Goal: Task Accomplishment & Management: Manage account settings

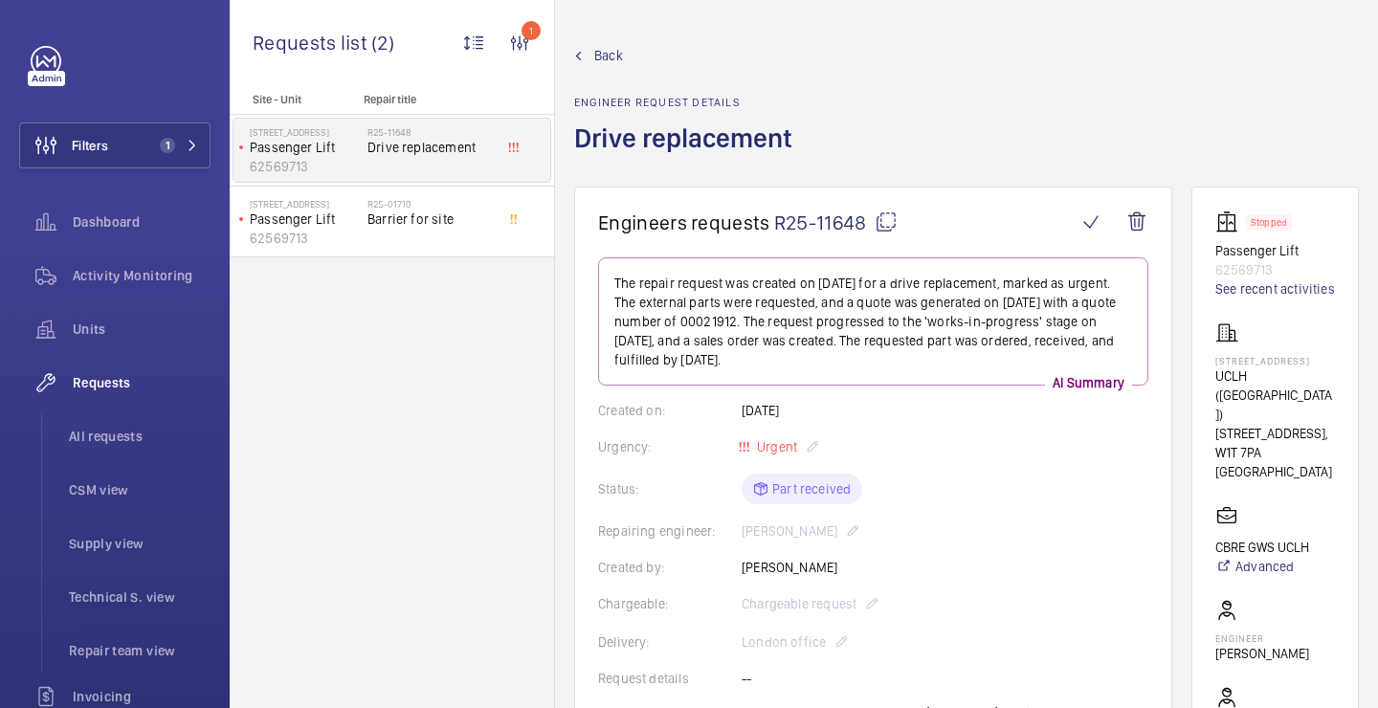
scroll to position [404, 0]
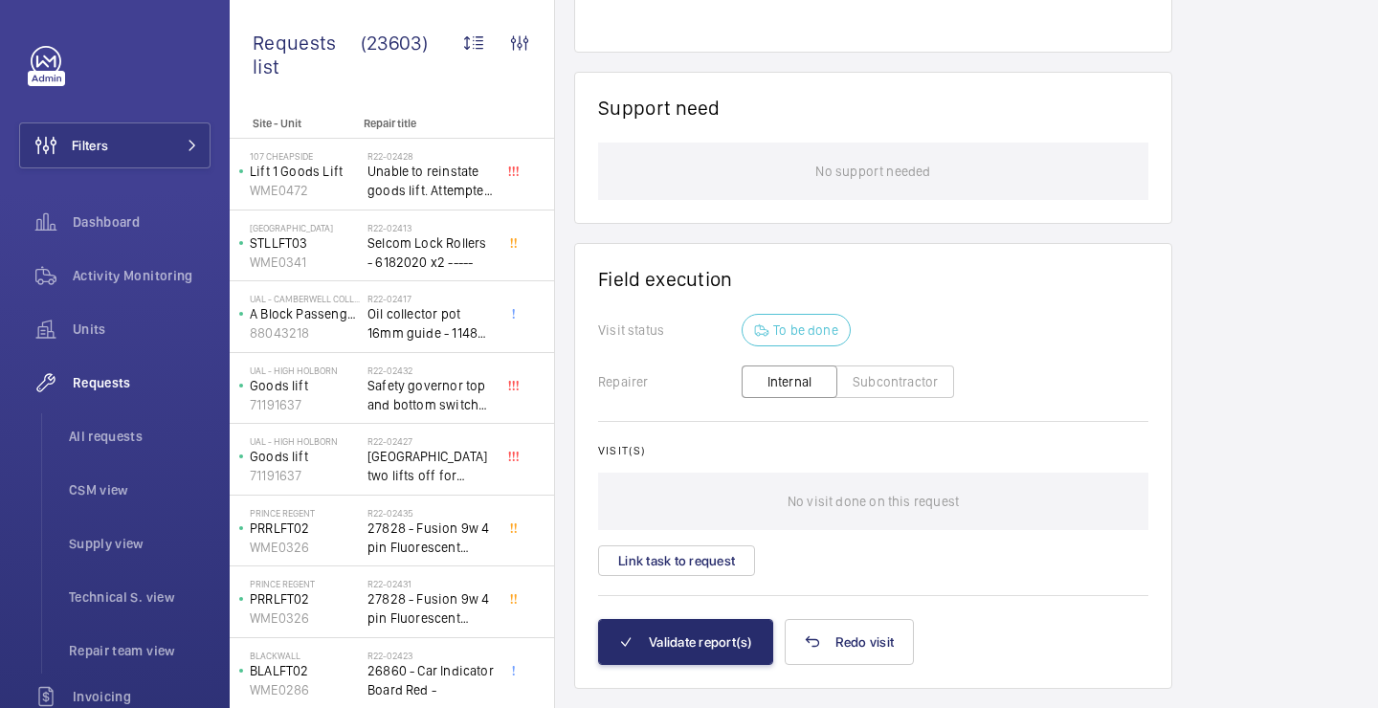
scroll to position [1343, 0]
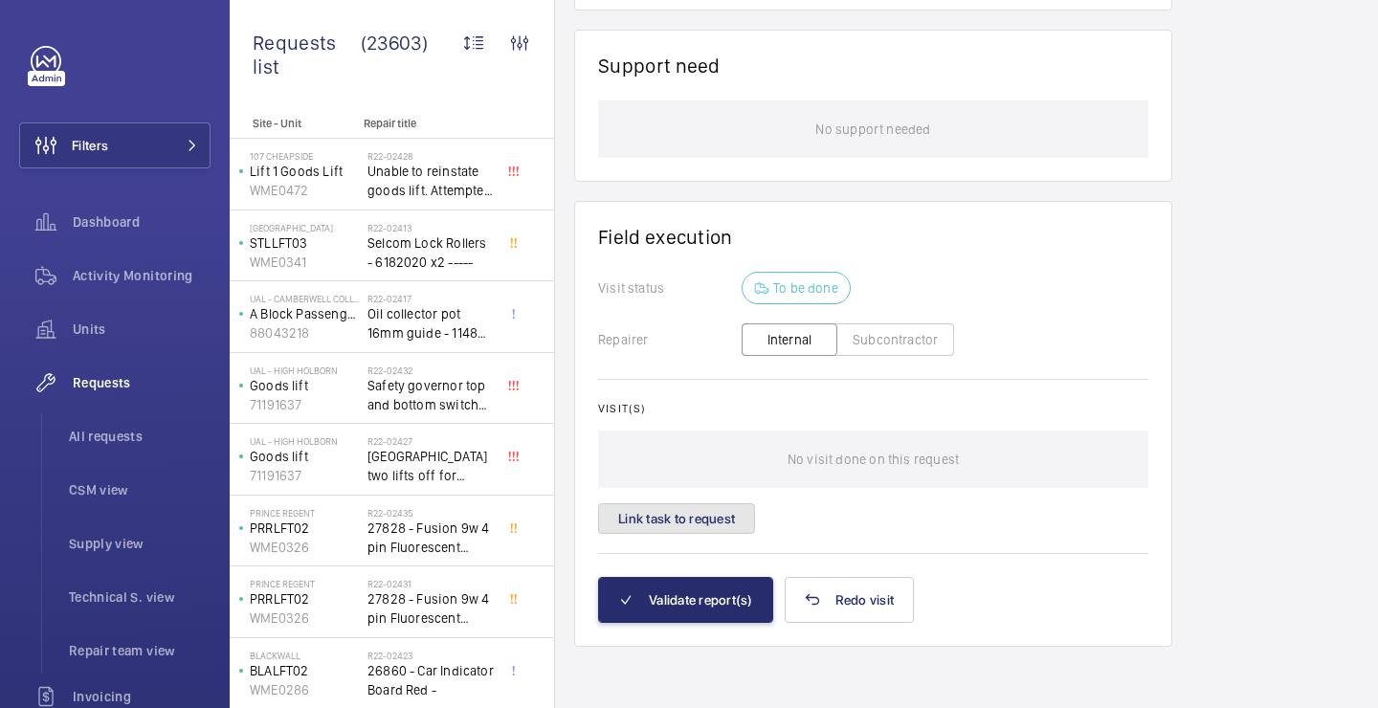
click at [705, 520] on button "Link task to request" at bounding box center [676, 518] width 157 height 31
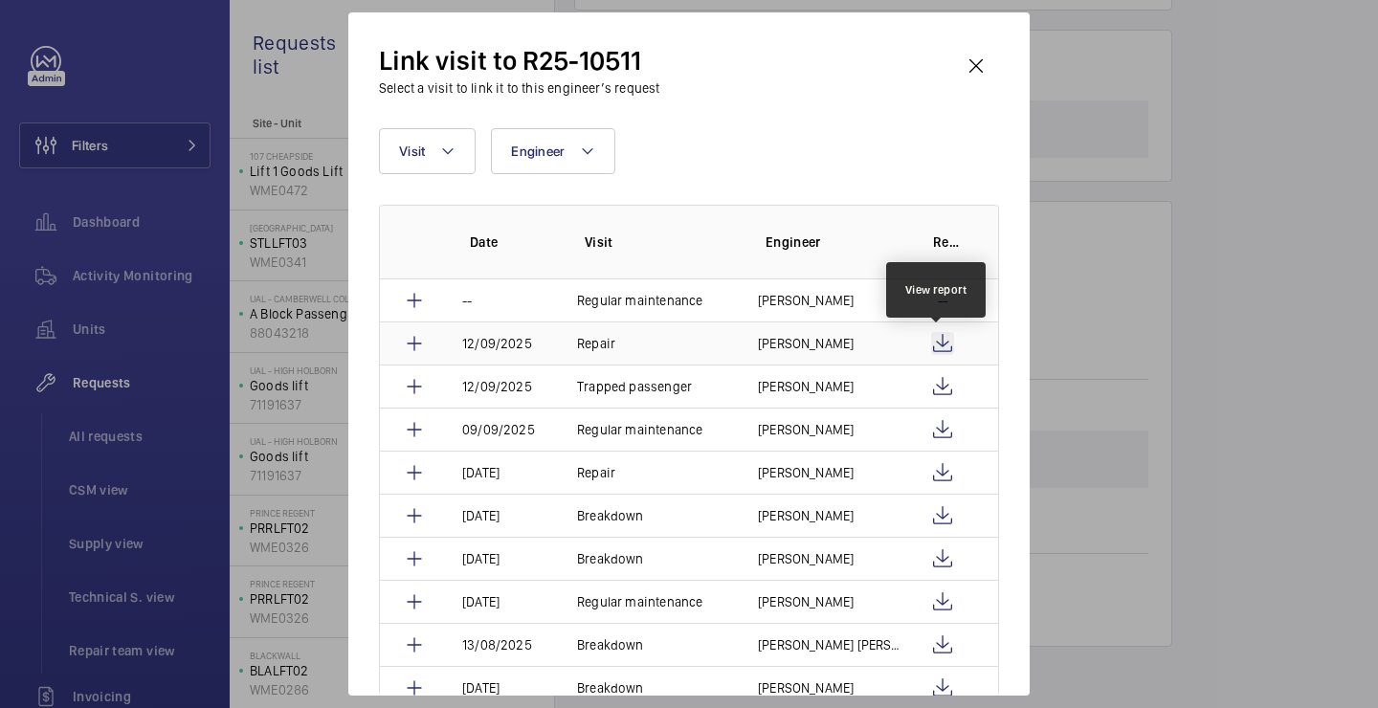
click at [936, 339] on wm-front-icon-button at bounding box center [942, 343] width 23 height 23
click at [856, 340] on td "Dan Collcutt" at bounding box center [818, 342] width 167 height 43
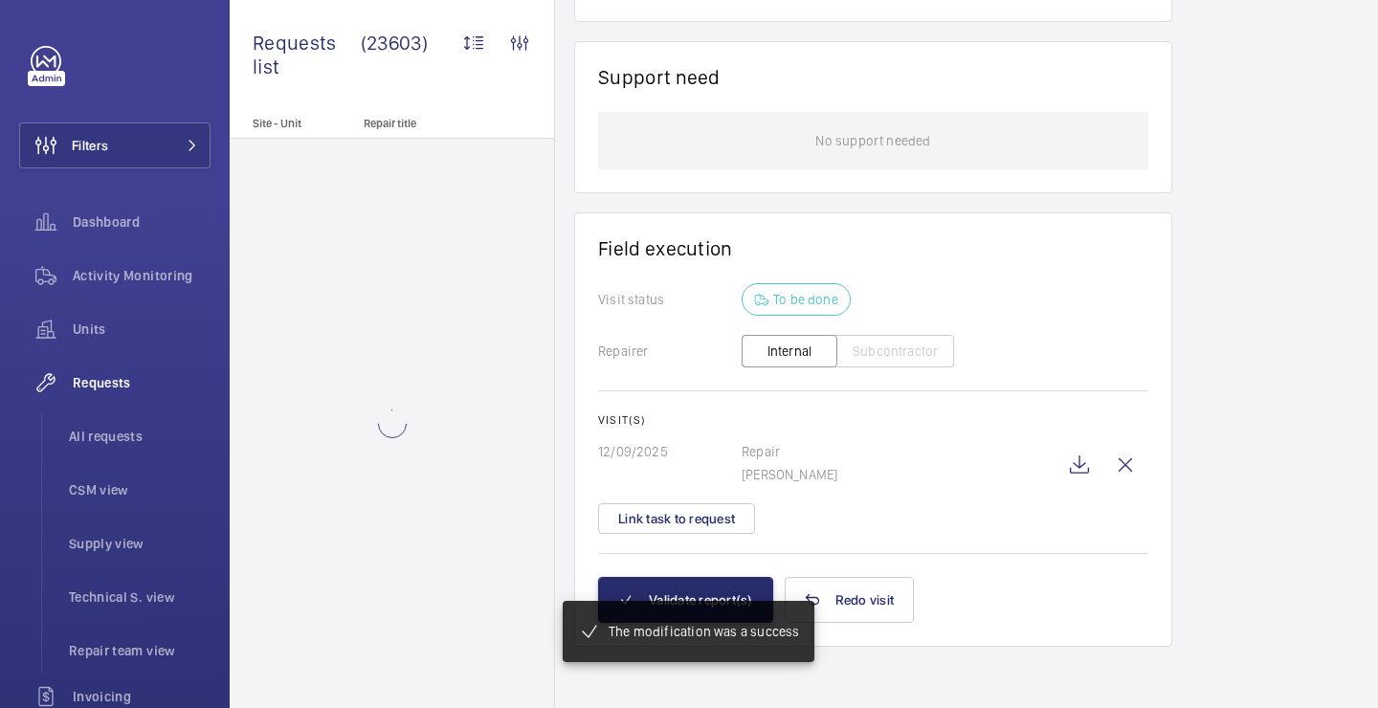
scroll to position [1312, 0]
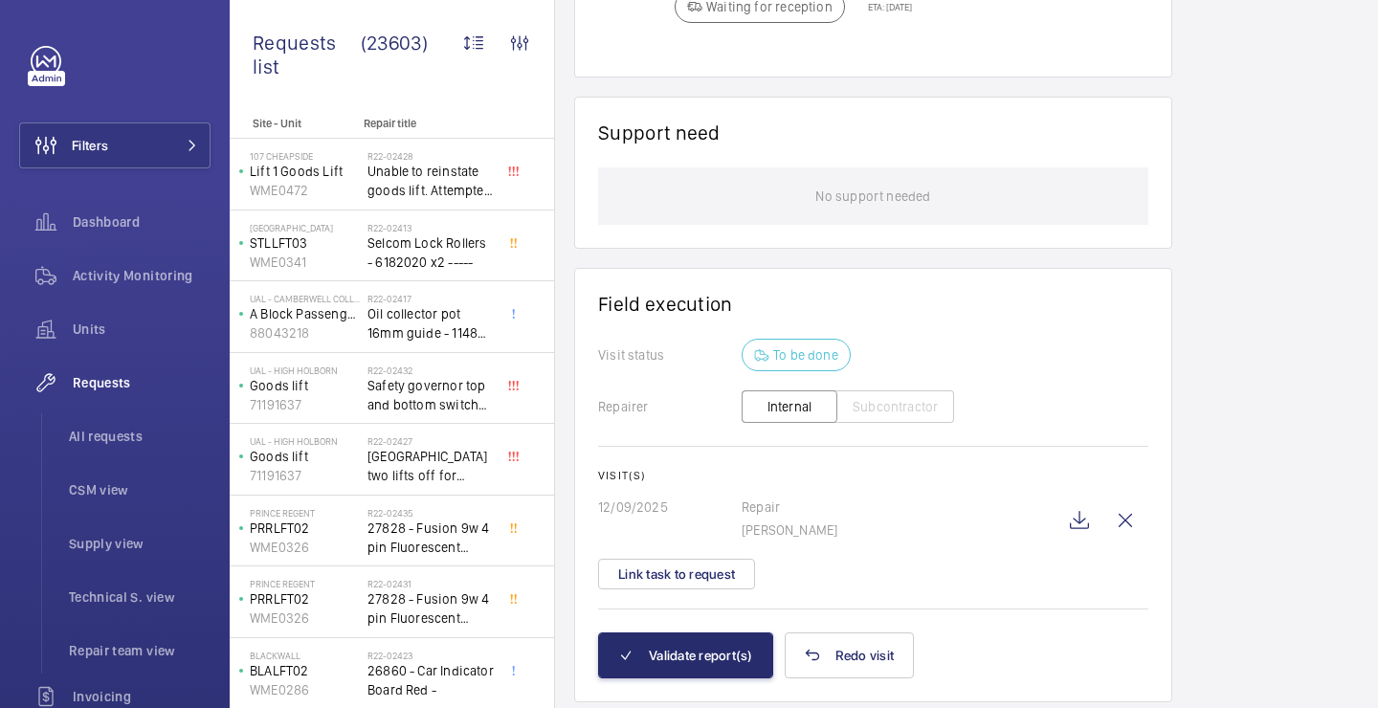
scroll to position [1370, 0]
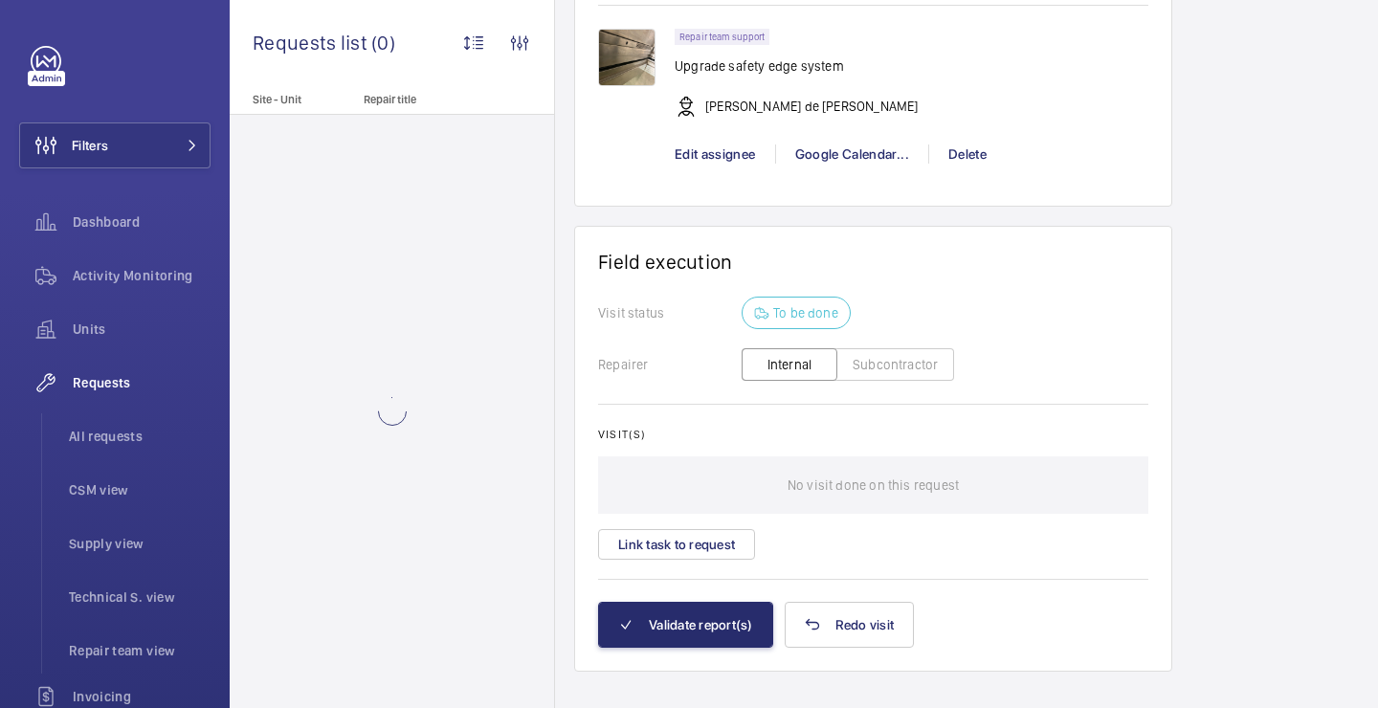
scroll to position [1576, 0]
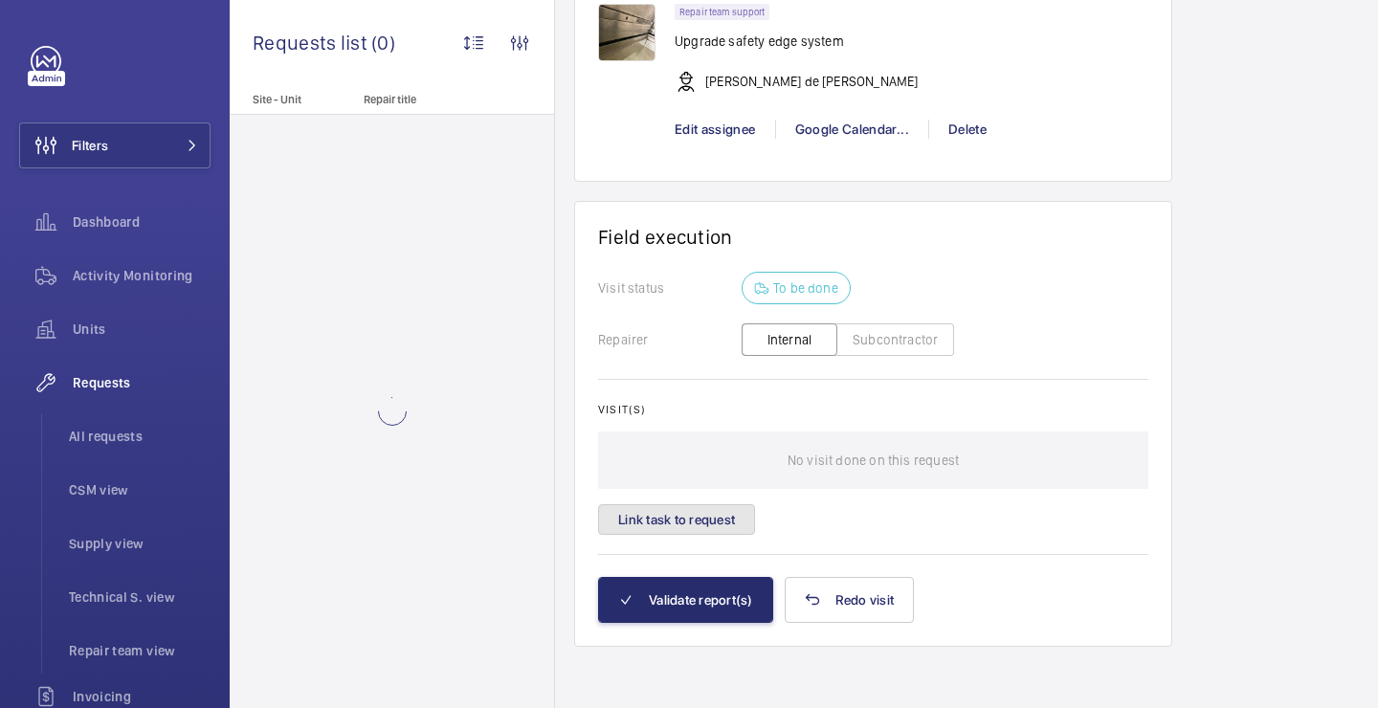
click at [742, 514] on button "Link task to request" at bounding box center [676, 519] width 157 height 31
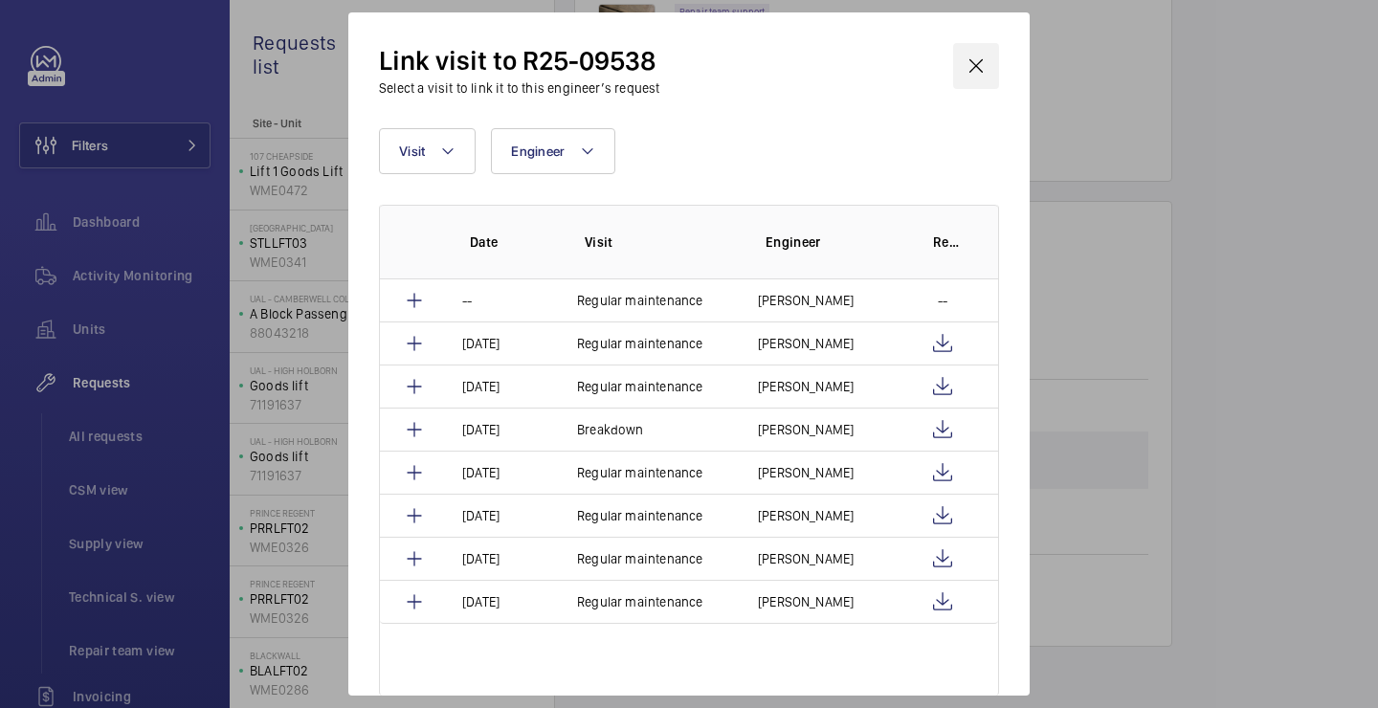
click at [978, 58] on wm-front-icon-button at bounding box center [976, 66] width 46 height 46
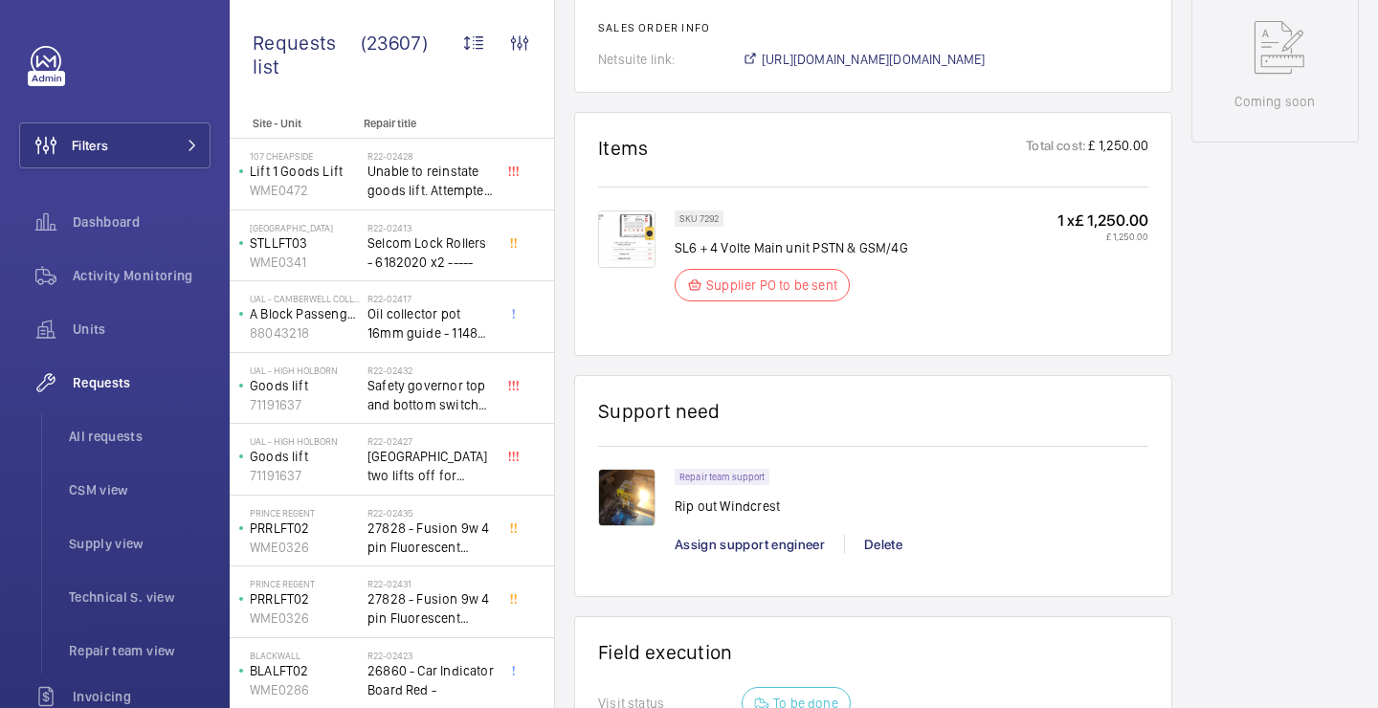
scroll to position [1018, 0]
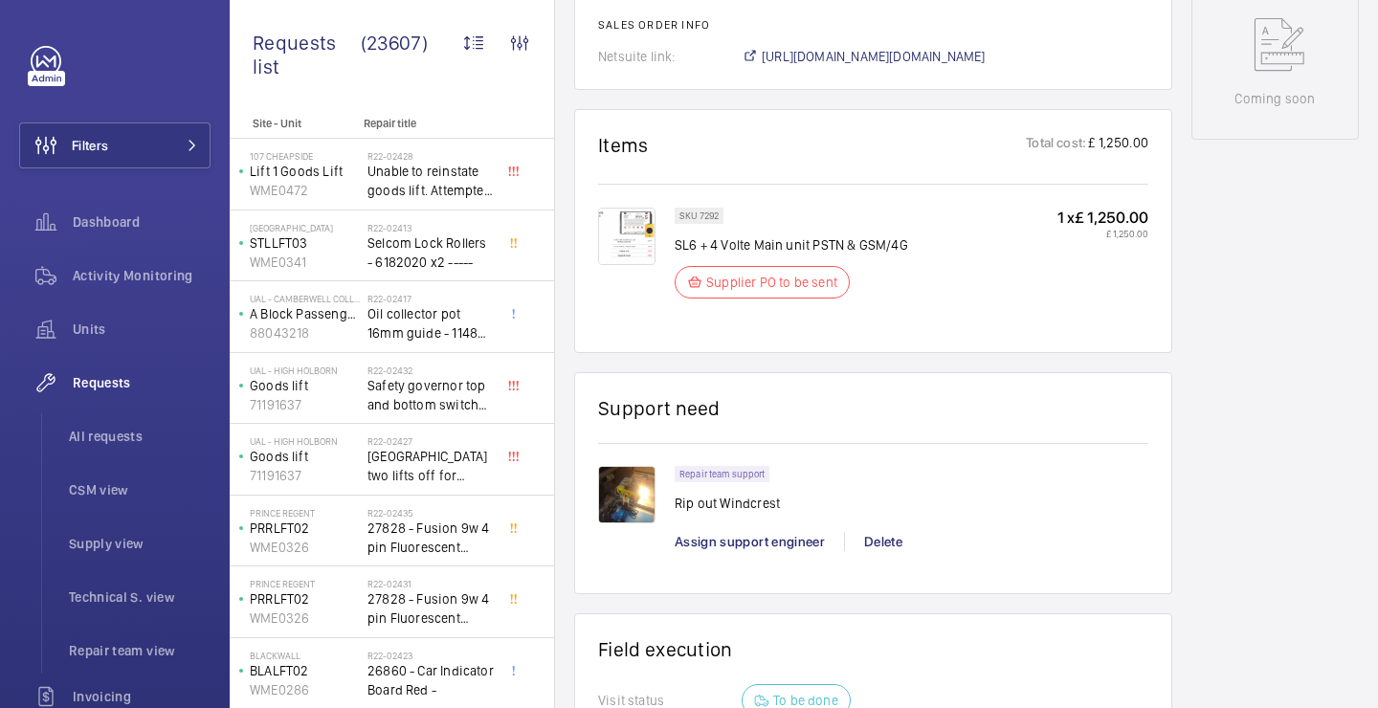
click at [630, 507] on img at bounding box center [626, 494] width 57 height 57
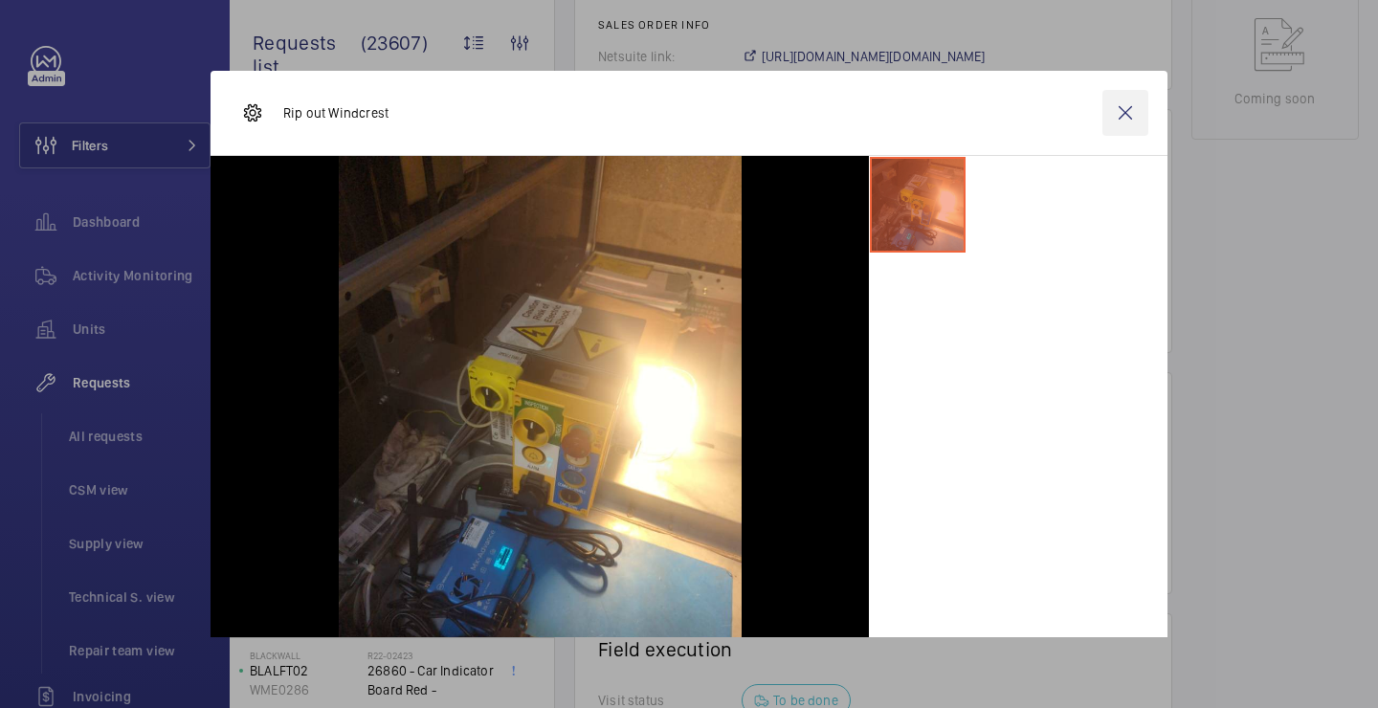
click at [1135, 112] on wm-front-icon-button at bounding box center [1125, 113] width 46 height 46
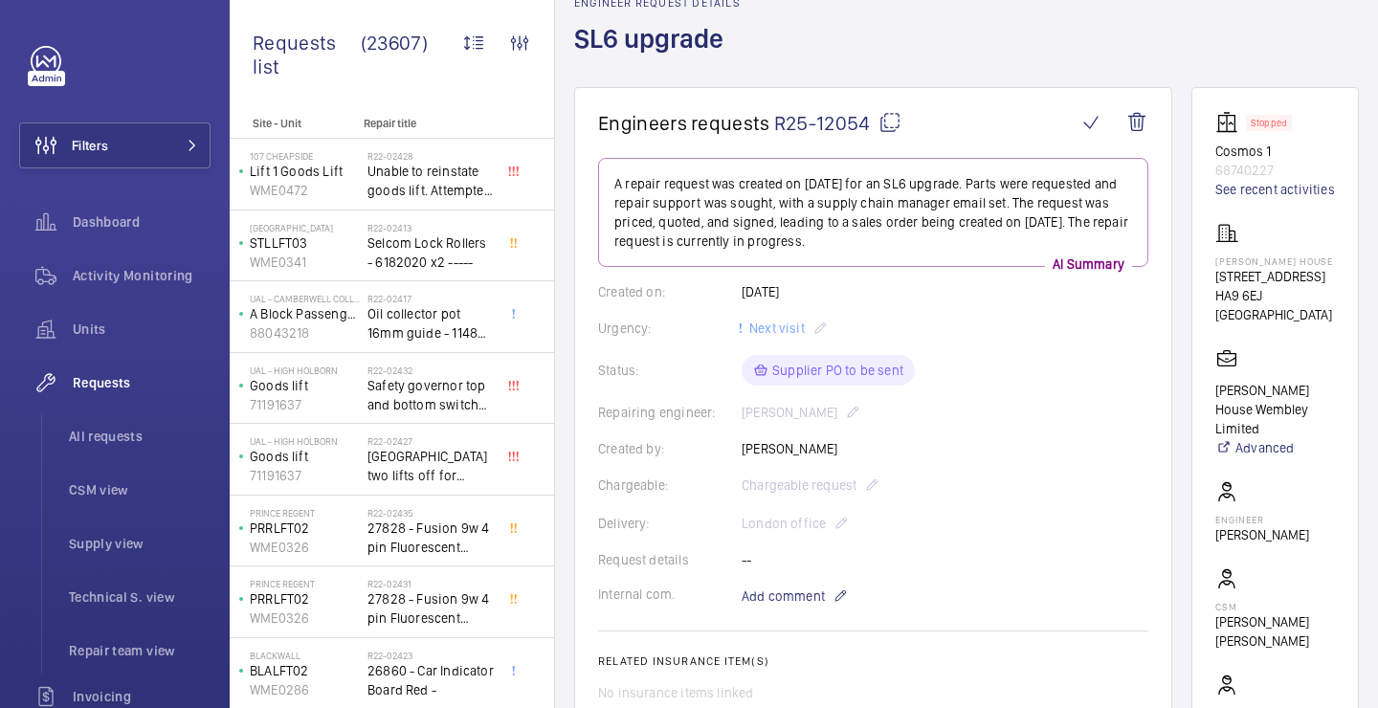
scroll to position [106, 0]
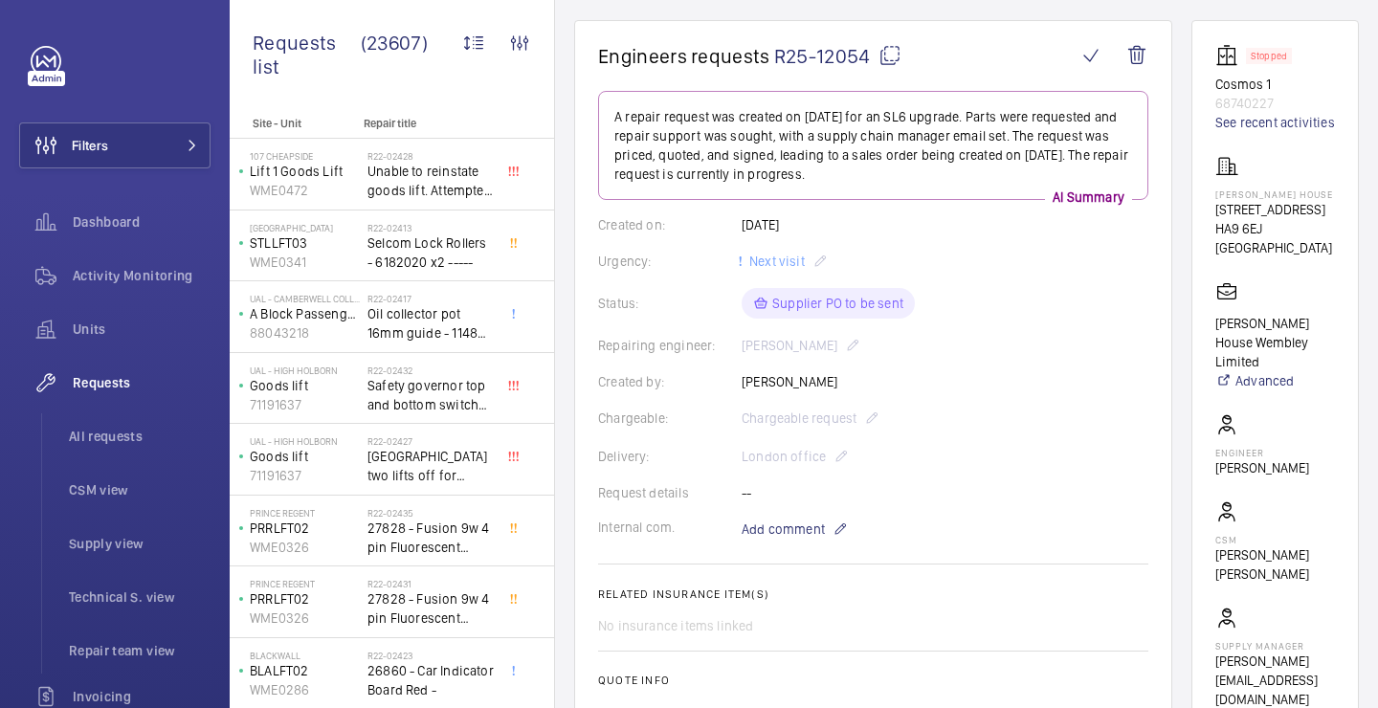
click at [886, 210] on wm-front-card-body "A repair request was created on [DATE] for an SL6 upgrade. Parts were requested…" at bounding box center [873, 504] width 550 height 827
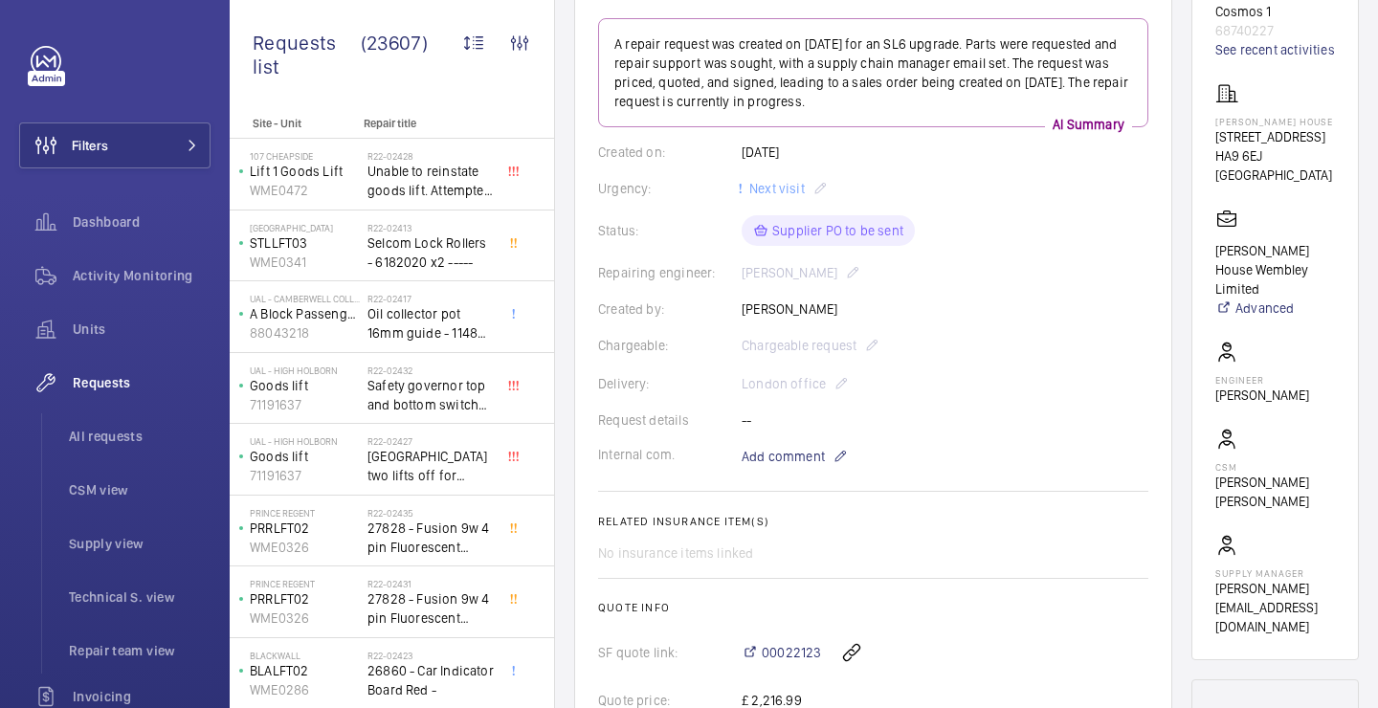
scroll to position [218, 0]
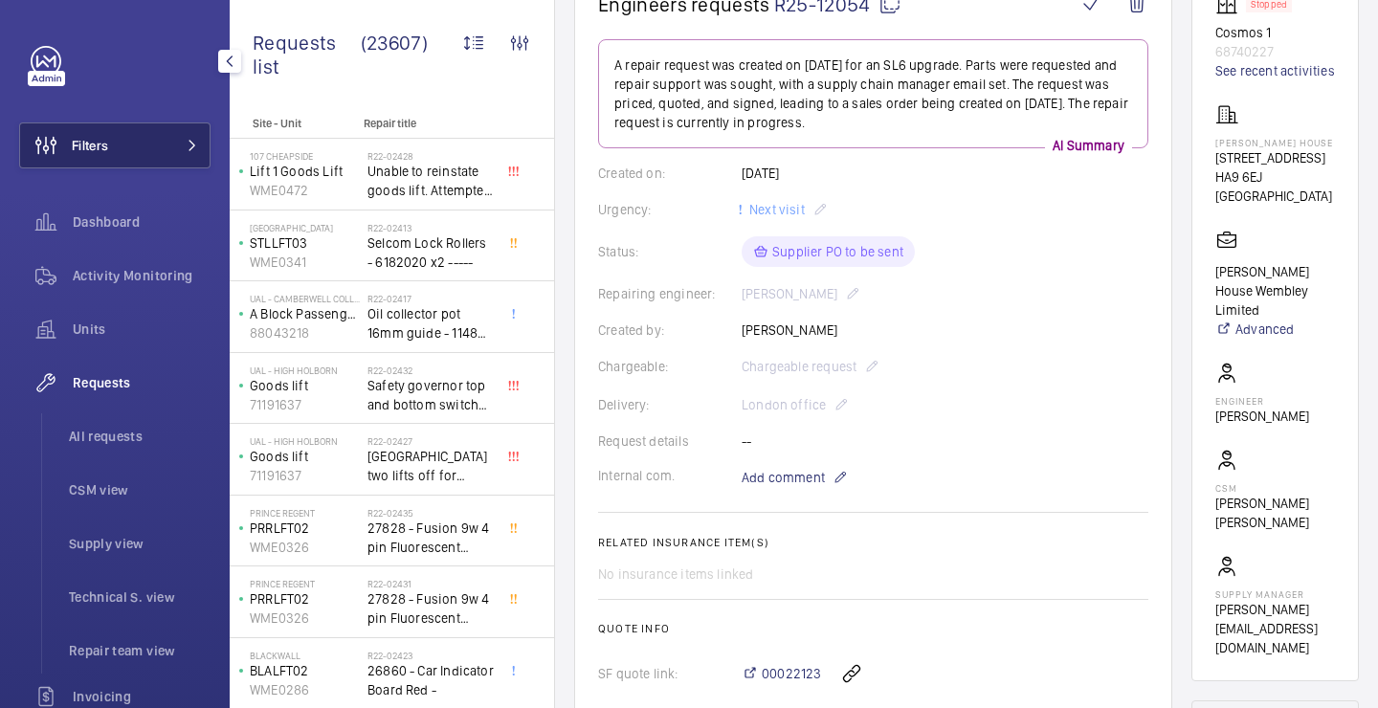
click at [182, 149] on span at bounding box center [186, 145] width 23 height 11
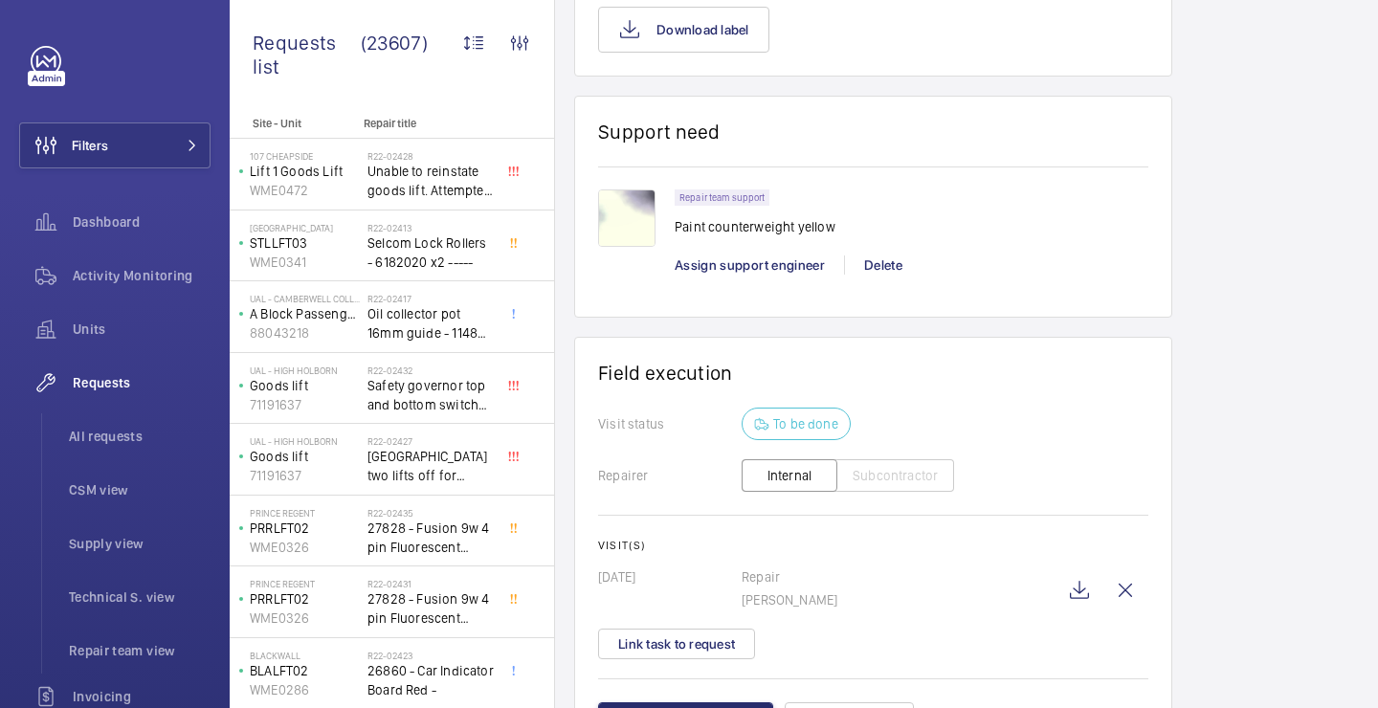
scroll to position [2950, 0]
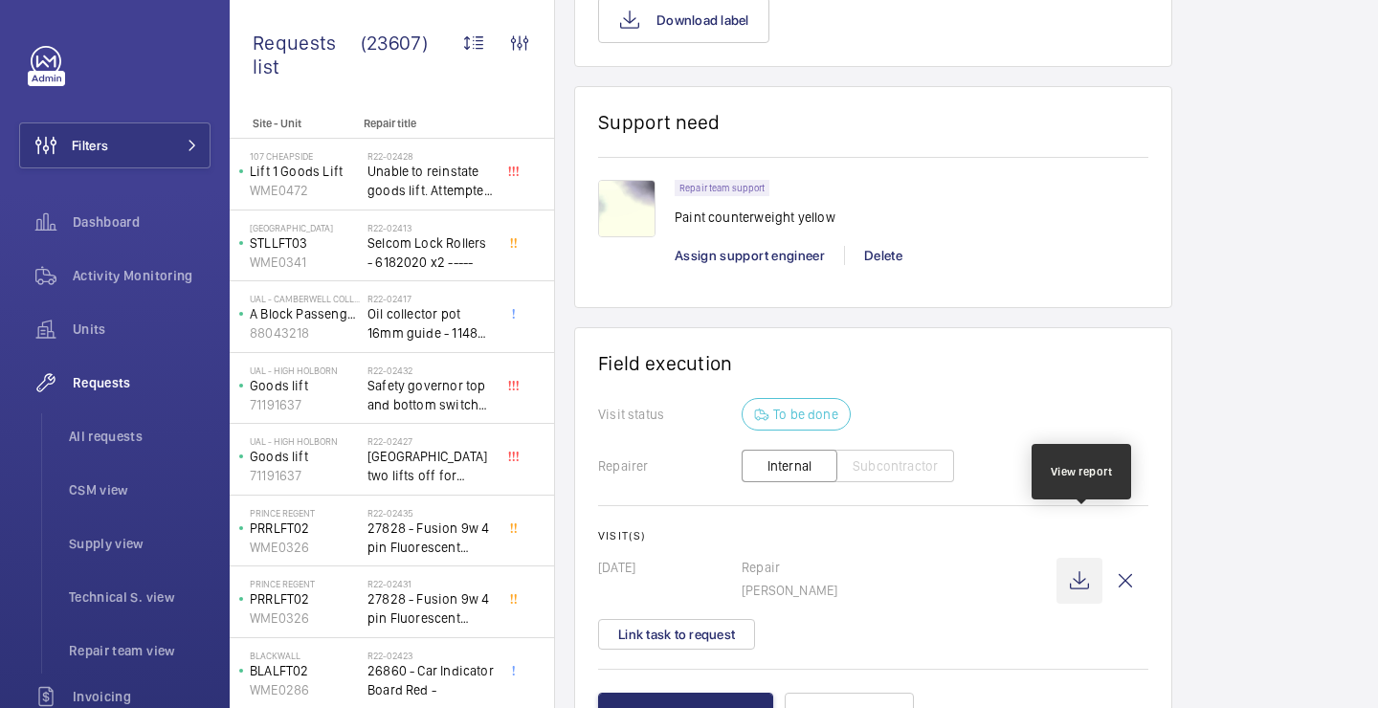
click at [1070, 558] on wm-front-icon-button at bounding box center [1079, 581] width 46 height 46
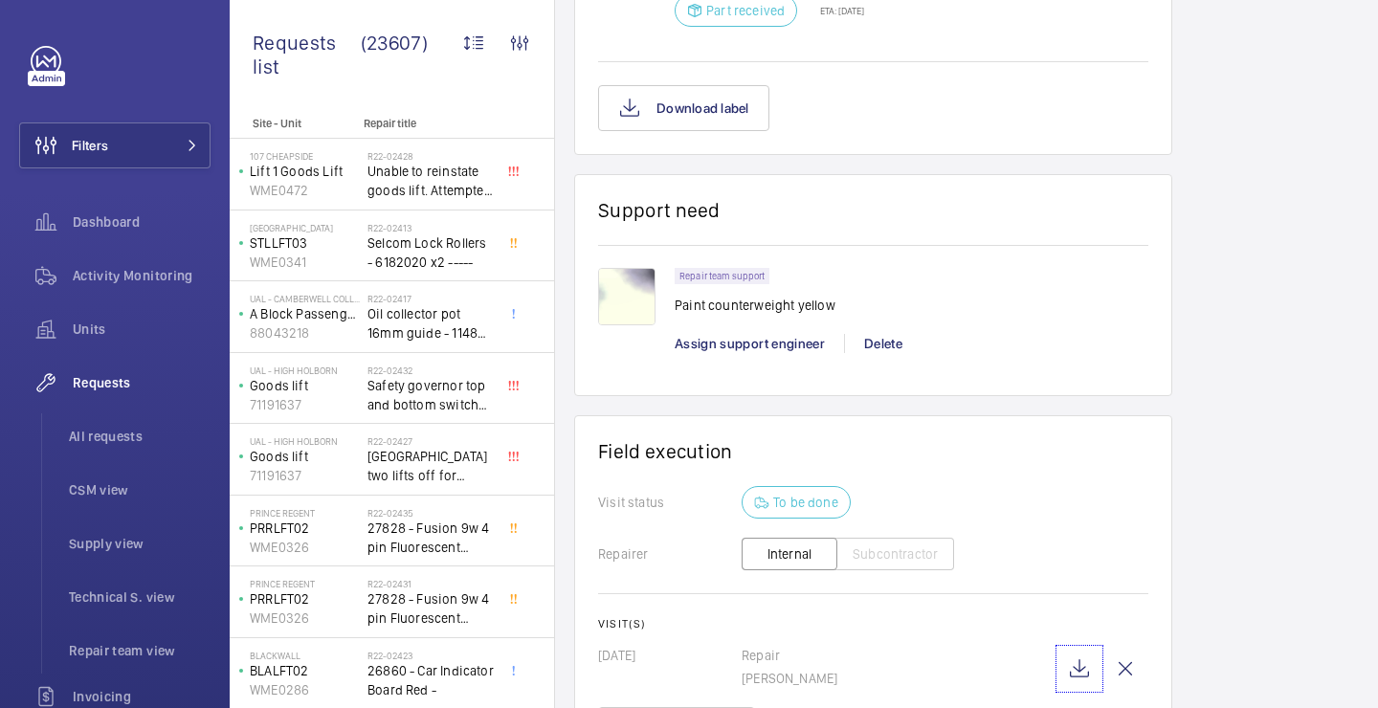
scroll to position [2944, 0]
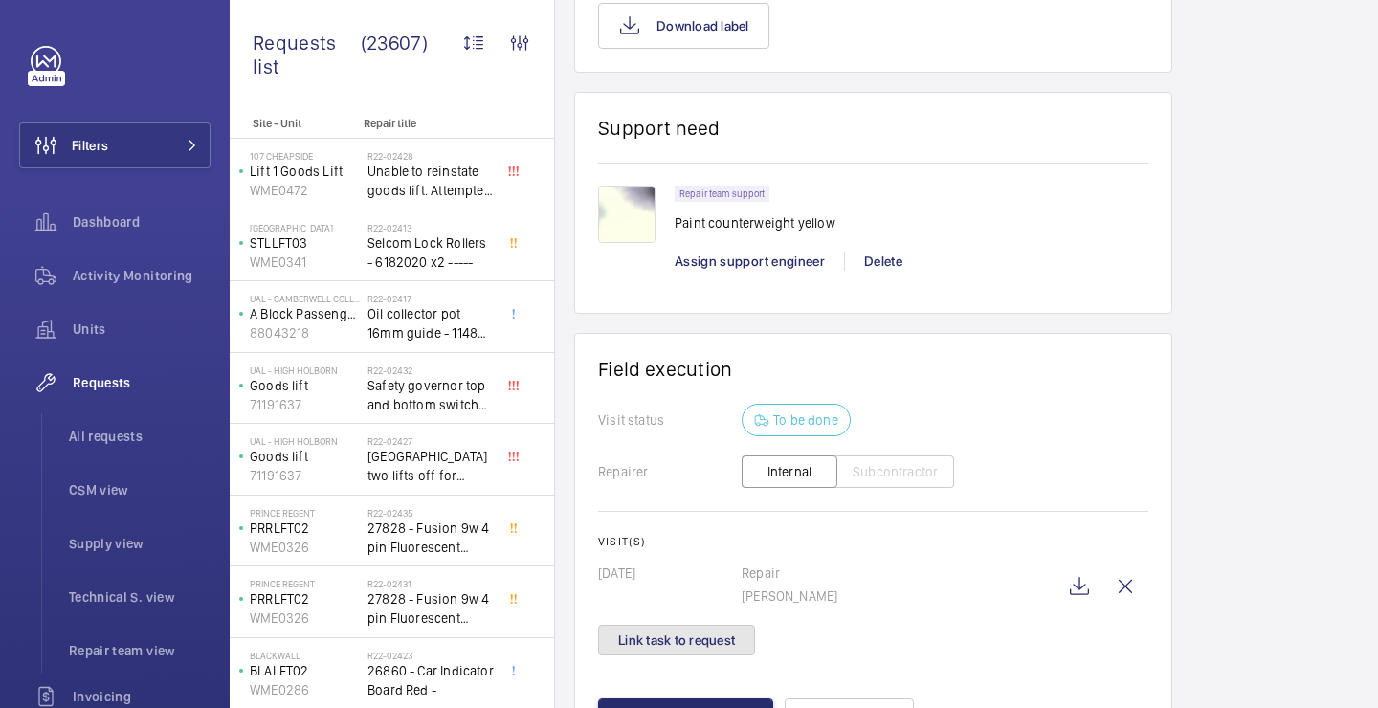
click at [651, 625] on button "Link task to request" at bounding box center [676, 640] width 157 height 31
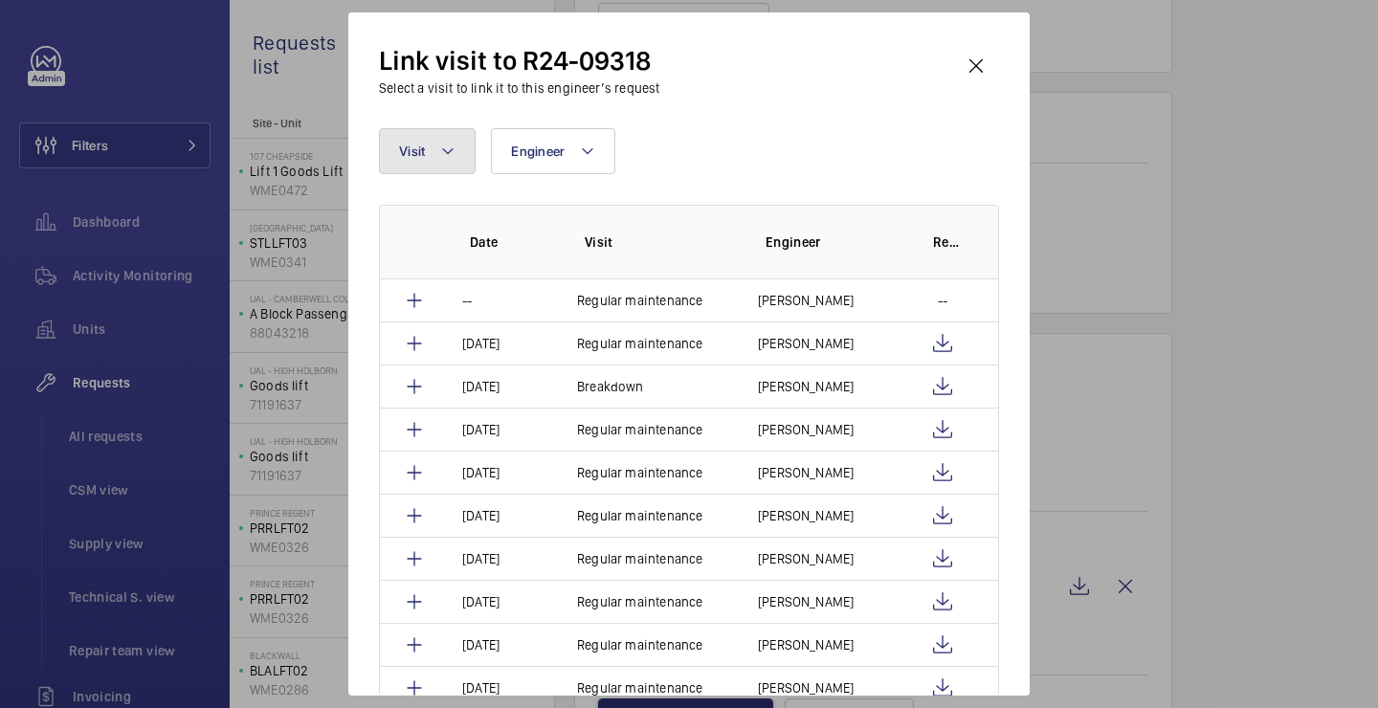
click at [448, 155] on mat-icon at bounding box center [447, 151] width 15 height 23
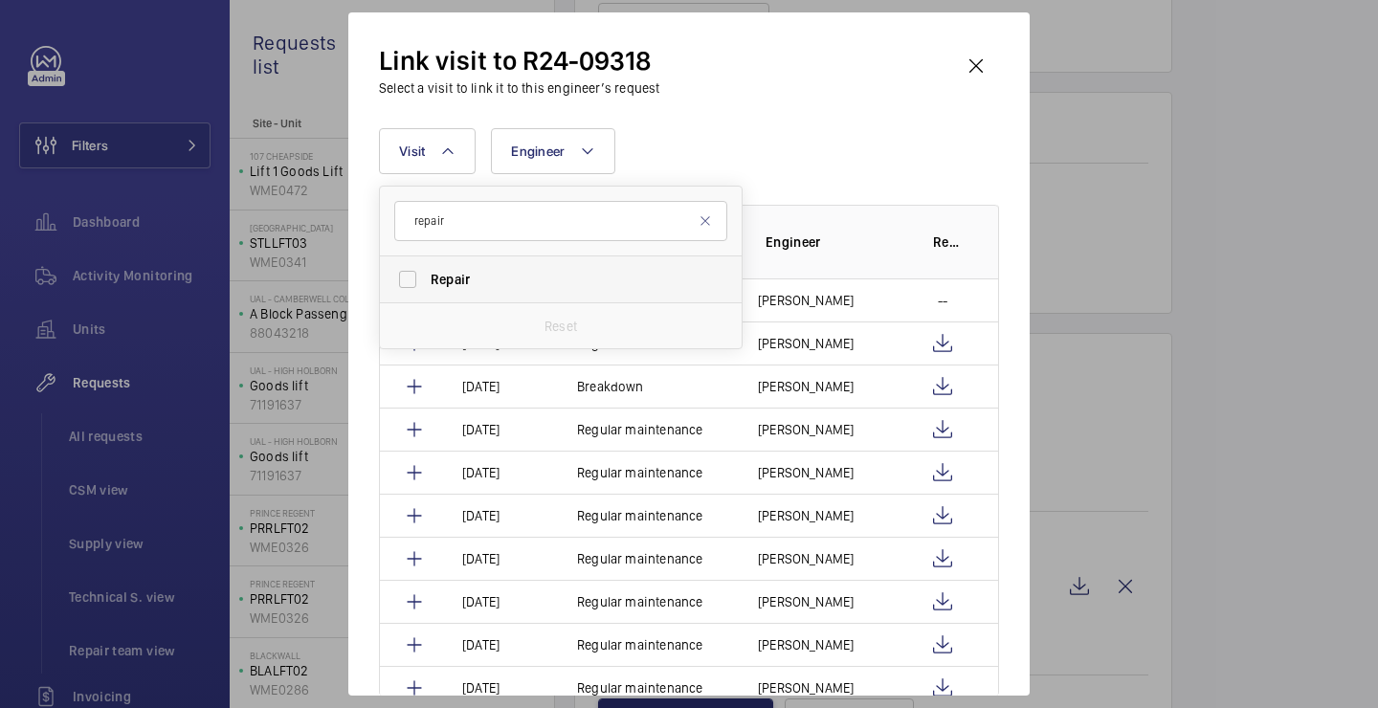
type input "repair"
click at [506, 273] on span "Repair" at bounding box center [561, 279] width 263 height 19
click at [427, 273] on input "Repair" at bounding box center [407, 279] width 38 height 38
checkbox input "true"
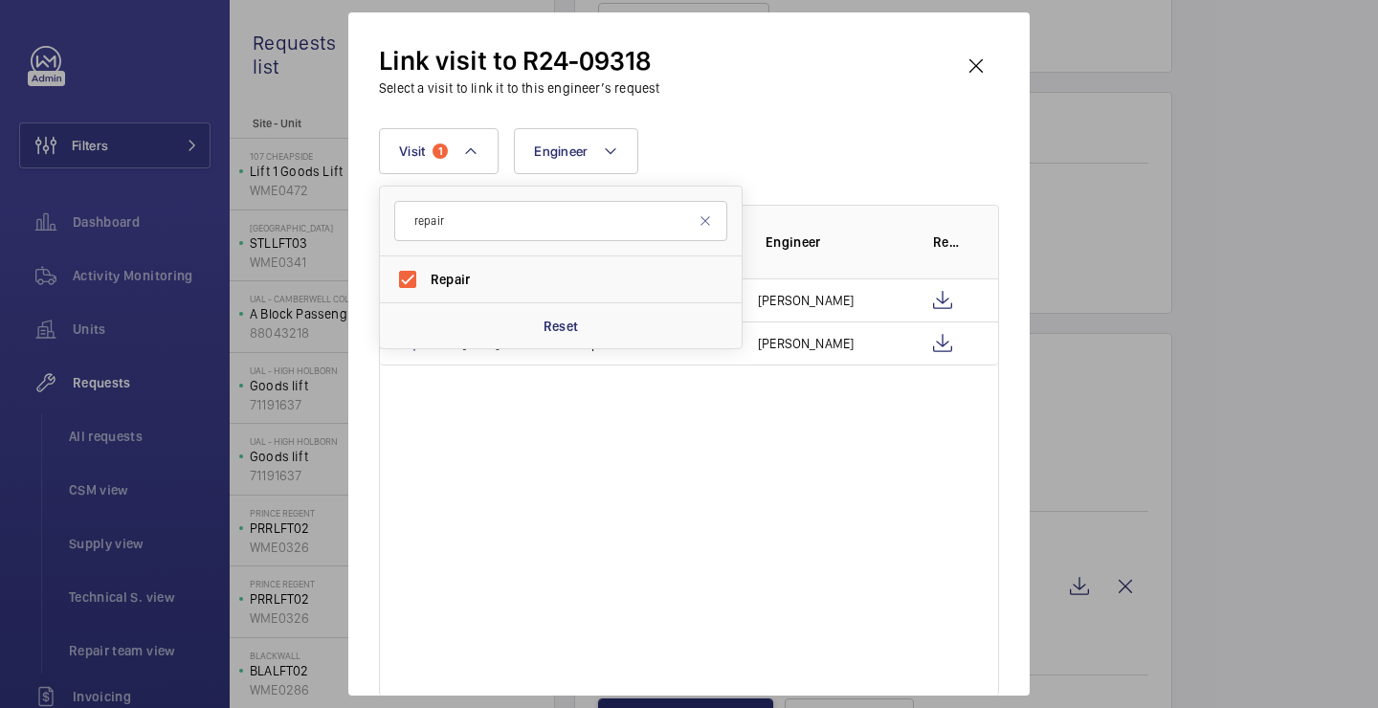
click at [752, 108] on div "Link visit to R24-09318 Select a visit to link it to this engineer’s request Vi…" at bounding box center [689, 369] width 620 height 652
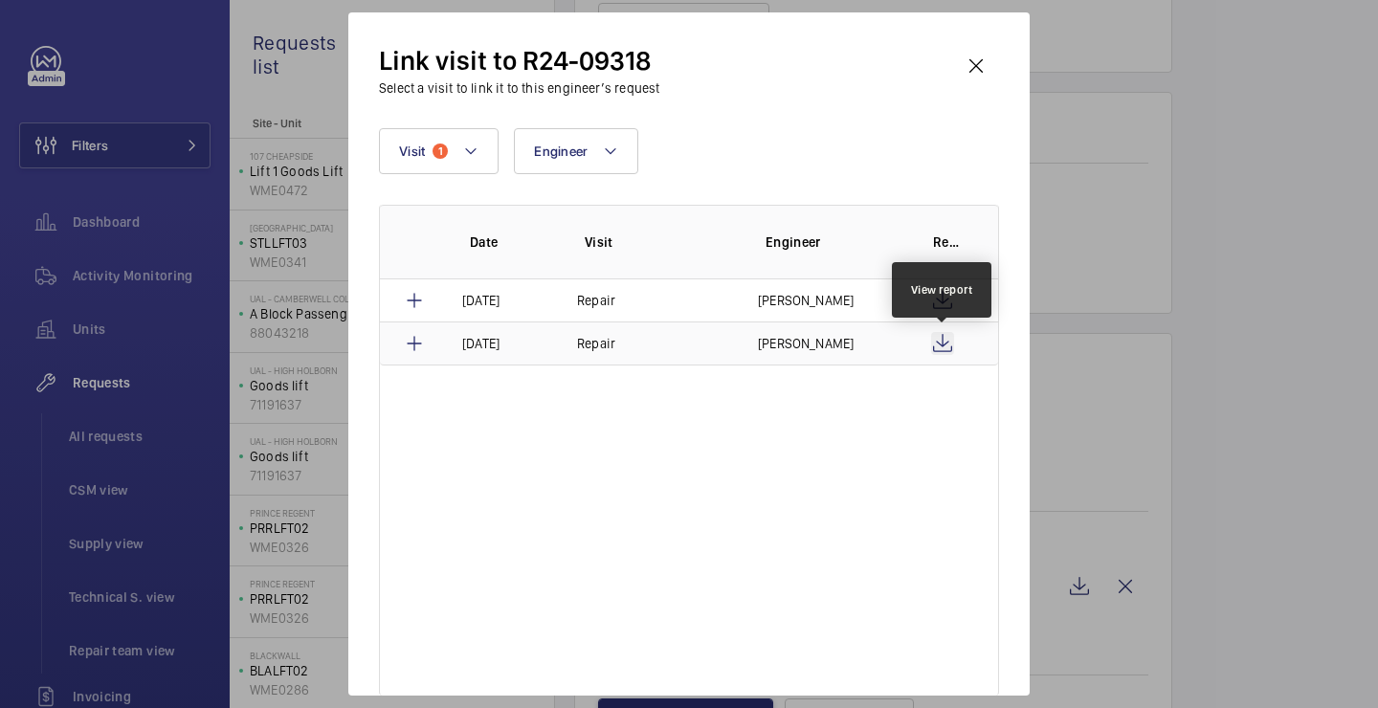
click at [949, 344] on wm-front-icon-button at bounding box center [942, 343] width 23 height 23
click at [981, 62] on wm-front-icon-button at bounding box center [976, 66] width 46 height 46
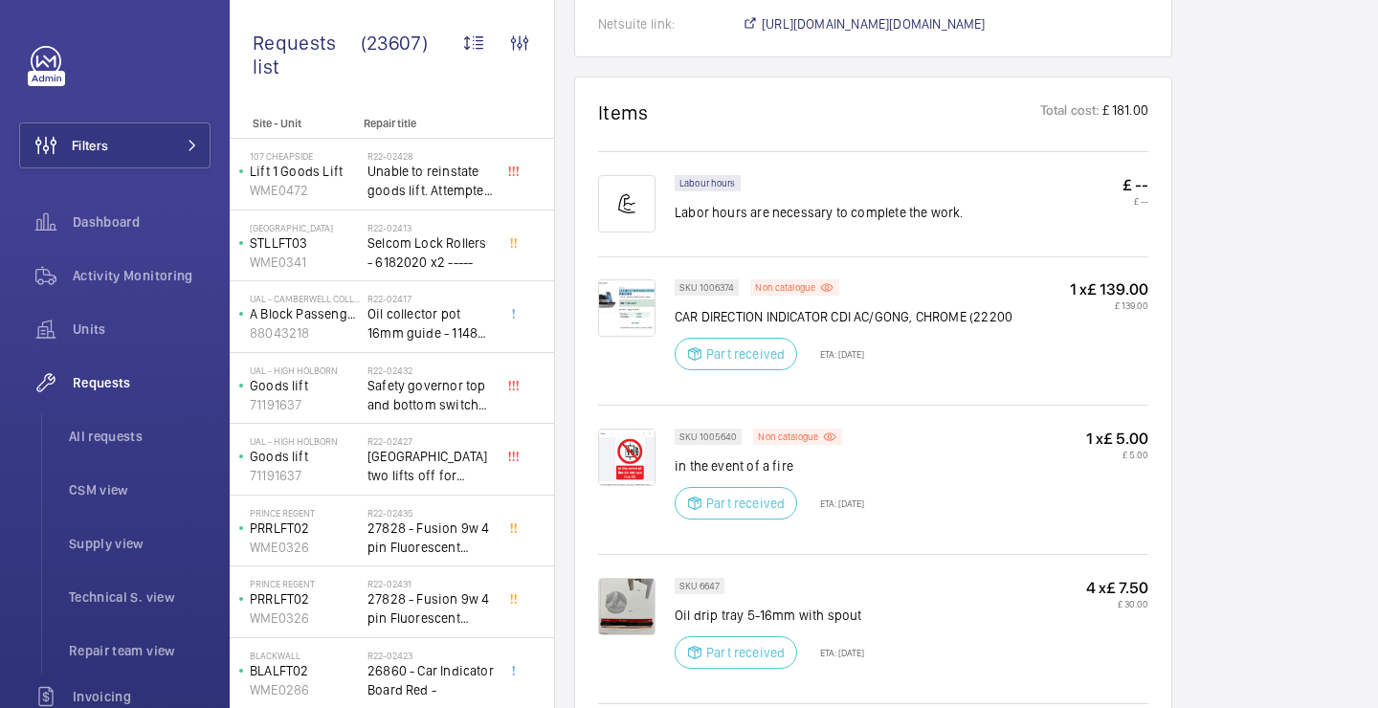
scroll to position [2001, 0]
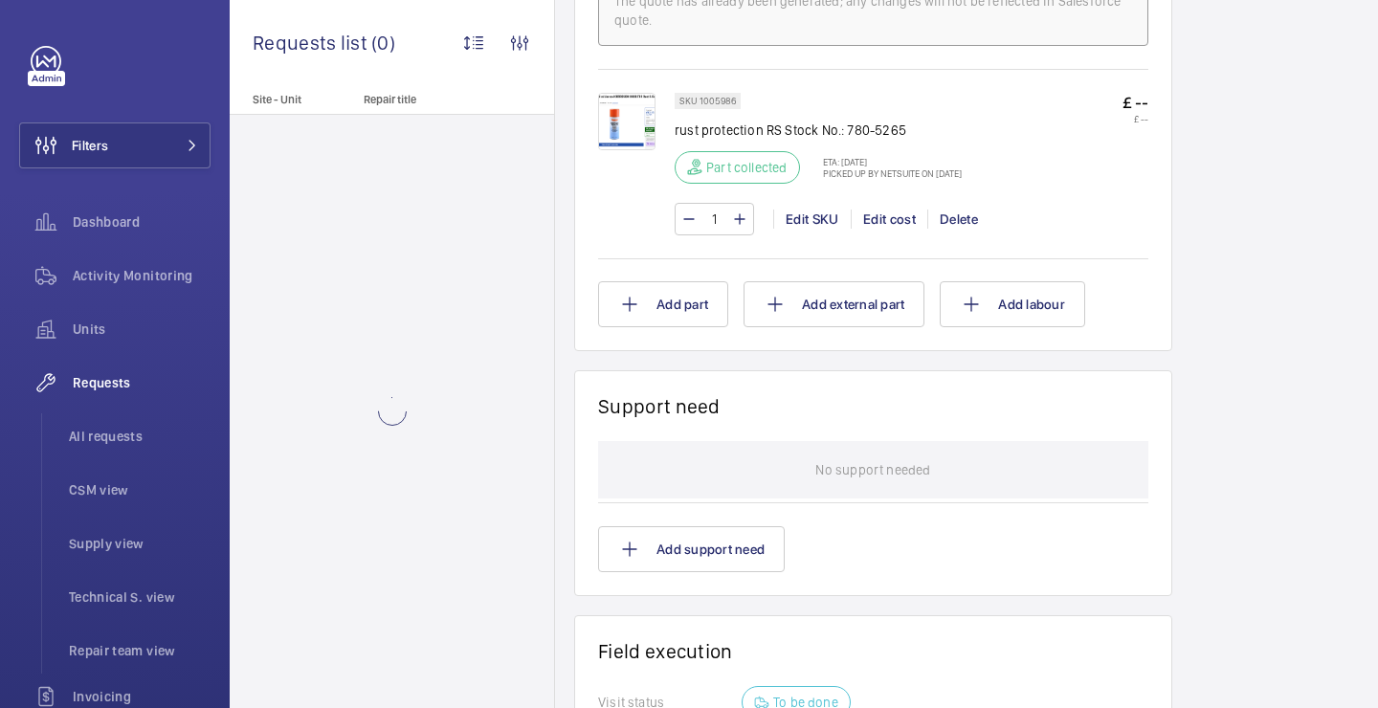
scroll to position [1222, 0]
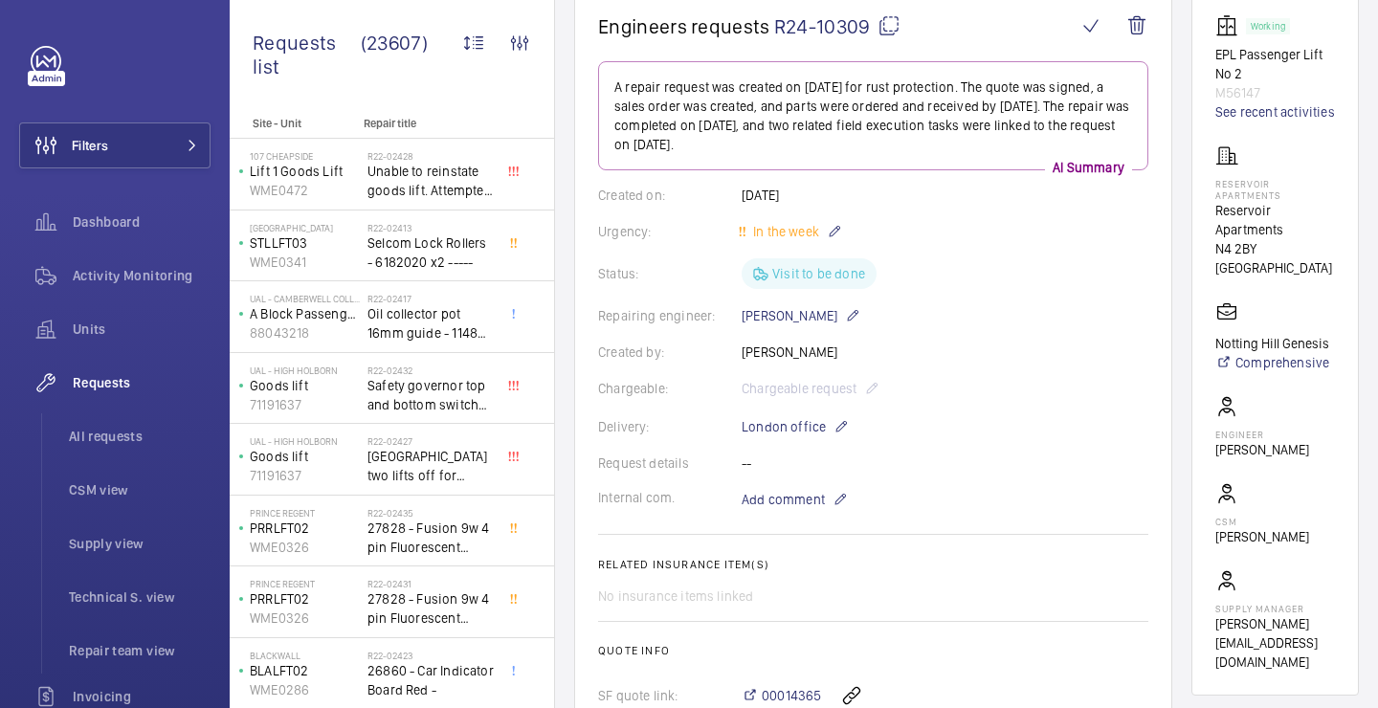
scroll to position [121, 0]
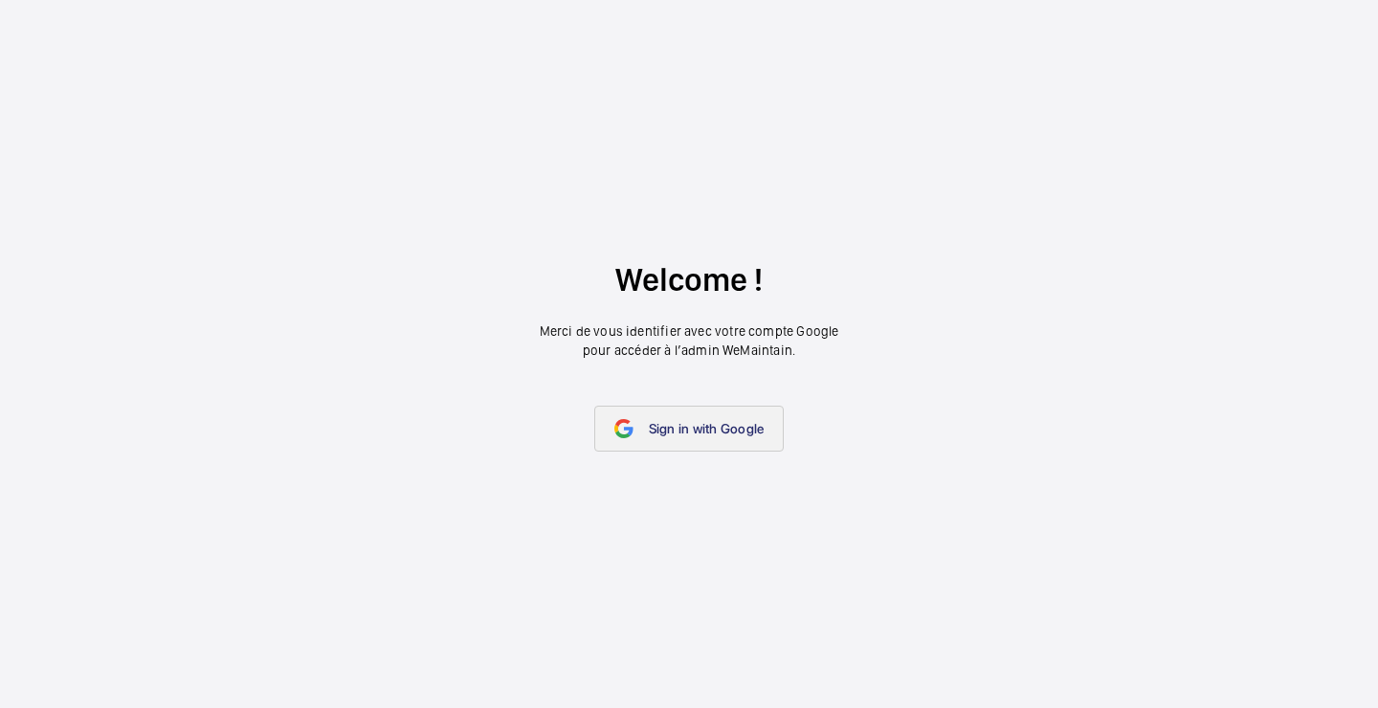
click at [694, 430] on span "Sign in with Google" at bounding box center [707, 428] width 116 height 15
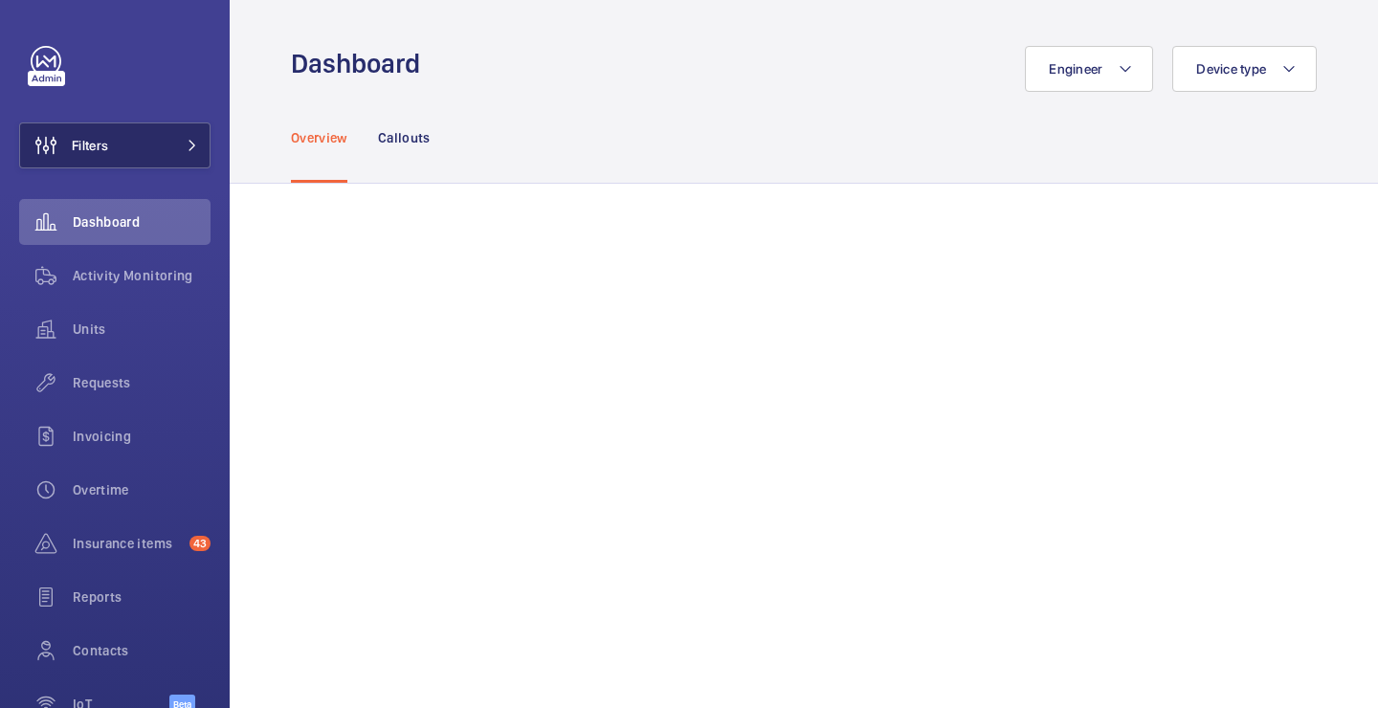
click at [173, 145] on button "Filters" at bounding box center [114, 145] width 191 height 46
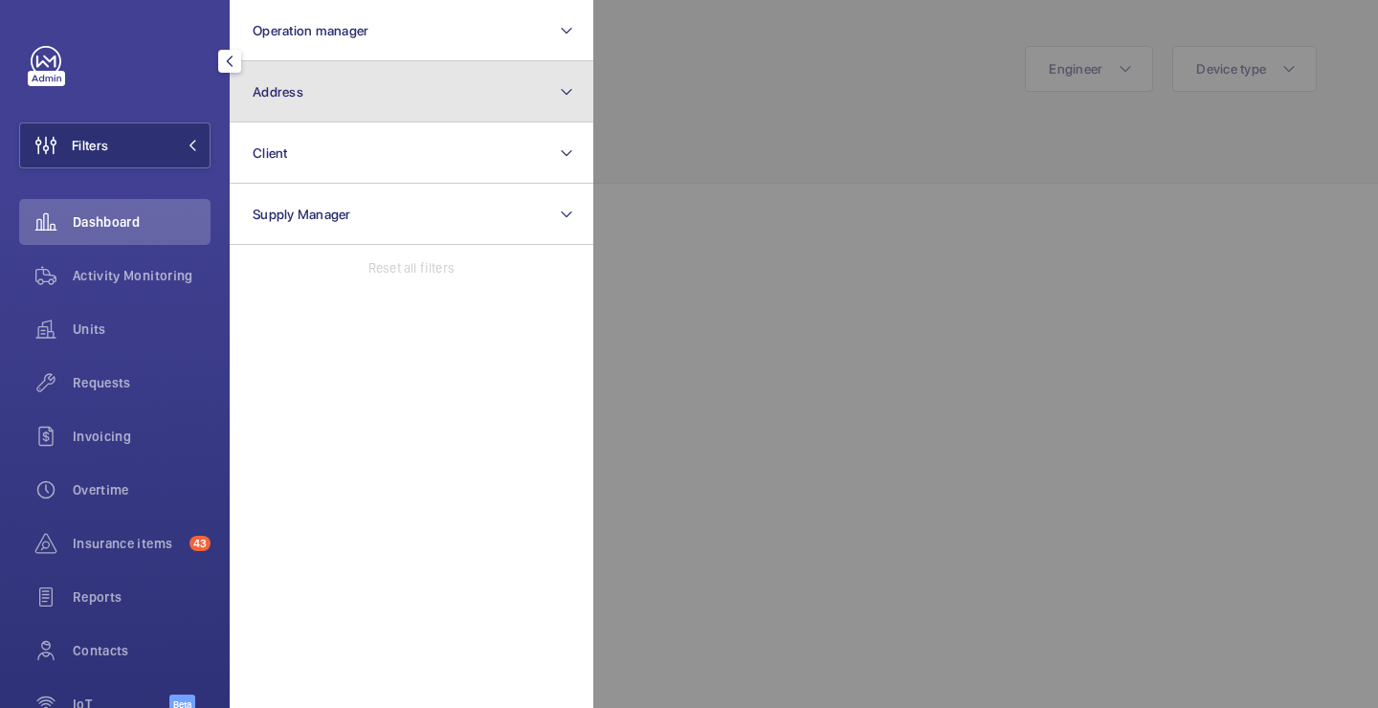
click at [273, 96] on span "Address" at bounding box center [278, 91] width 51 height 15
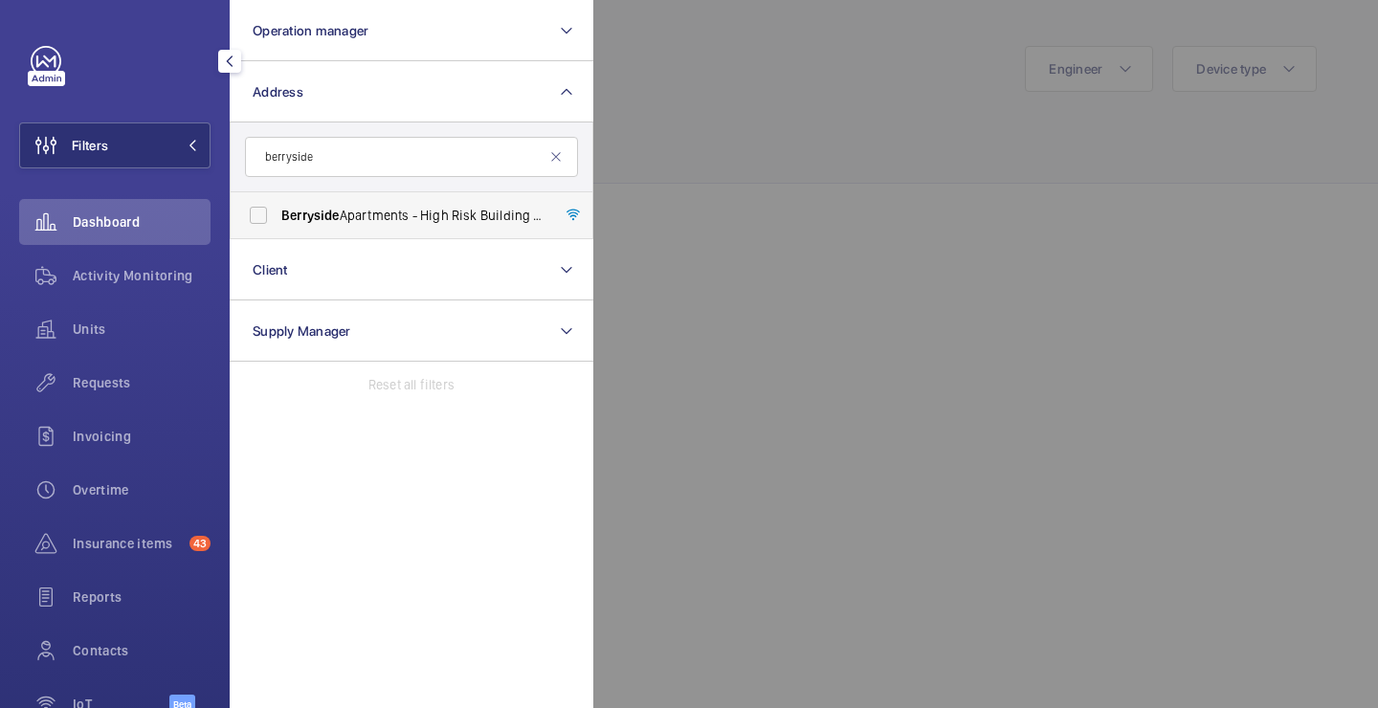
type input "berryside"
click at [312, 218] on span "Berryside" at bounding box center [310, 215] width 58 height 15
click at [277, 218] on input "Berryside Apartments - High Risk Building - Berryside Apartments, LONDON N4 2GY" at bounding box center [258, 215] width 38 height 38
checkbox input "true"
click at [681, 104] on div at bounding box center [1282, 354] width 1378 height 708
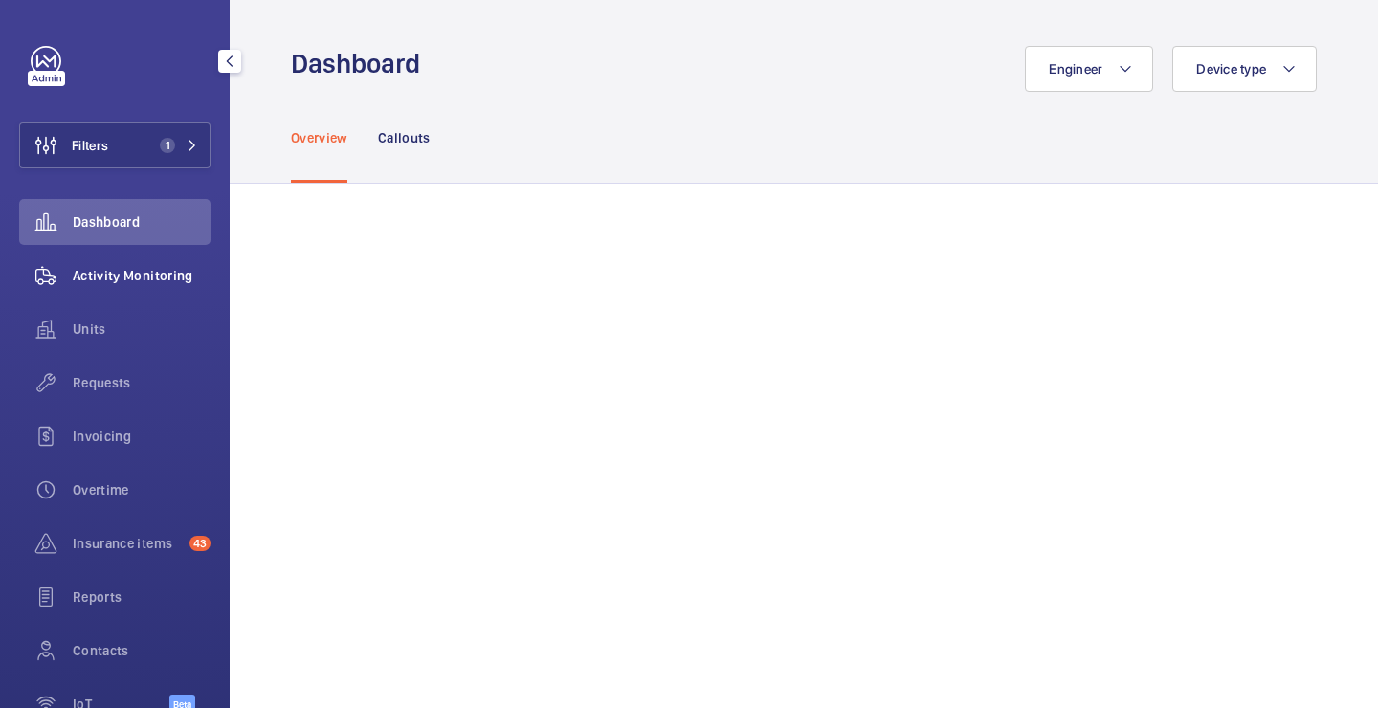
click at [165, 298] on div "Activity Monitoring" at bounding box center [114, 276] width 191 height 46
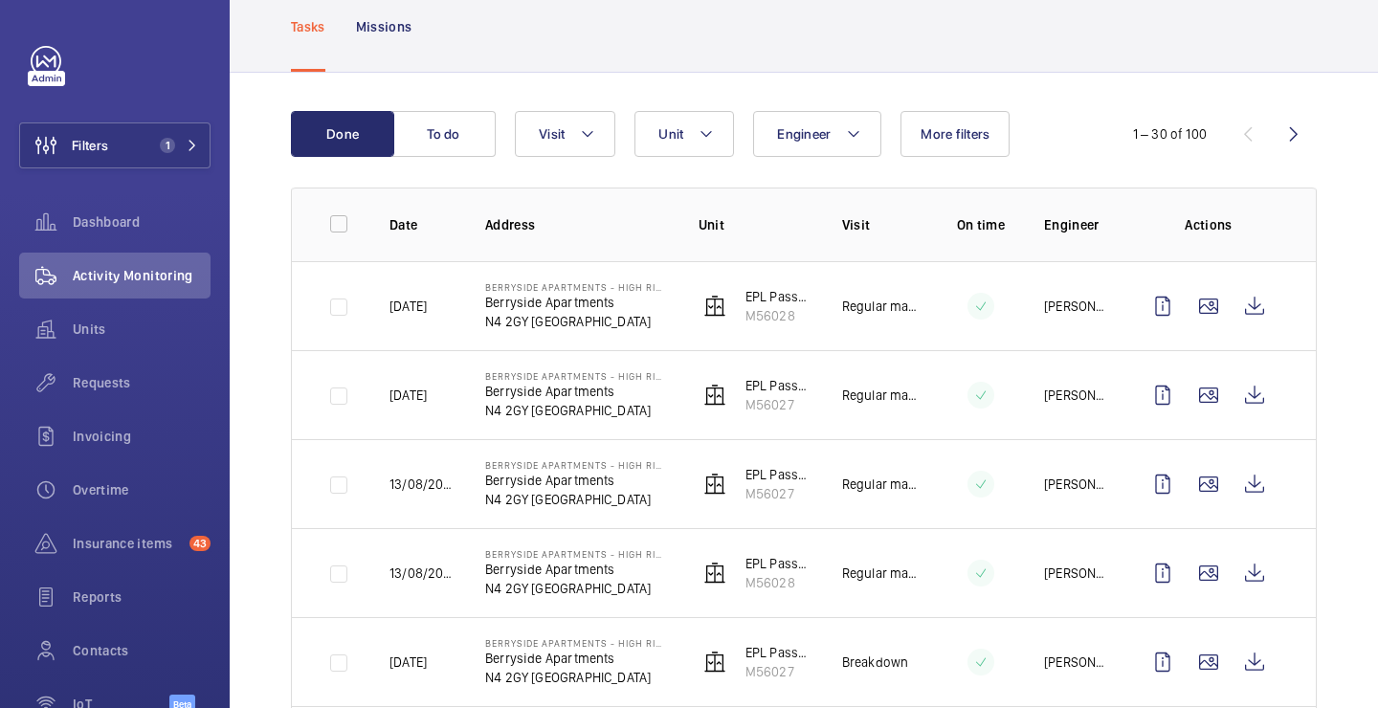
scroll to position [122, 0]
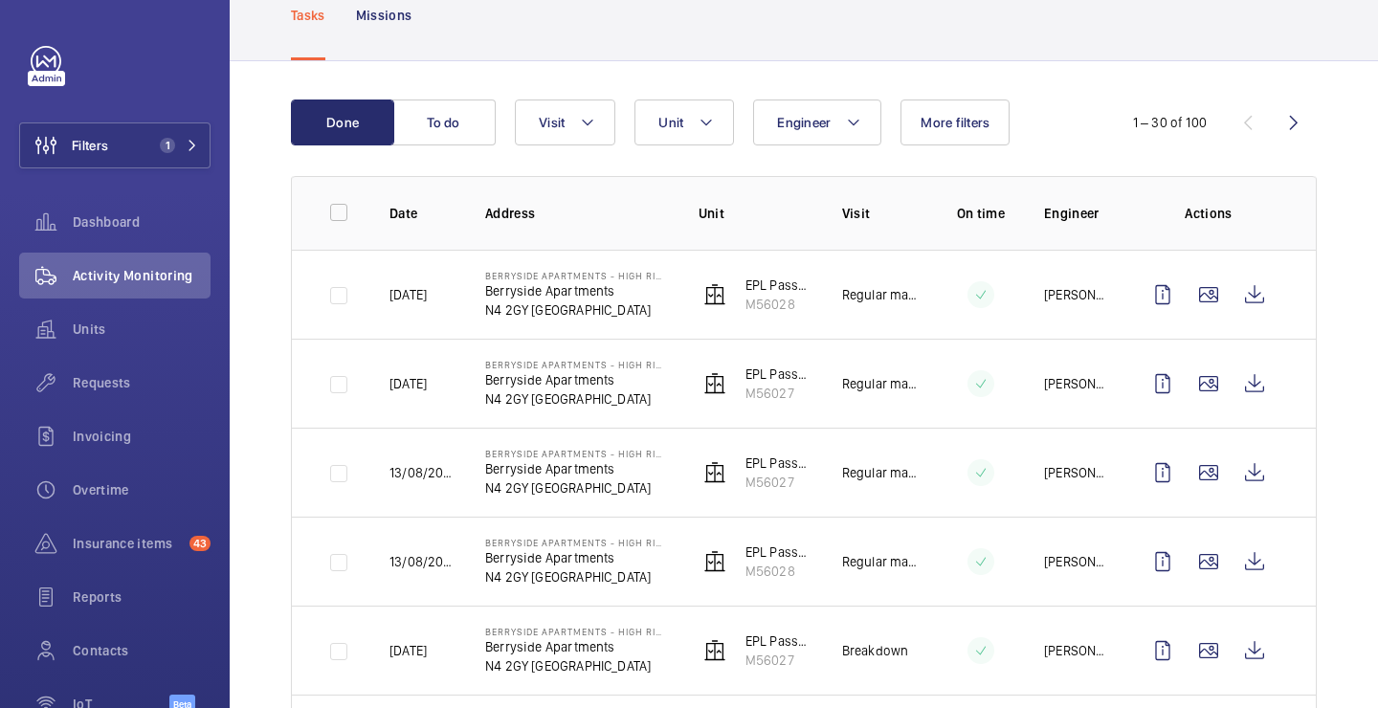
drag, startPoint x: 125, startPoint y: 395, endPoint x: 391, endPoint y: 327, distance: 274.5
click at [392, 328] on mat-sidenav-content "Filters 1 Dashboard Activity Monitoring Units Requests Invoicing Overtime Insur…" at bounding box center [689, 354] width 1378 height 708
click at [479, 204] on th "Address" at bounding box center [560, 213] width 213 height 74
click at [595, 138] on button "Visit" at bounding box center [565, 122] width 100 height 46
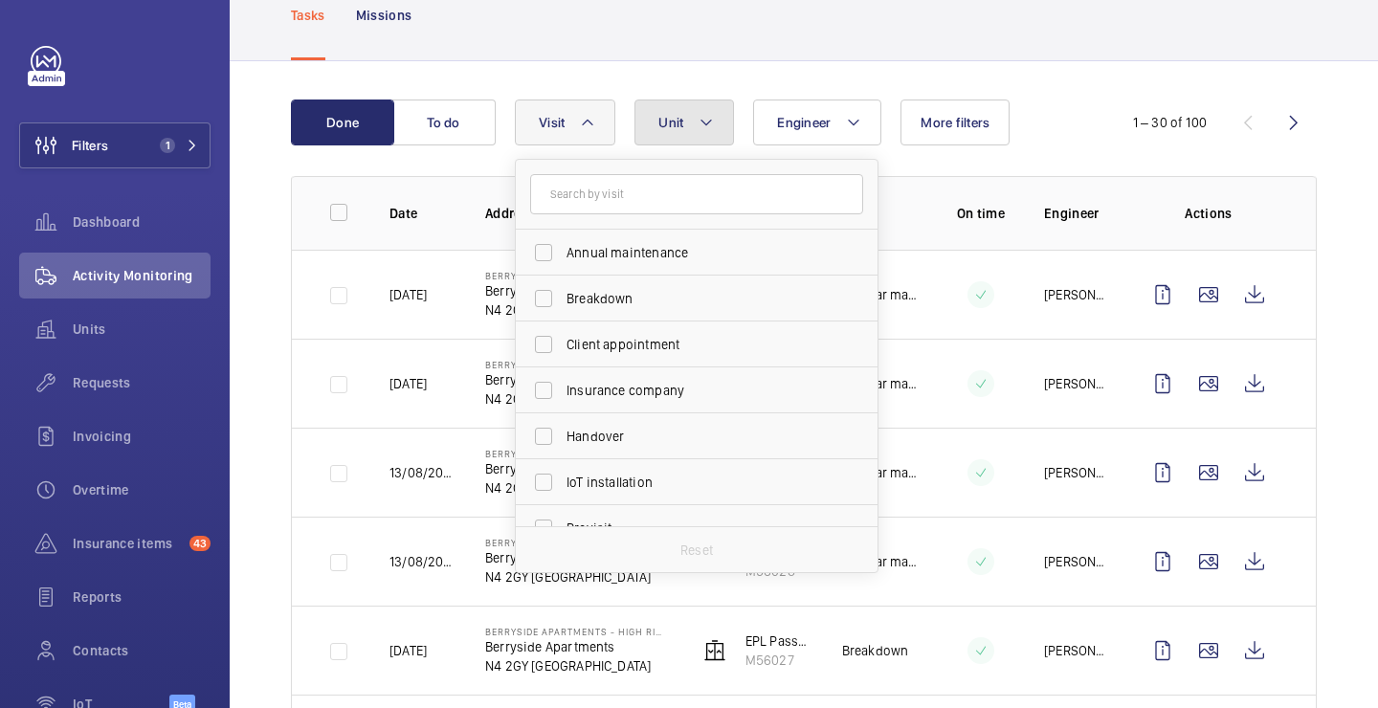
click at [693, 112] on button "Unit" at bounding box center [683, 122] width 99 height 46
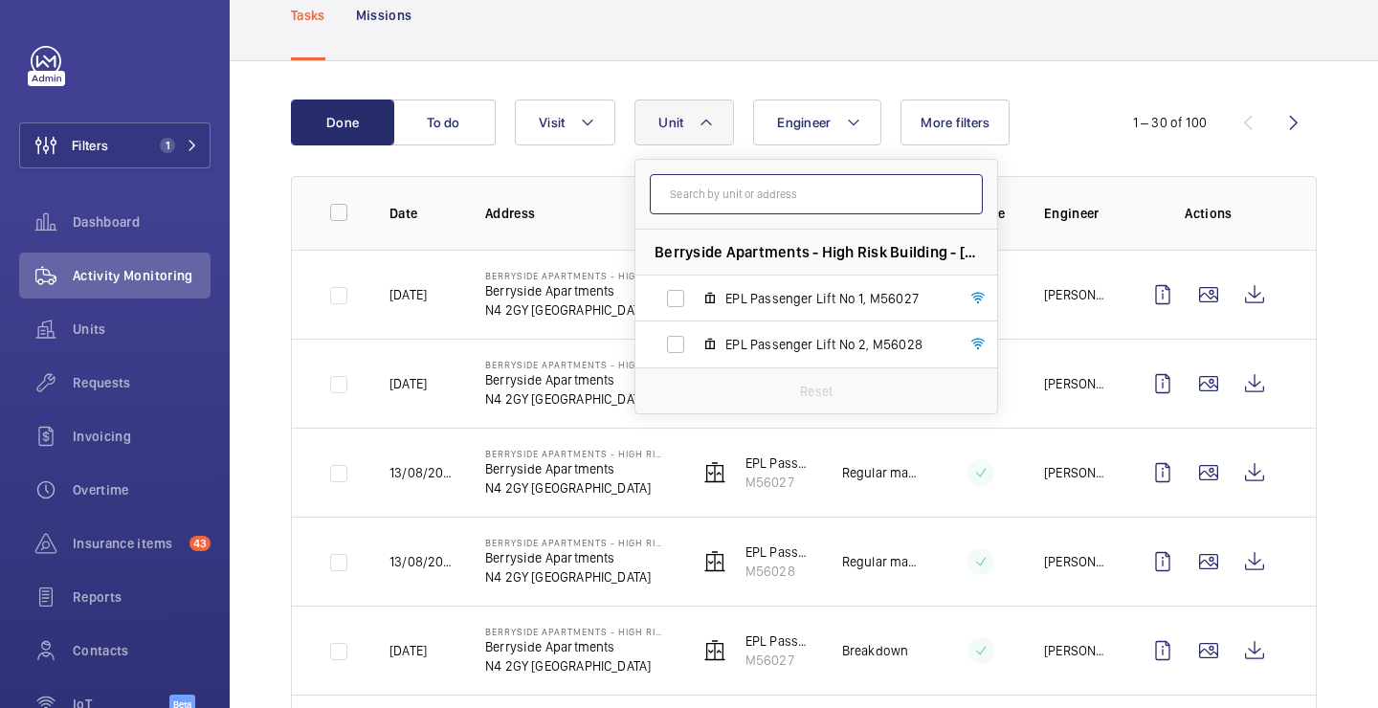
click at [719, 185] on input "text" at bounding box center [816, 194] width 333 height 40
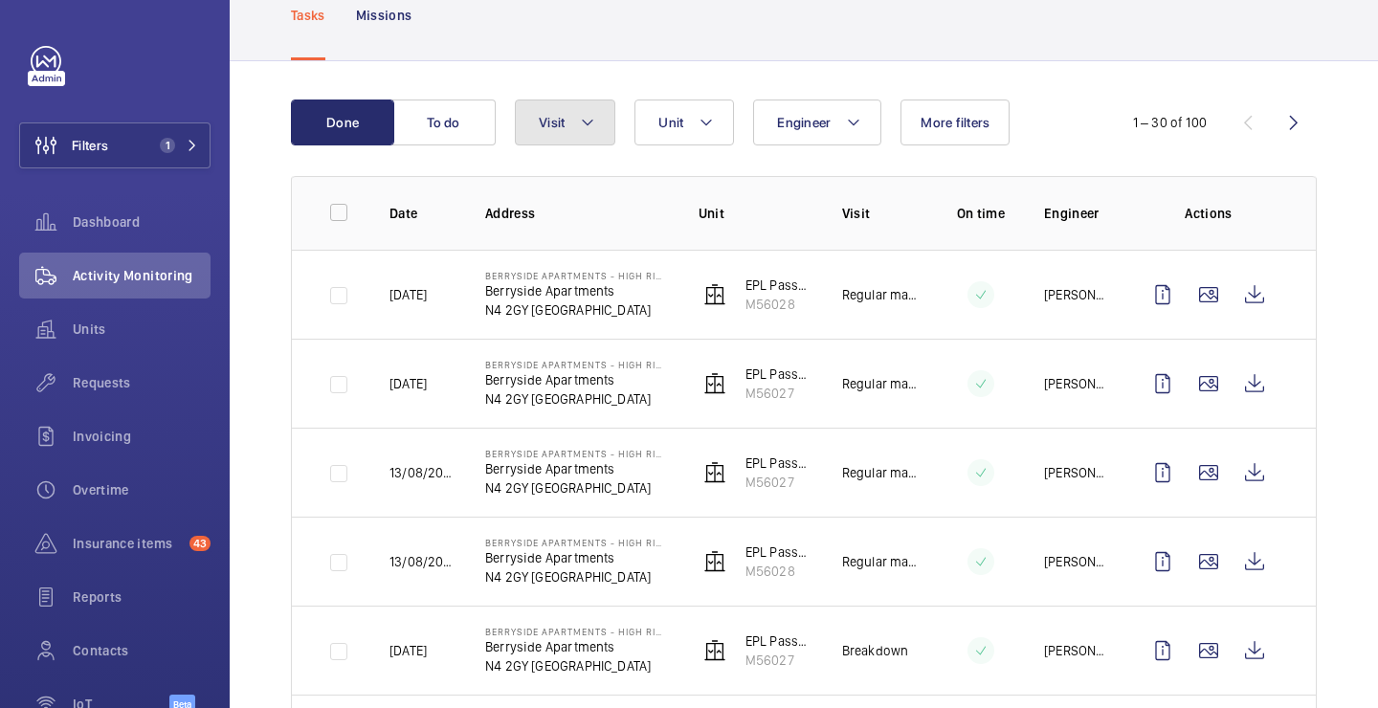
click at [568, 137] on button "Visit" at bounding box center [565, 122] width 100 height 46
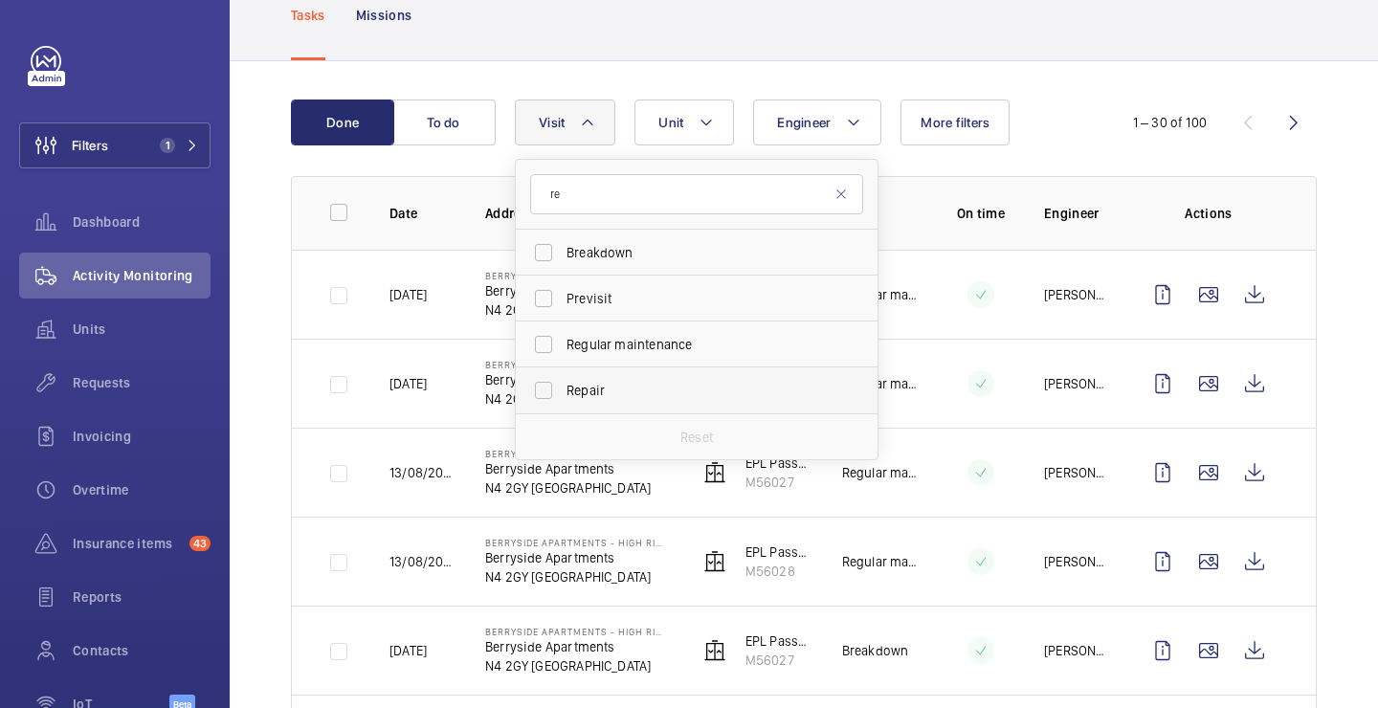
type input "re"
click at [609, 377] on label "Repair" at bounding box center [682, 390] width 333 height 46
click at [562, 377] on input "Repair" at bounding box center [543, 390] width 38 height 38
checkbox input "true"
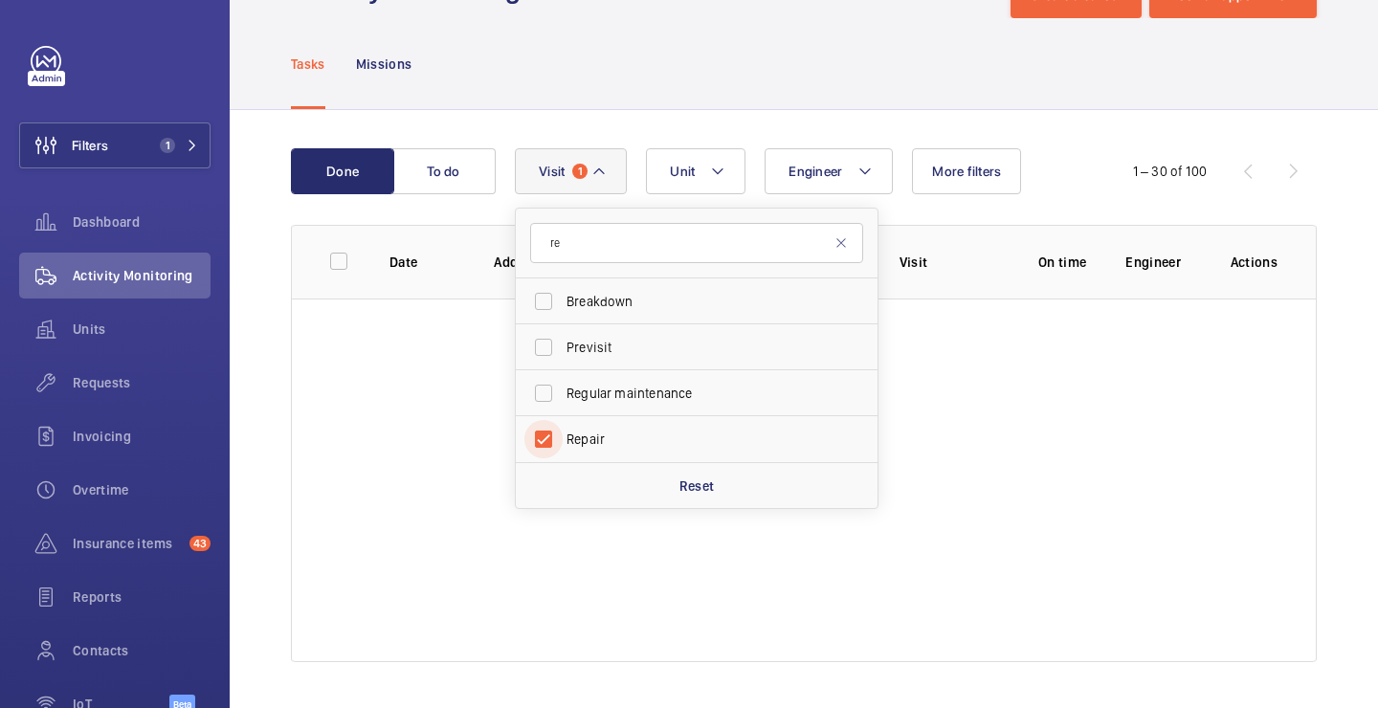
scroll to position [122, 0]
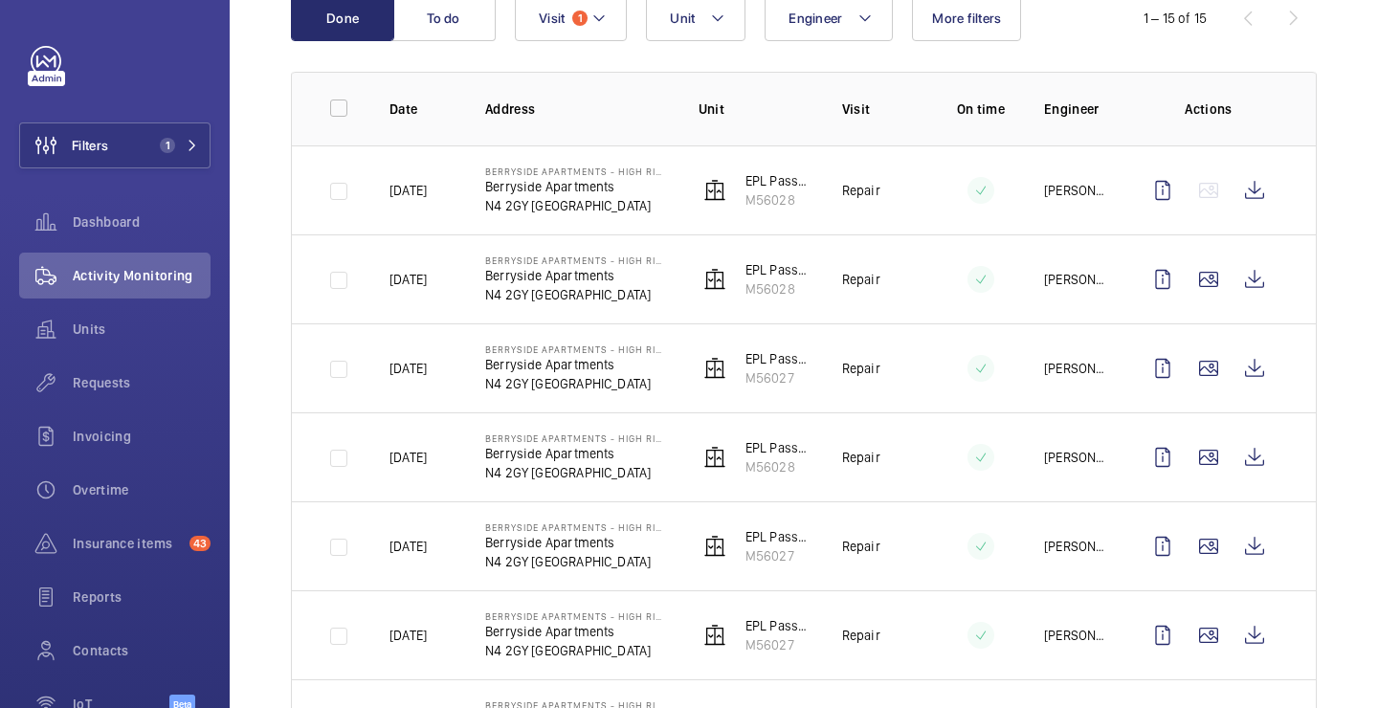
scroll to position [228, 0]
click at [1211, 449] on wm-front-icon-button at bounding box center [1208, 456] width 46 height 46
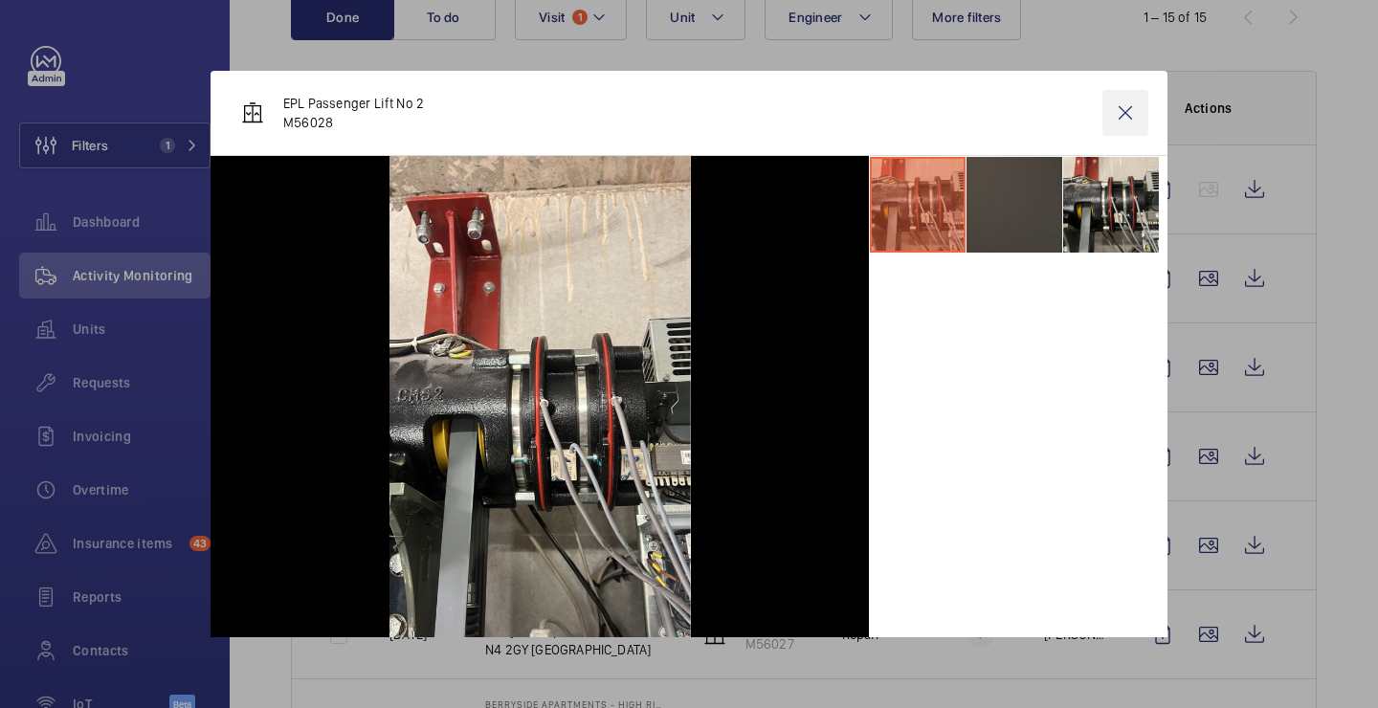
click at [1136, 132] on wm-front-icon-button at bounding box center [1125, 113] width 46 height 46
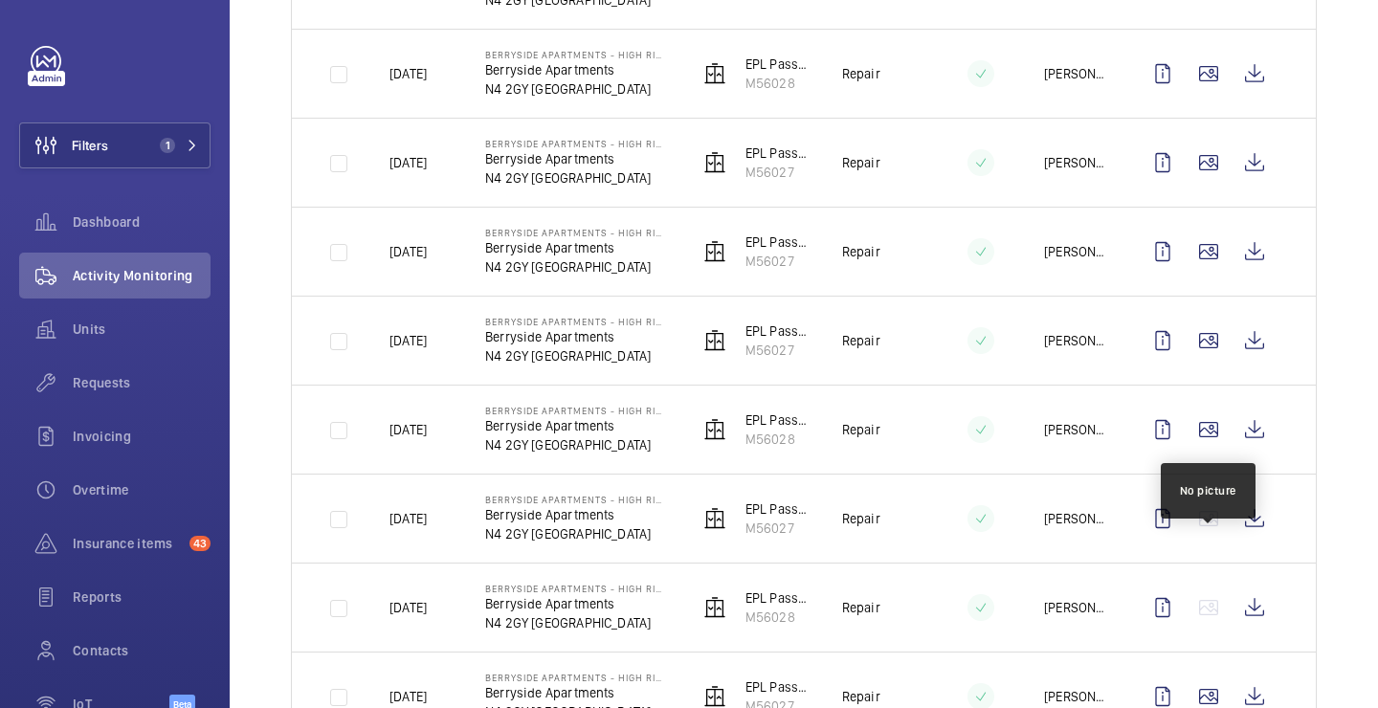
scroll to position [613, 0]
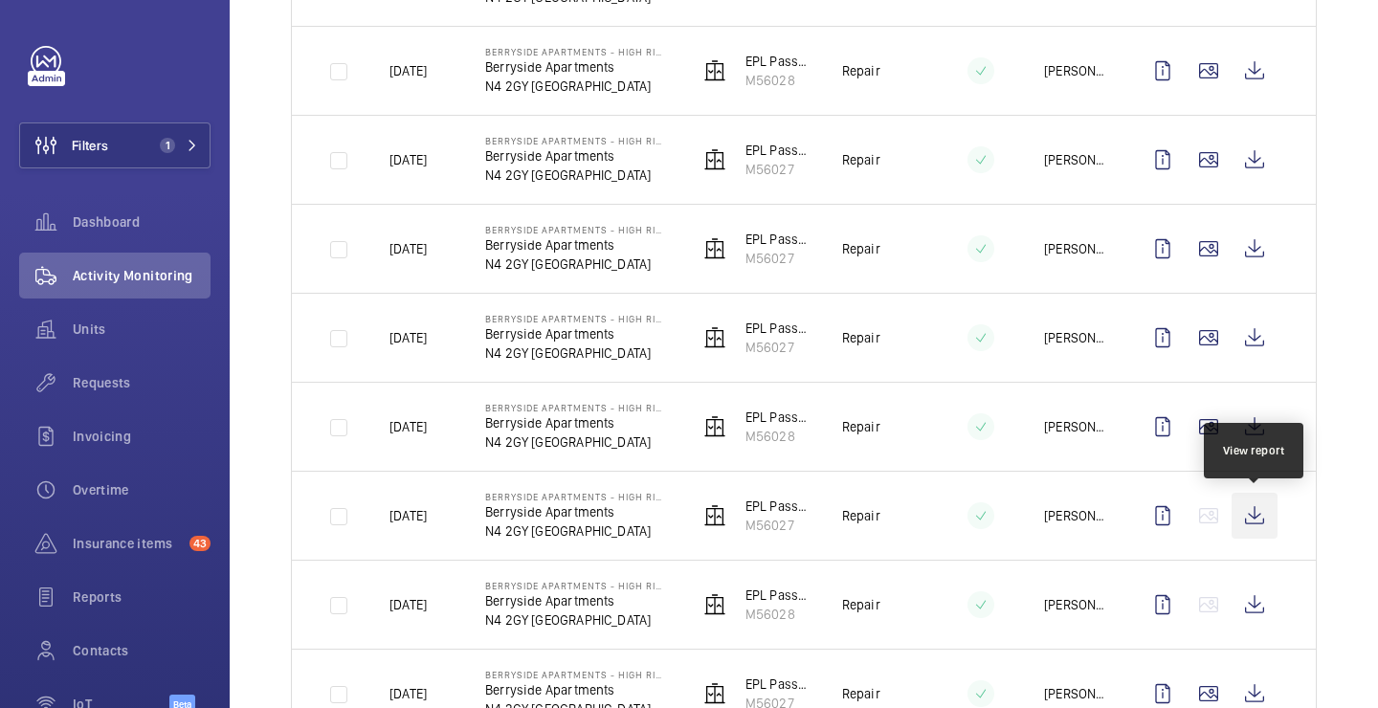
click at [1260, 514] on wm-front-icon-button at bounding box center [1254, 516] width 46 height 46
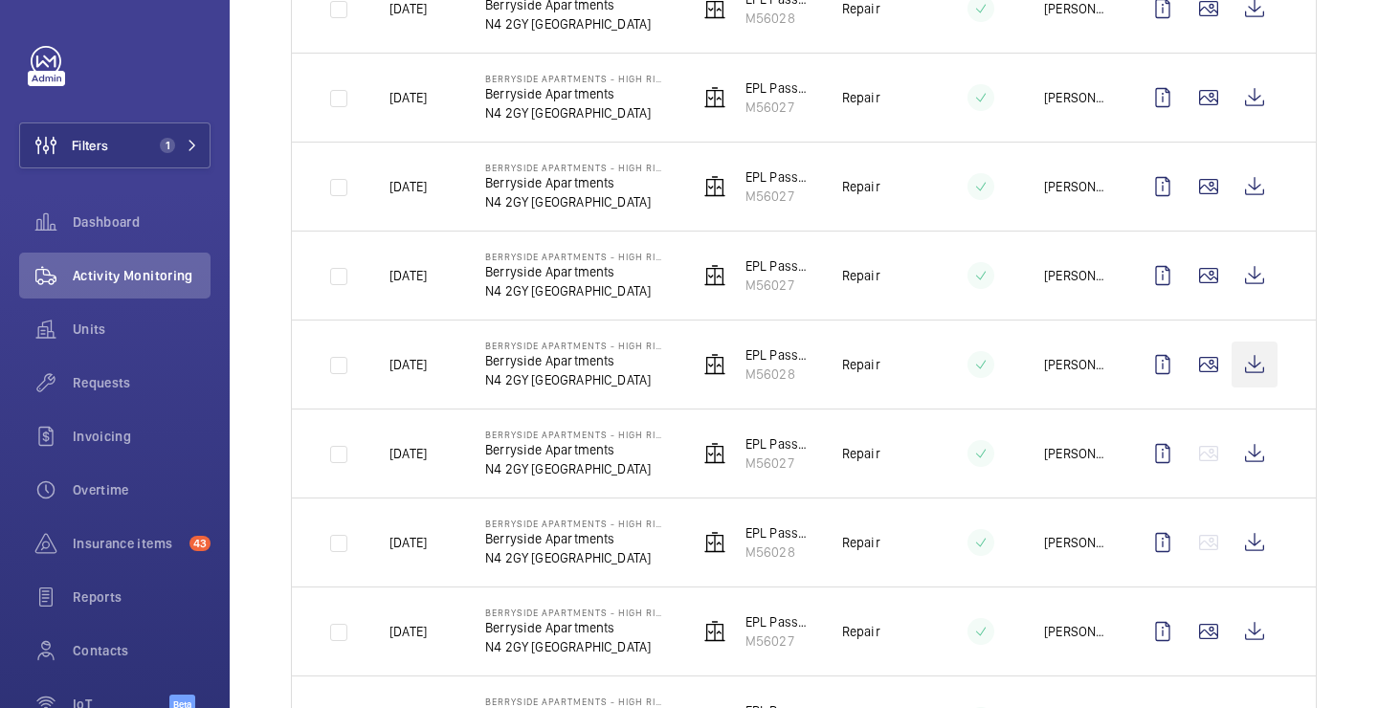
scroll to position [689, 0]
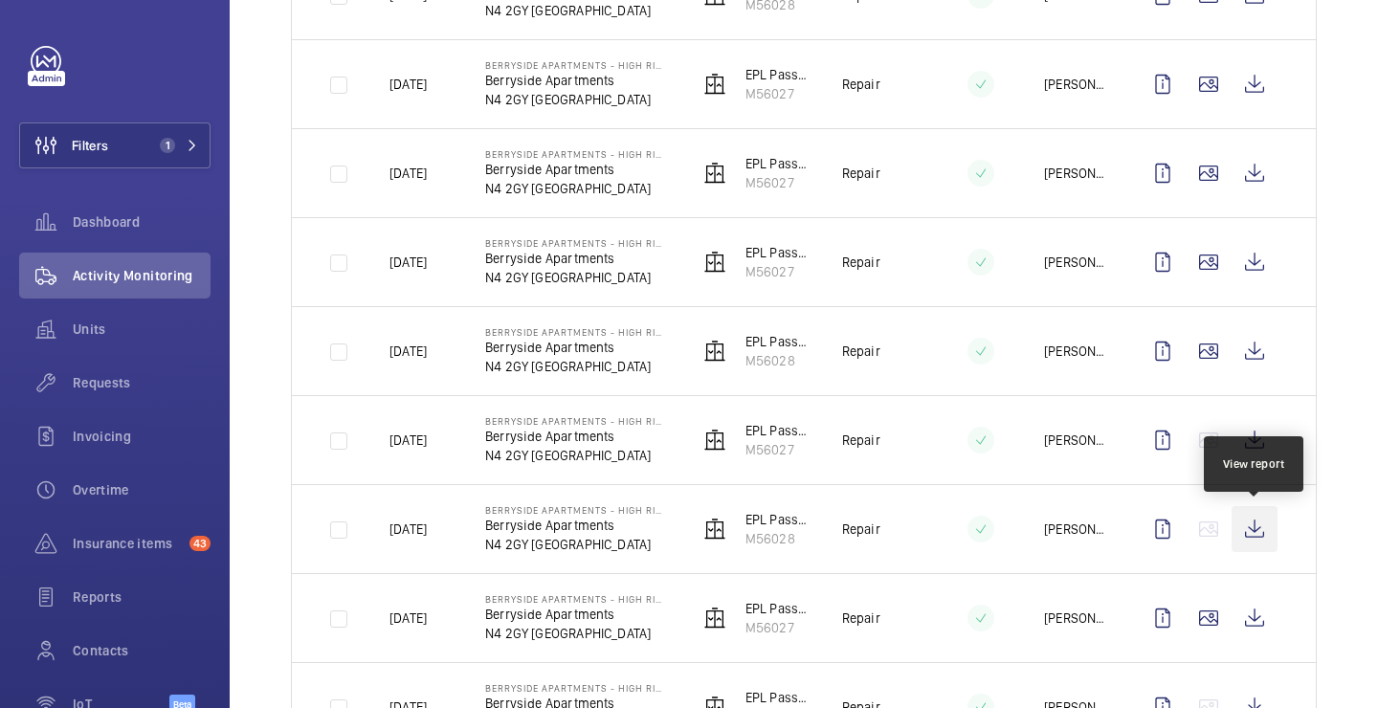
click at [1256, 520] on wm-front-icon-button at bounding box center [1254, 529] width 46 height 46
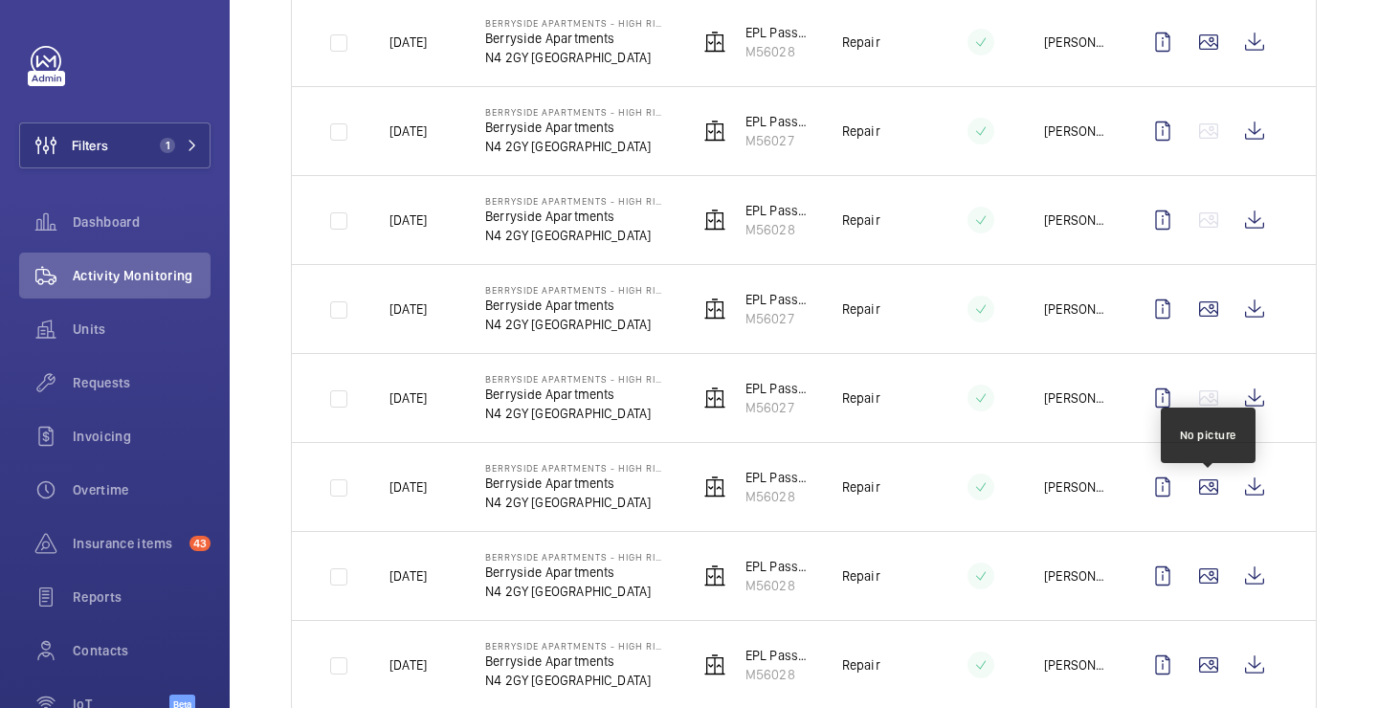
scroll to position [1046, 0]
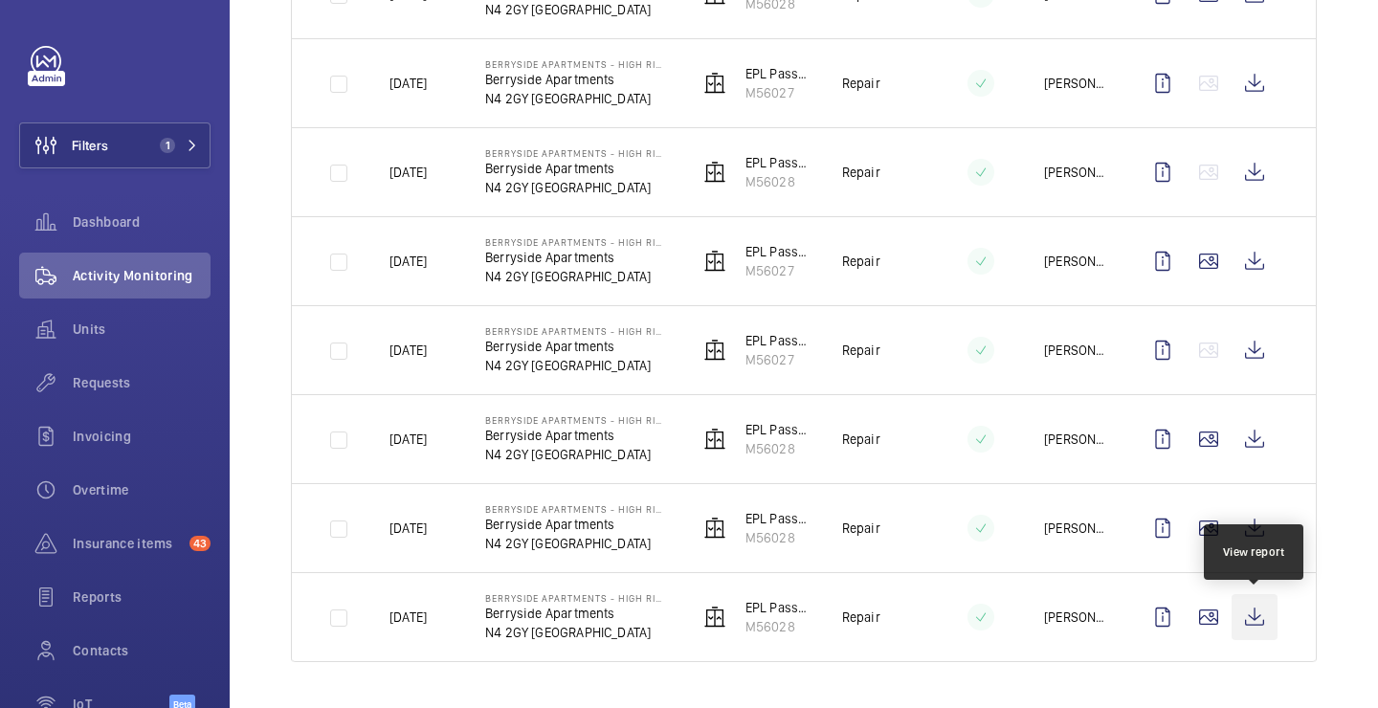
click at [1239, 611] on wm-front-icon-button at bounding box center [1254, 617] width 46 height 46
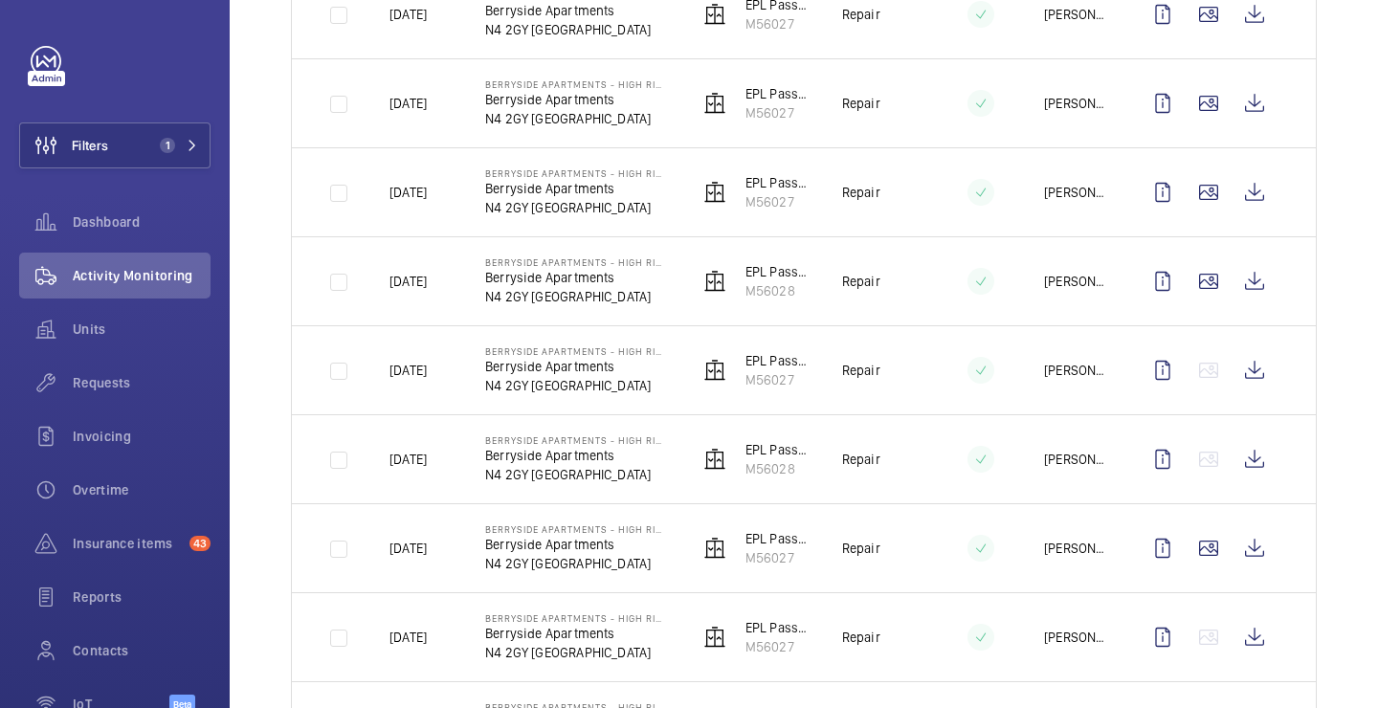
scroll to position [746, 0]
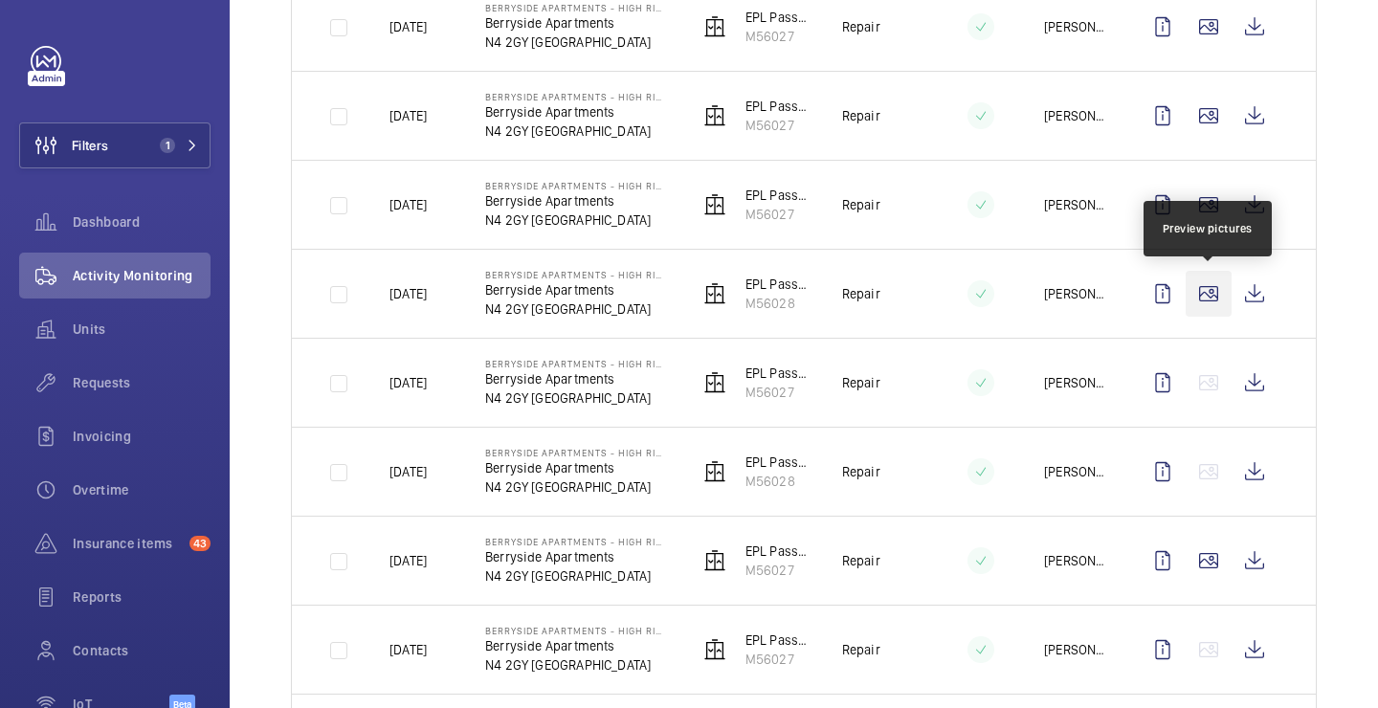
click at [1202, 290] on wm-front-icon-button at bounding box center [1208, 294] width 46 height 46
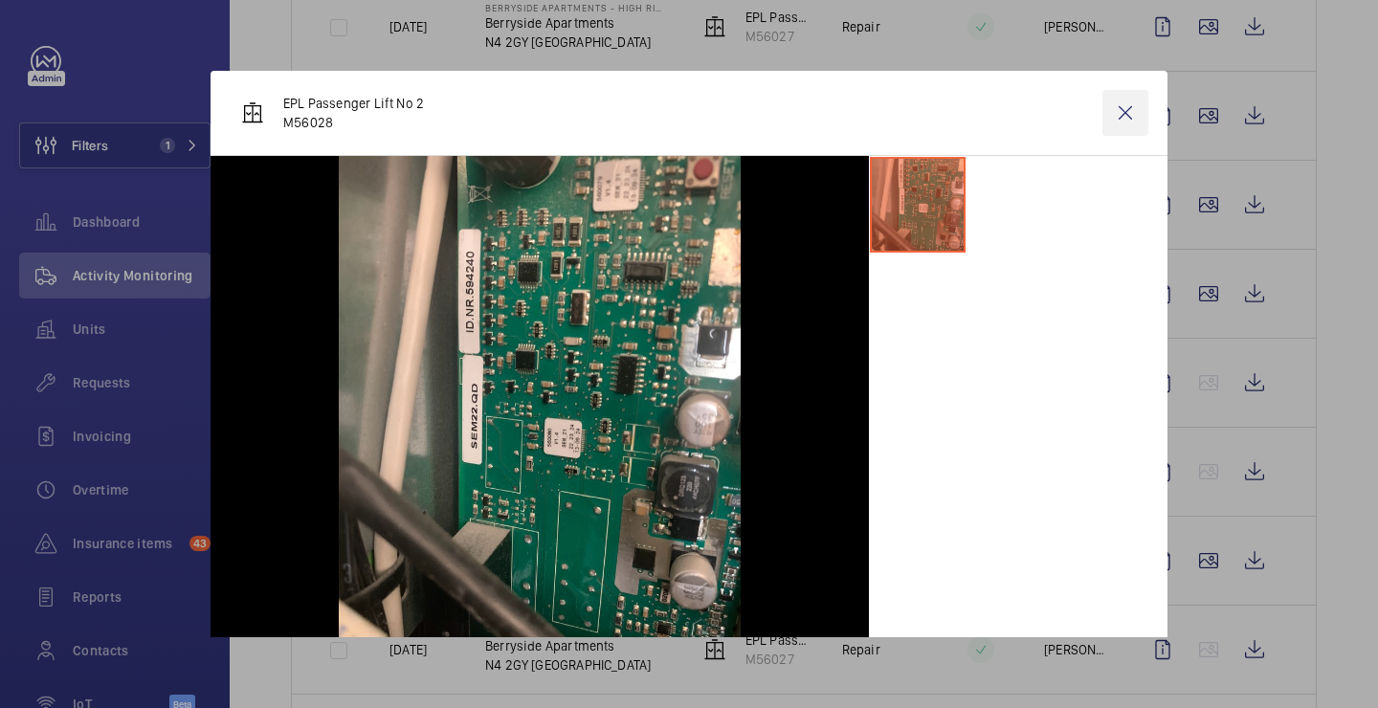
click at [1135, 109] on wm-front-icon-button at bounding box center [1125, 113] width 46 height 46
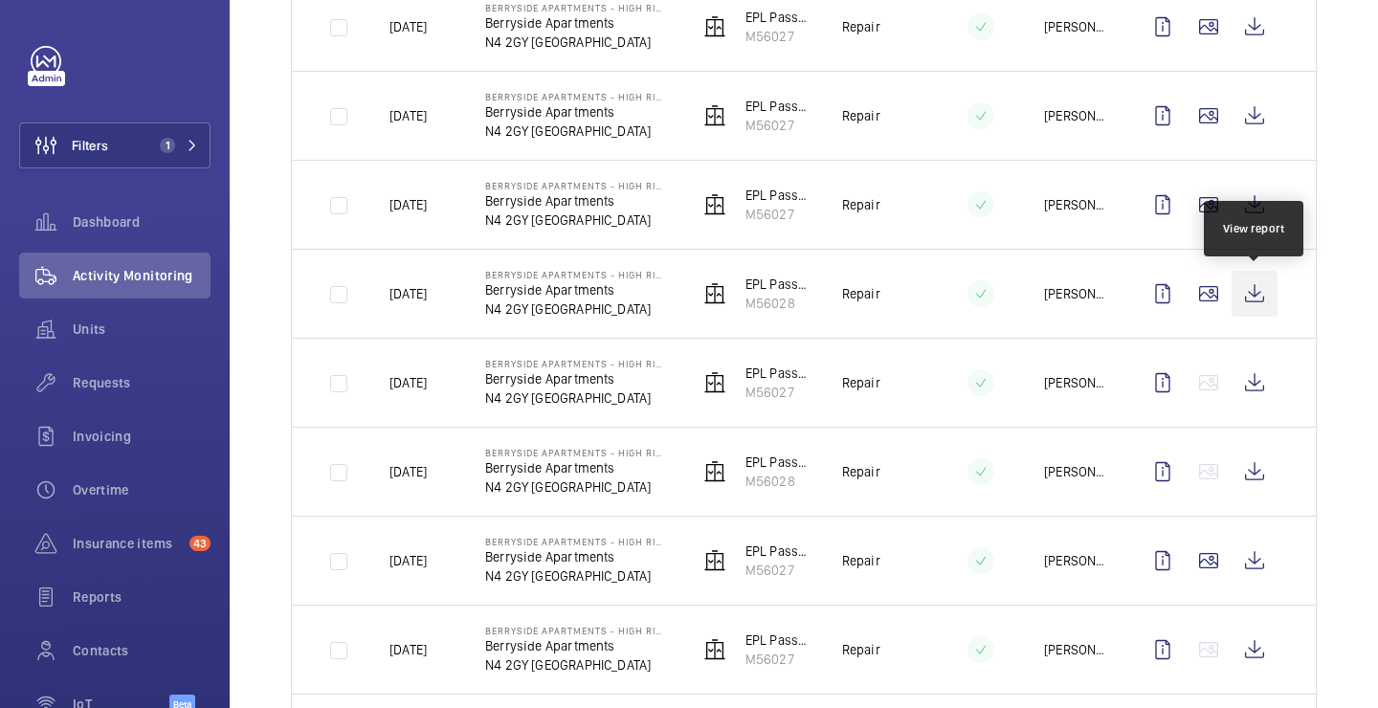
click at [1249, 298] on wm-front-icon-button at bounding box center [1254, 294] width 46 height 46
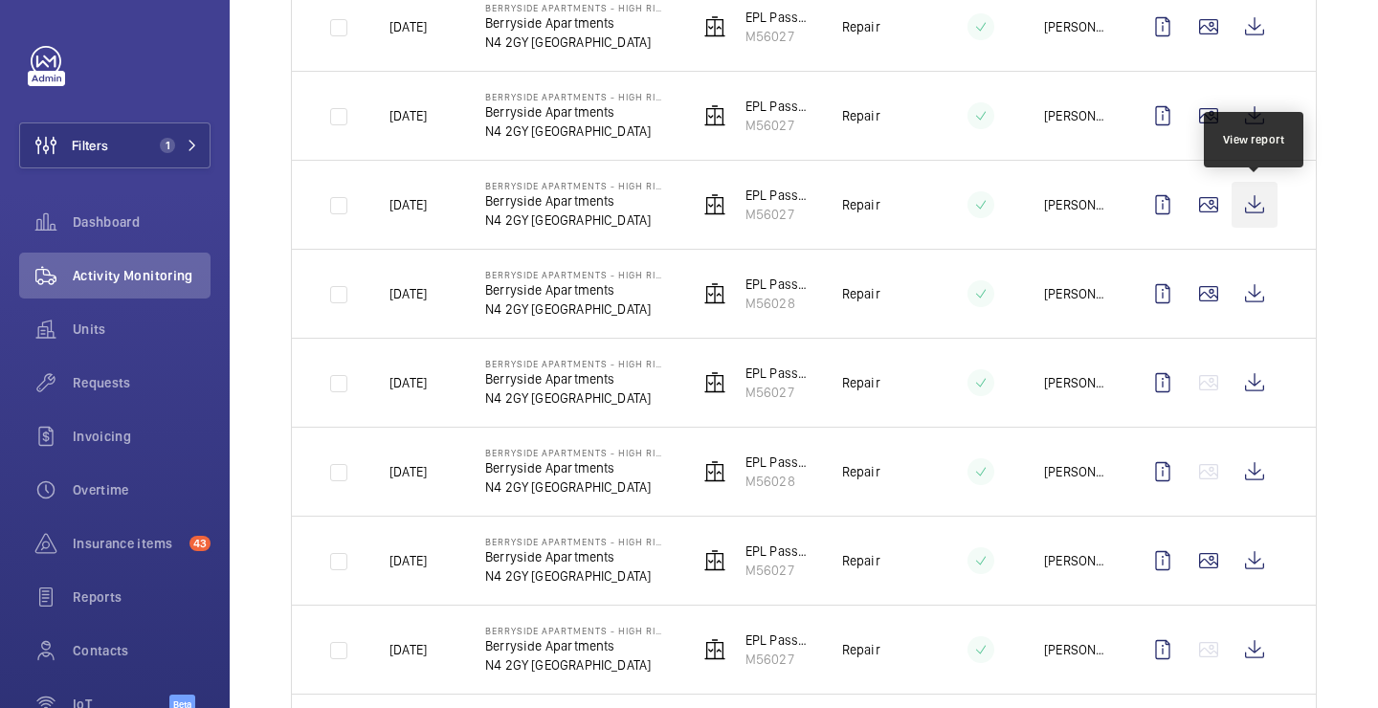
click at [1261, 197] on wm-front-icon-button at bounding box center [1254, 205] width 46 height 46
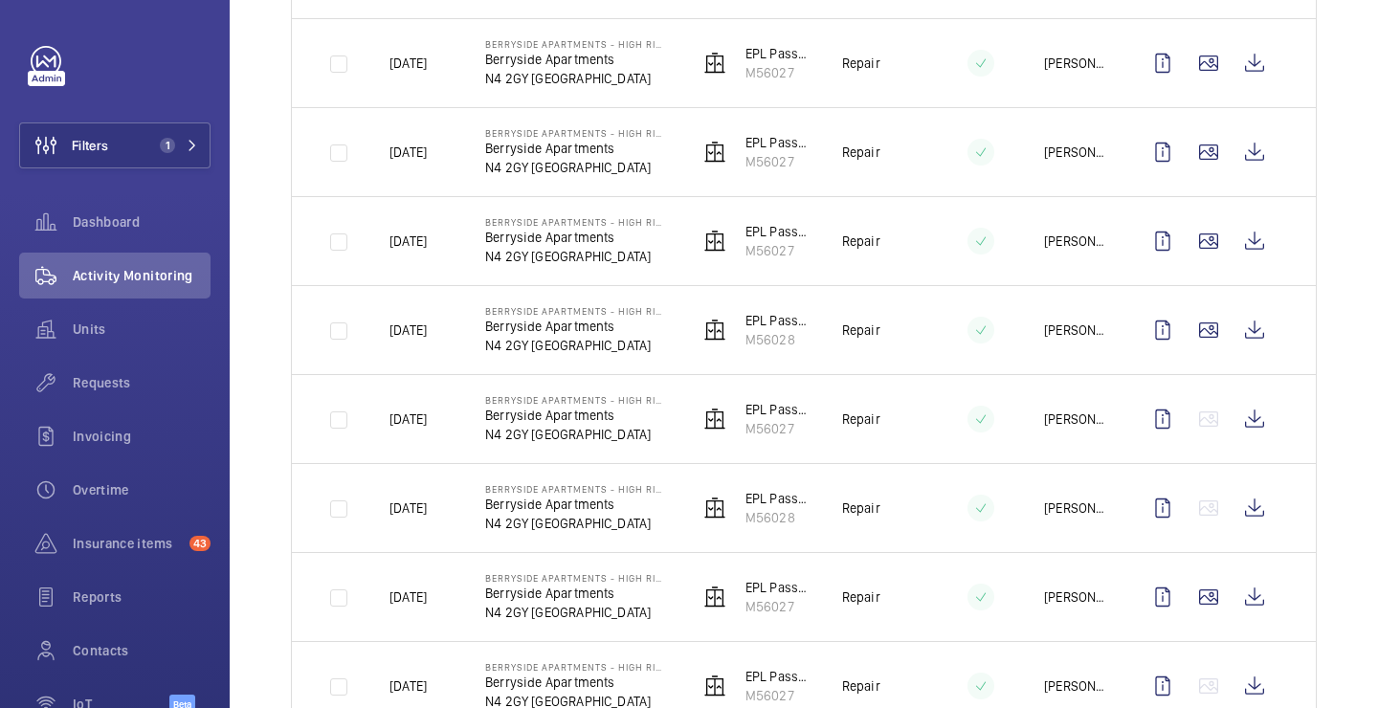
scroll to position [709, 0]
click at [1250, 147] on wm-front-icon-button at bounding box center [1254, 153] width 46 height 46
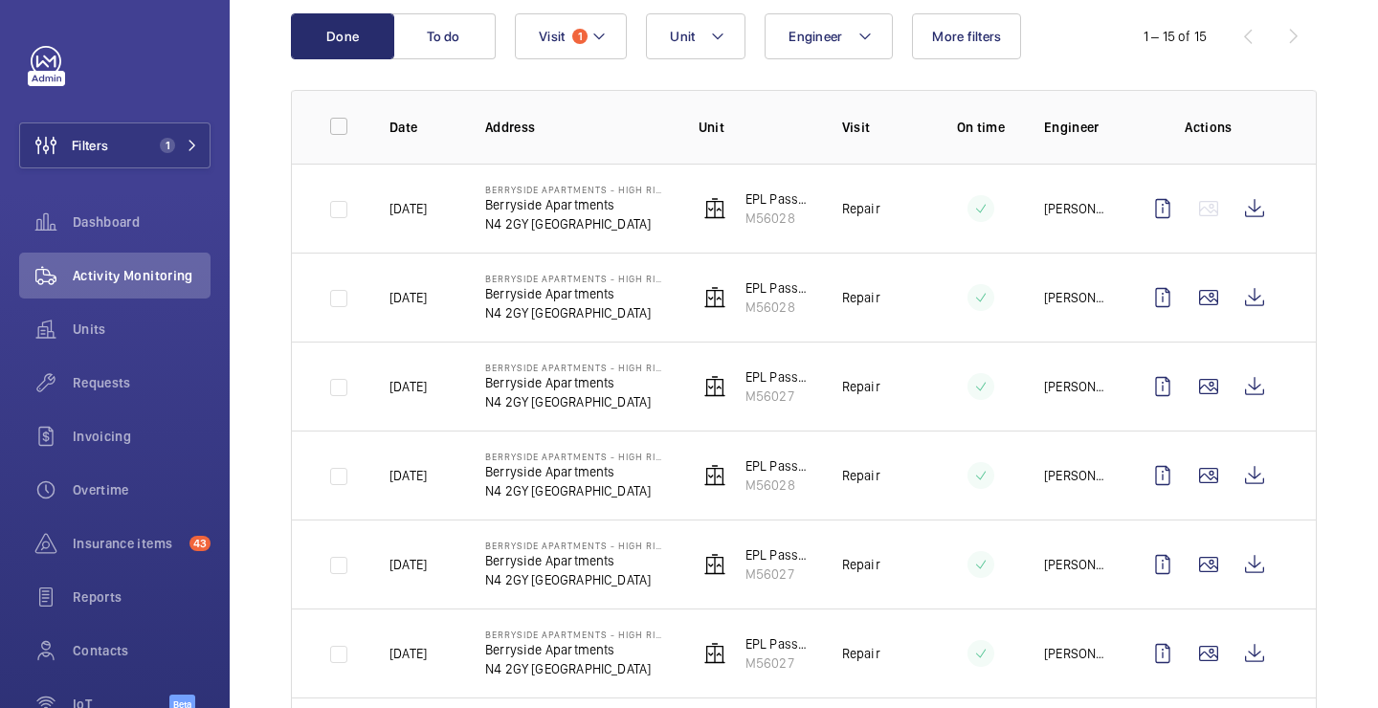
scroll to position [203, 0]
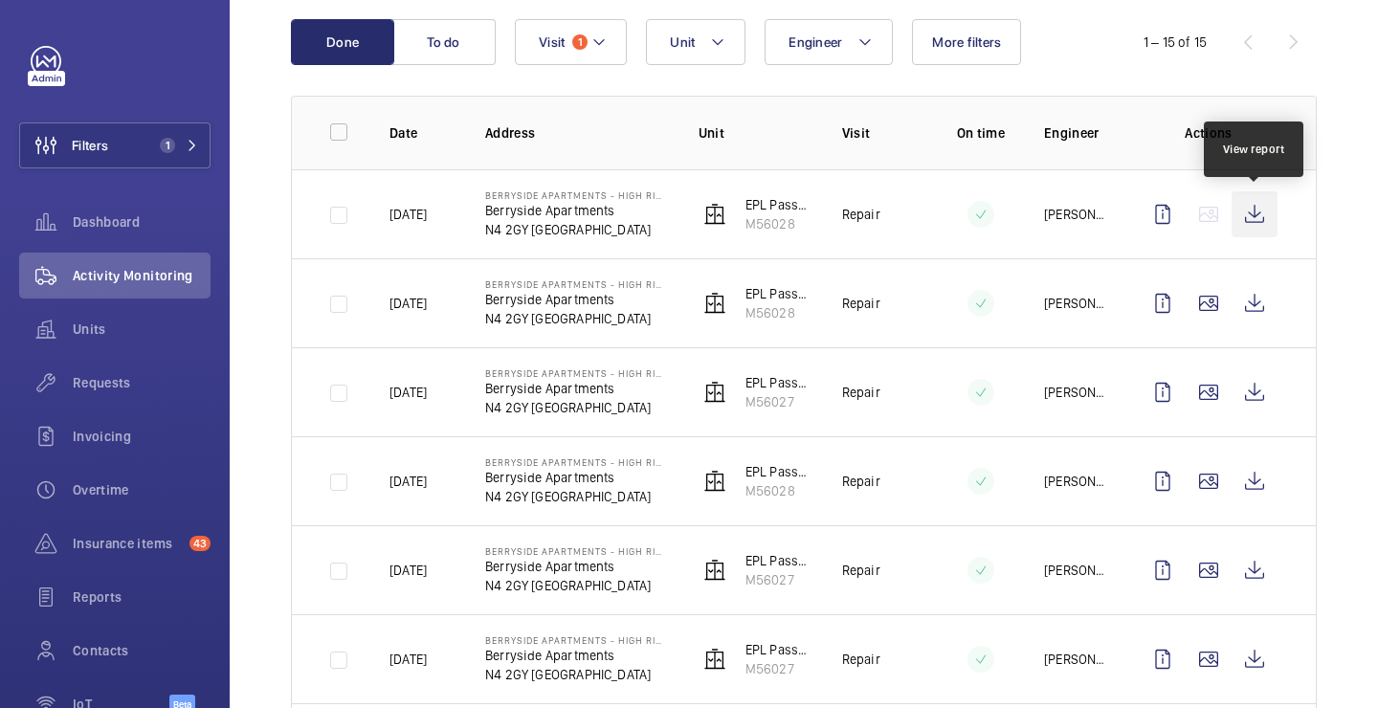
click at [1263, 218] on wm-front-icon-button at bounding box center [1254, 214] width 46 height 46
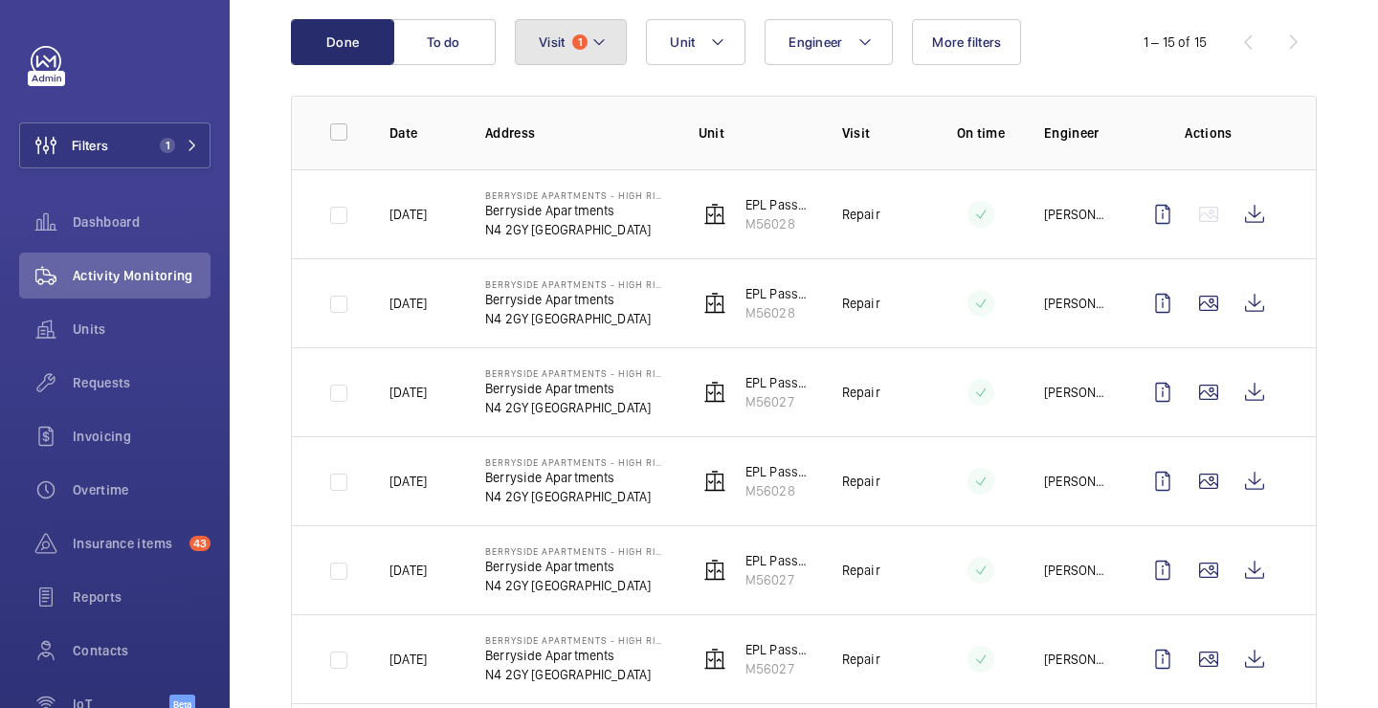
click at [609, 22] on button "Visit 1" at bounding box center [571, 42] width 112 height 46
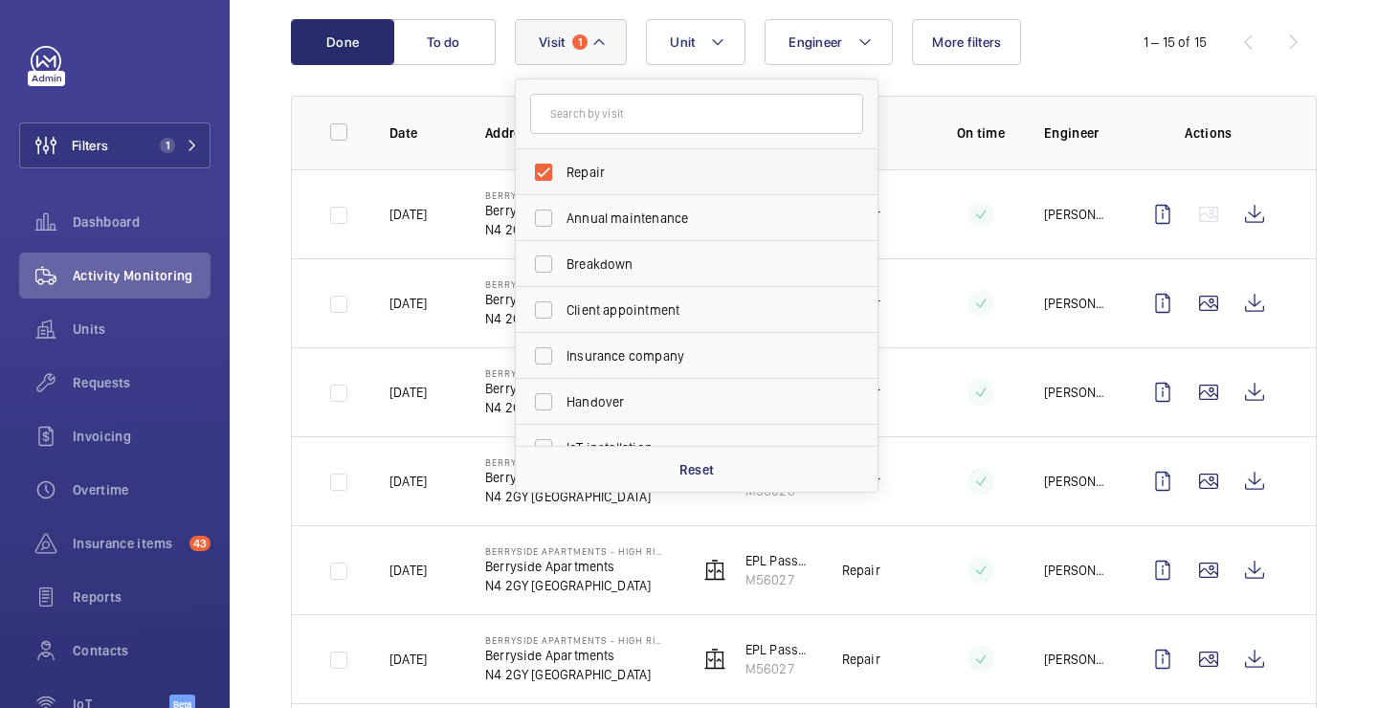
click at [592, 182] on label "Repair" at bounding box center [682, 172] width 333 height 46
click at [562, 182] on input "Repair" at bounding box center [543, 172] width 38 height 38
checkbox input "false"
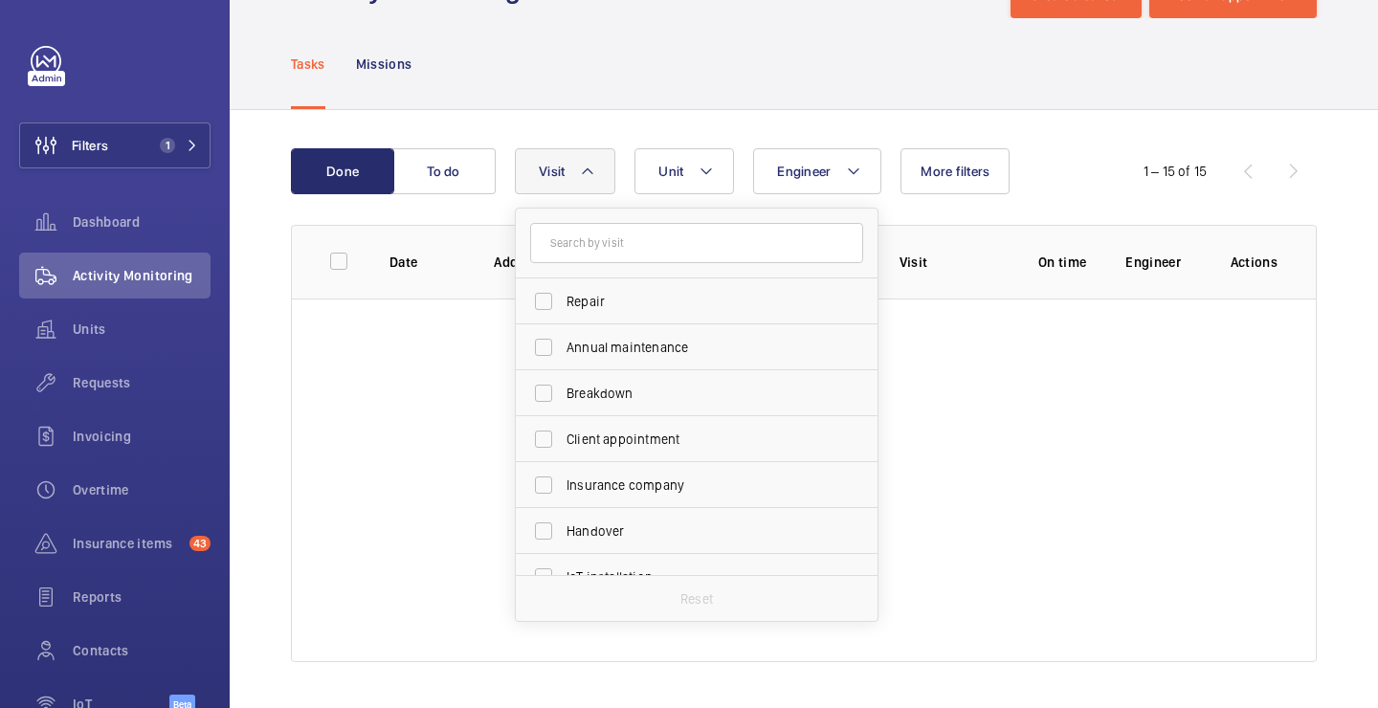
click at [1027, 121] on div "Done To do Engineer Unit Visit Repair Annual maintenance Breakdown Client appoi…" at bounding box center [804, 409] width 1148 height 598
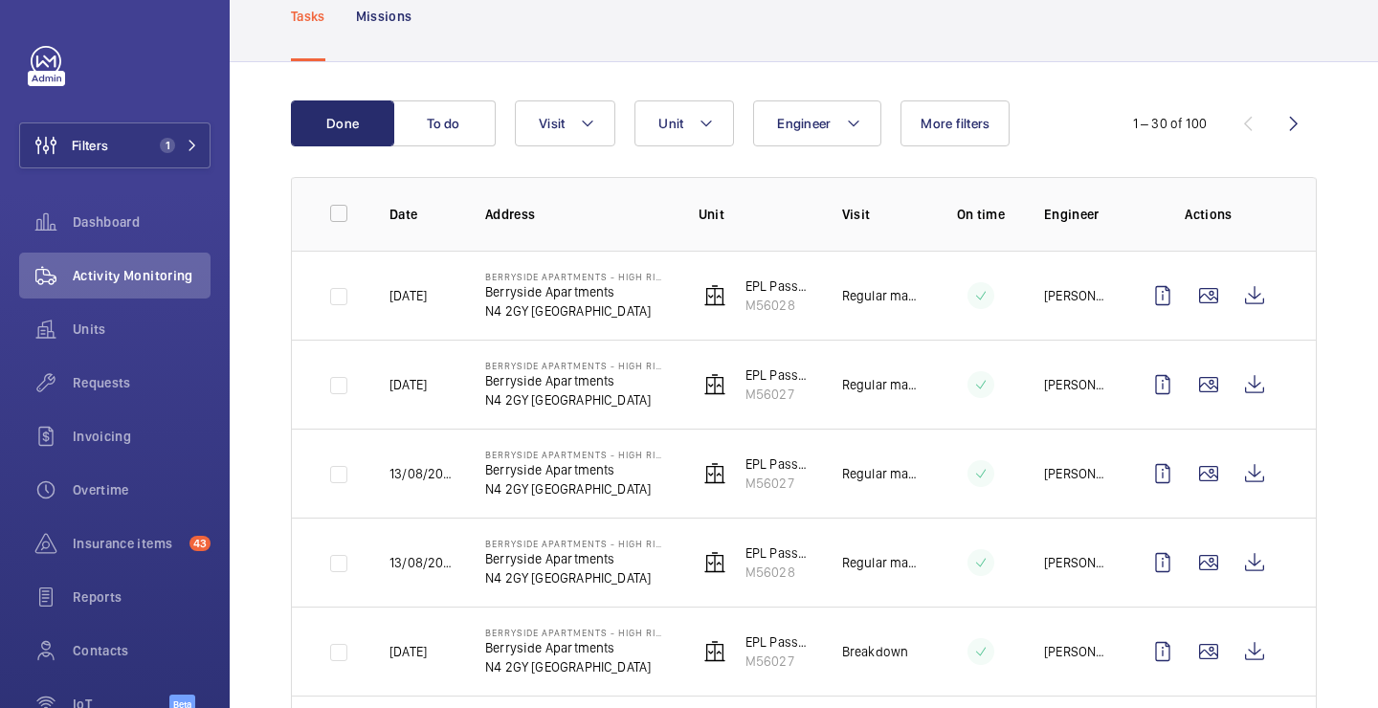
scroll to position [125, 0]
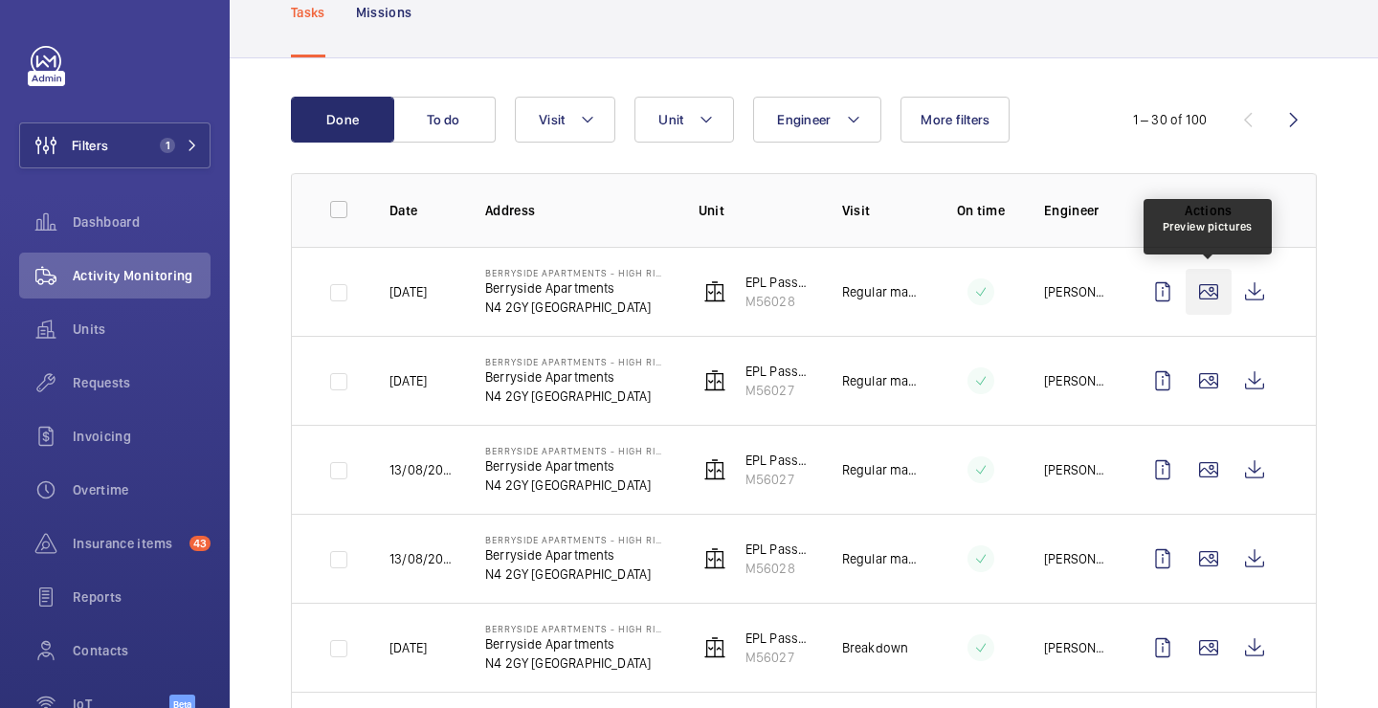
click at [1221, 285] on wm-front-icon-button at bounding box center [1208, 292] width 46 height 46
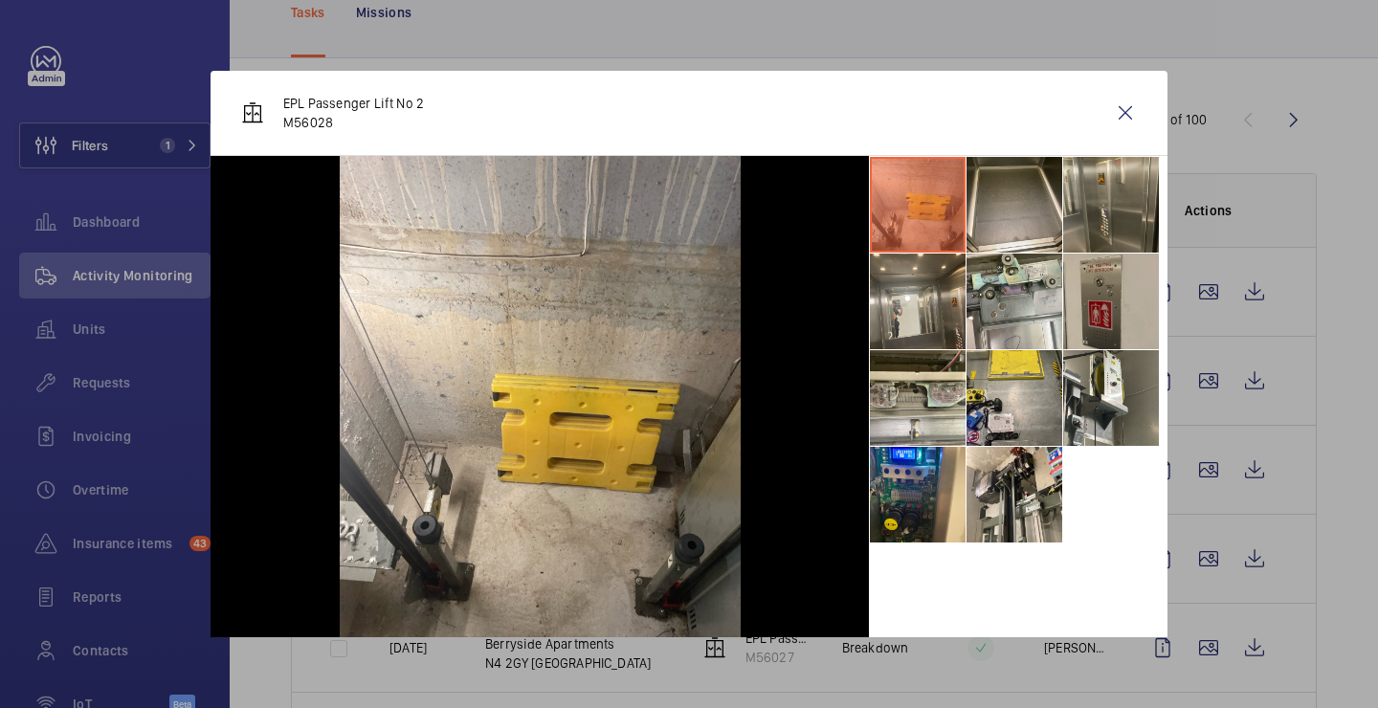
click at [1104, 254] on li at bounding box center [1111, 302] width 96 height 96
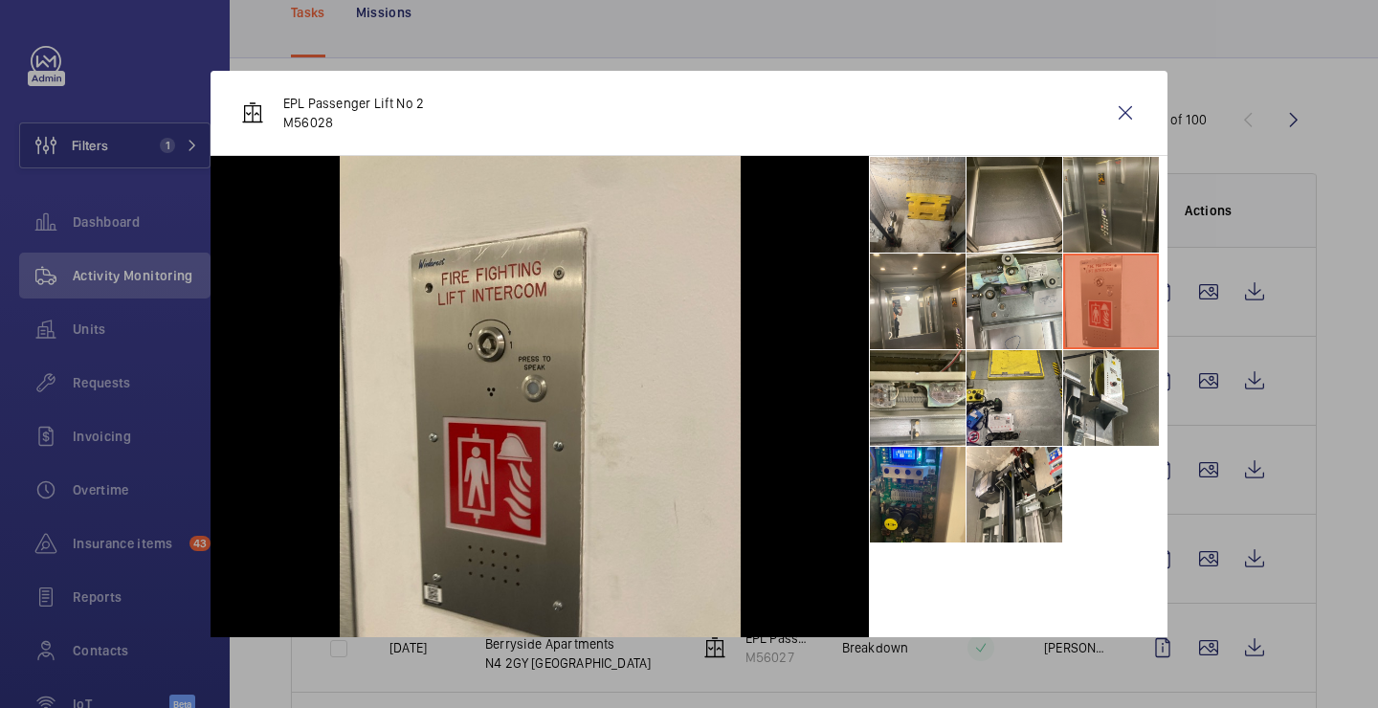
click at [1108, 227] on li at bounding box center [1111, 205] width 96 height 96
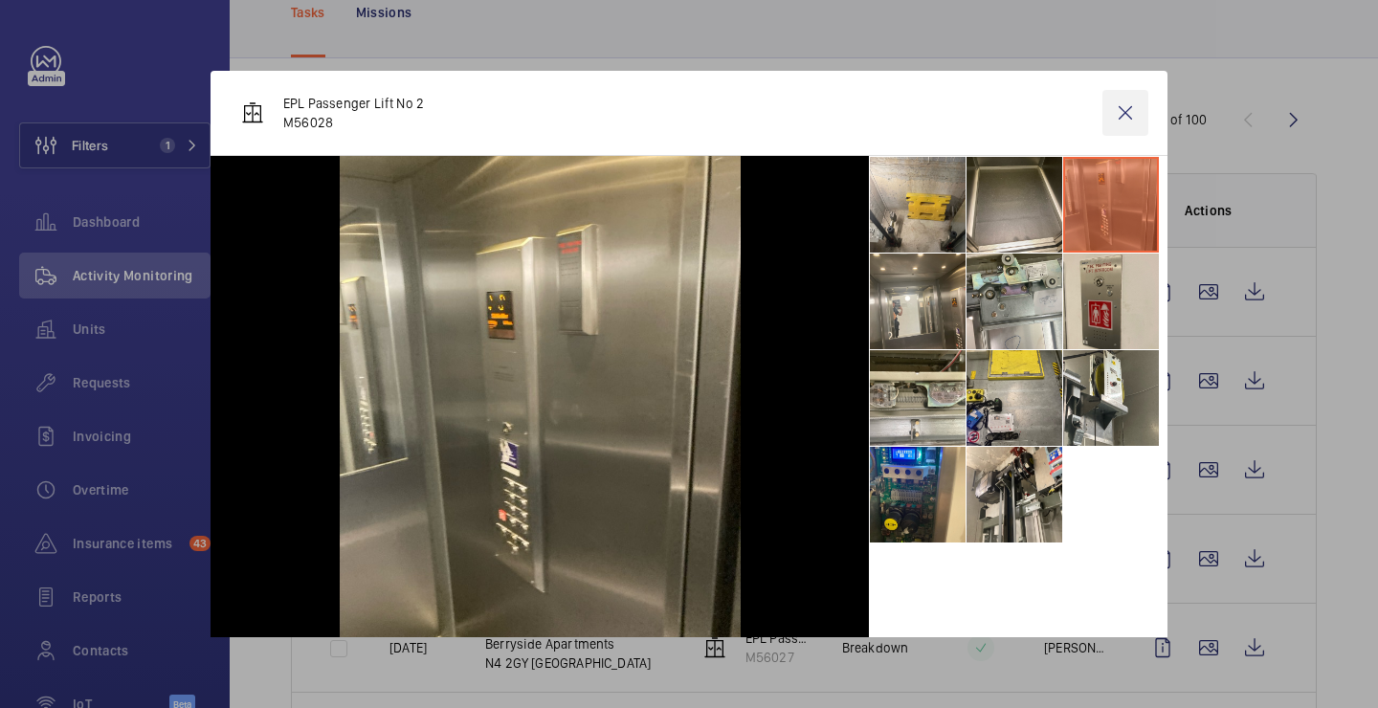
click at [1137, 105] on wm-front-icon-button at bounding box center [1125, 113] width 46 height 46
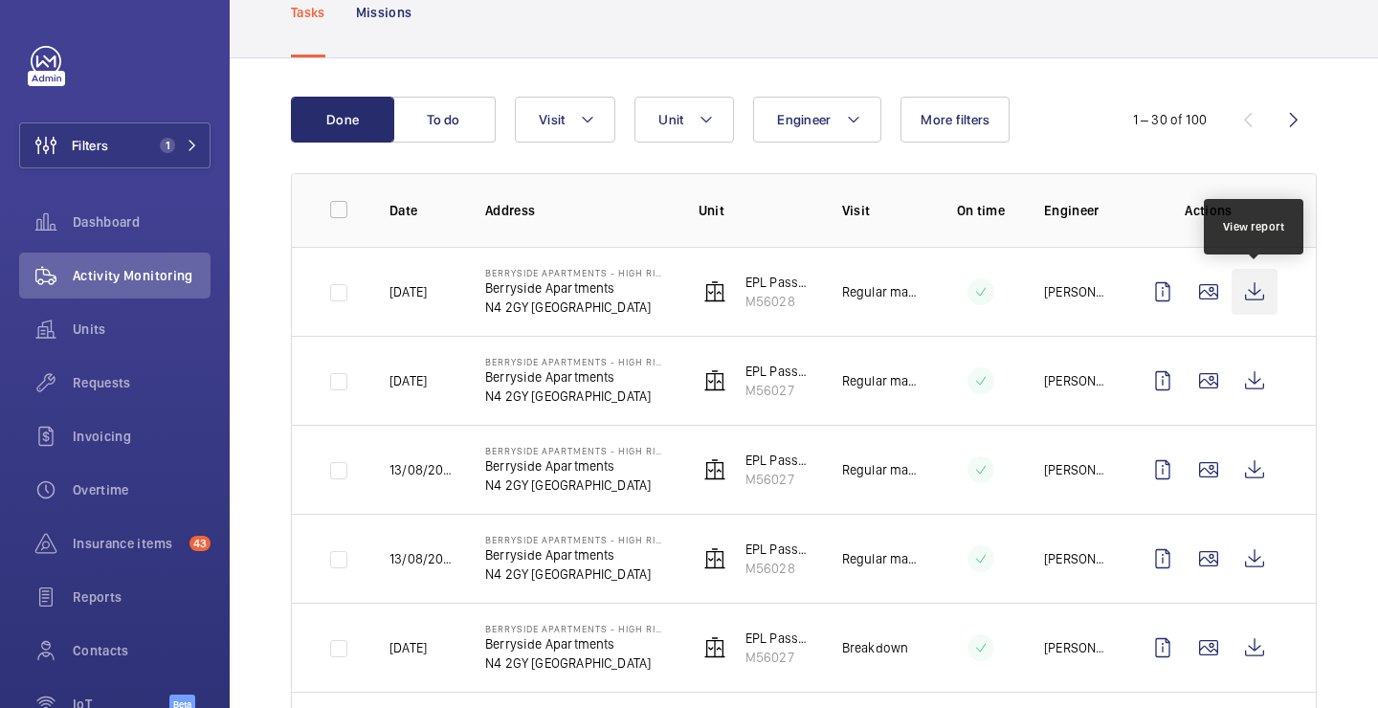
click at [1254, 289] on wm-front-icon-button at bounding box center [1254, 292] width 46 height 46
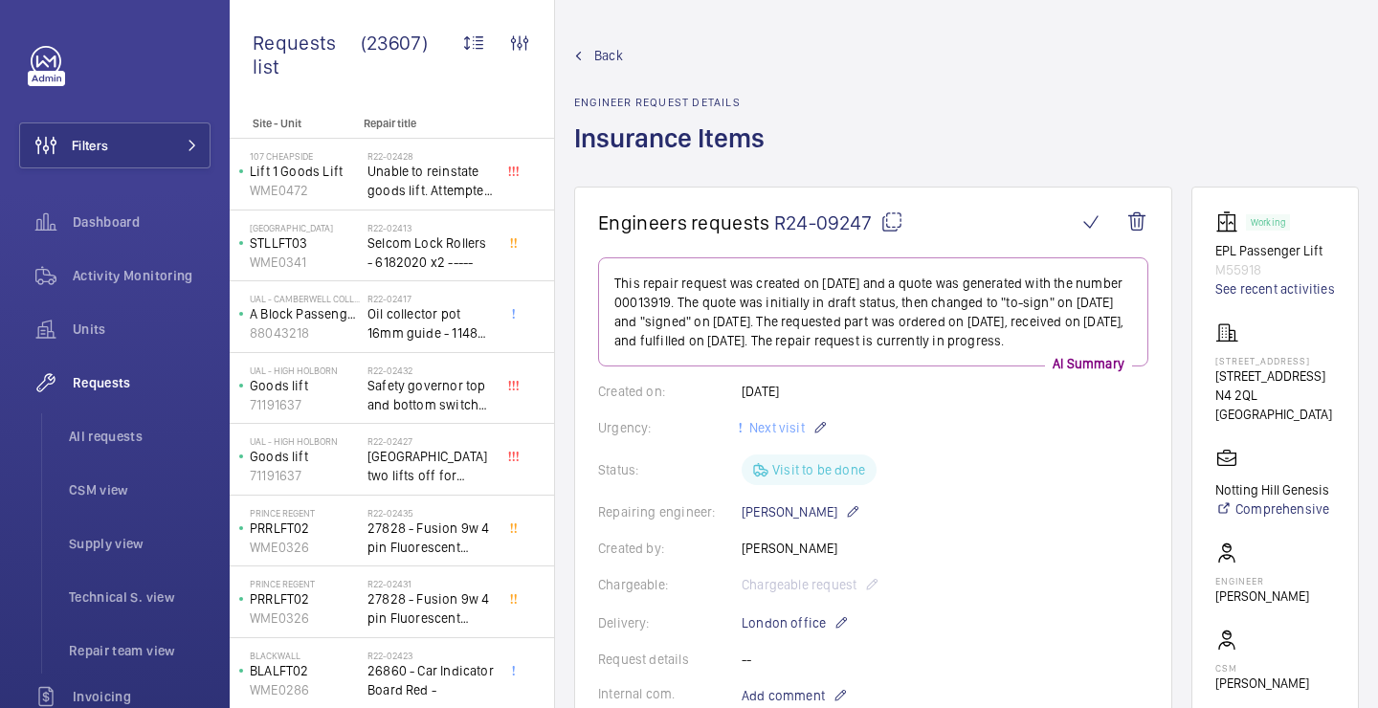
click at [893, 215] on mat-icon at bounding box center [891, 221] width 23 height 23
click at [1092, 232] on wm-front-icon-button at bounding box center [1091, 222] width 46 height 46
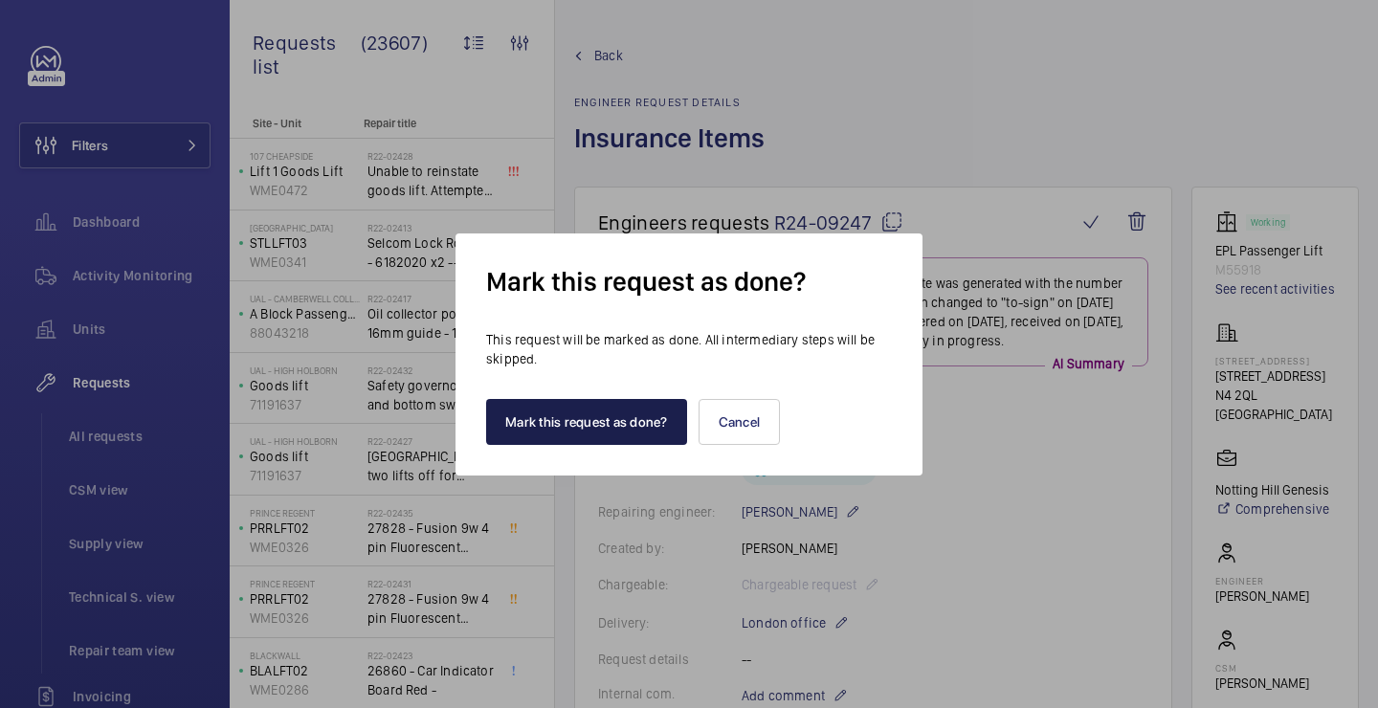
click at [641, 415] on button "Mark this request as done?" at bounding box center [586, 422] width 201 height 46
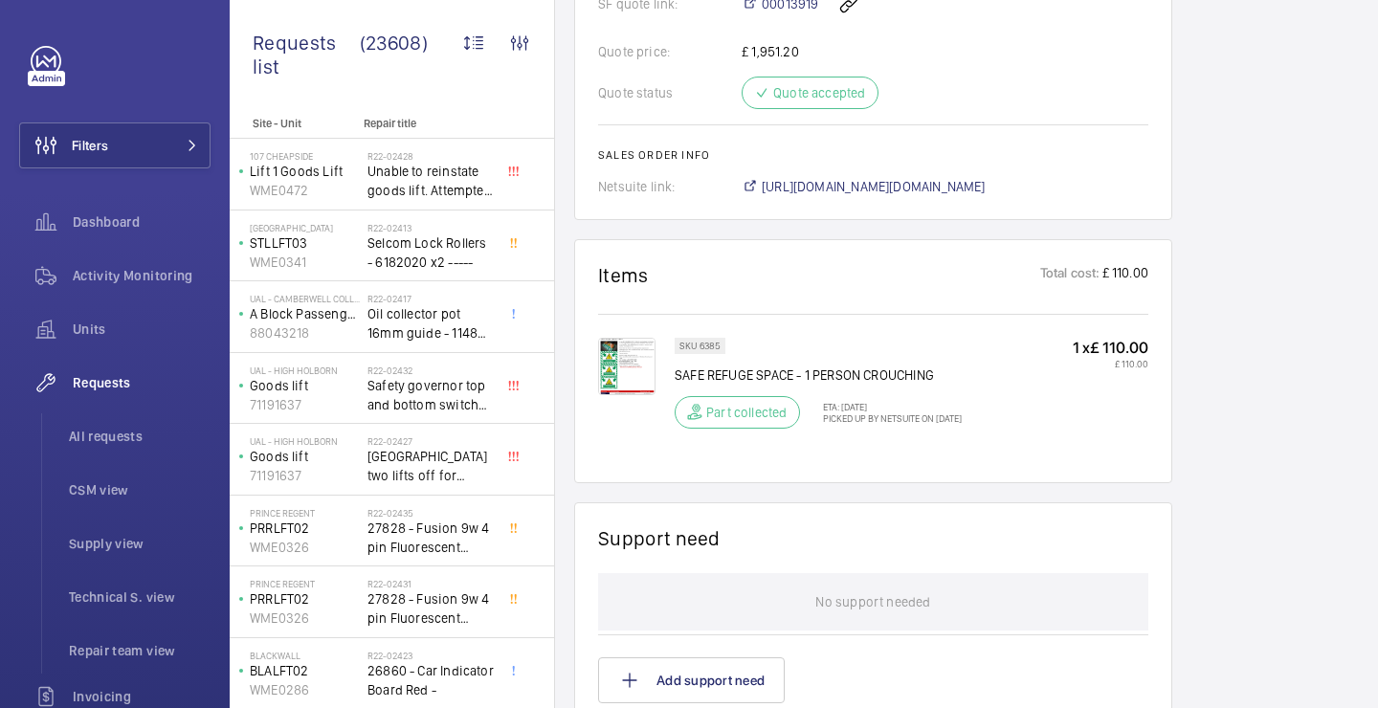
scroll to position [1217, 0]
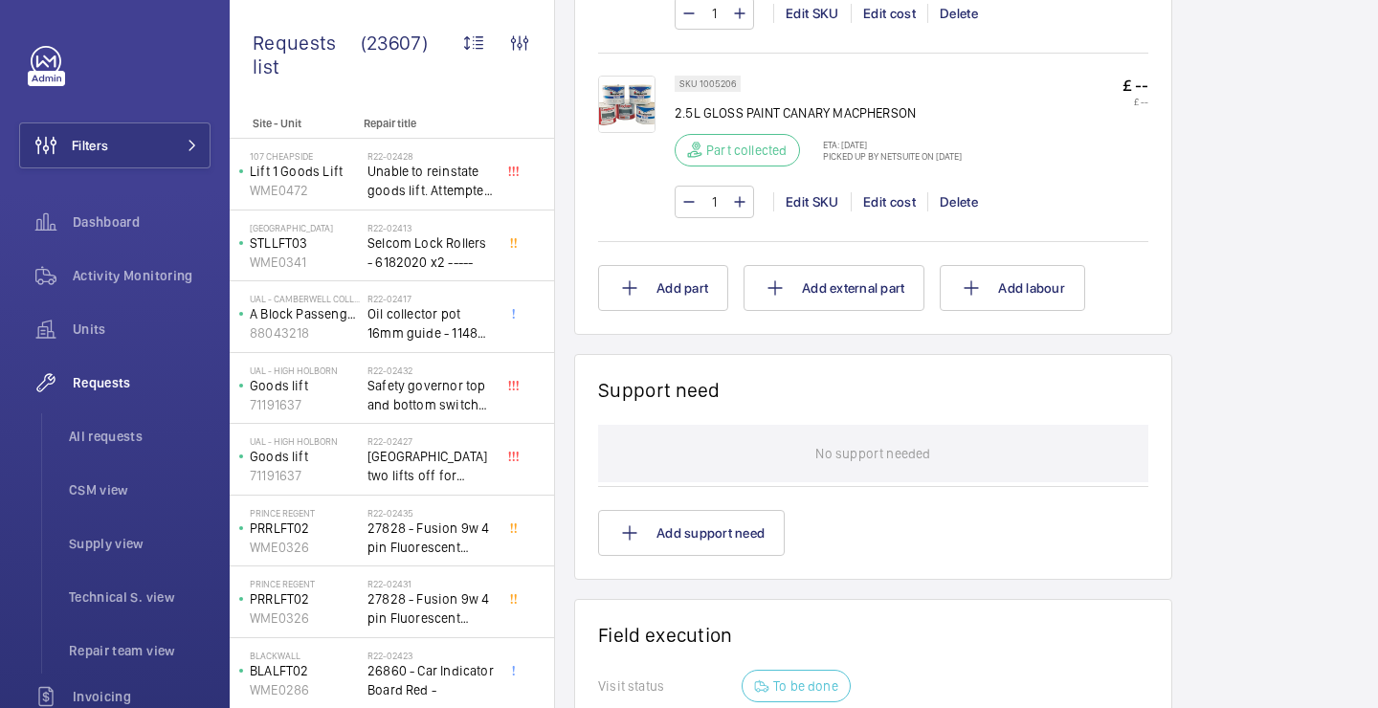
scroll to position [1828, 0]
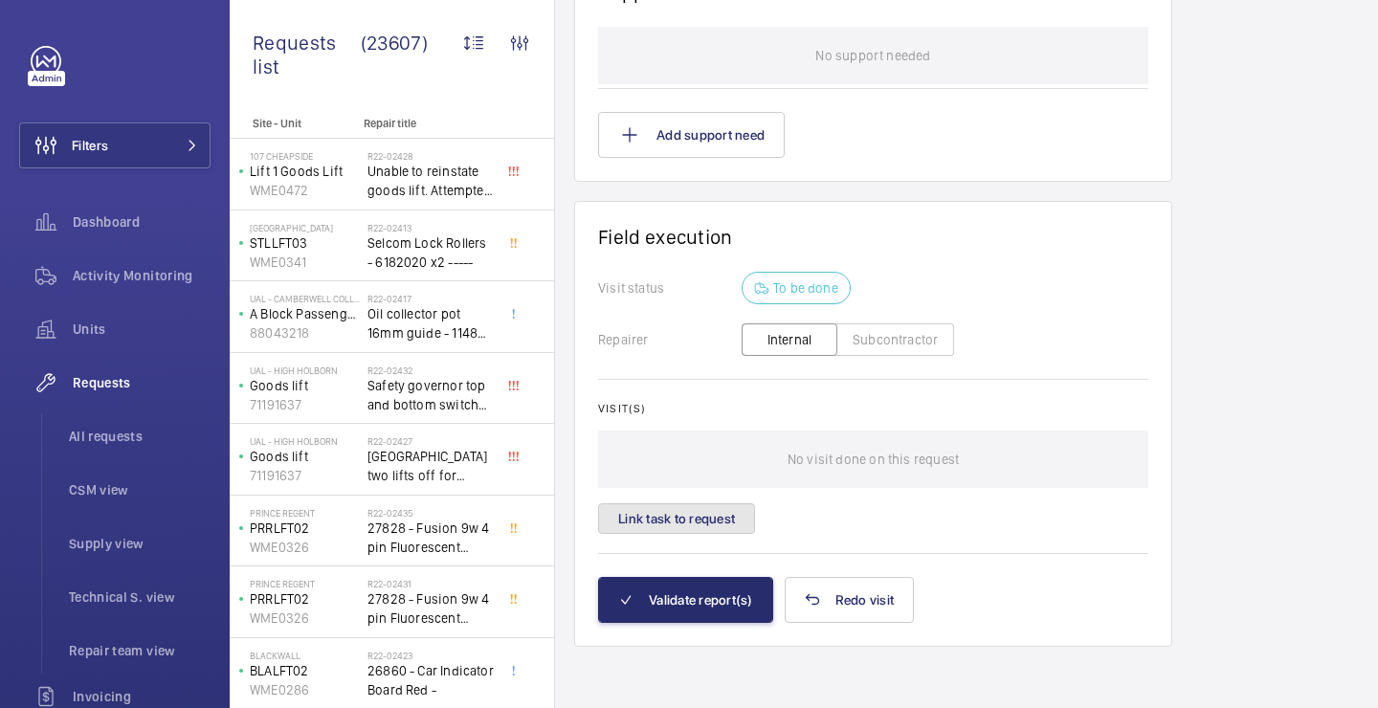
click at [709, 526] on button "Link task to request" at bounding box center [676, 518] width 157 height 31
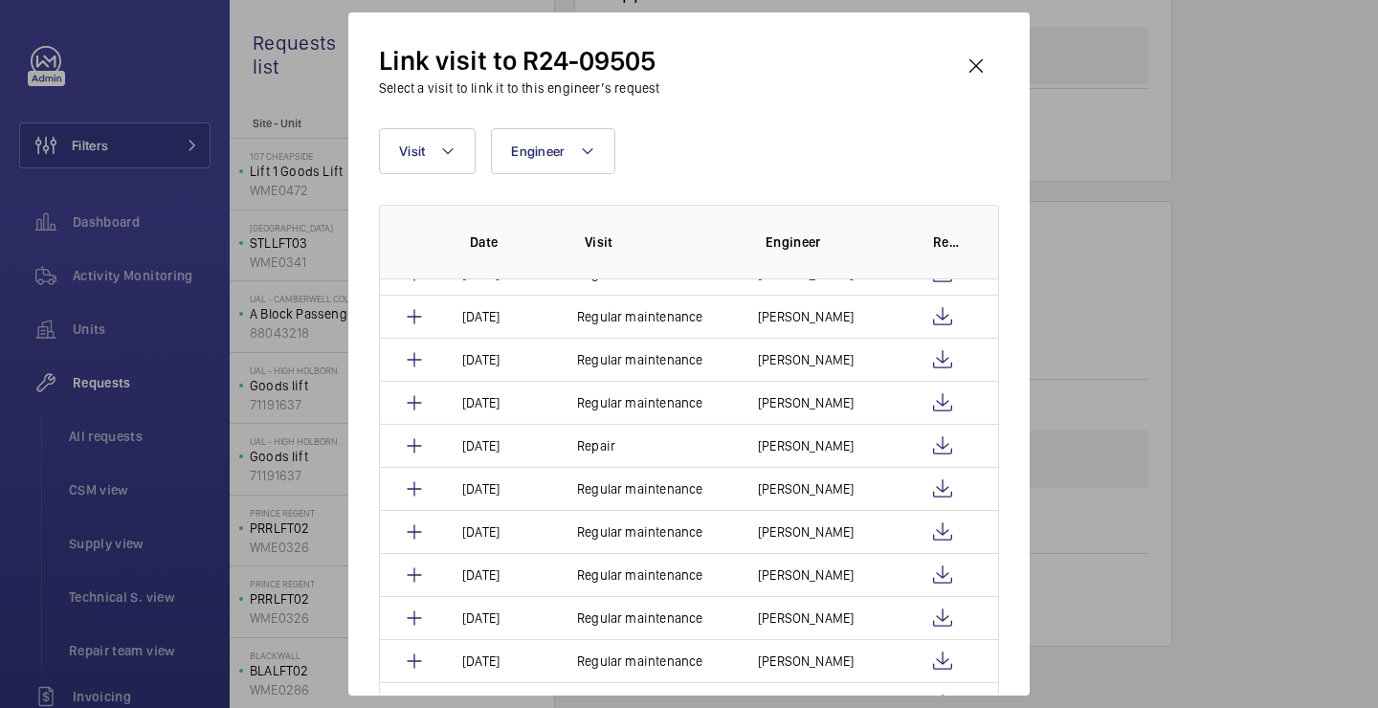
scroll to position [872, 0]
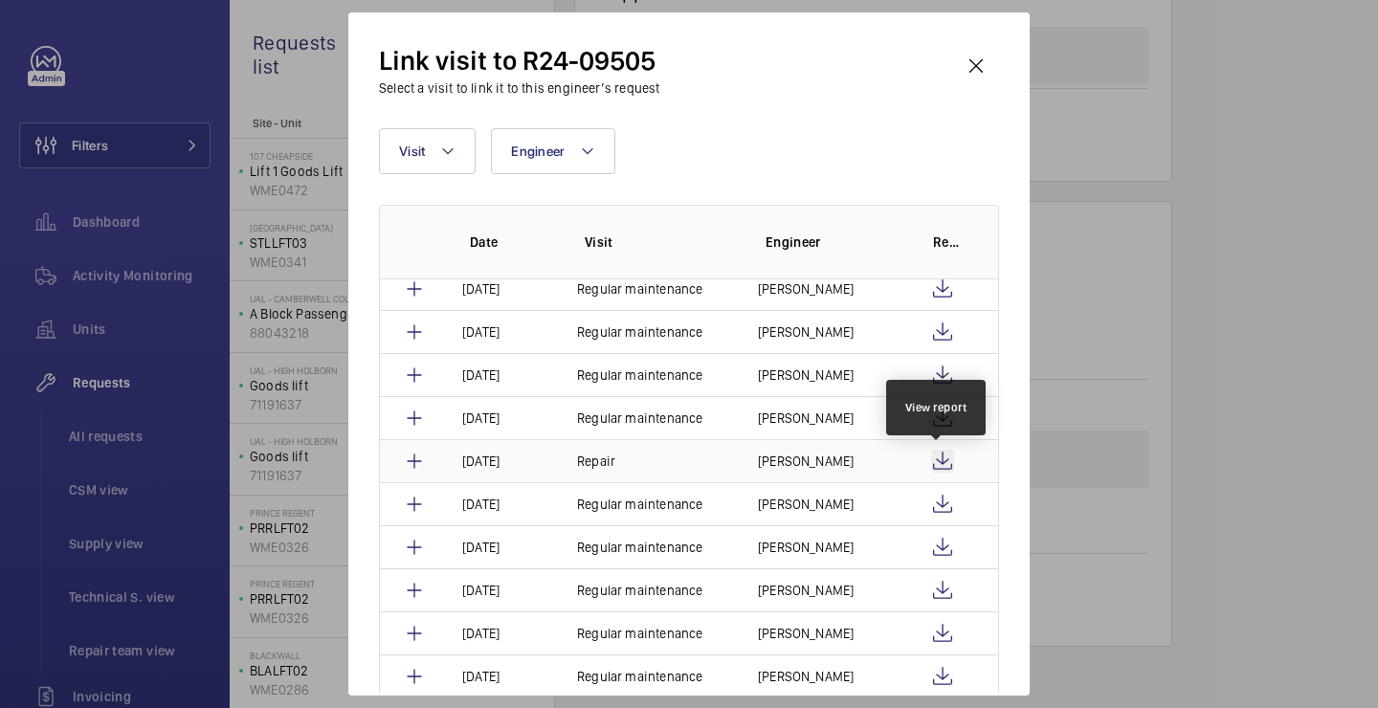
click at [937, 457] on wm-front-icon-button at bounding box center [942, 461] width 23 height 23
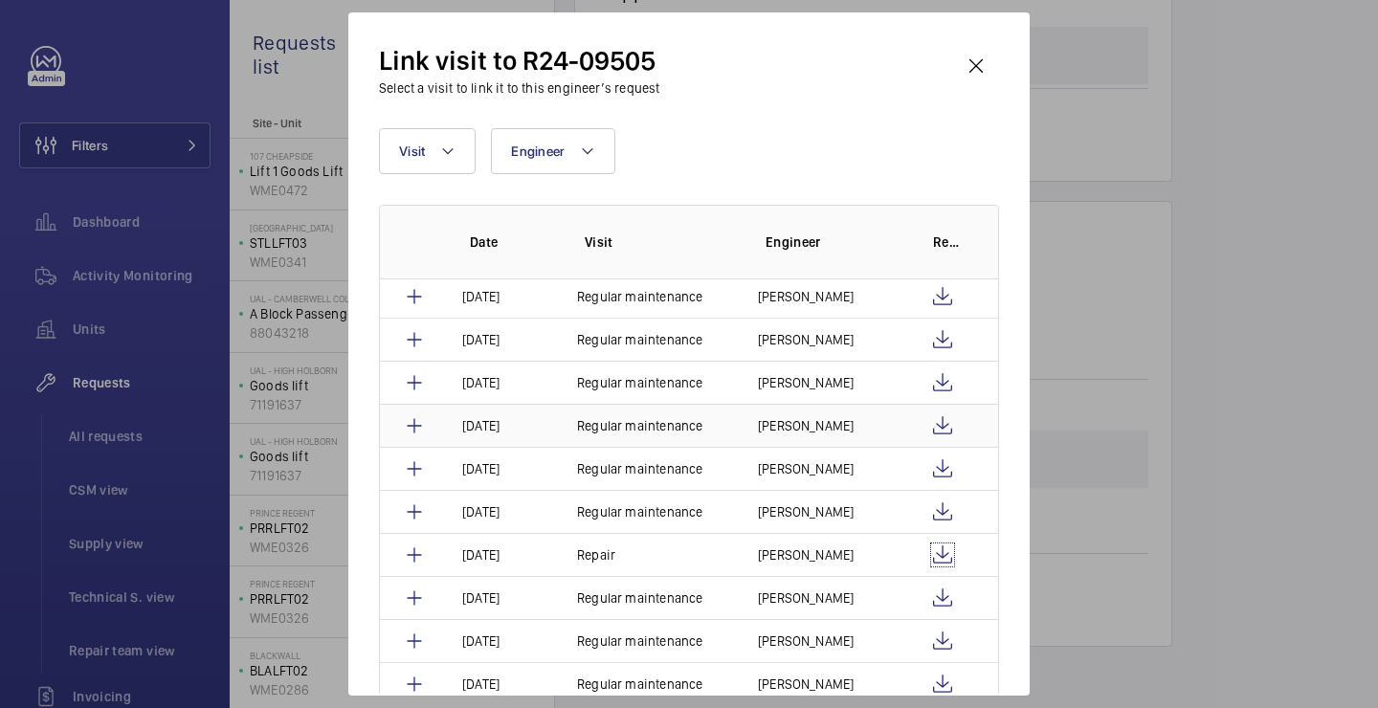
scroll to position [695, 0]
click at [439, 150] on button "Visit" at bounding box center [427, 151] width 97 height 46
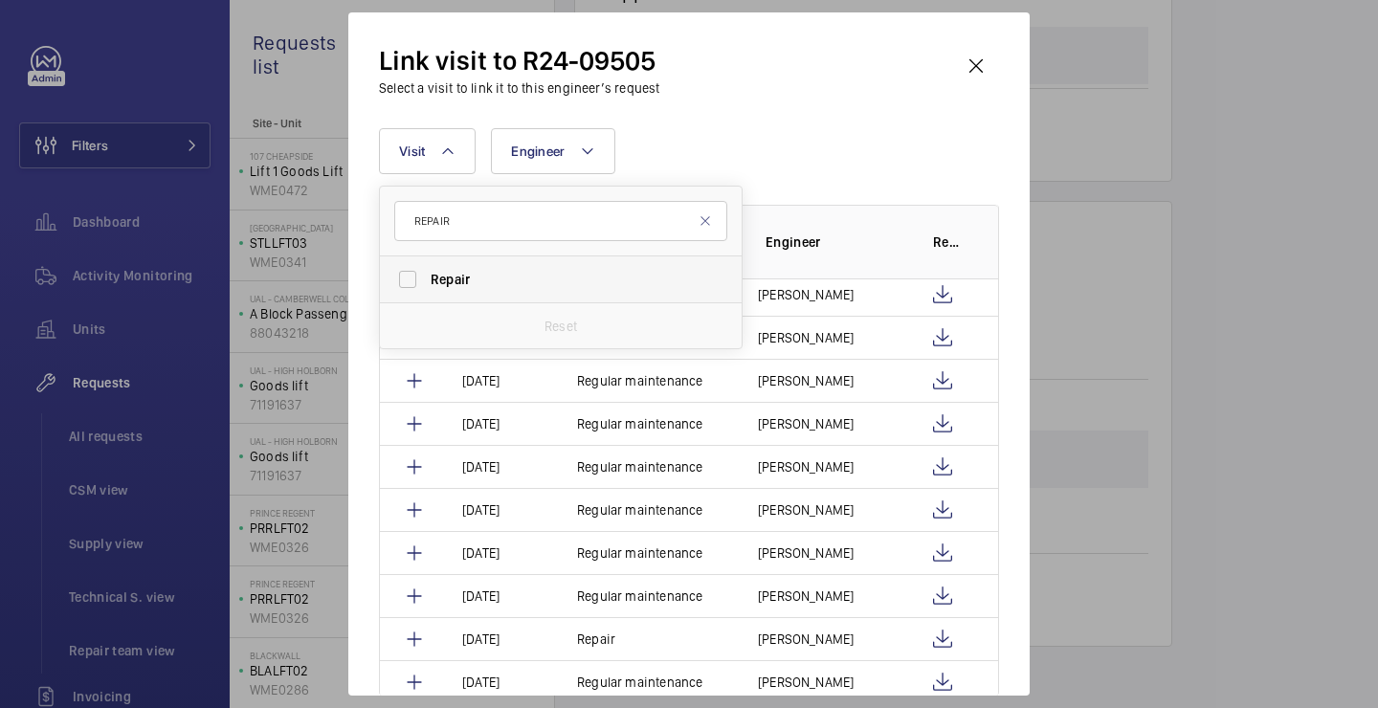
type input "REPAIR"
click at [435, 280] on span "Repair" at bounding box center [449, 279] width 39 height 15
click at [427, 280] on input "Repair" at bounding box center [407, 279] width 38 height 38
checkbox input "true"
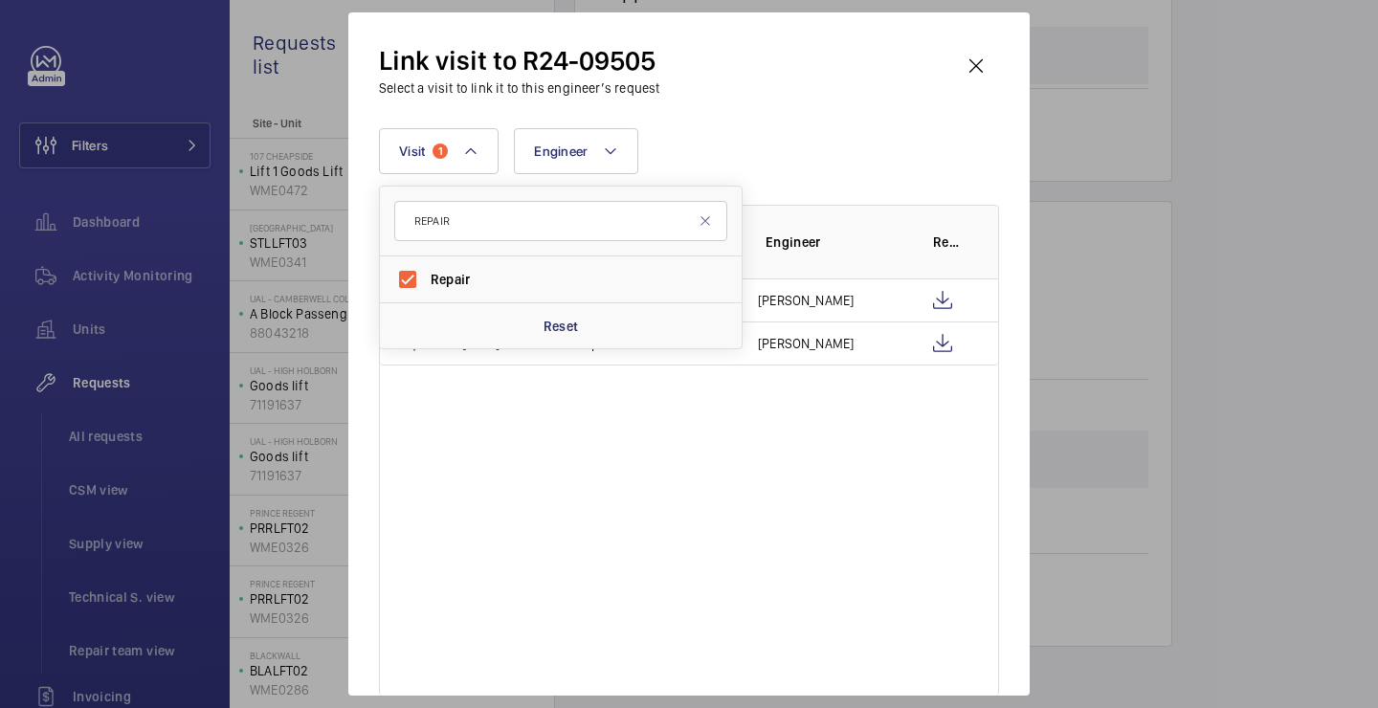
click at [860, 156] on div "Visit 1 REPAIR Repair Reset Engineer More filters Reset all filters" at bounding box center [689, 151] width 620 height 46
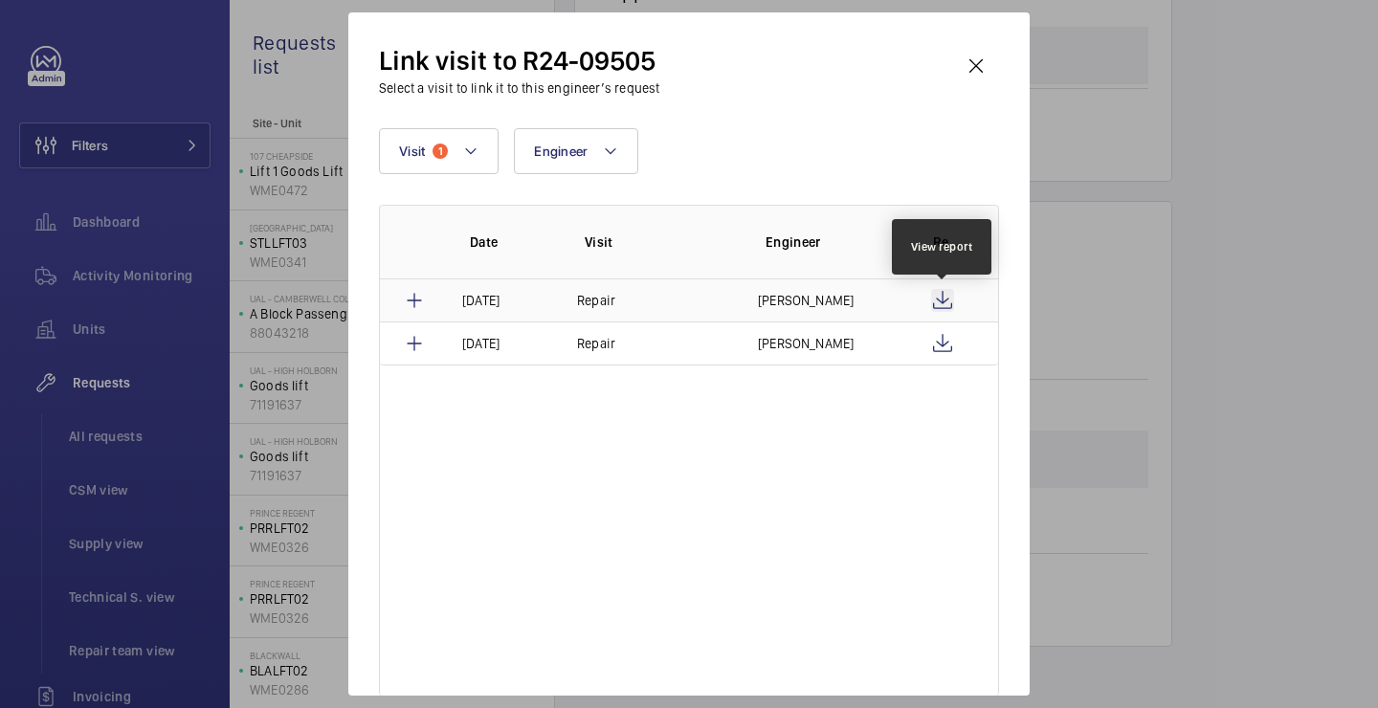
click at [950, 298] on wm-front-icon-button at bounding box center [942, 300] width 23 height 23
click at [984, 70] on wm-front-icon-button at bounding box center [976, 66] width 46 height 46
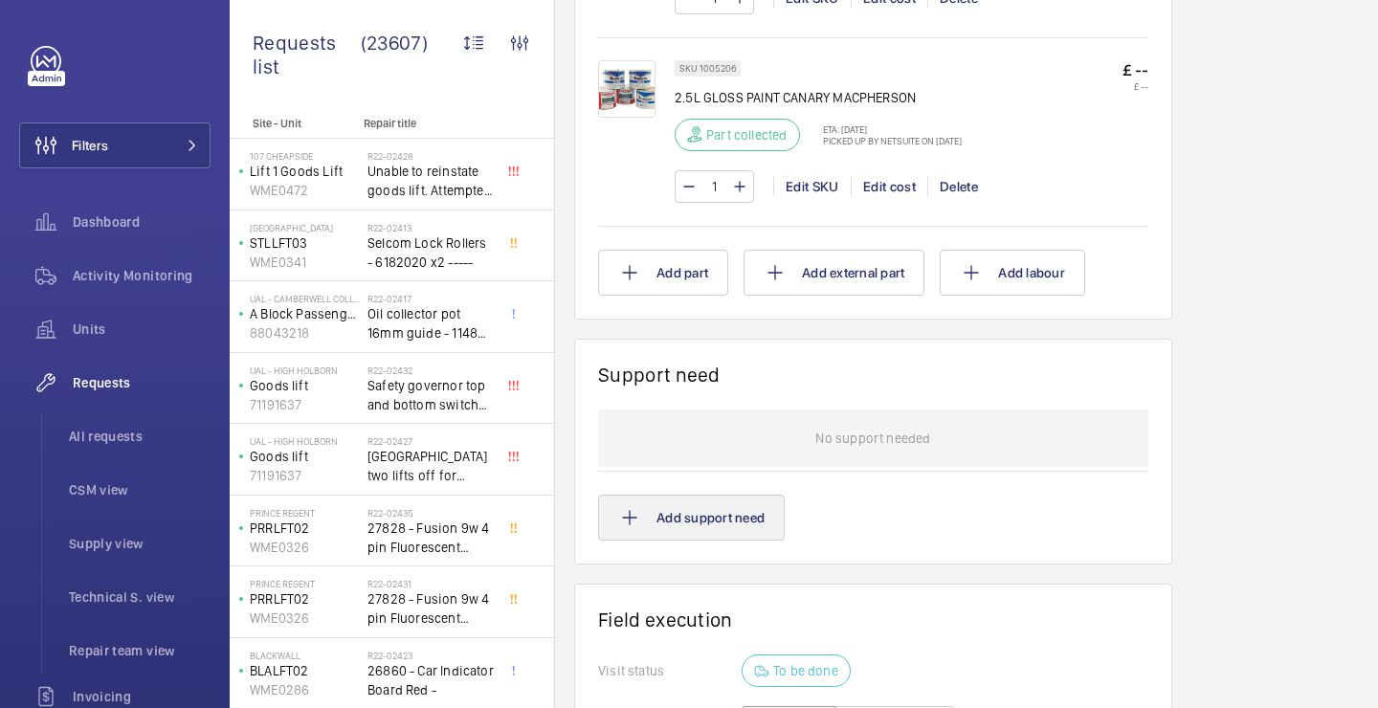
scroll to position [1440, 0]
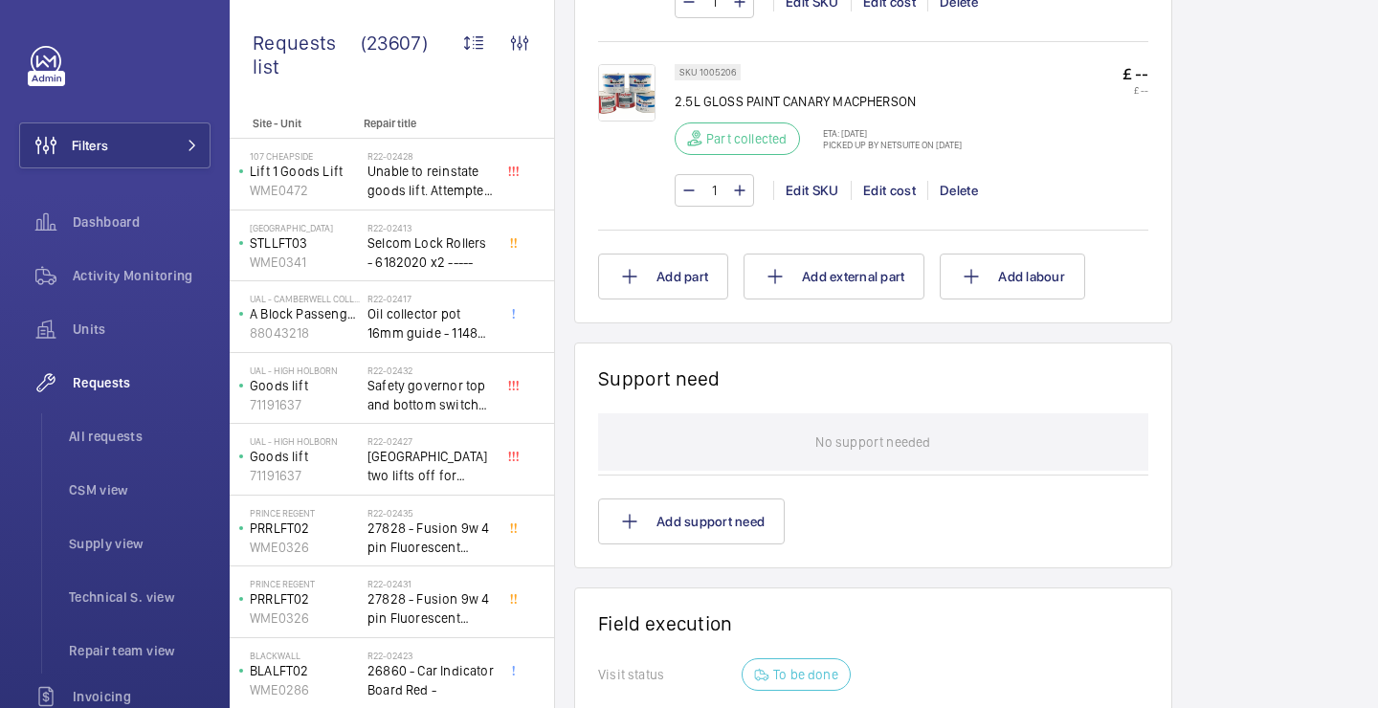
click at [702, 497] on wm-front-card-body "No support needed Add support need" at bounding box center [873, 478] width 550 height 131
click at [696, 516] on button "Add support need" at bounding box center [691, 521] width 187 height 46
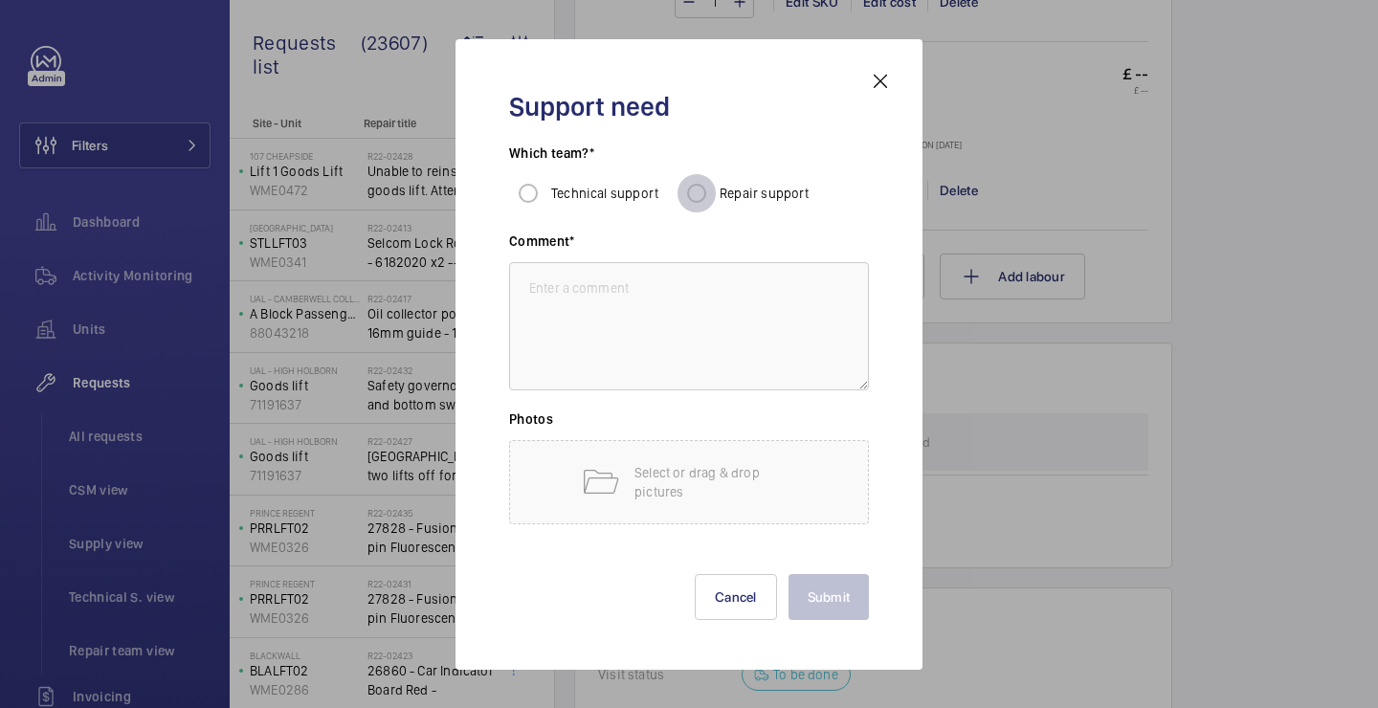
click at [700, 180] on input "Repair support" at bounding box center [696, 193] width 38 height 38
radio input "true"
click at [652, 321] on textarea at bounding box center [689, 326] width 360 height 128
paste textarea "Attend site to supply and fit lighting, mansafe sign and paint the counterweigh…"
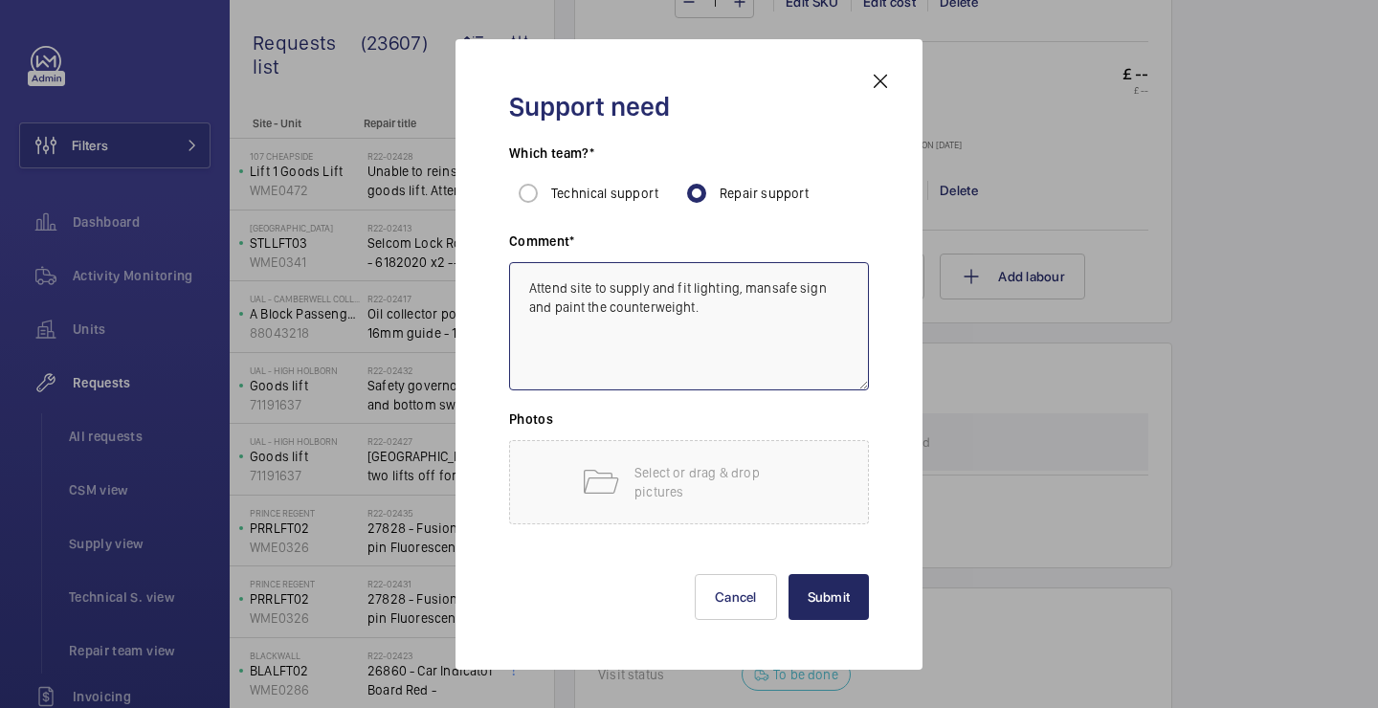
type textarea "Attend site to supply and fit lighting, mansafe sign and paint the counterweigh…"
click at [849, 599] on button "Submit" at bounding box center [828, 597] width 81 height 46
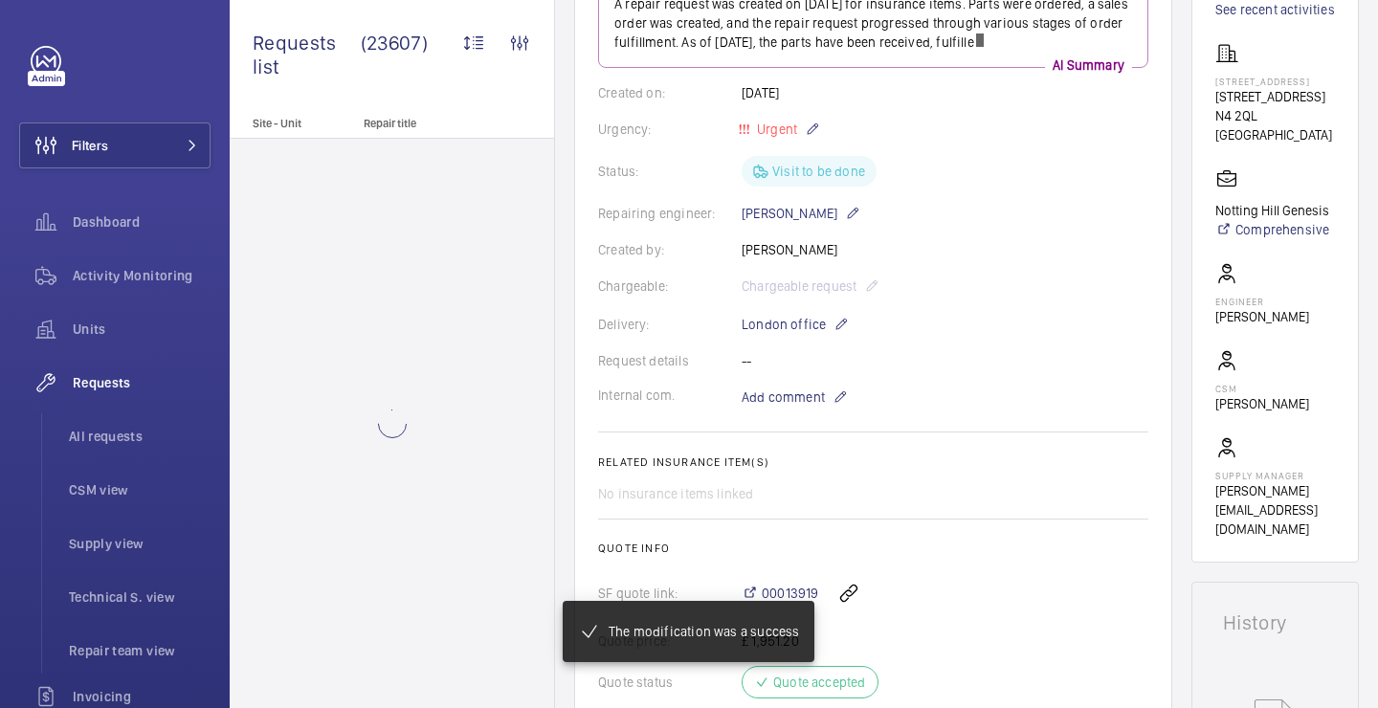
scroll to position [0, 0]
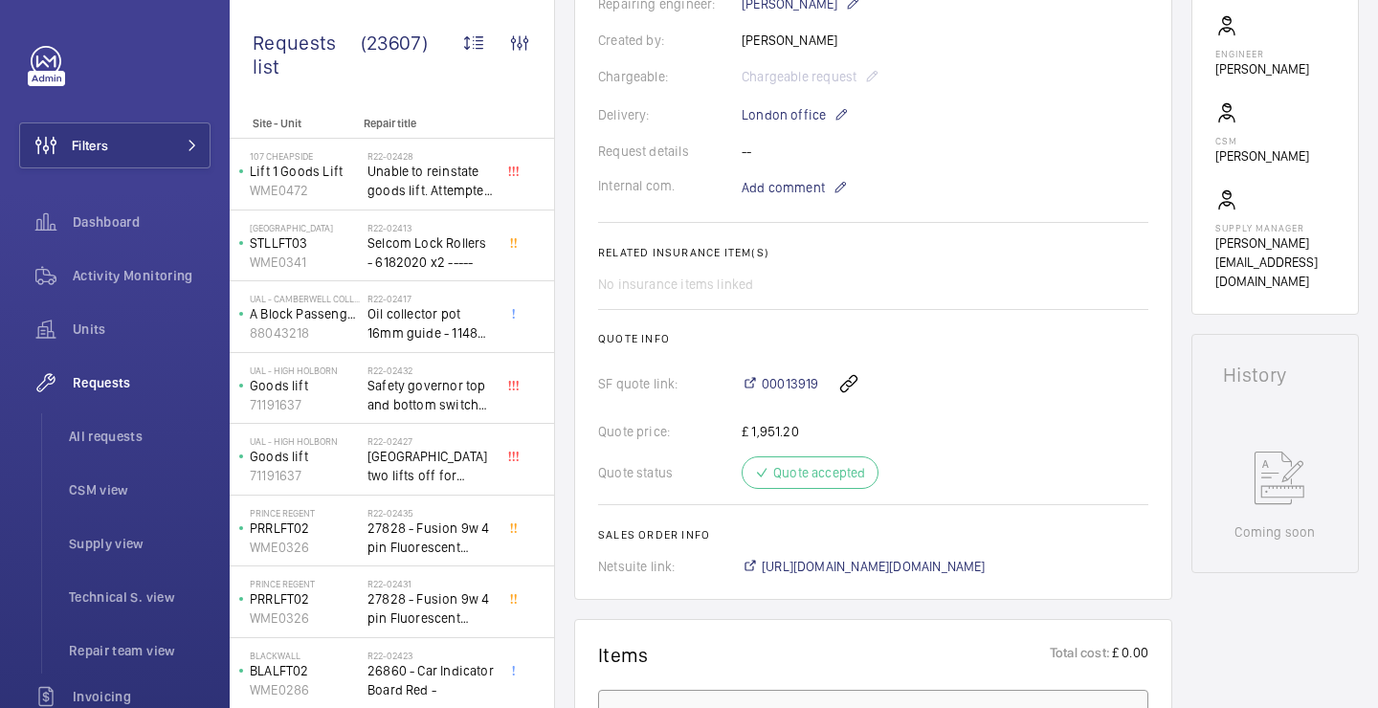
scroll to position [411, 0]
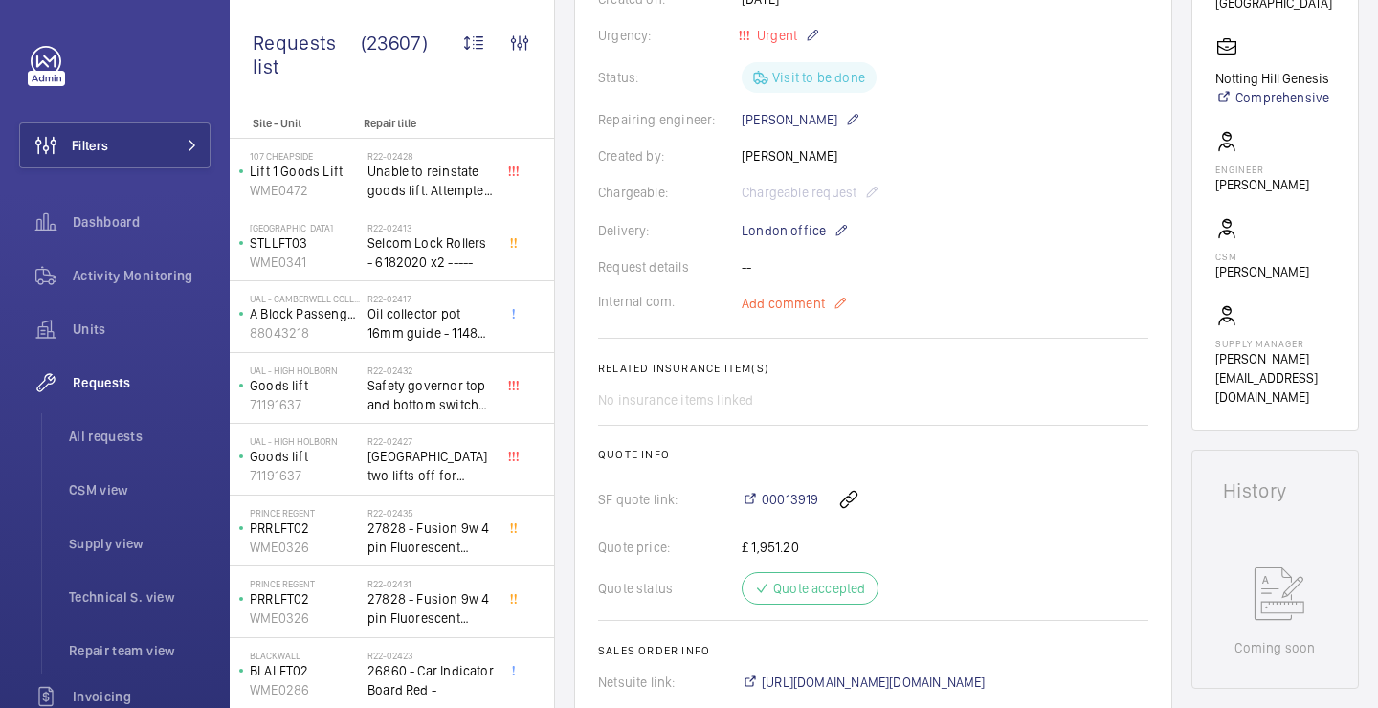
click at [789, 300] on span "Add comment" at bounding box center [782, 303] width 83 height 19
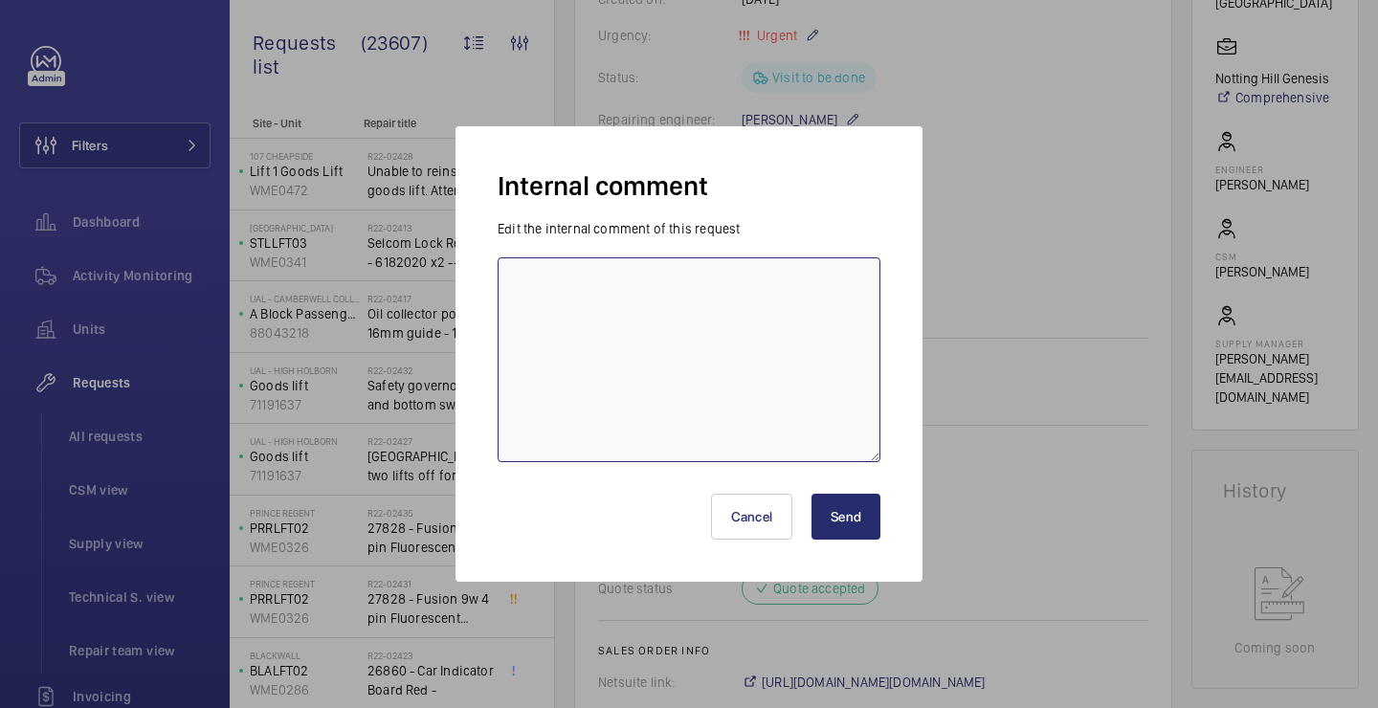
click at [789, 300] on textarea at bounding box center [688, 359] width 383 height 205
paste textarea "R24-09247"
type textarea "SAFE SPACE SIGNS ORDERED UNDER R24-09247"
click at [851, 504] on button "Send" at bounding box center [845, 517] width 69 height 46
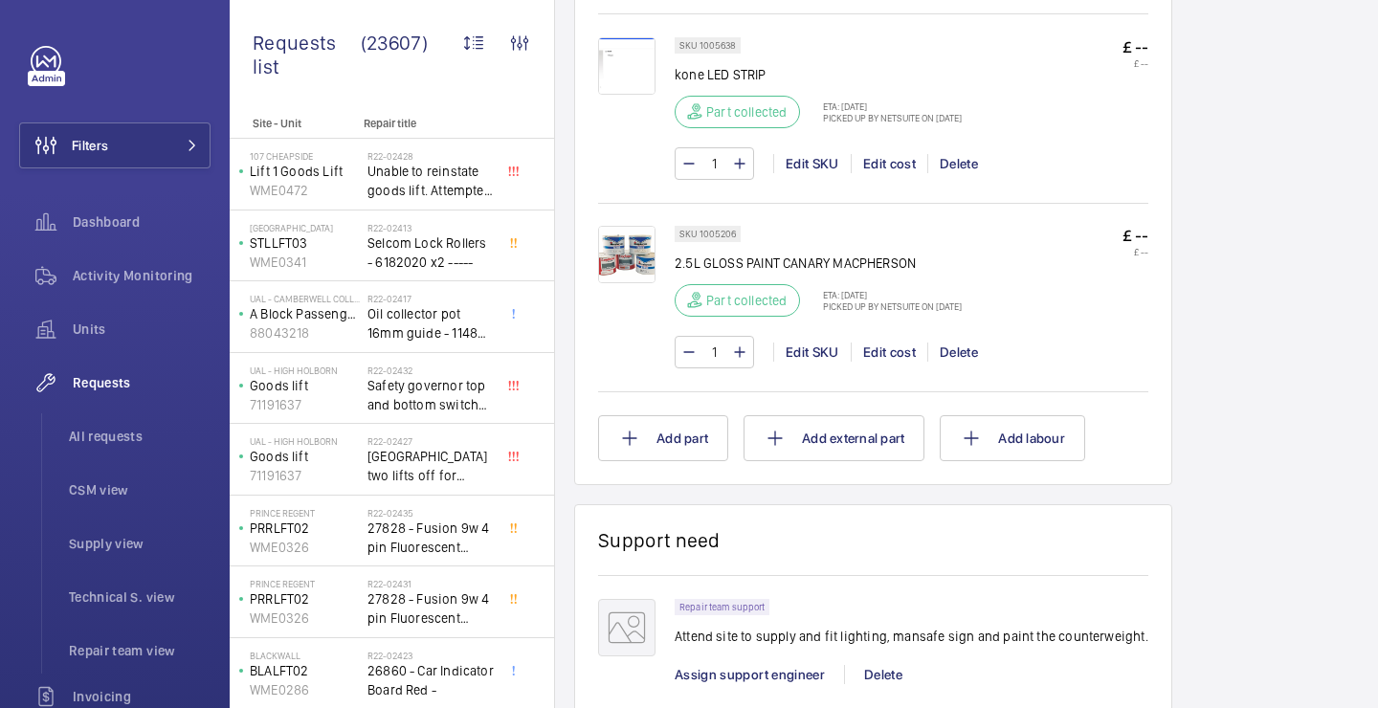
scroll to position [1844, 0]
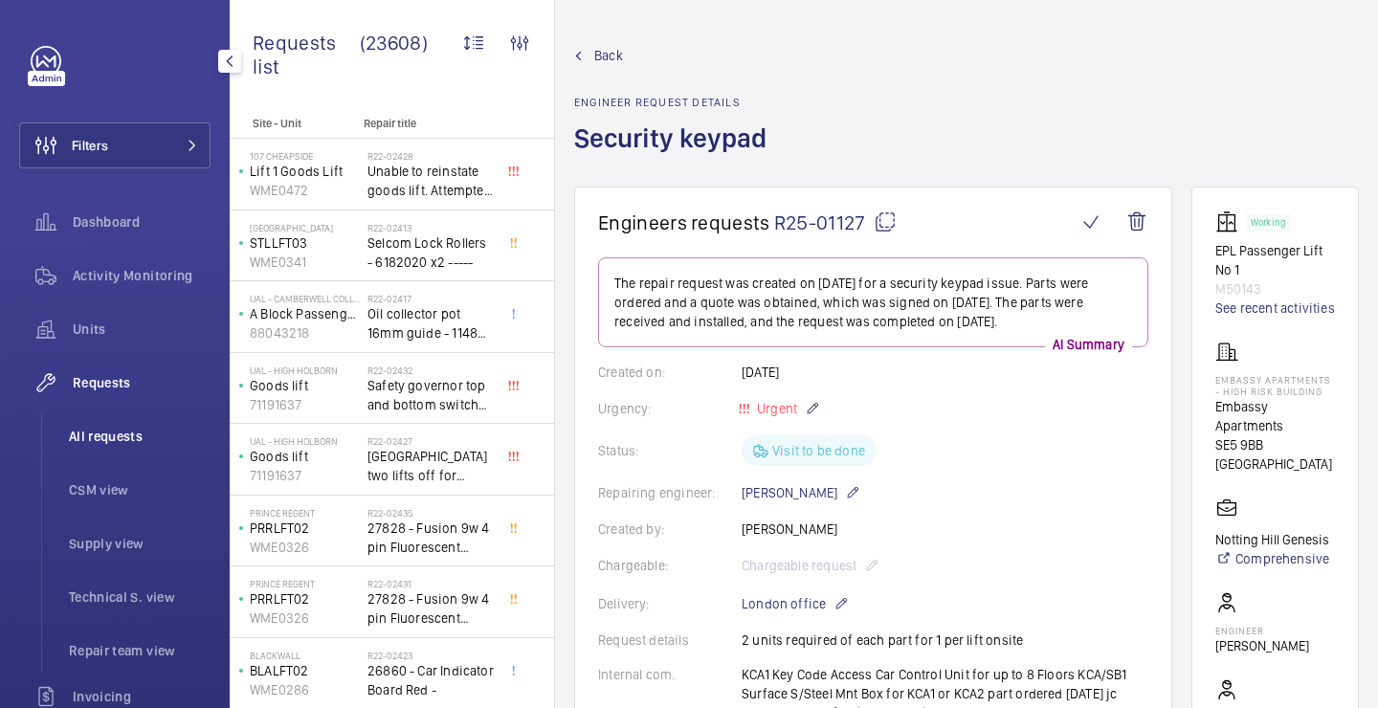
click at [99, 433] on span "All requests" at bounding box center [140, 436] width 142 height 19
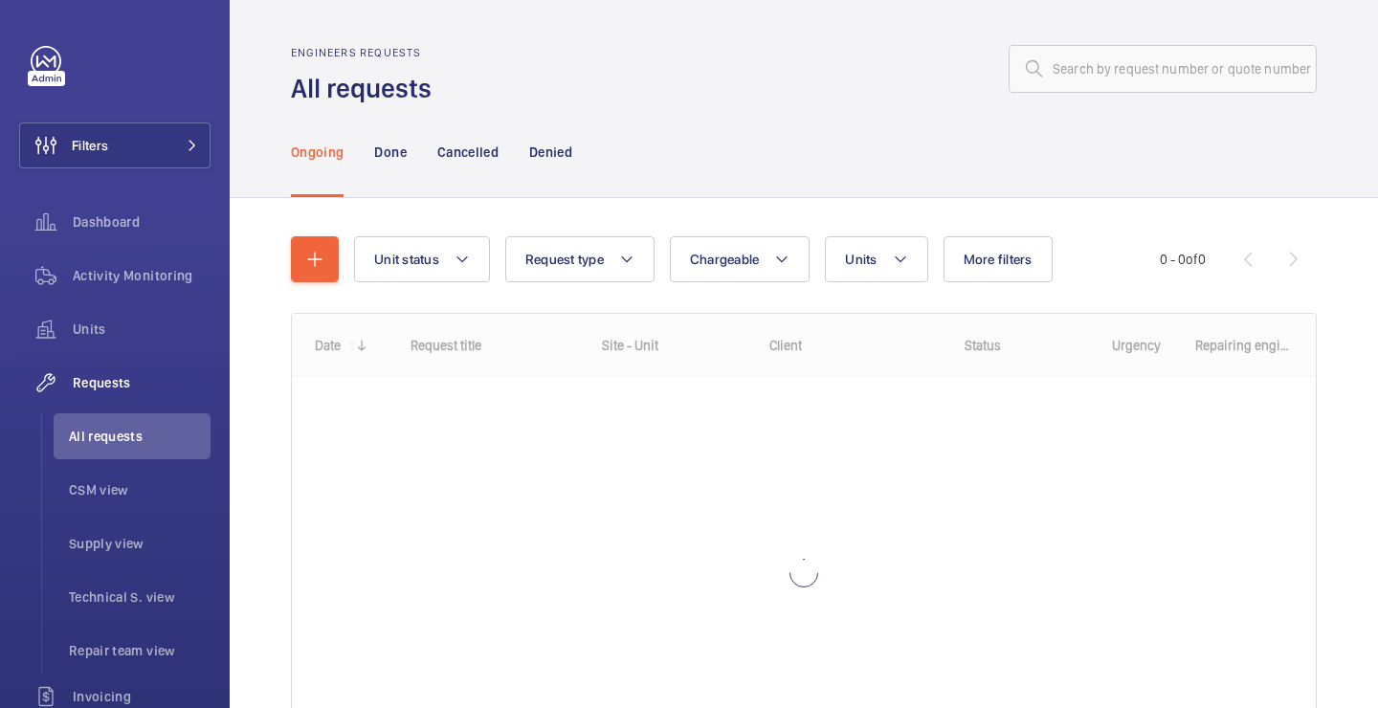
click at [1069, 7] on wm-front-admin-header "Engineers requests All requests" at bounding box center [804, 53] width 1148 height 106
click at [1067, 62] on input "text" at bounding box center [1162, 69] width 308 height 48
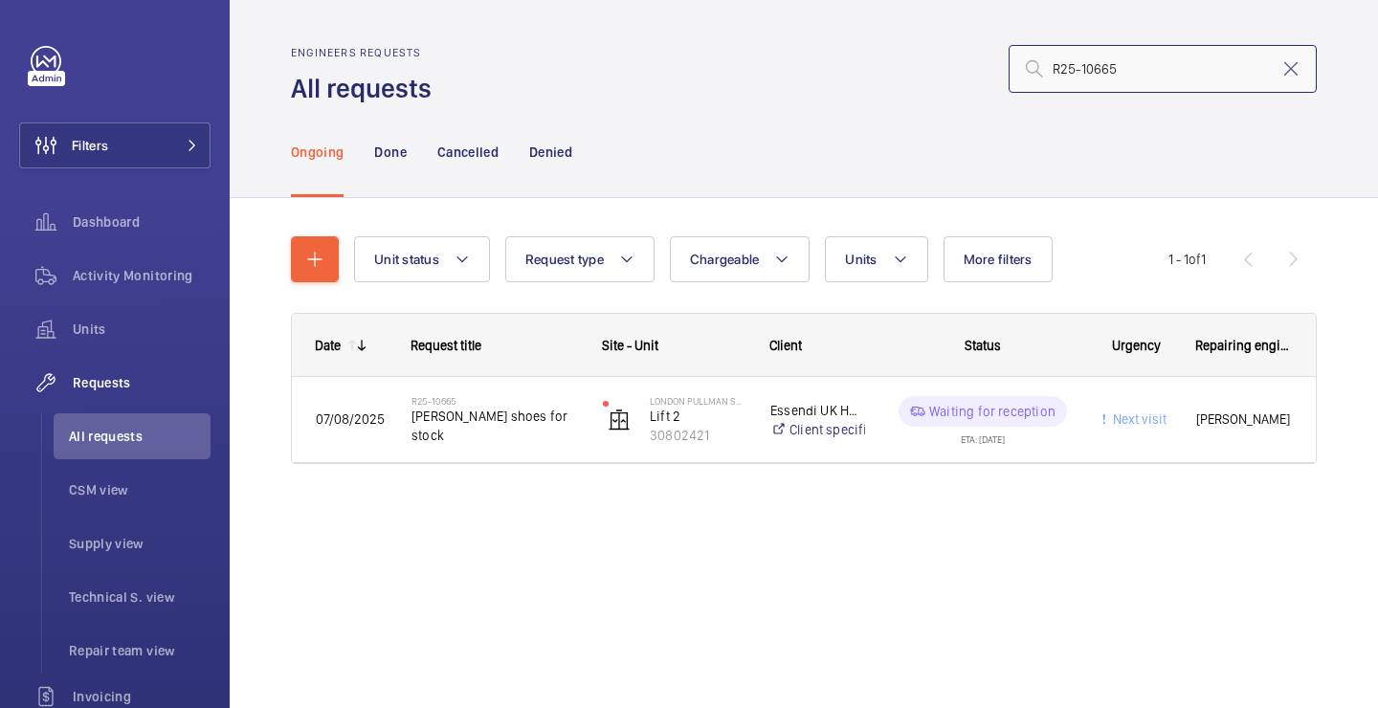
click at [1054, 68] on input "R25-10665" at bounding box center [1162, 69] width 308 height 48
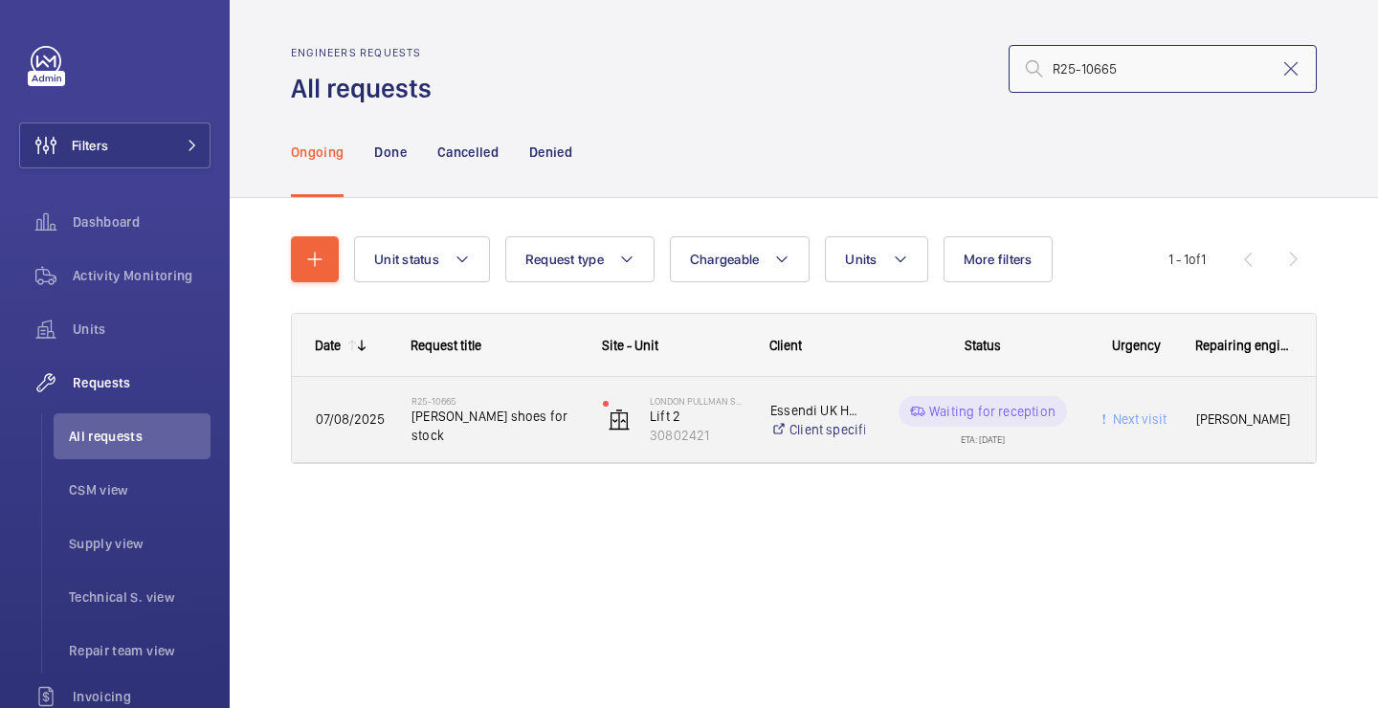
type input "R25-10665"
click at [576, 408] on span "Otis tapehead shoes for stock" at bounding box center [494, 426] width 166 height 38
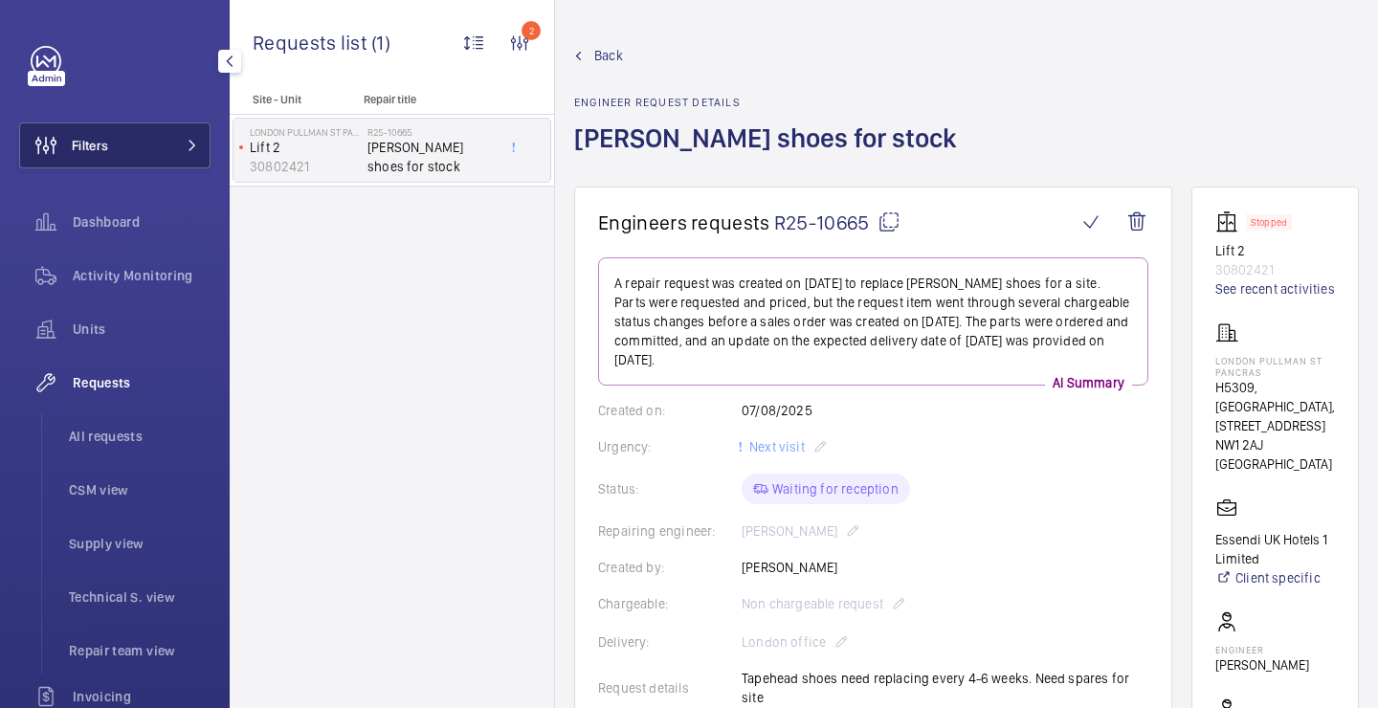
click at [180, 161] on button "Filters" at bounding box center [114, 145] width 191 height 46
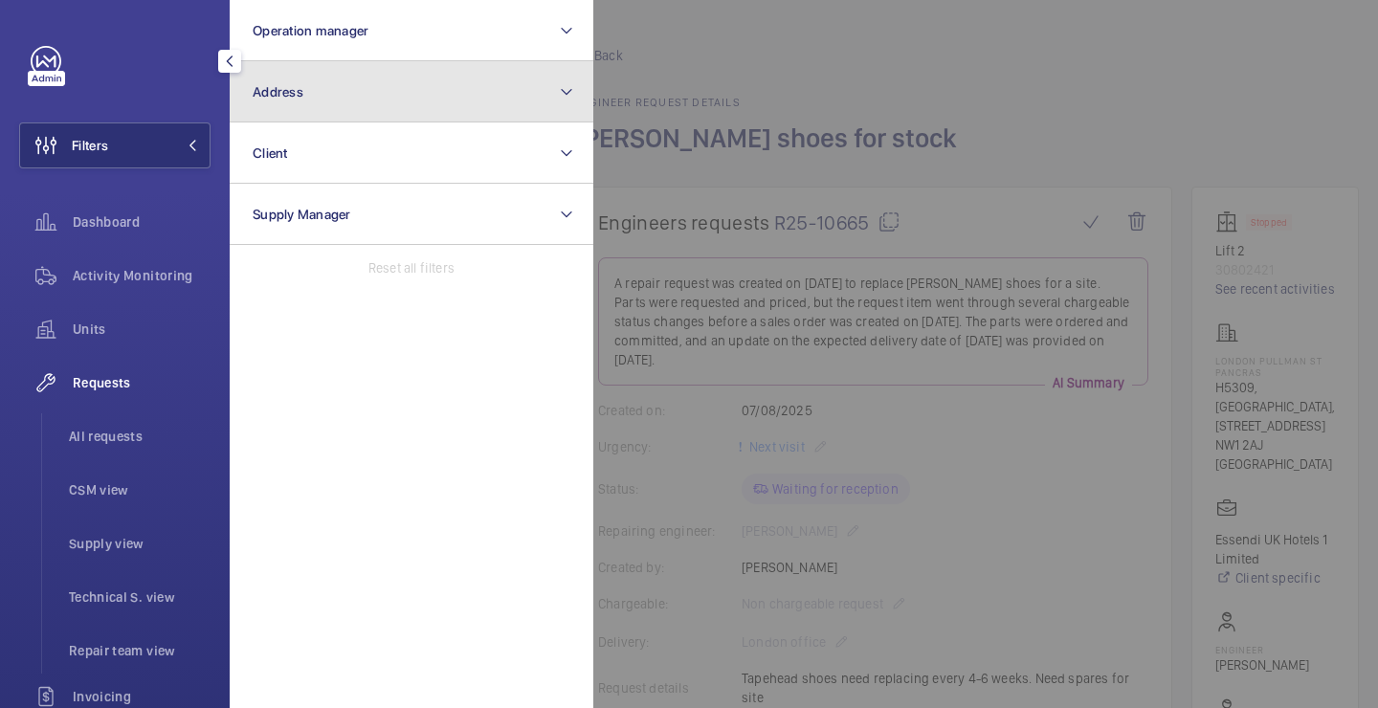
click at [370, 96] on button "Address" at bounding box center [412, 91] width 364 height 61
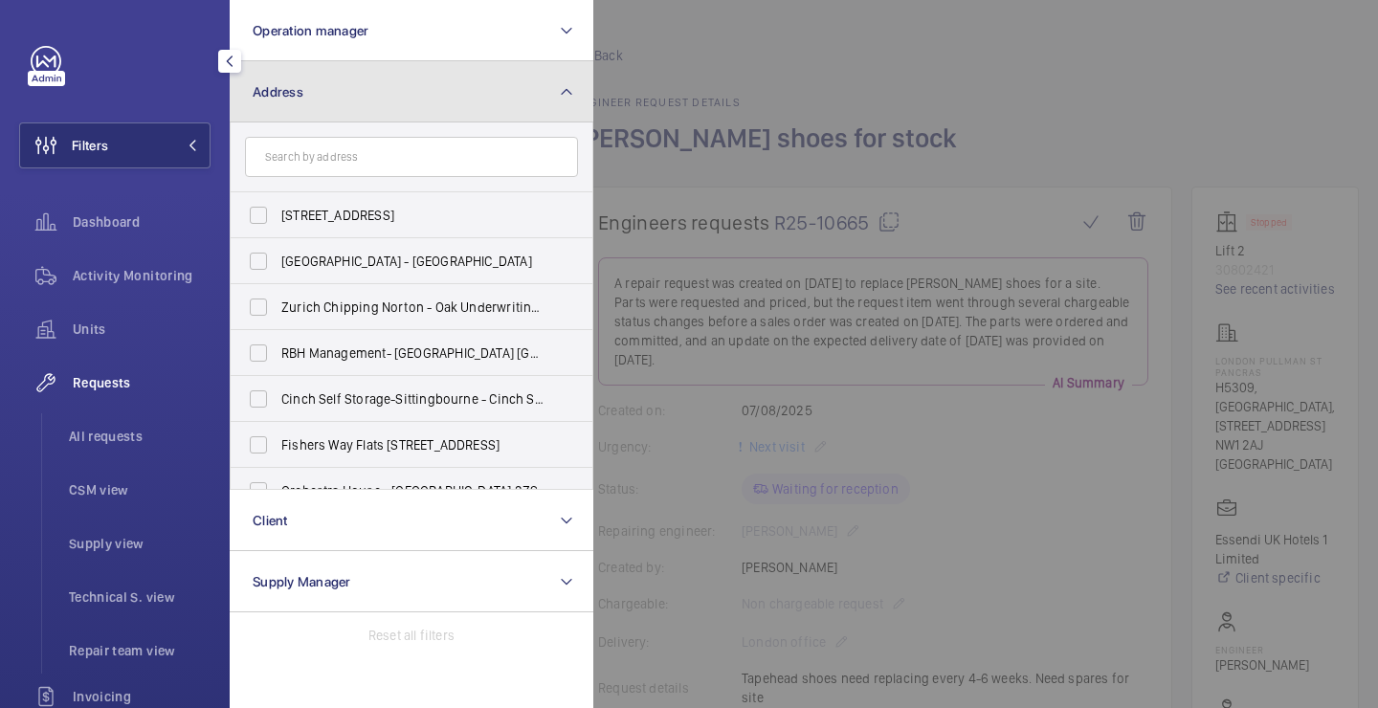
click at [552, 83] on button "Address" at bounding box center [412, 91] width 364 height 61
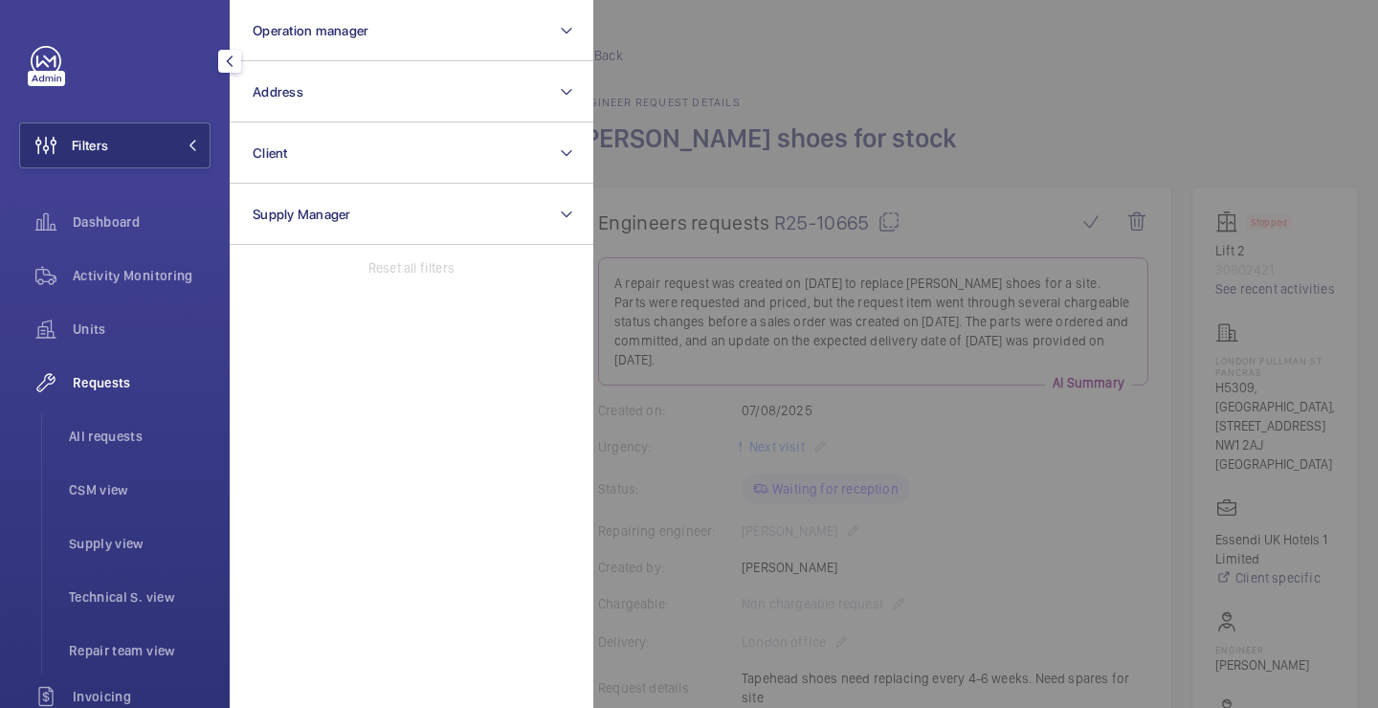
click at [666, 78] on div at bounding box center [1282, 354] width 1378 height 708
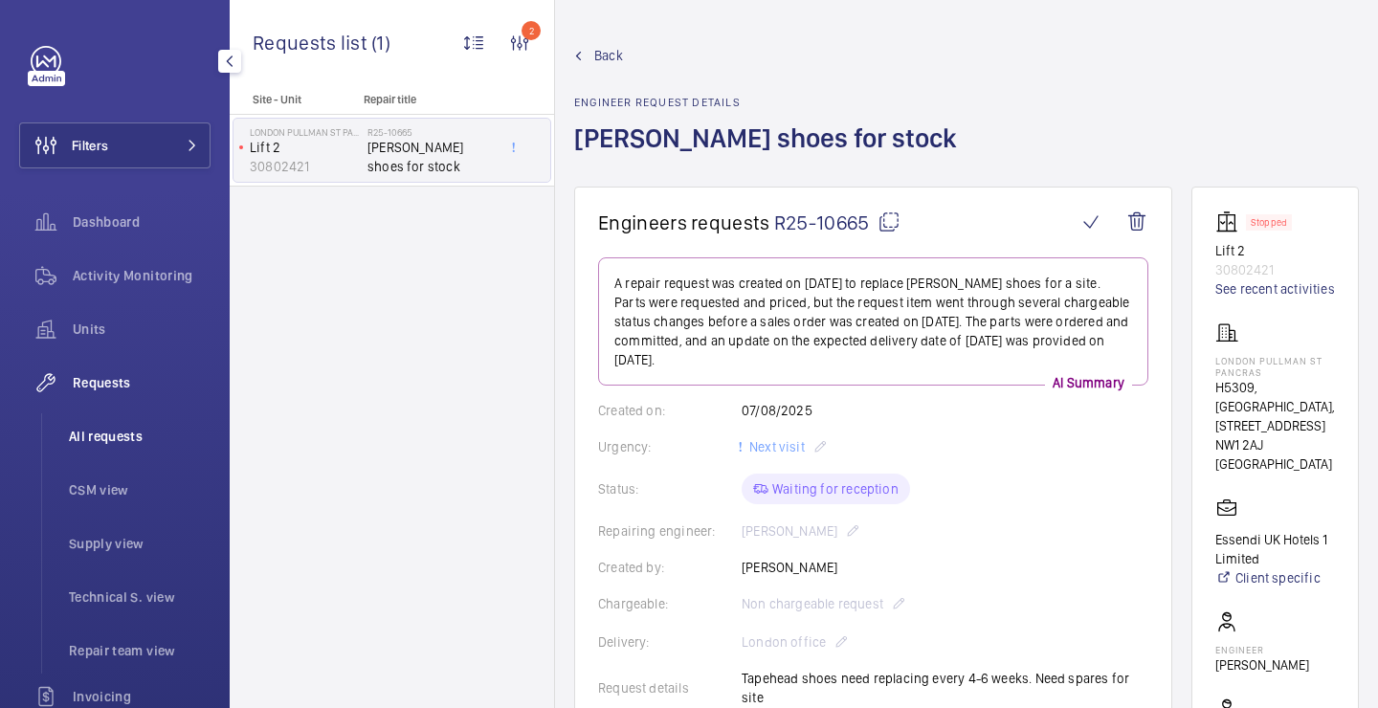
click at [142, 430] on span "All requests" at bounding box center [140, 436] width 142 height 19
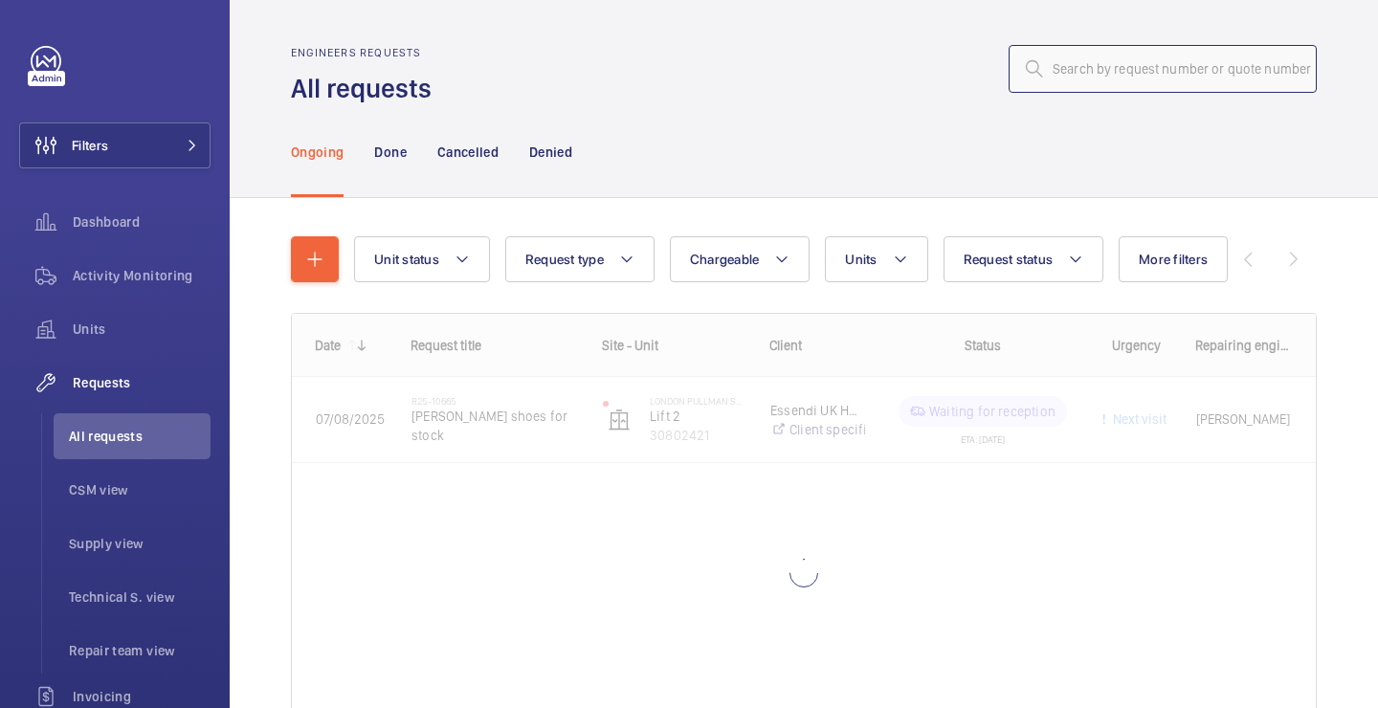
click at [1090, 77] on input "text" at bounding box center [1162, 69] width 308 height 48
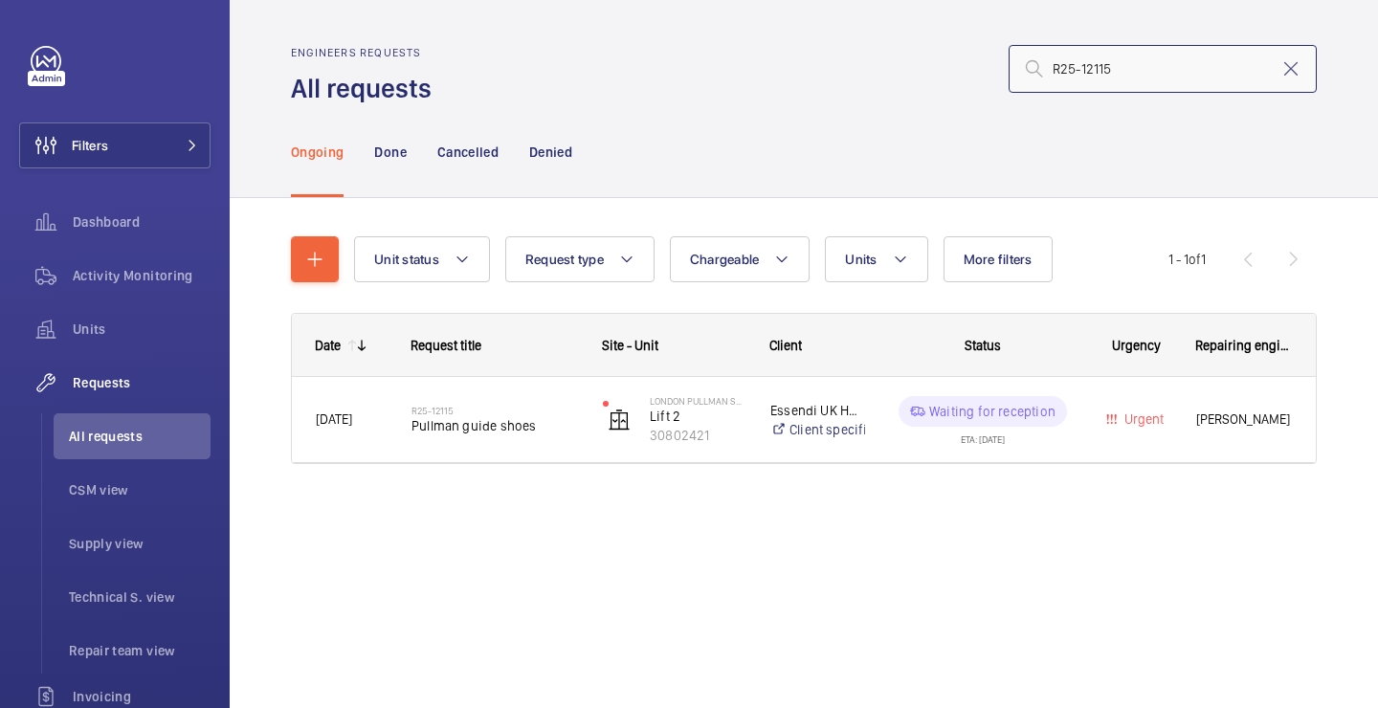
type input "R25-12115"
click at [454, 480] on div "Date Request title Site - Unit Client" at bounding box center [803, 411] width 1025 height 197
click at [491, 417] on span "Pullman guide shoes" at bounding box center [494, 425] width 166 height 19
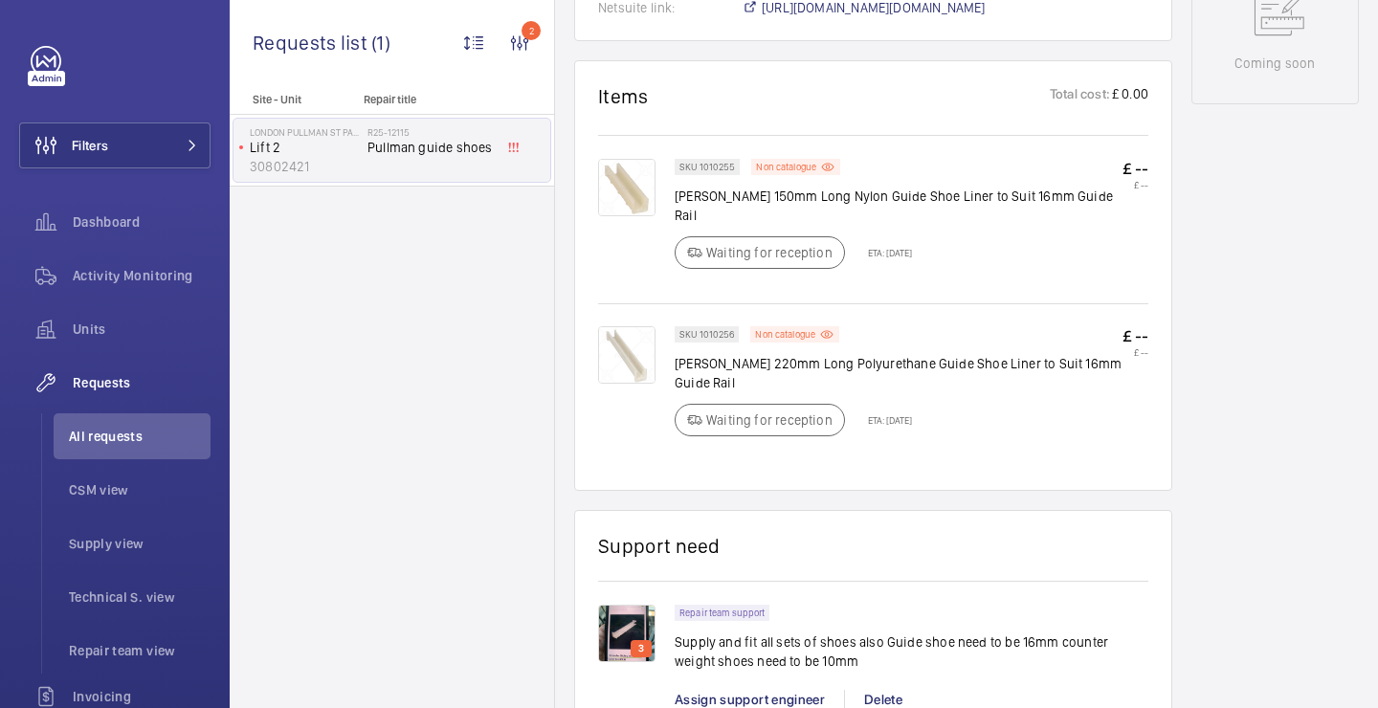
scroll to position [1078, 0]
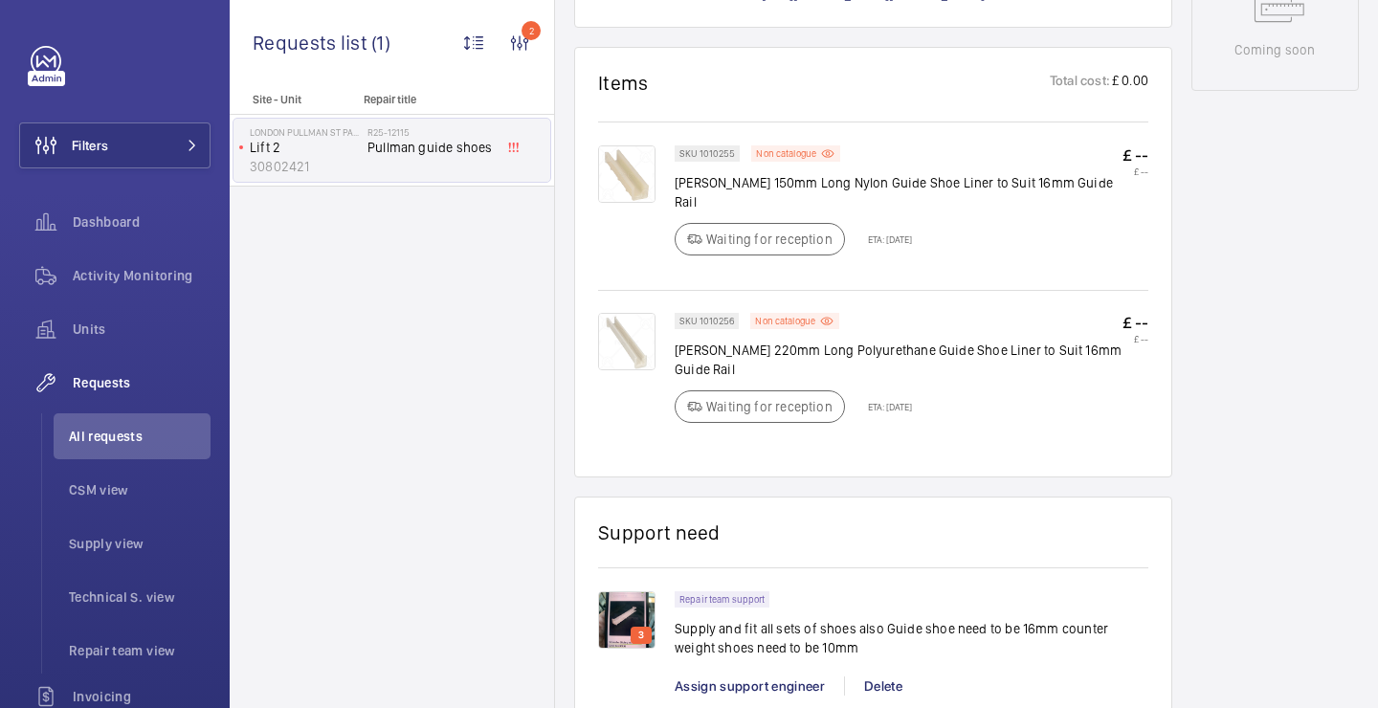
click at [644, 145] on img at bounding box center [626, 173] width 57 height 57
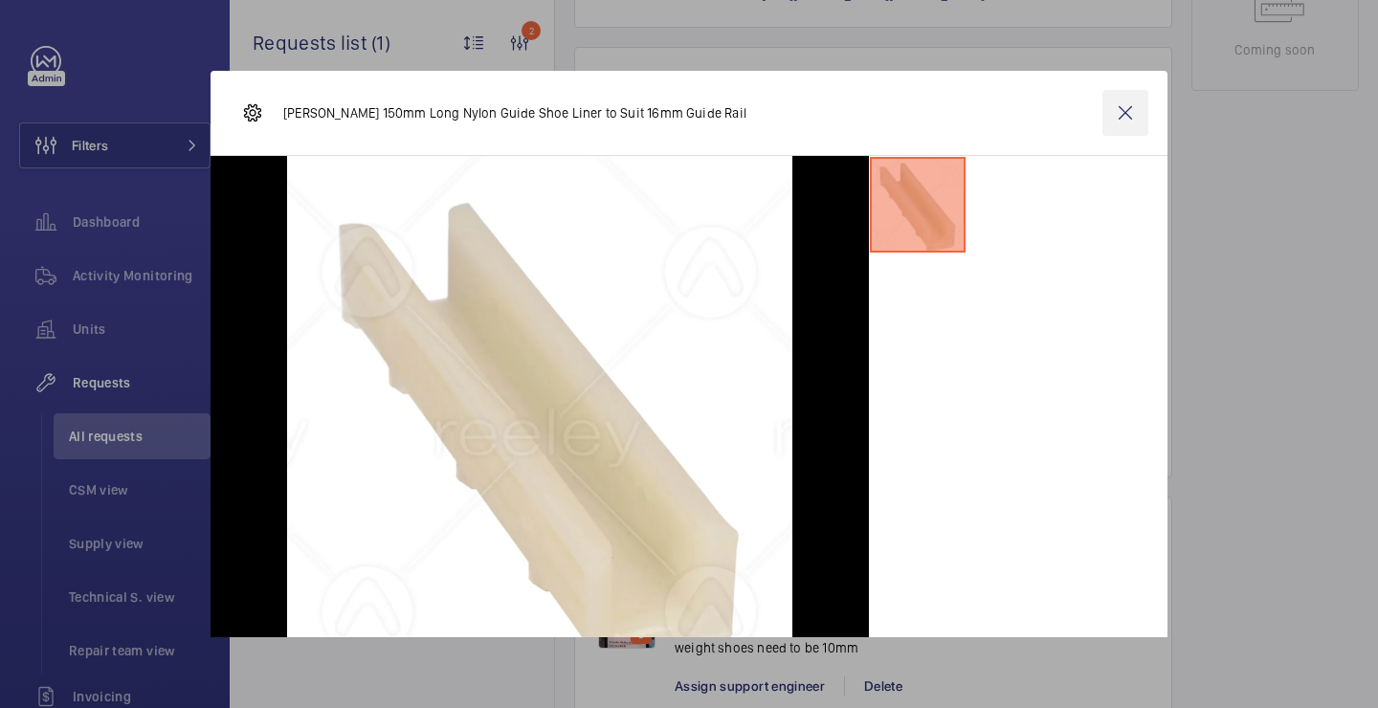
click at [1131, 116] on wm-front-icon-button at bounding box center [1125, 113] width 46 height 46
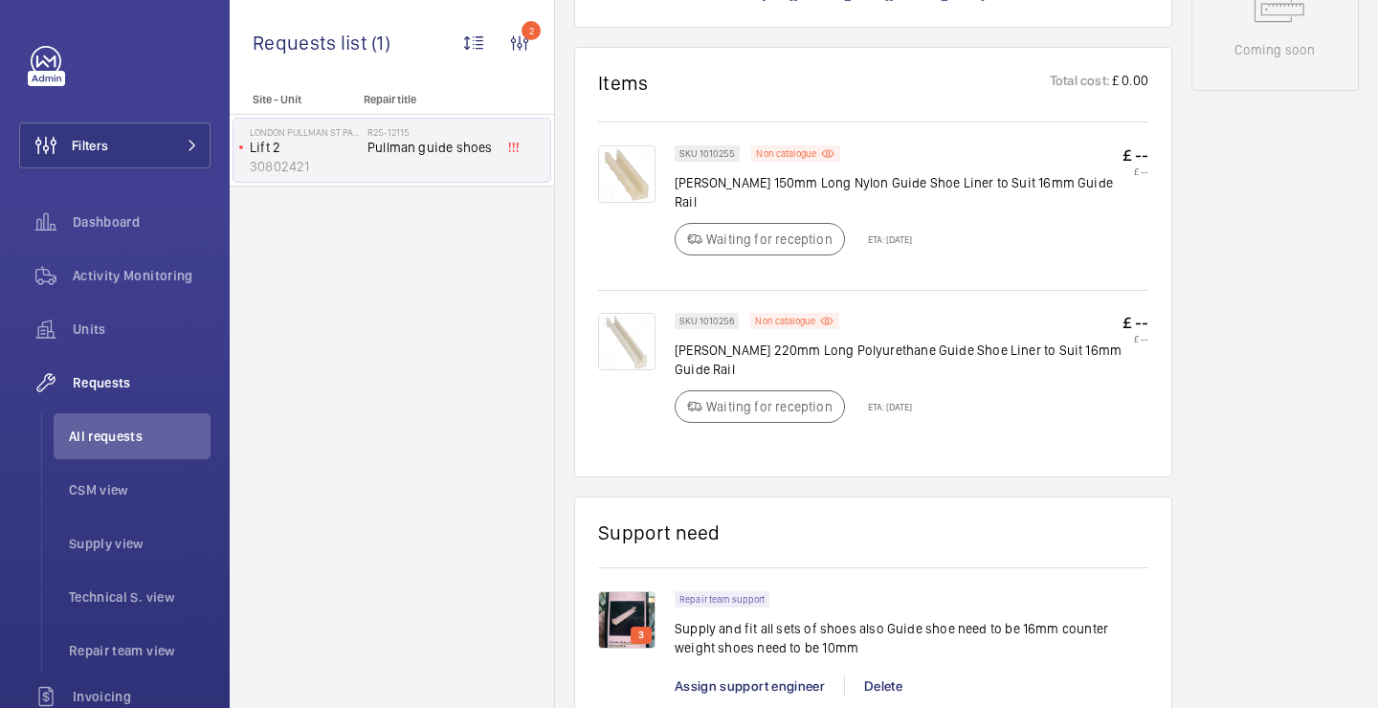
click at [614, 313] on img at bounding box center [626, 341] width 57 height 57
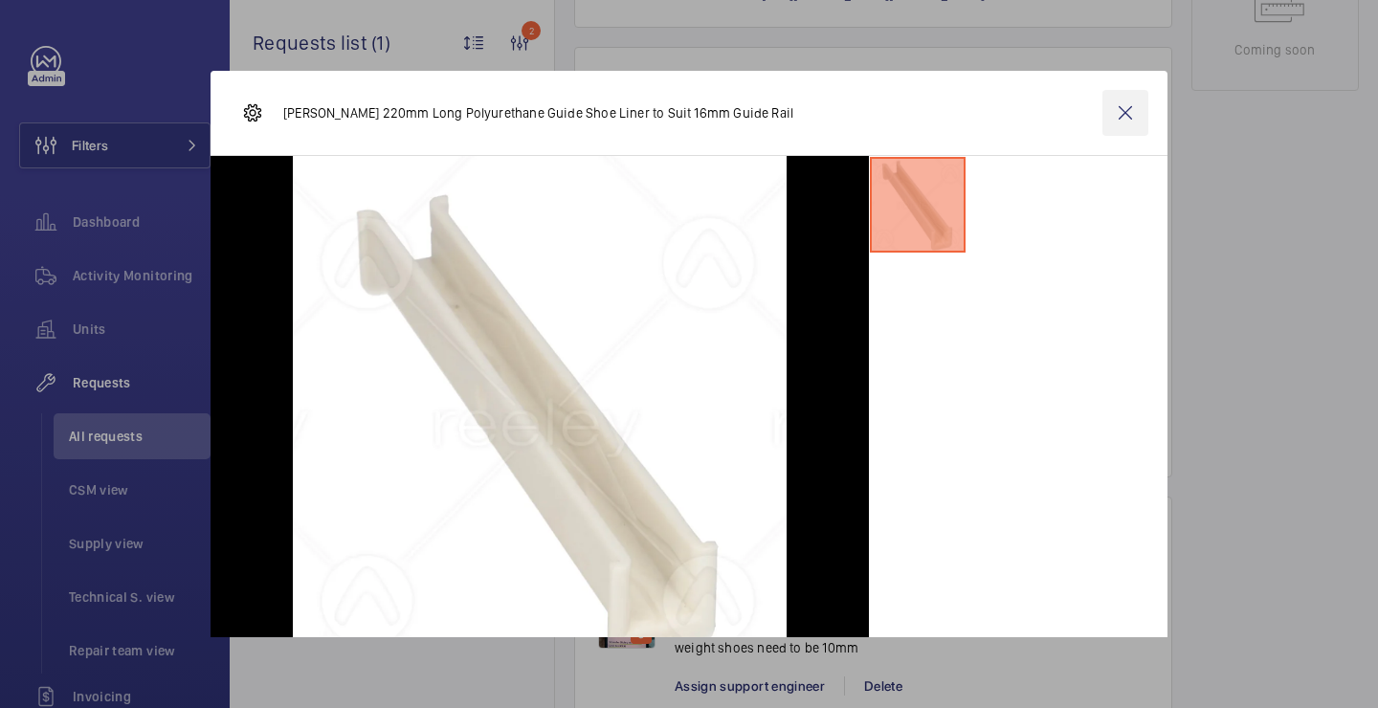
click at [1133, 118] on wm-front-icon-button at bounding box center [1125, 113] width 46 height 46
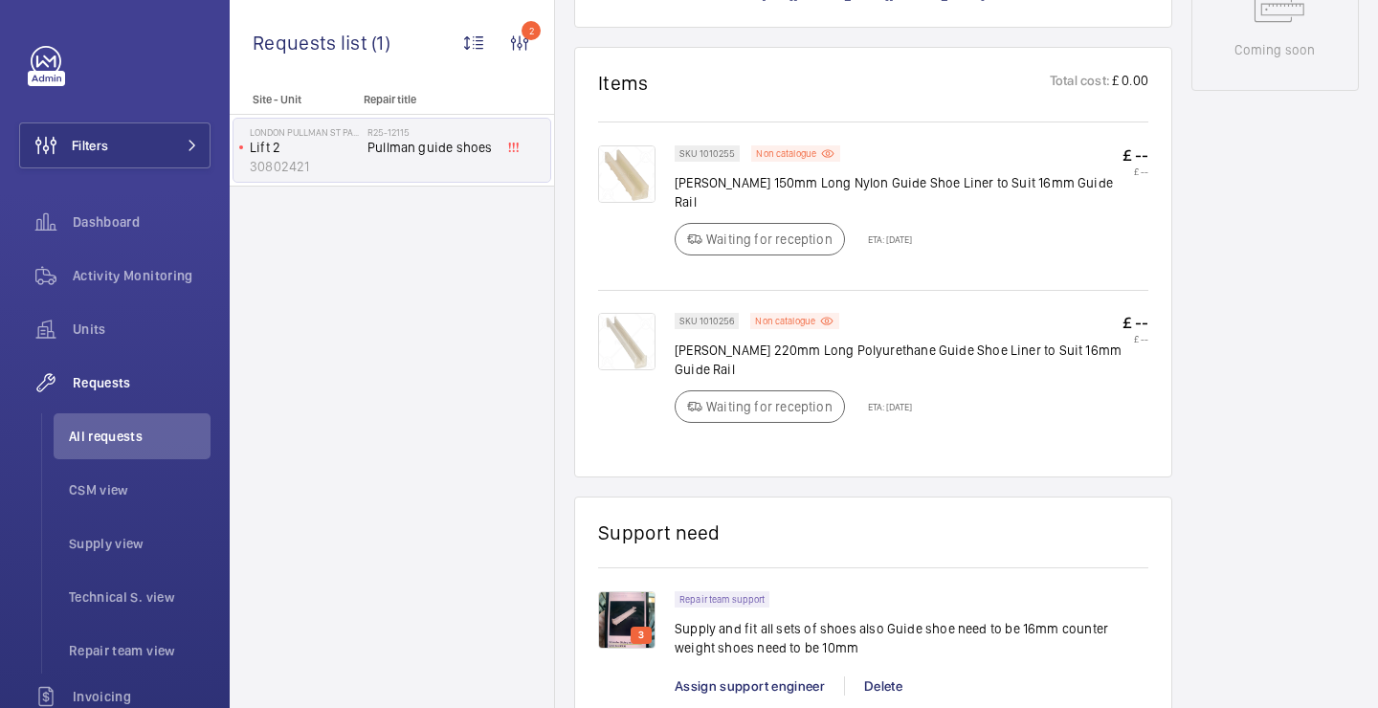
click at [642, 313] on img at bounding box center [626, 341] width 57 height 57
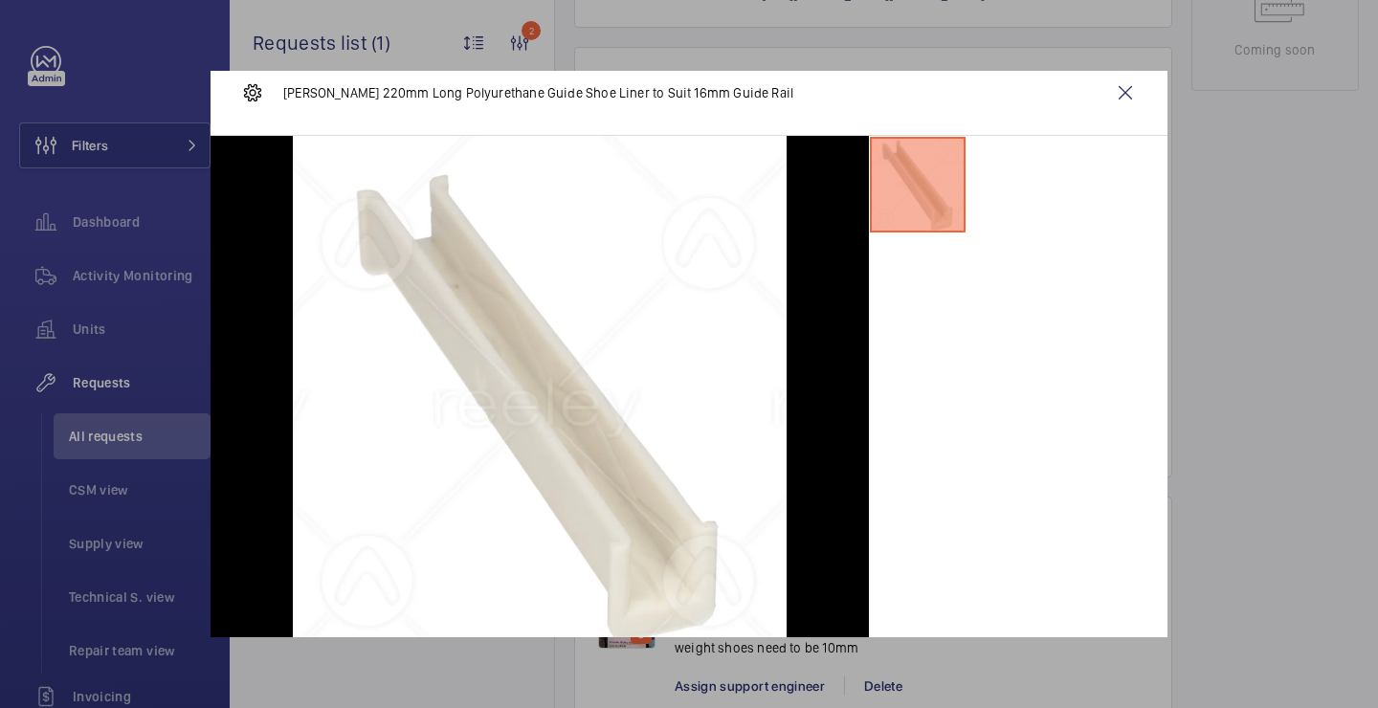
scroll to position [15, 0]
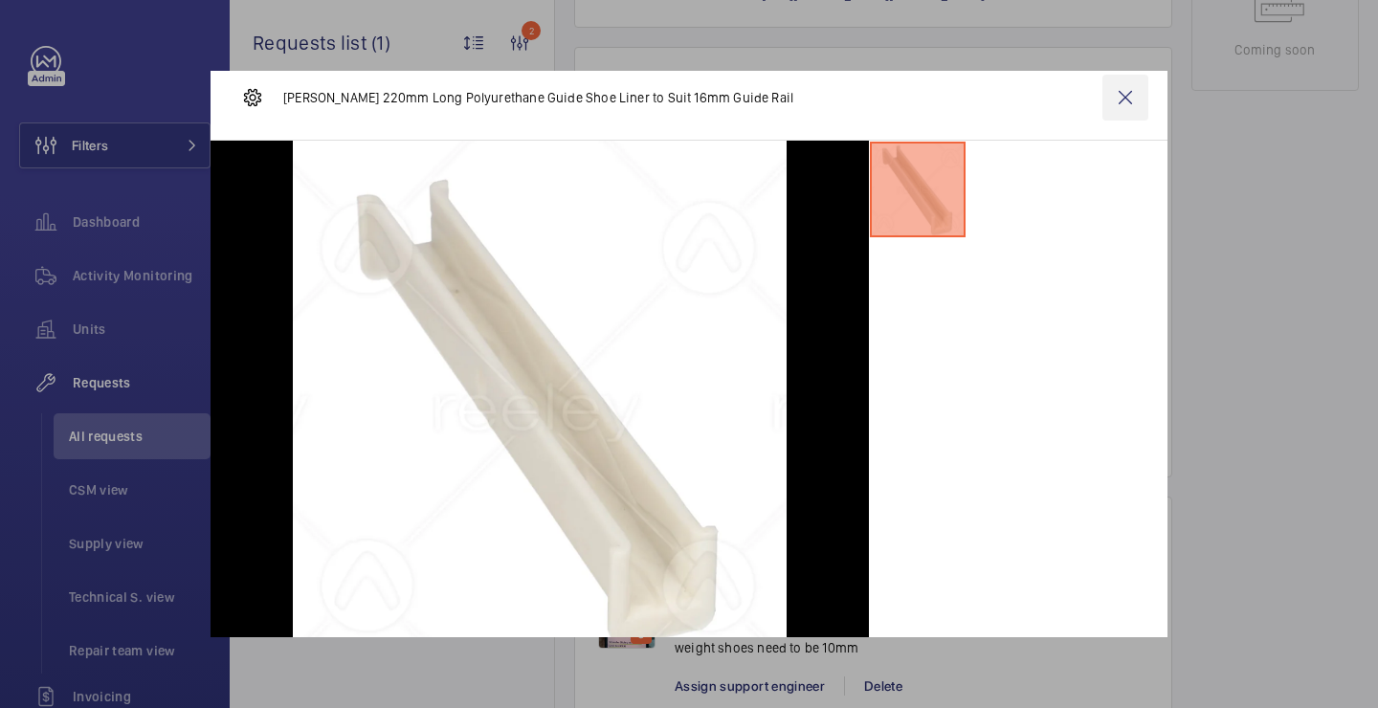
click at [1110, 87] on wm-front-icon-button at bounding box center [1125, 98] width 46 height 46
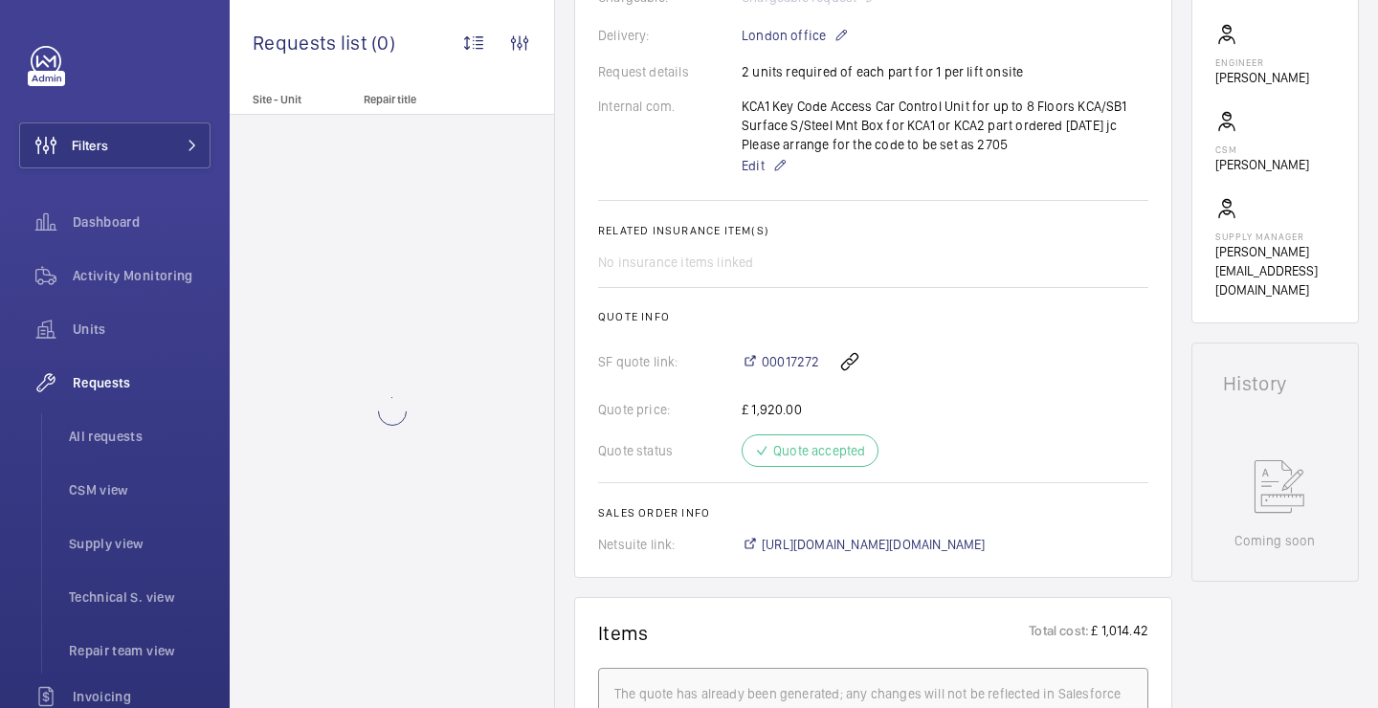
scroll to position [578, 0]
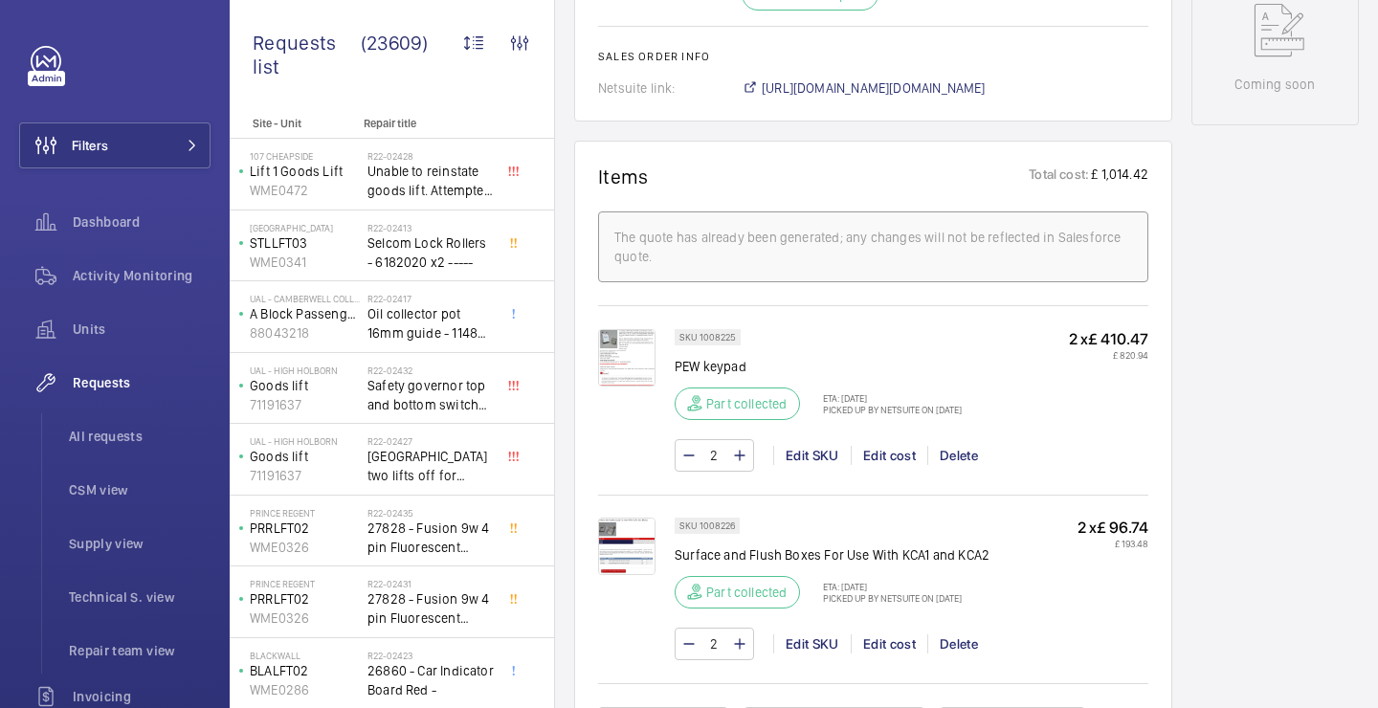
scroll to position [1027, 0]
click at [630, 343] on img at bounding box center [626, 354] width 57 height 57
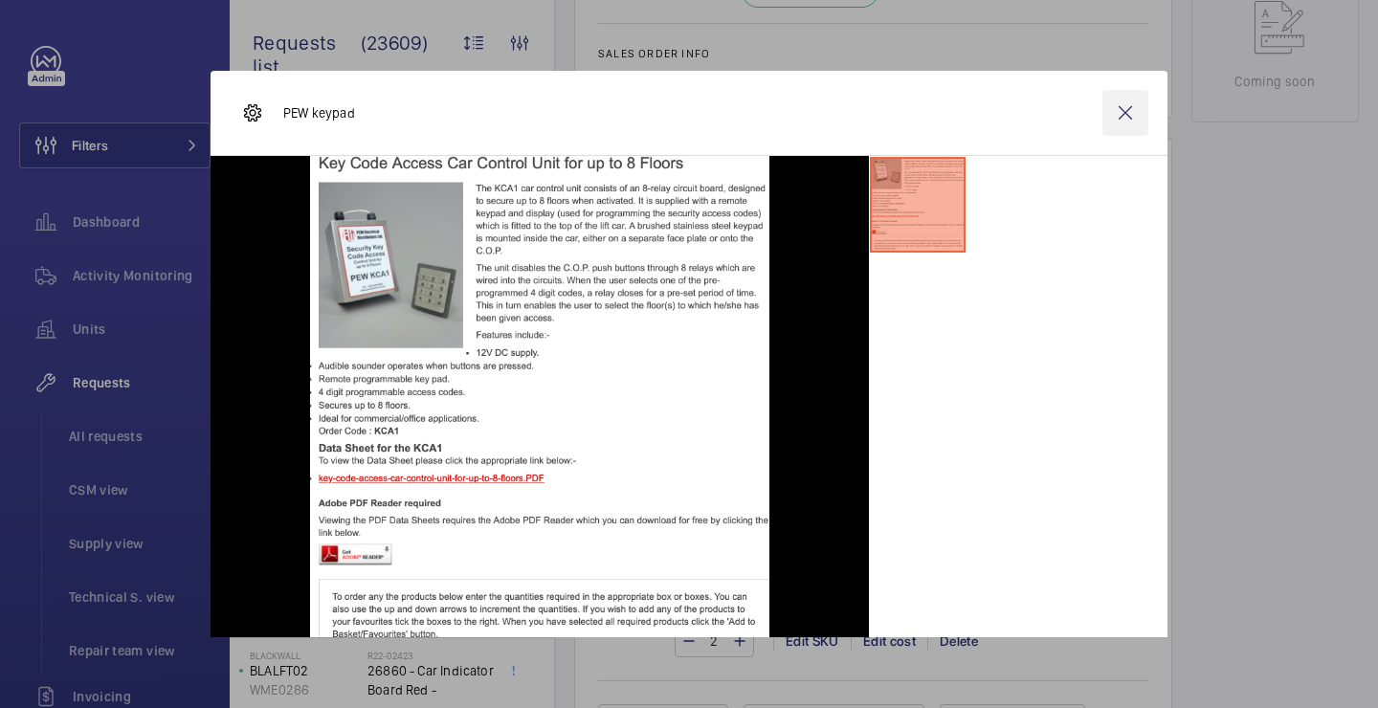
click at [1147, 94] on wm-front-icon-button at bounding box center [1125, 113] width 46 height 46
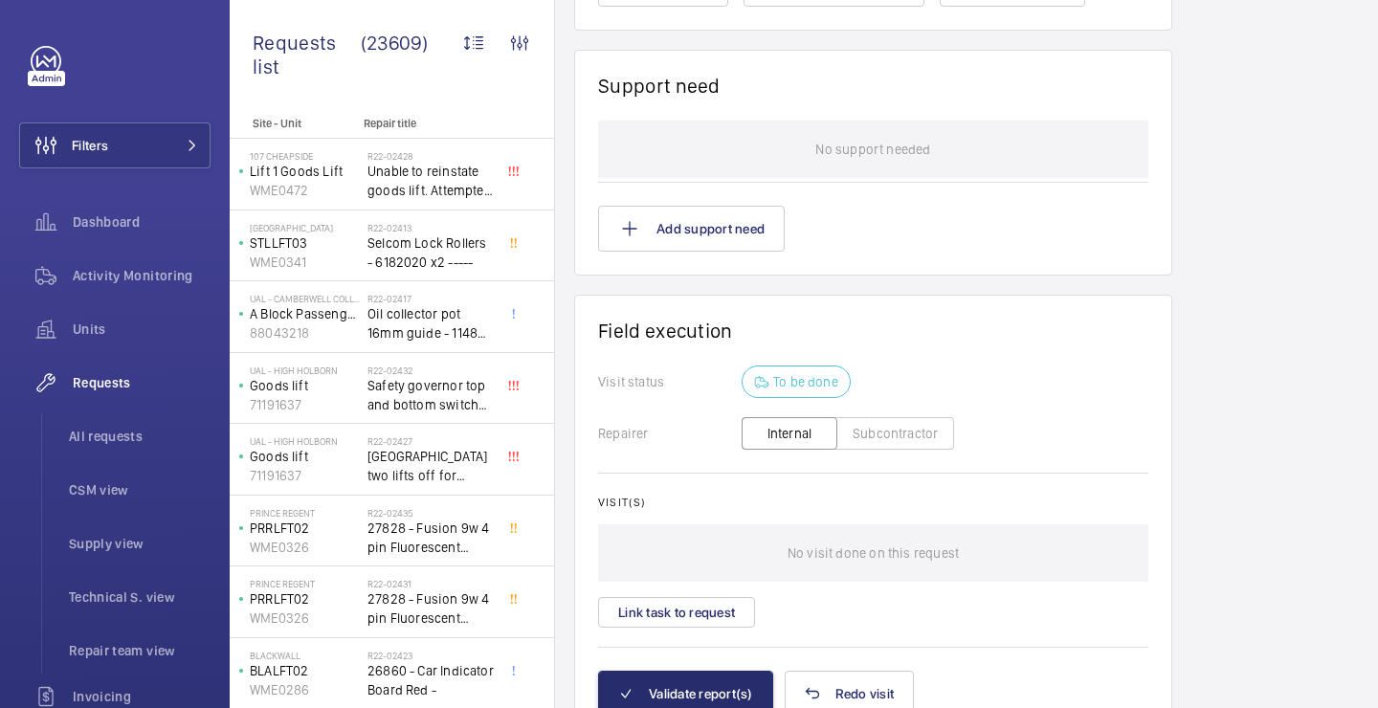
scroll to position [1866, 0]
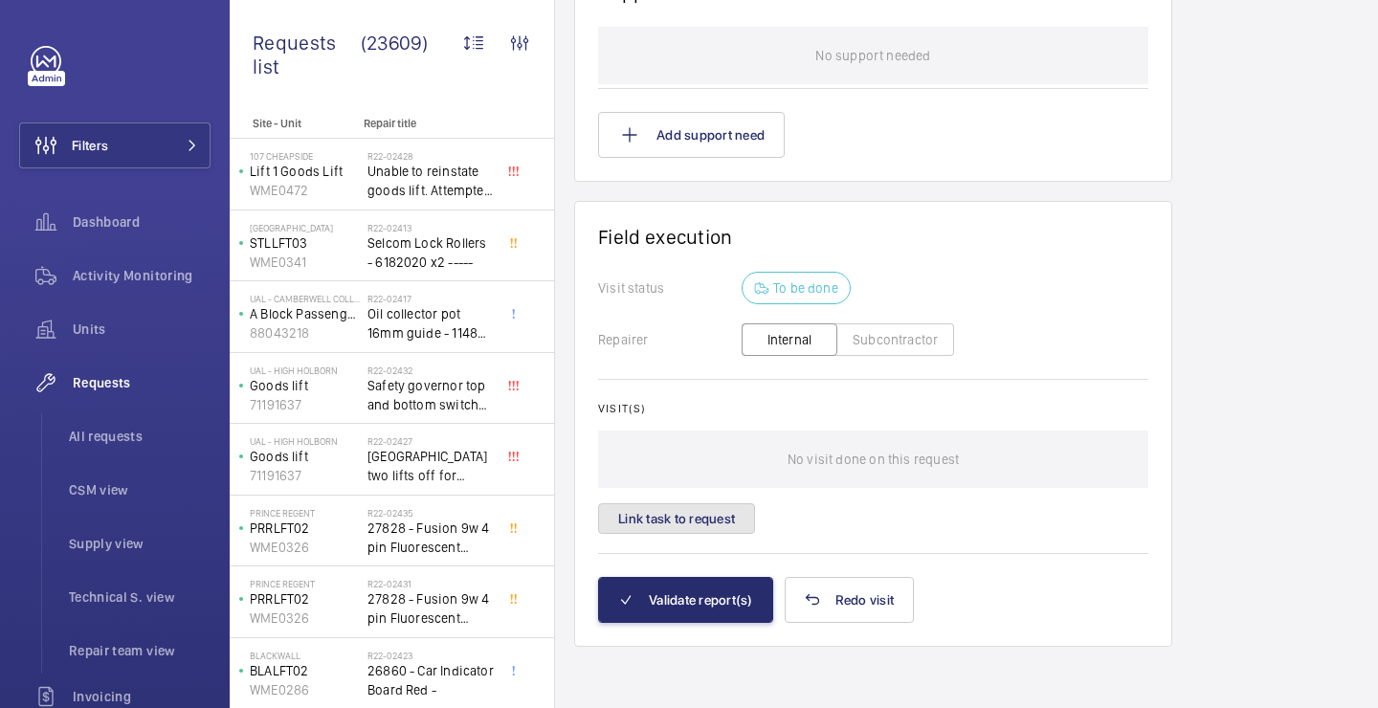
click at [724, 525] on button "Link task to request" at bounding box center [676, 518] width 157 height 31
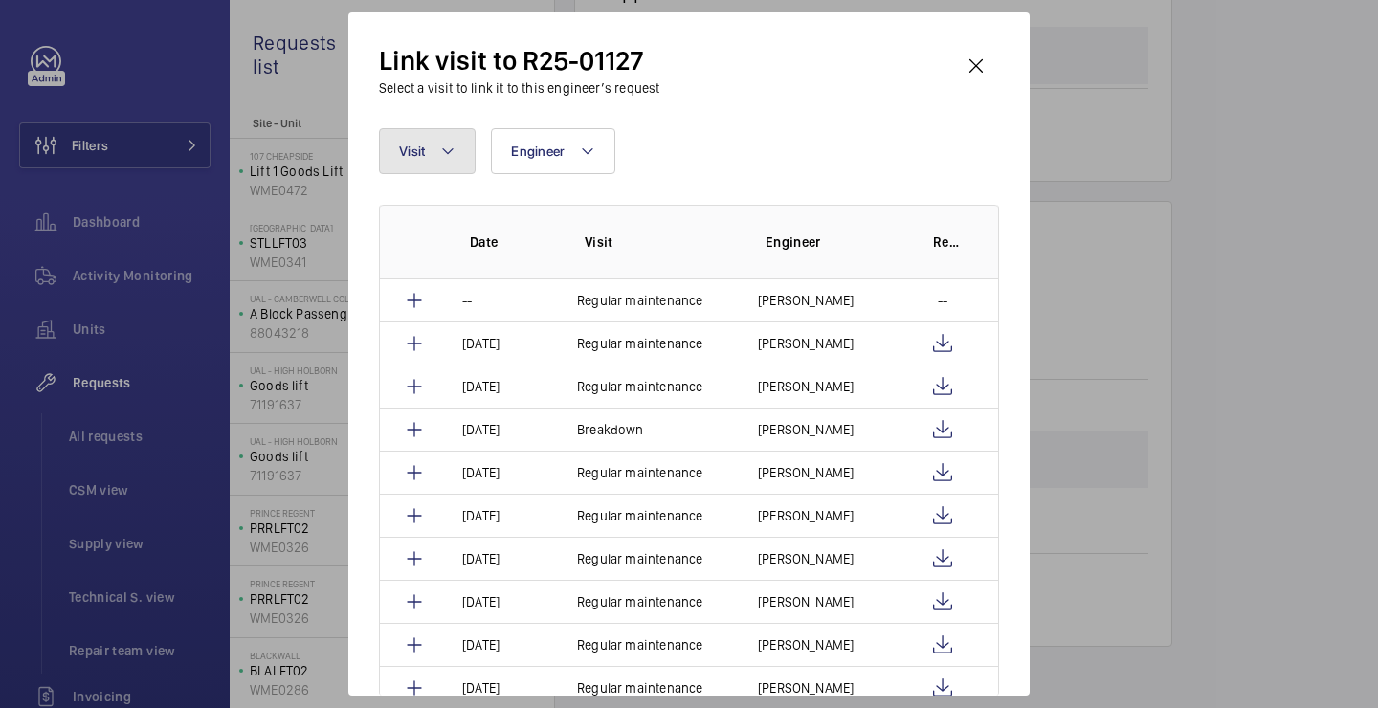
click at [455, 164] on button "Visit" at bounding box center [427, 151] width 97 height 46
click at [448, 239] on input "repair" at bounding box center [560, 221] width 333 height 40
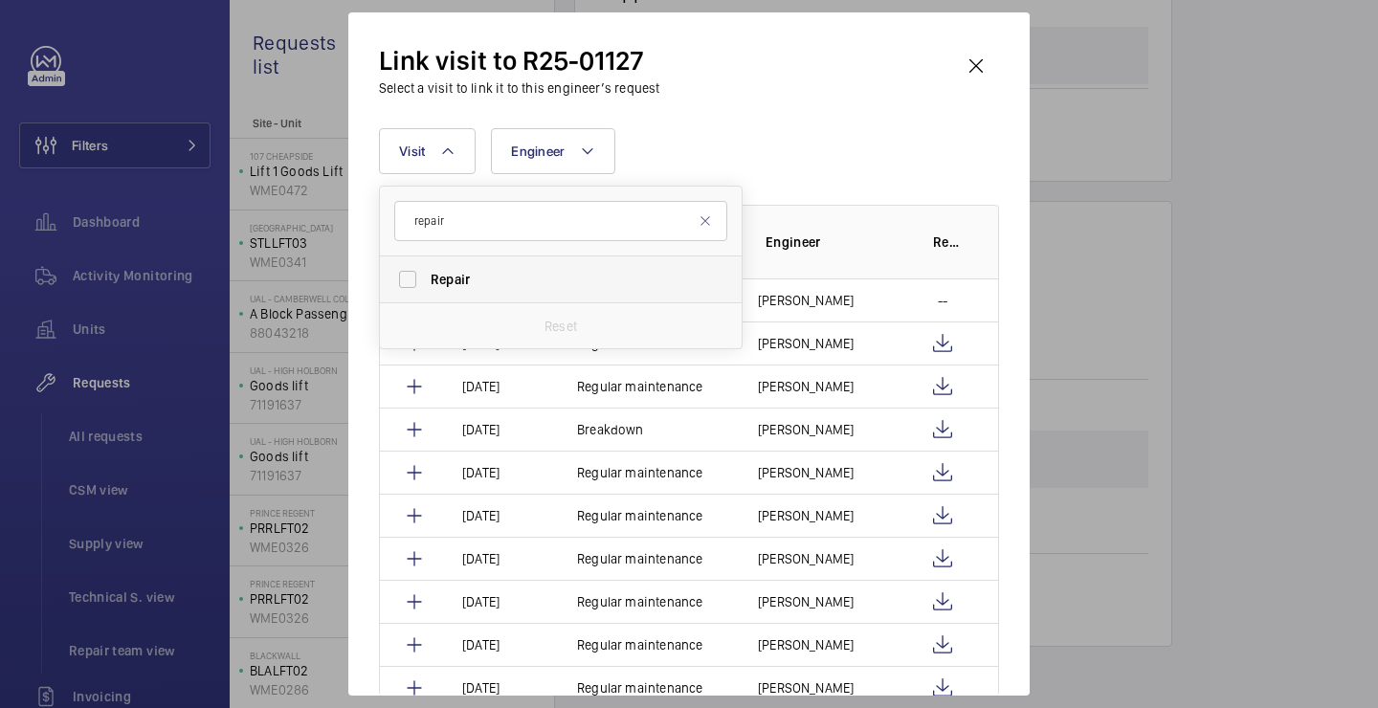
type input "repair"
click at [448, 279] on span "Repair" at bounding box center [449, 279] width 39 height 15
click at [427, 279] on input "Repair" at bounding box center [407, 279] width 38 height 38
checkbox input "true"
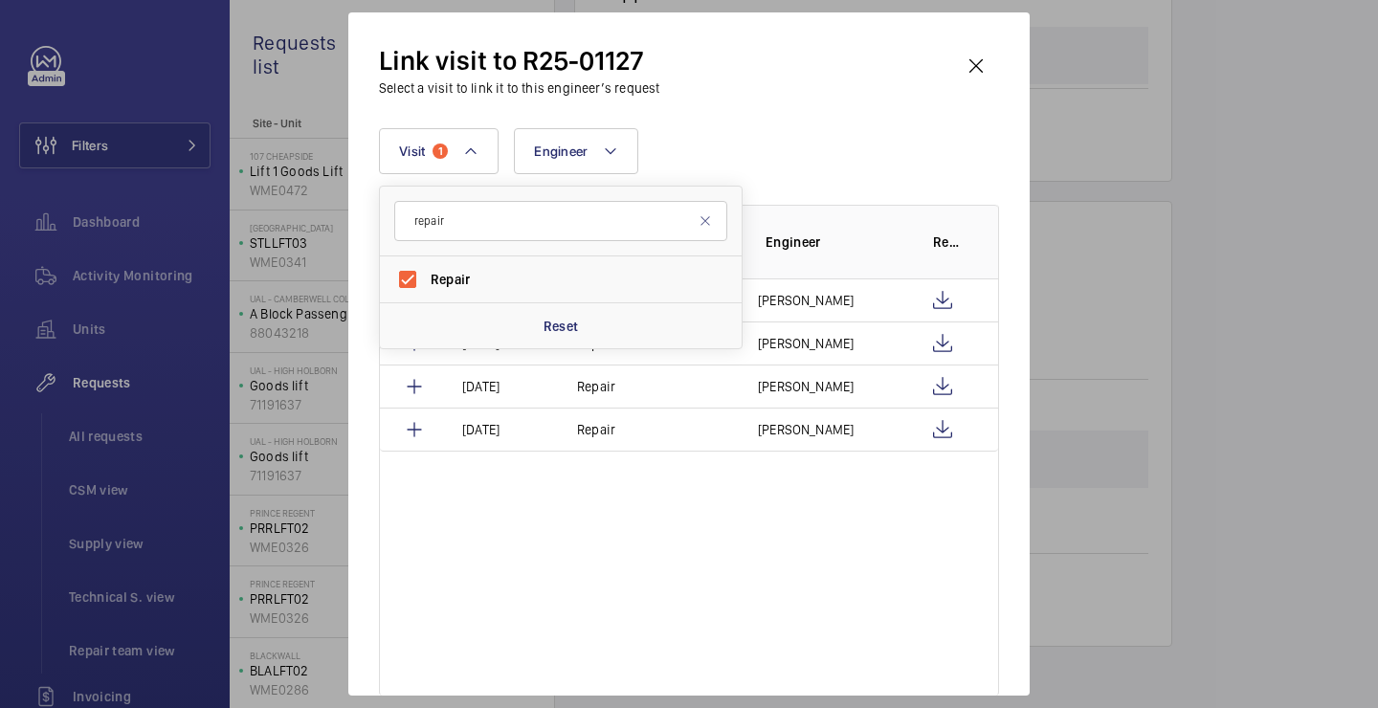
click at [791, 141] on div "Visit 1 repair Repair Reset Engineer More filters Reset all filters" at bounding box center [689, 151] width 620 height 46
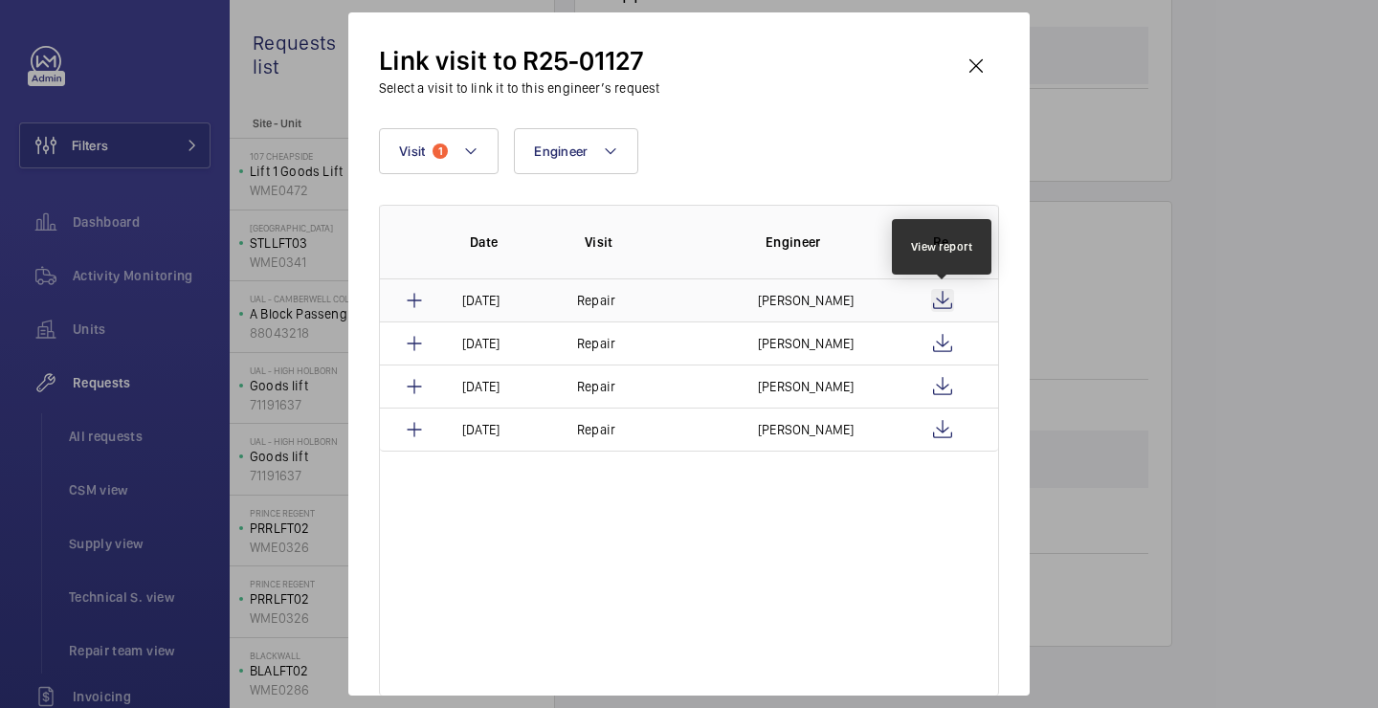
click at [942, 299] on wm-front-icon-button at bounding box center [942, 300] width 23 height 23
click at [972, 70] on wm-front-icon-button at bounding box center [976, 66] width 46 height 46
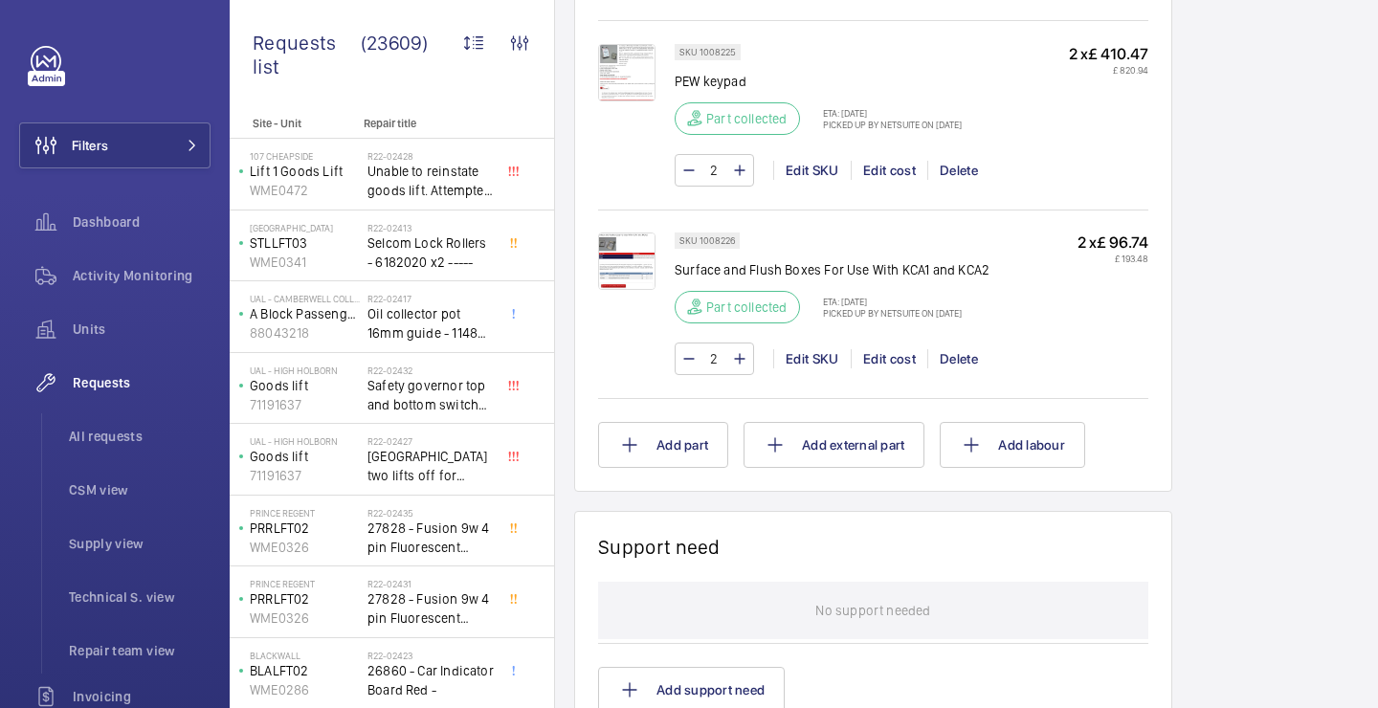
scroll to position [1139, 0]
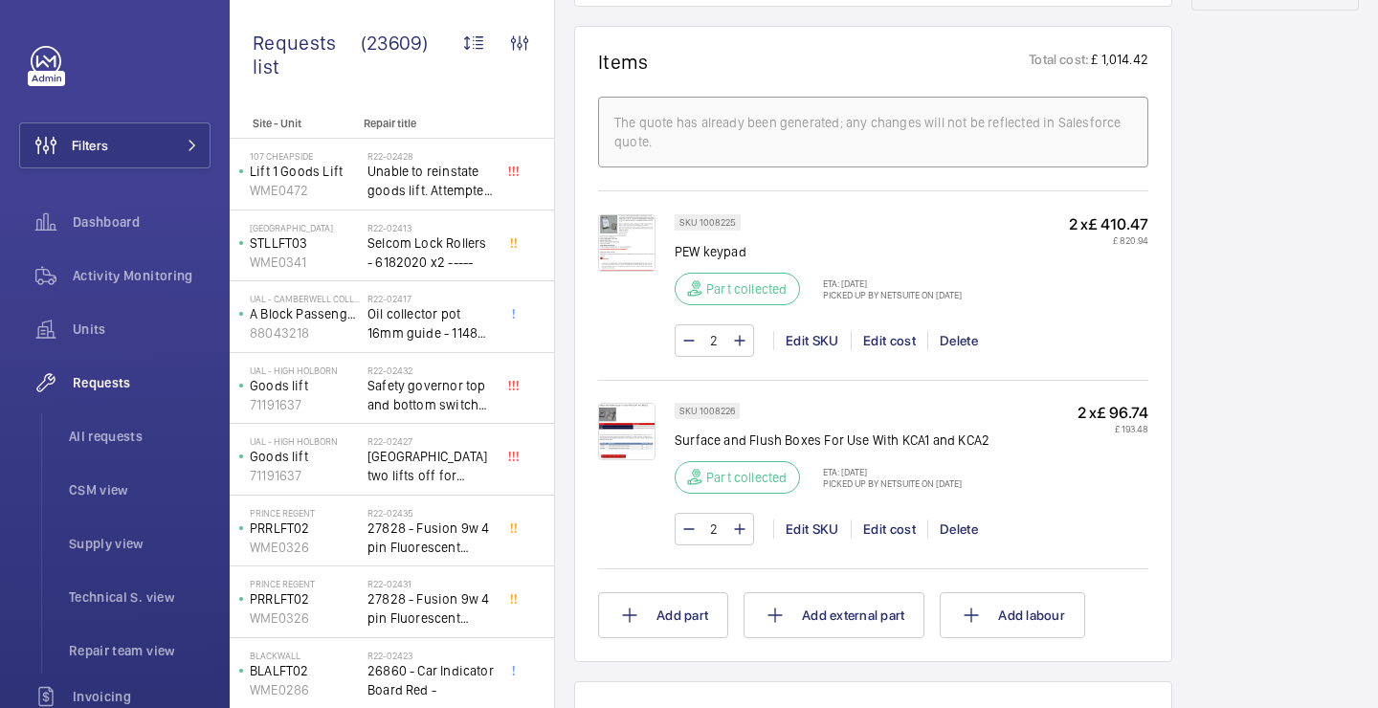
click at [633, 450] on img at bounding box center [626, 431] width 57 height 57
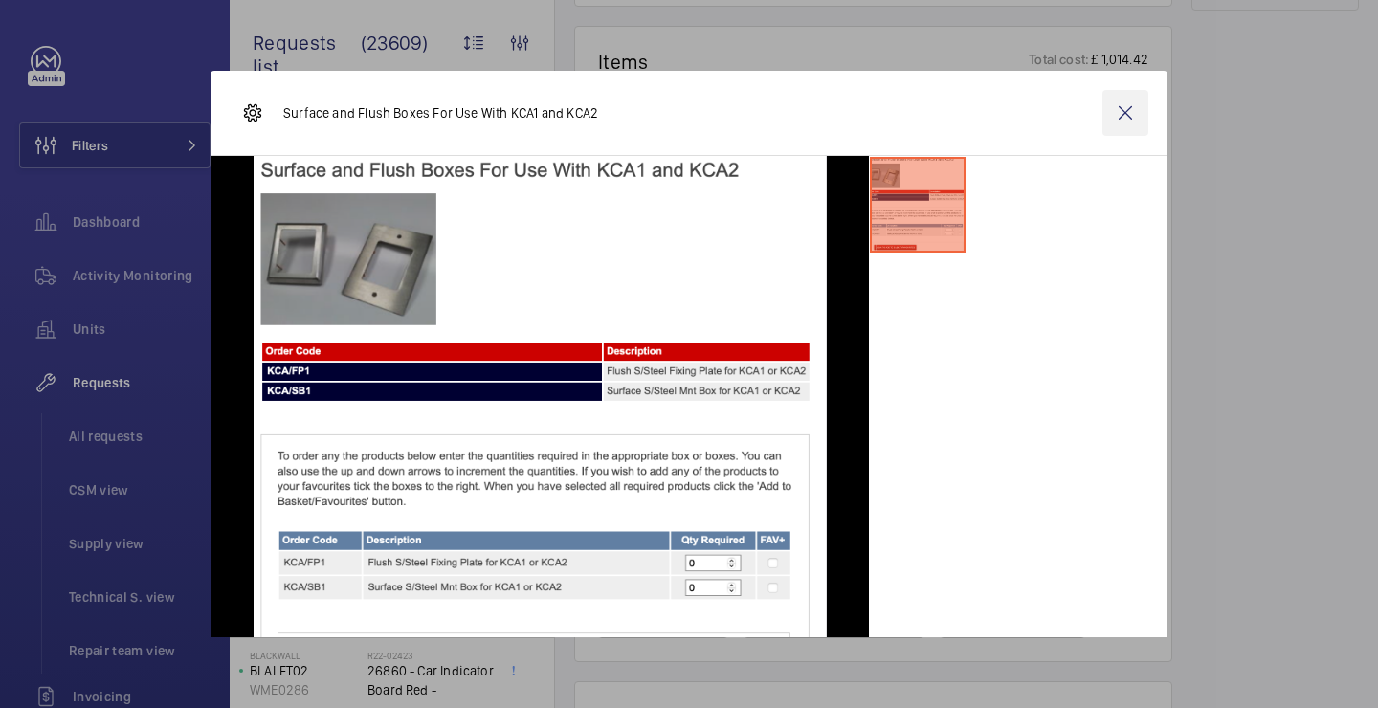
click at [1127, 120] on wm-front-icon-button at bounding box center [1125, 113] width 46 height 46
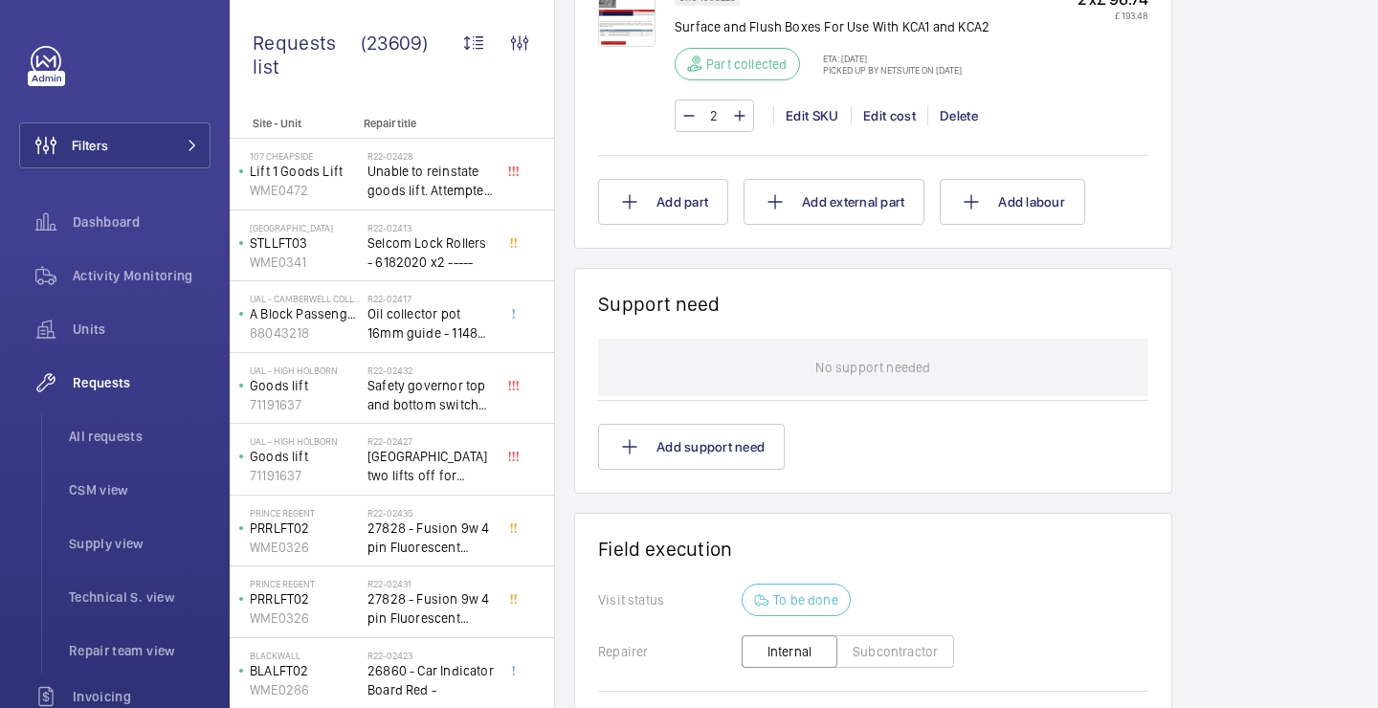
scroll to position [1503, 0]
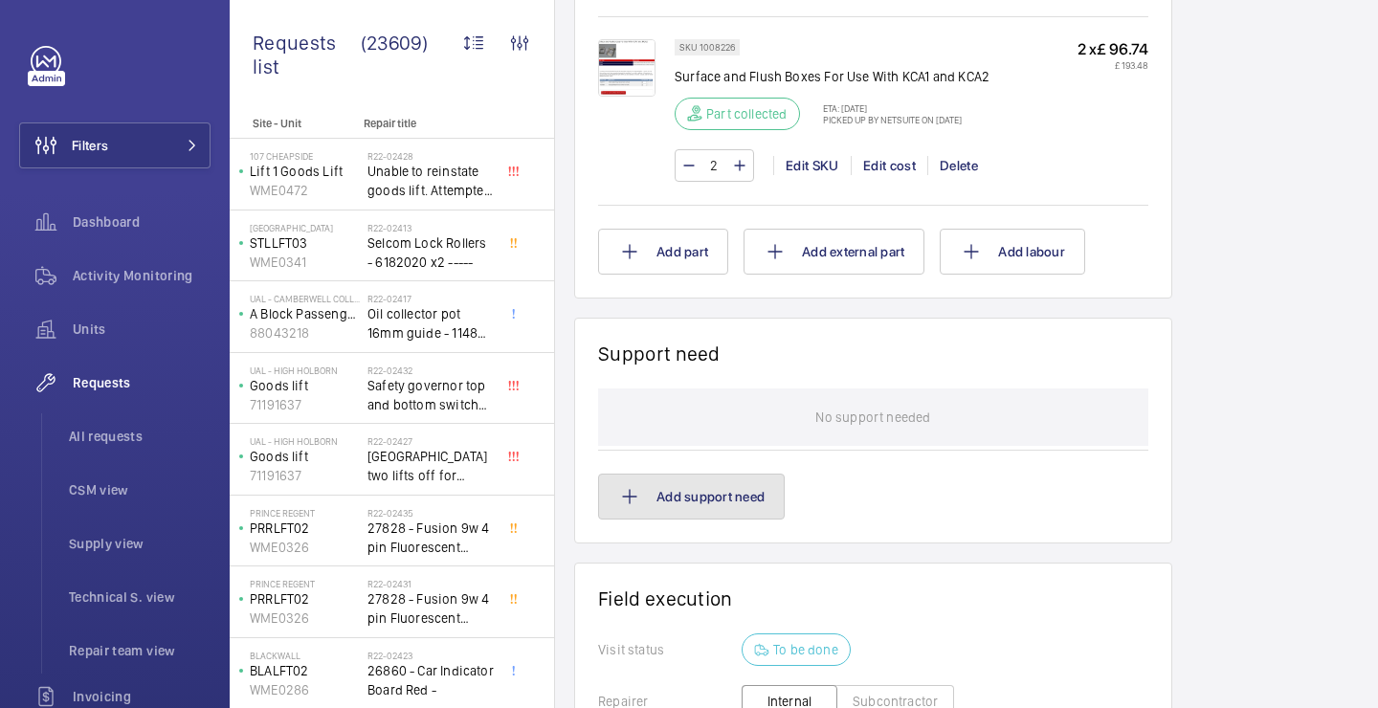
click at [703, 510] on button "Add support need" at bounding box center [691, 497] width 187 height 46
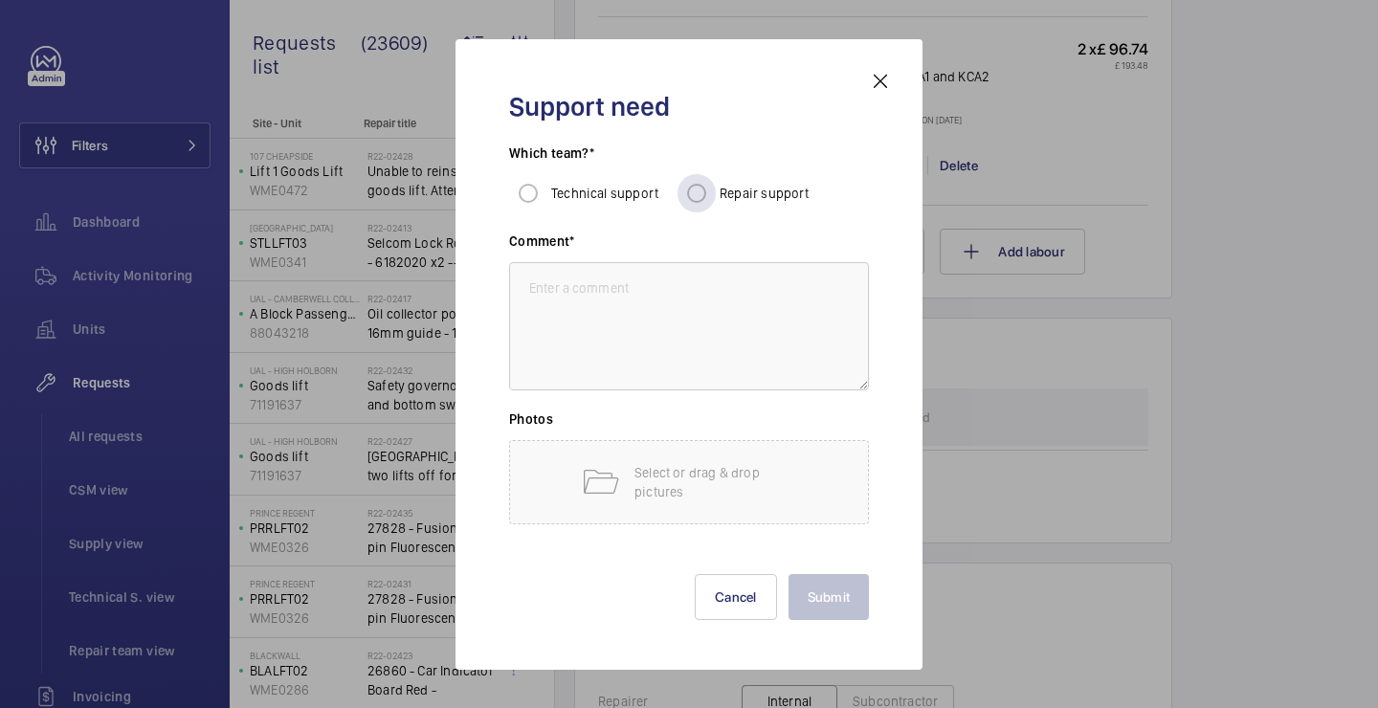
click at [719, 189] on span "Repair support" at bounding box center [764, 193] width 90 height 15
click at [716, 189] on input "Repair support" at bounding box center [696, 193] width 38 height 38
radio input "true"
click at [643, 356] on textarea at bounding box center [689, 326] width 360 height 128
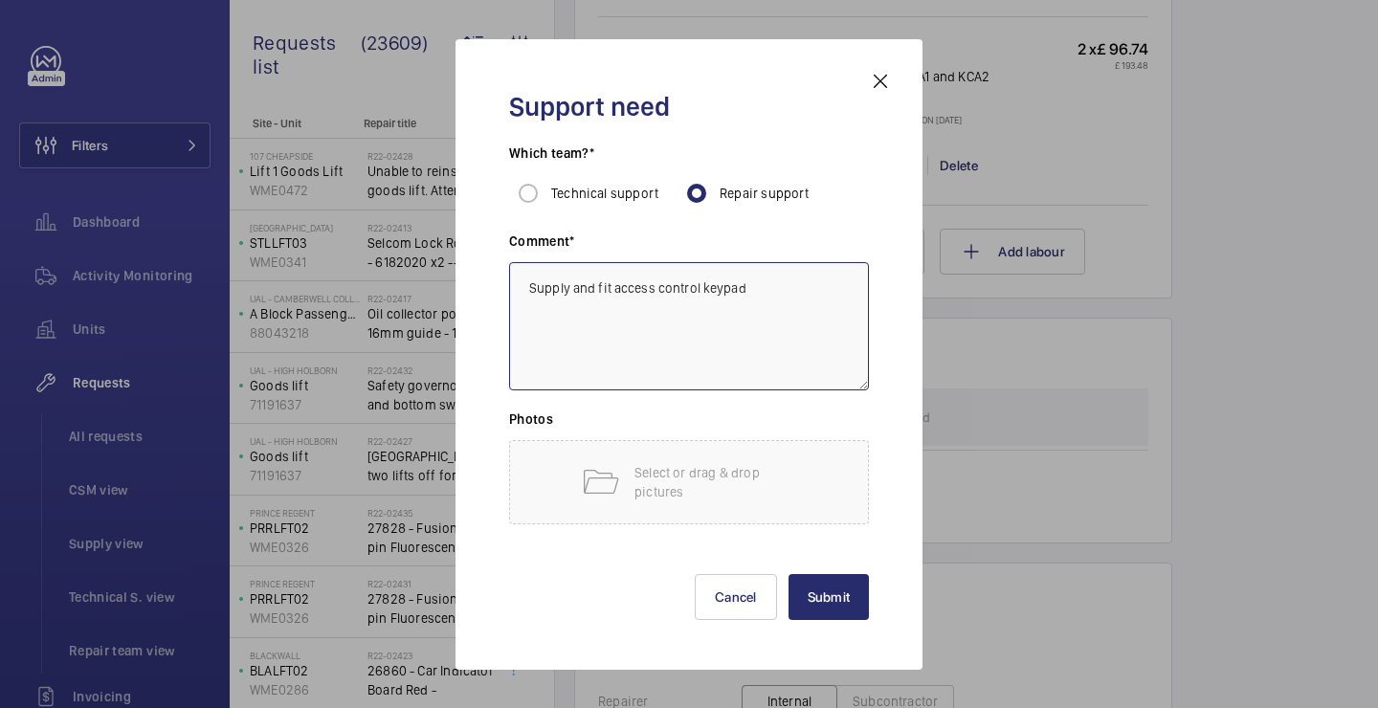
type textarea "Supply and fit access control keypad"
click at [826, 612] on button "Submit" at bounding box center [828, 597] width 81 height 46
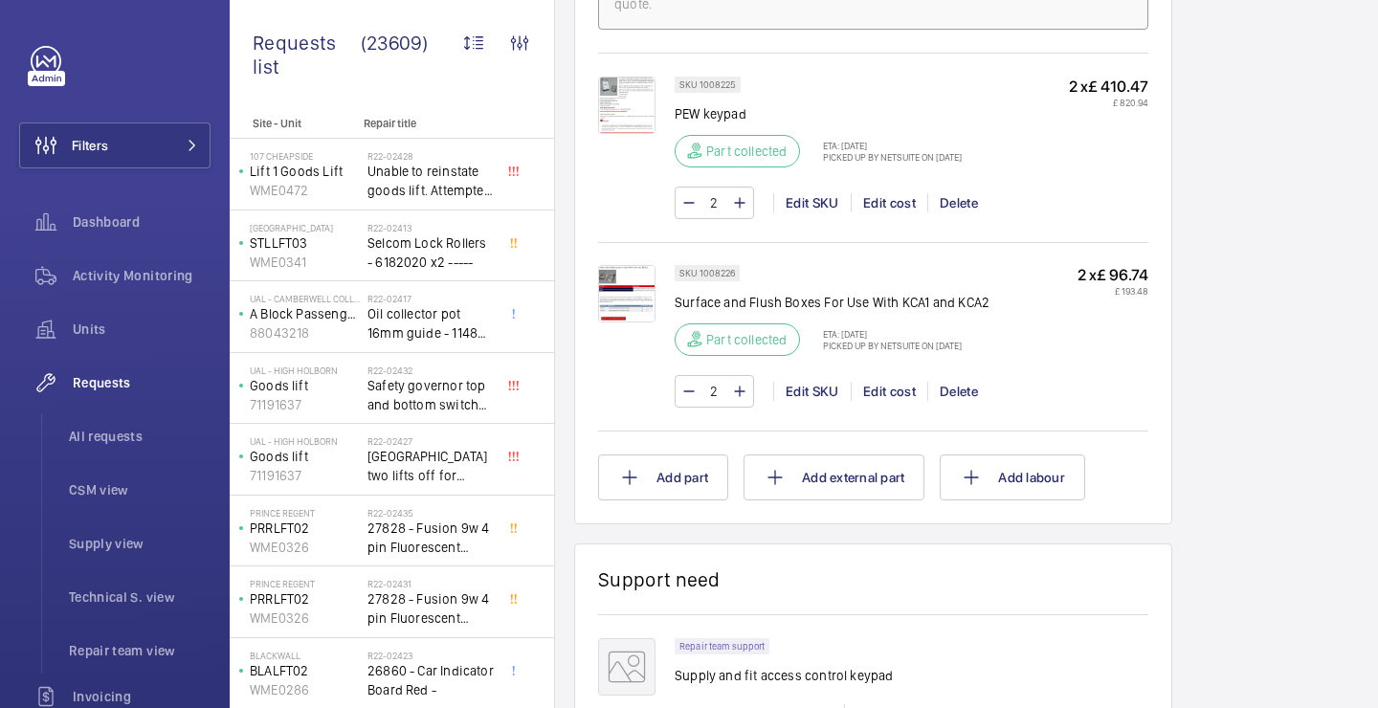
scroll to position [1248, 0]
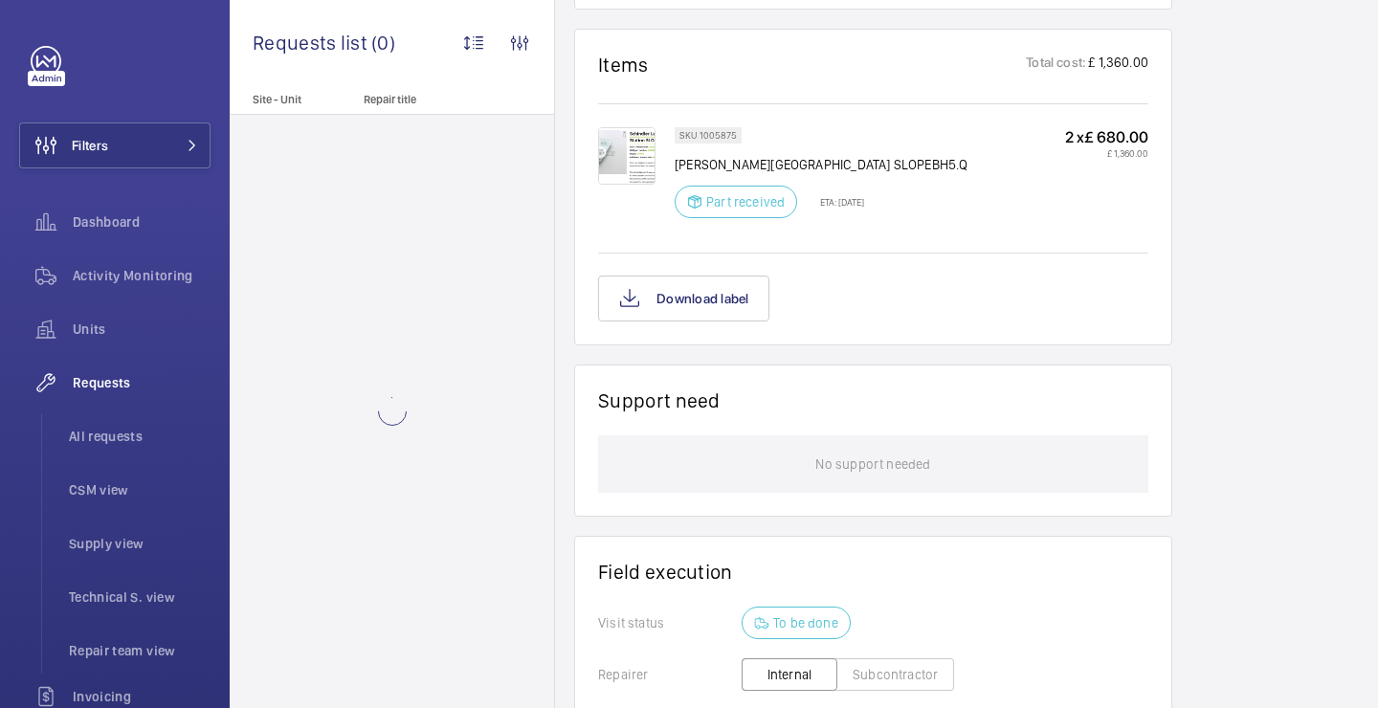
scroll to position [1447, 0]
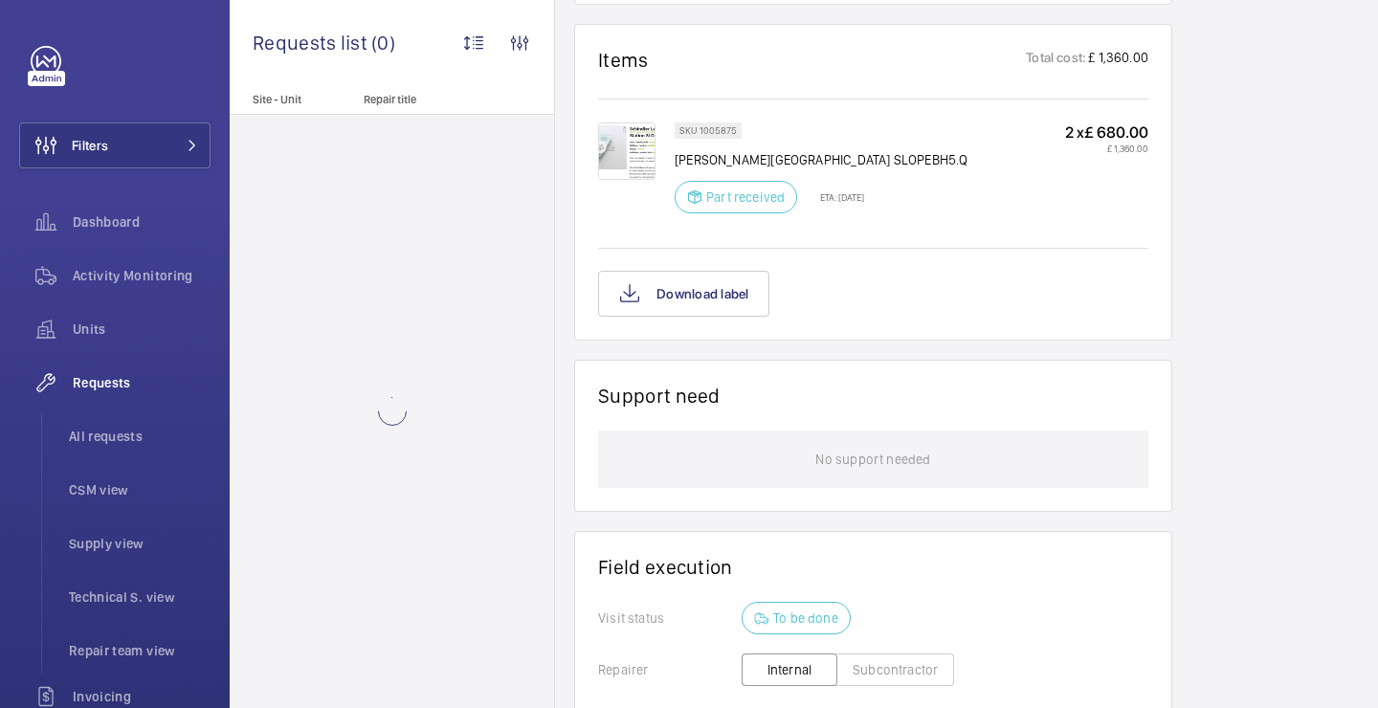
click at [638, 130] on img at bounding box center [626, 150] width 57 height 57
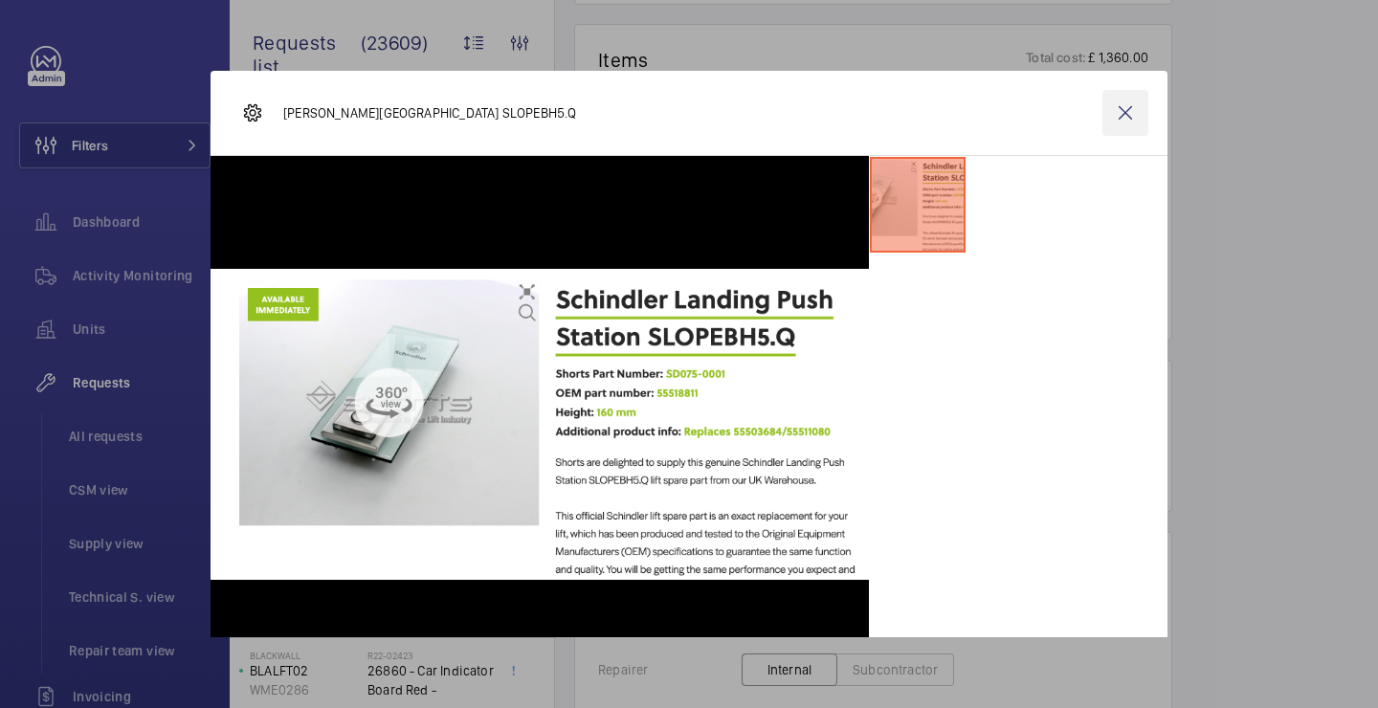
click at [1130, 112] on wm-front-icon-button at bounding box center [1125, 113] width 46 height 46
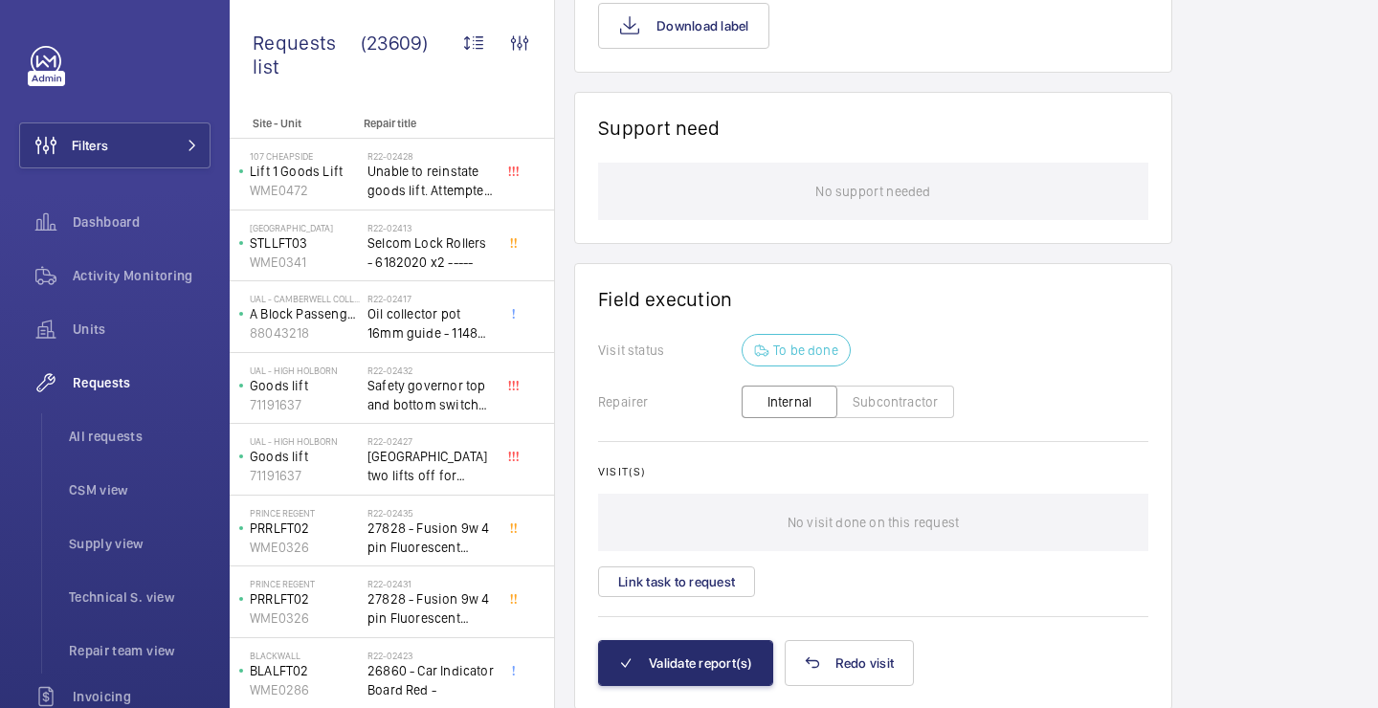
scroll to position [1757, 0]
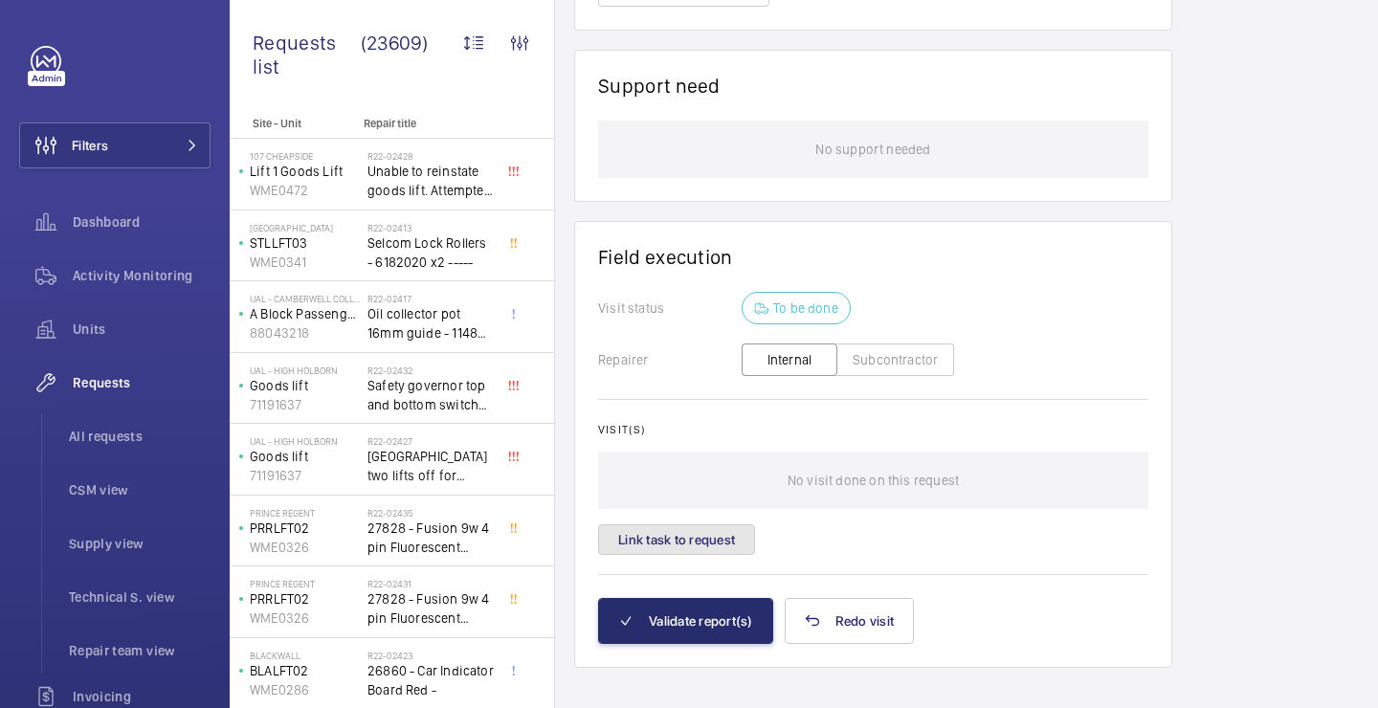
click at [693, 524] on button "Link task to request" at bounding box center [676, 539] width 157 height 31
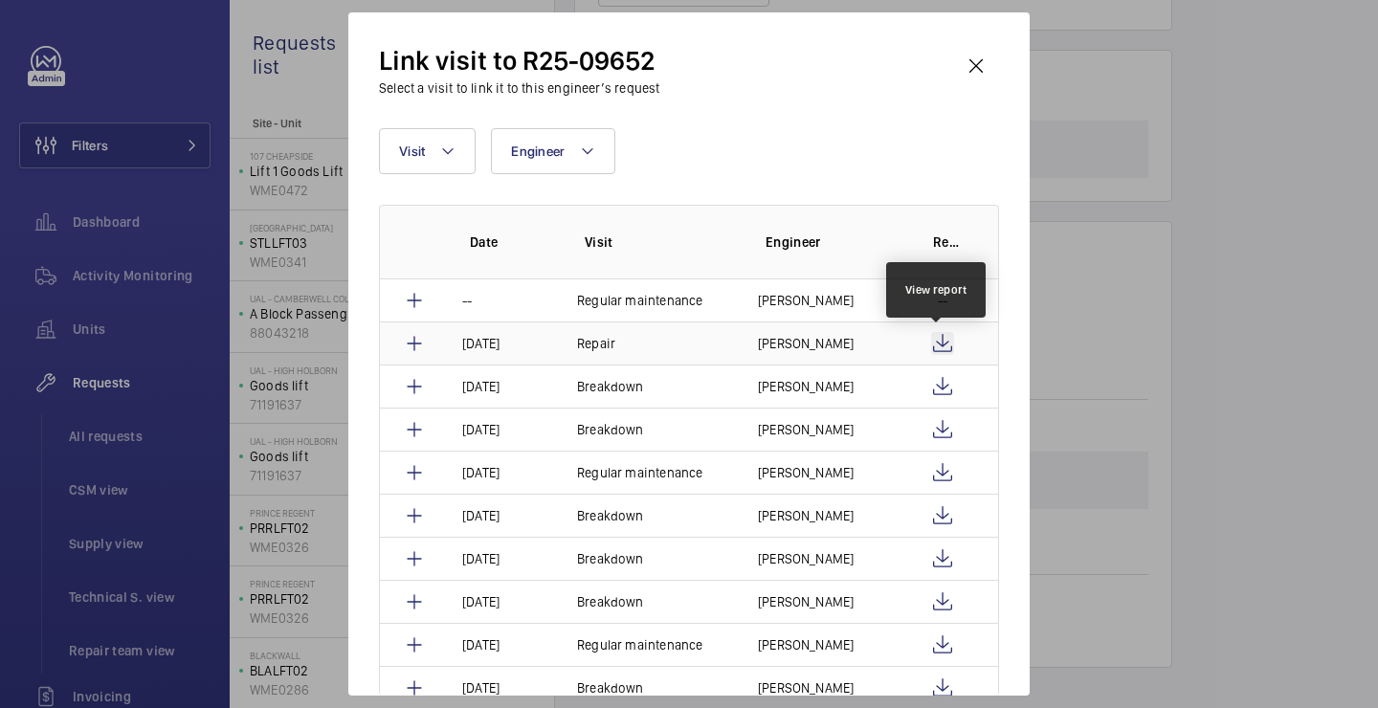
click at [942, 343] on wm-front-icon-button at bounding box center [942, 343] width 23 height 23
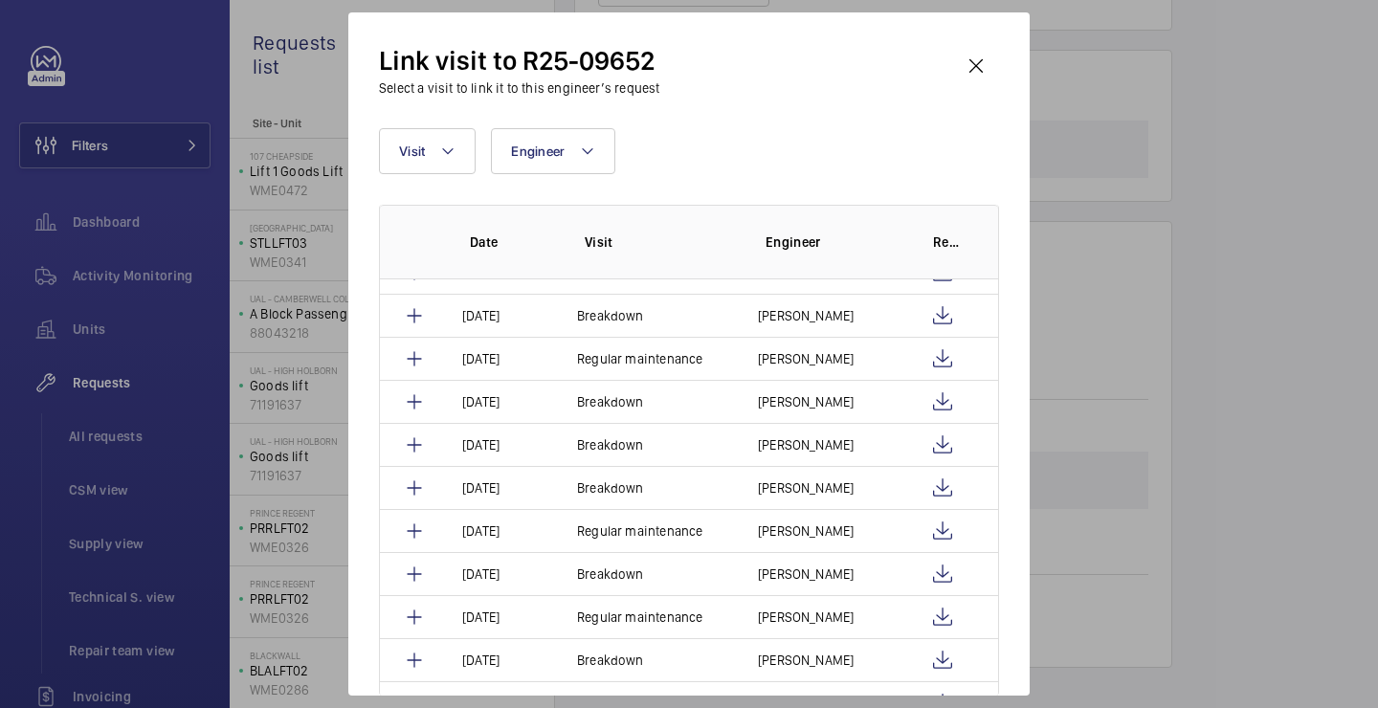
scroll to position [118, 0]
click at [996, 72] on wm-front-icon-button at bounding box center [976, 66] width 46 height 46
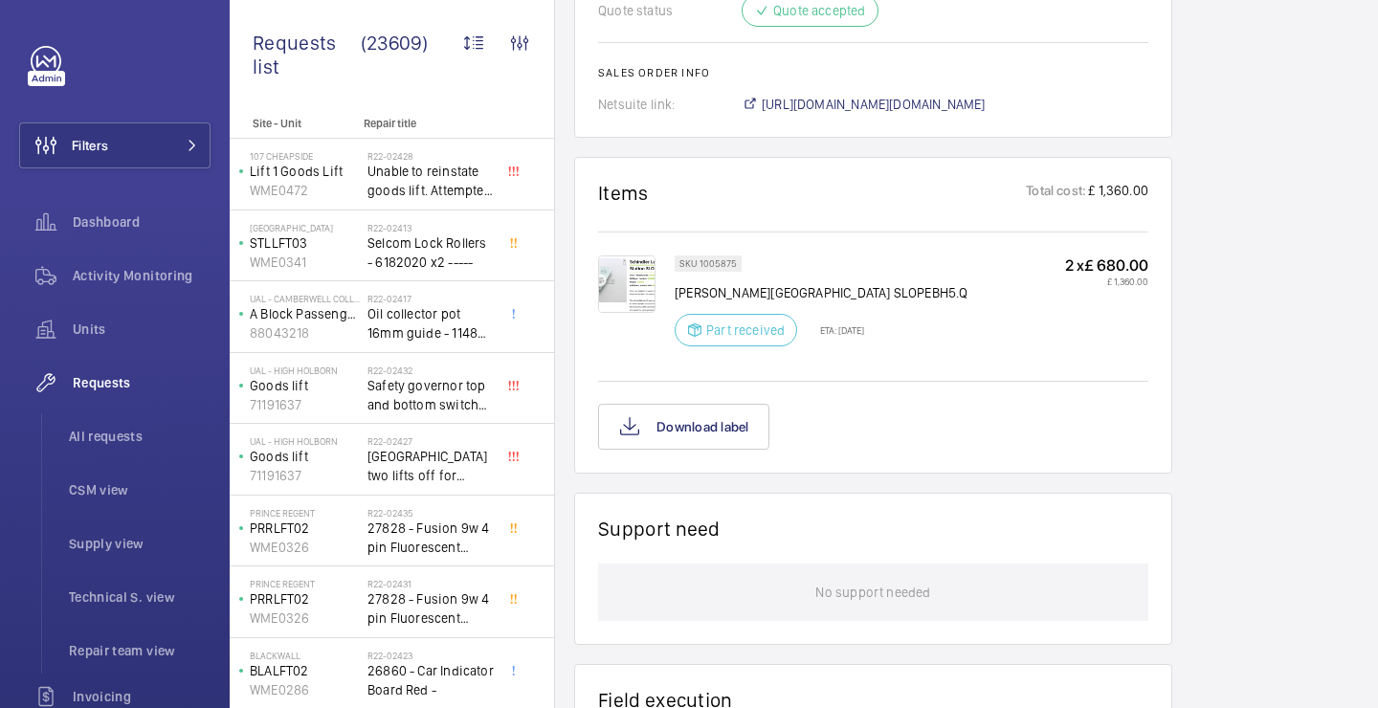
scroll to position [1360, 0]
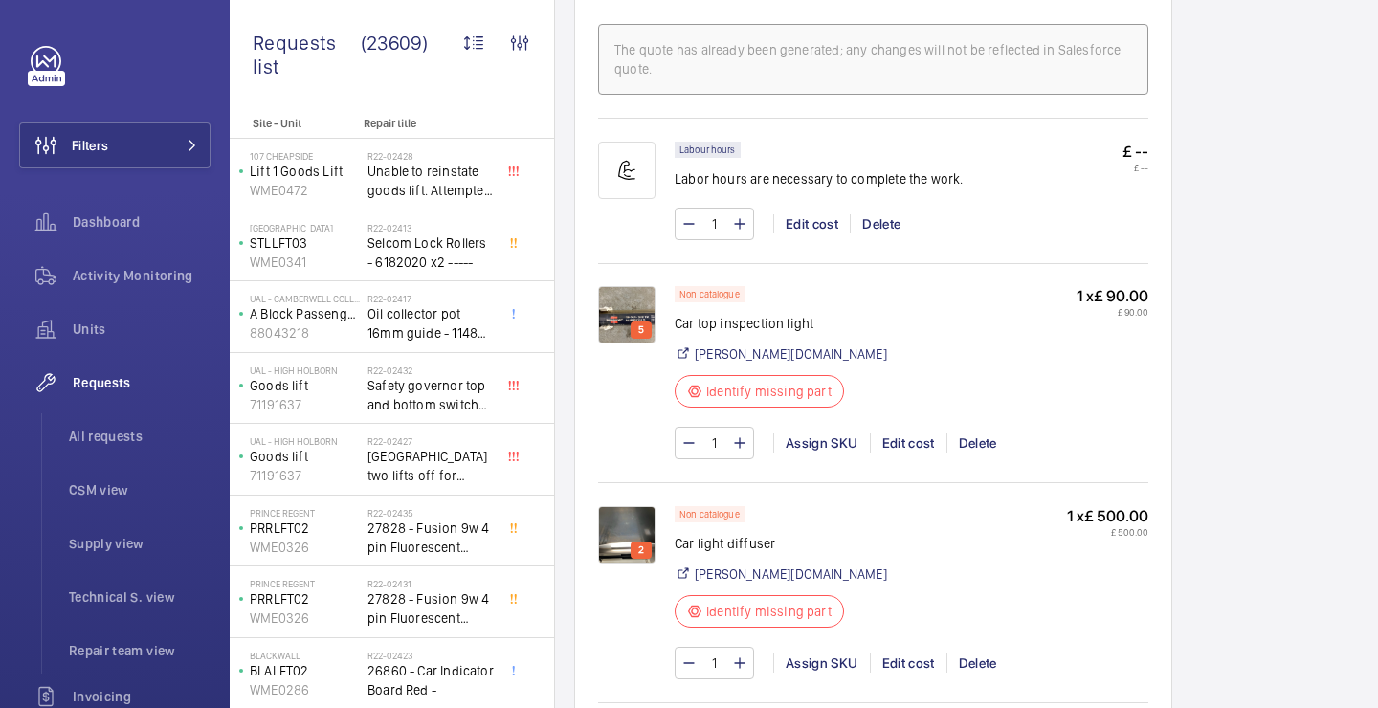
scroll to position [1206, 0]
click at [630, 333] on img at bounding box center [626, 312] width 57 height 57
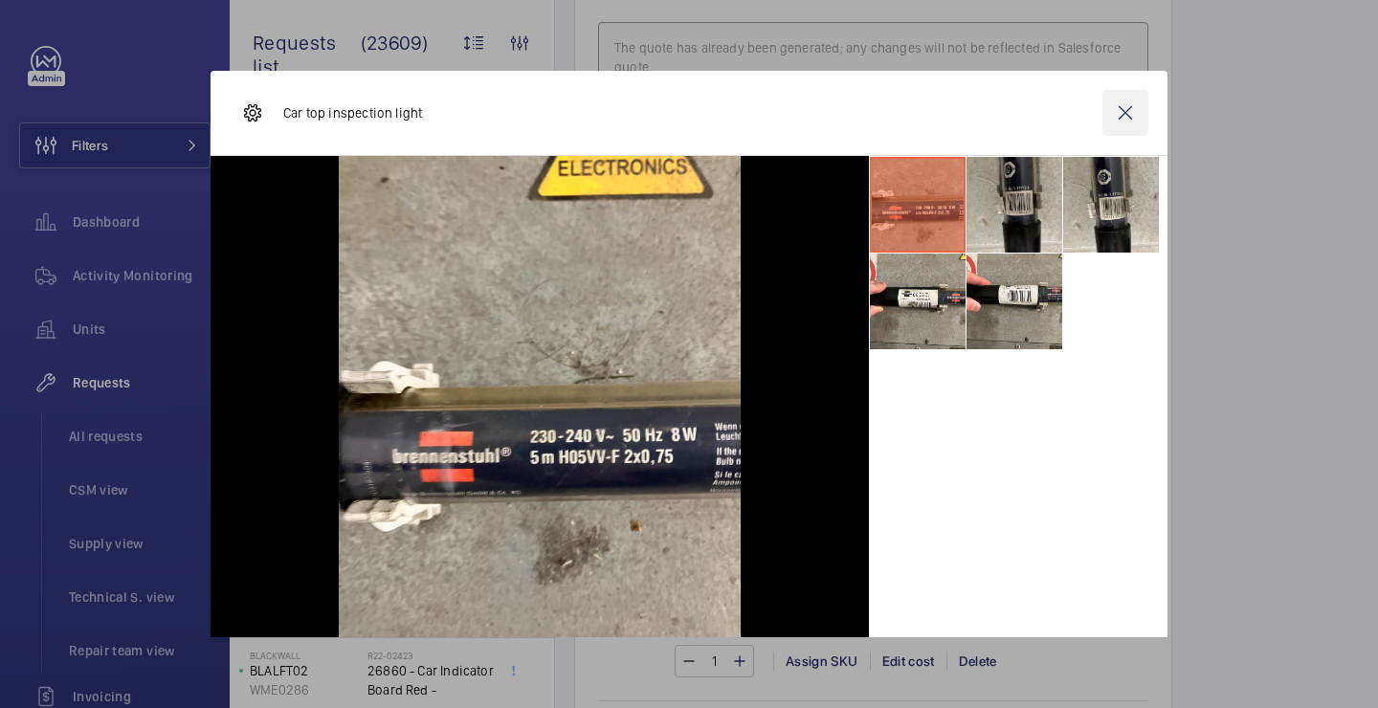
click at [1117, 110] on wm-front-icon-button at bounding box center [1125, 113] width 46 height 46
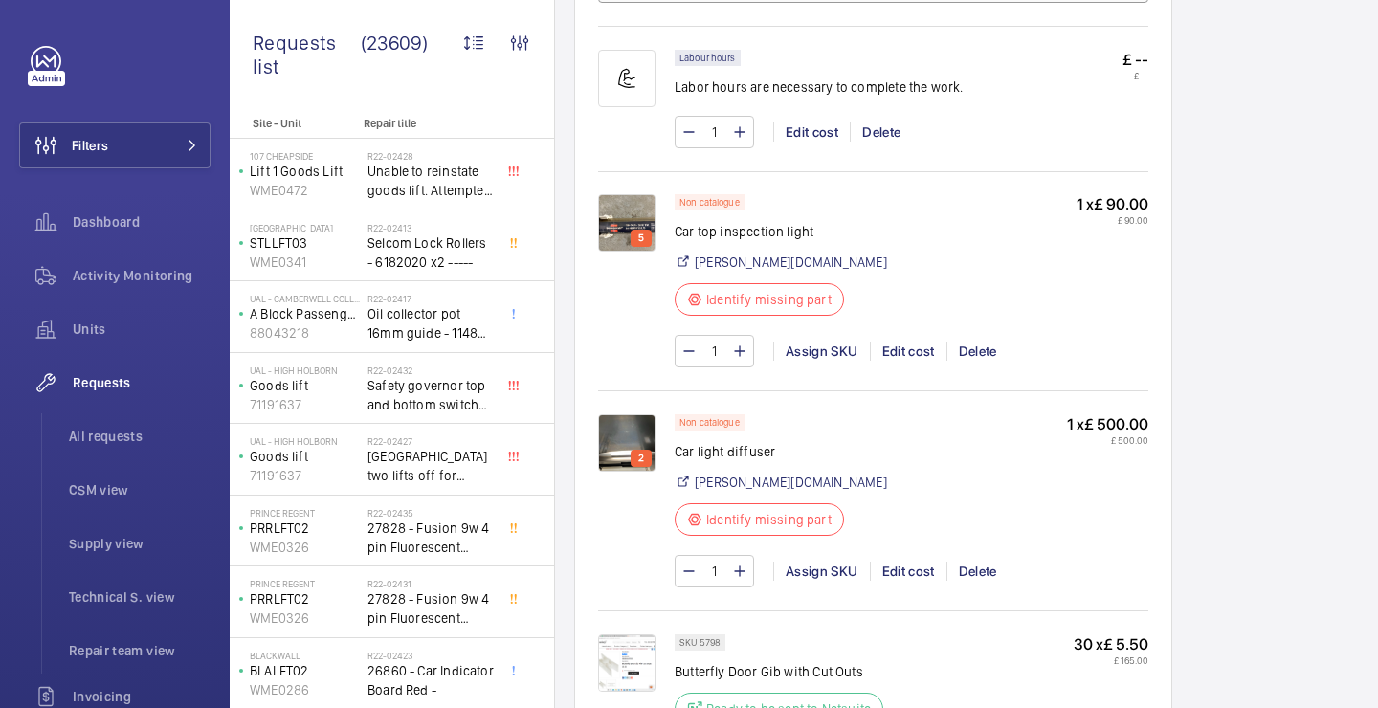
scroll to position [1295, 0]
click at [624, 251] on img at bounding box center [626, 223] width 57 height 57
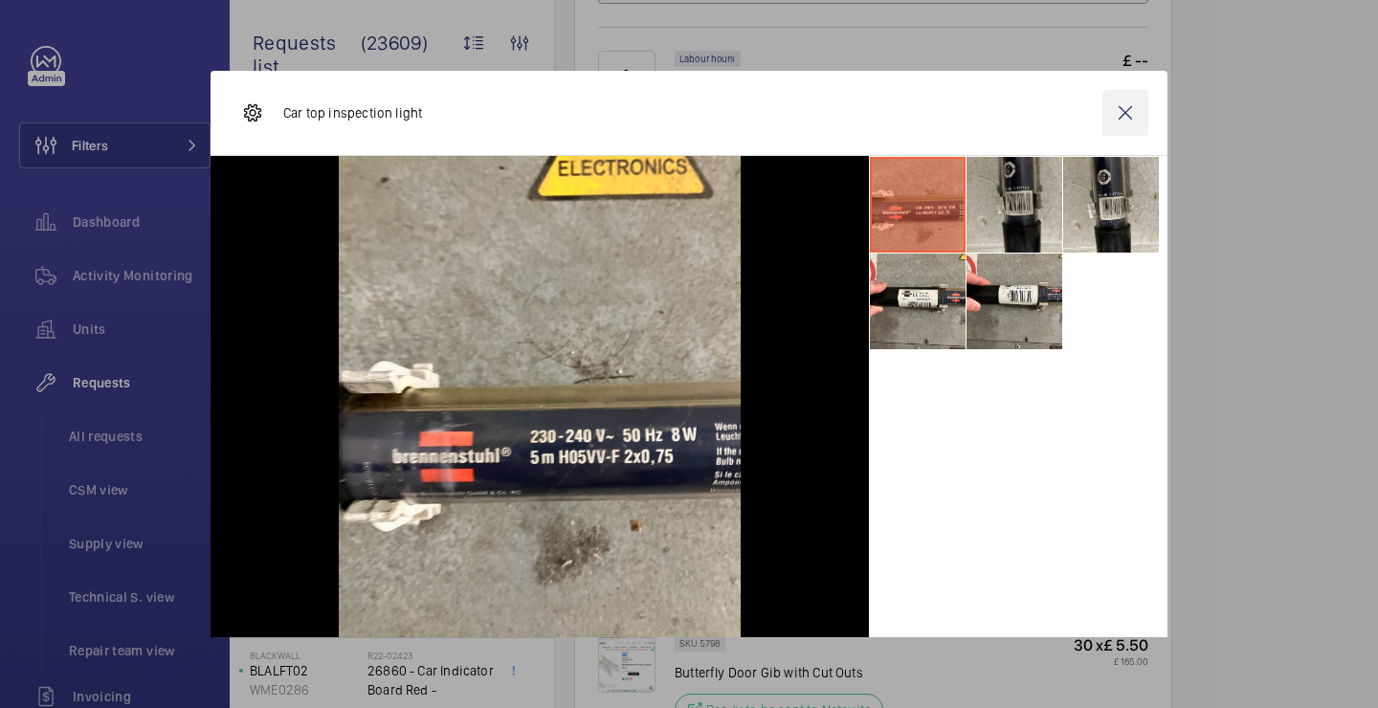
click at [1133, 112] on wm-front-icon-button at bounding box center [1125, 113] width 46 height 46
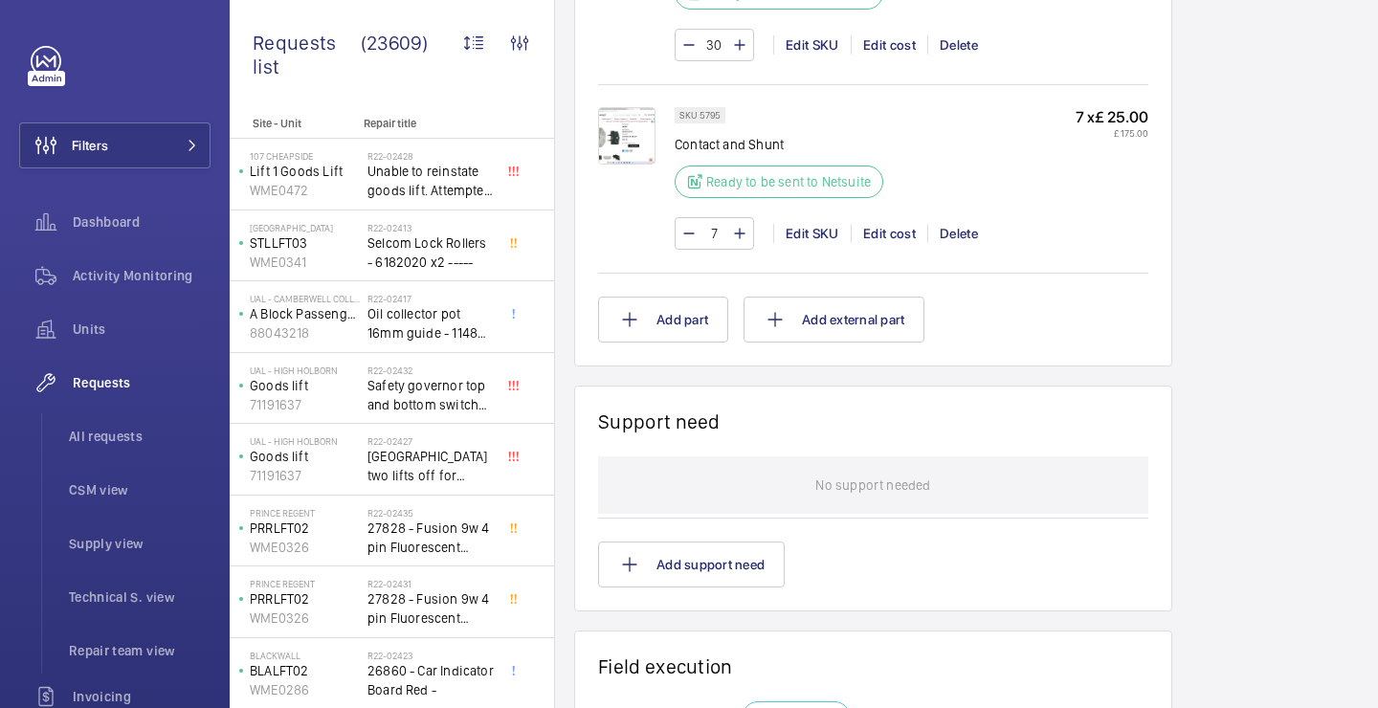
scroll to position [2019, 0]
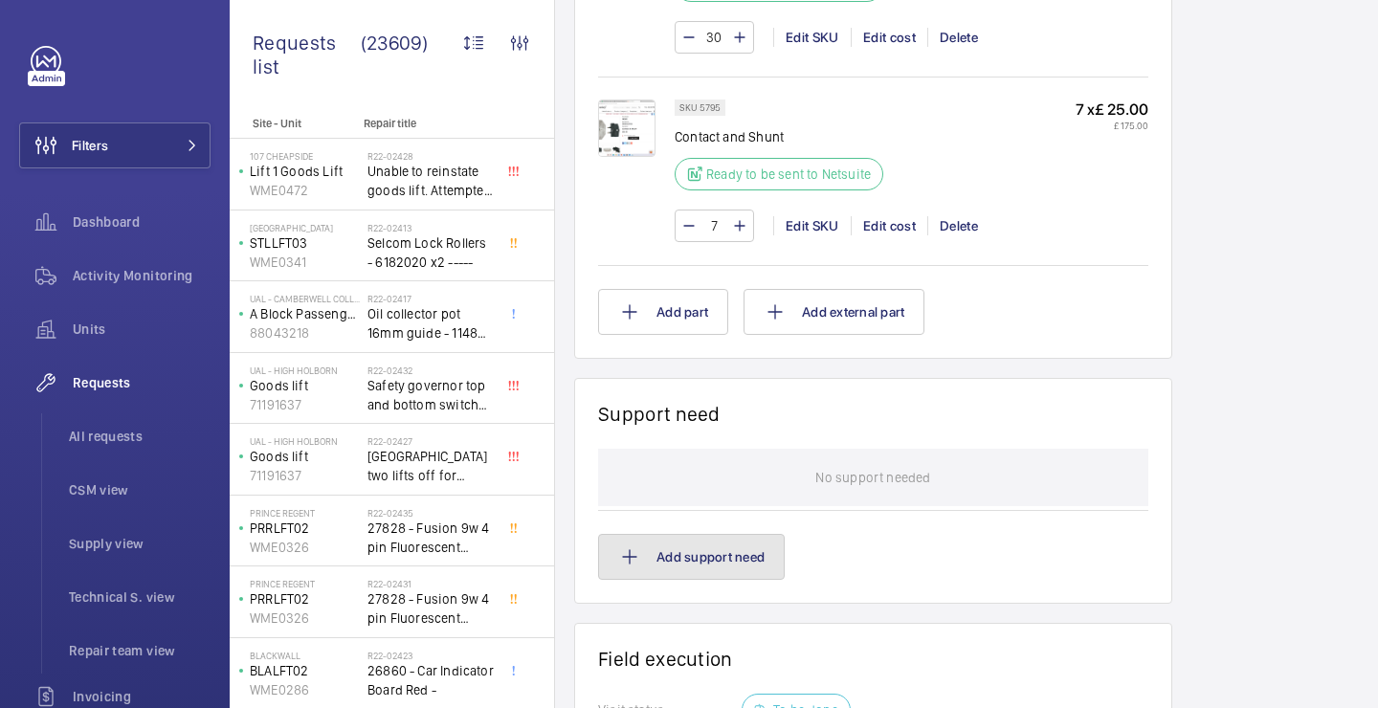
click at [727, 562] on button "Add support need" at bounding box center [691, 557] width 187 height 46
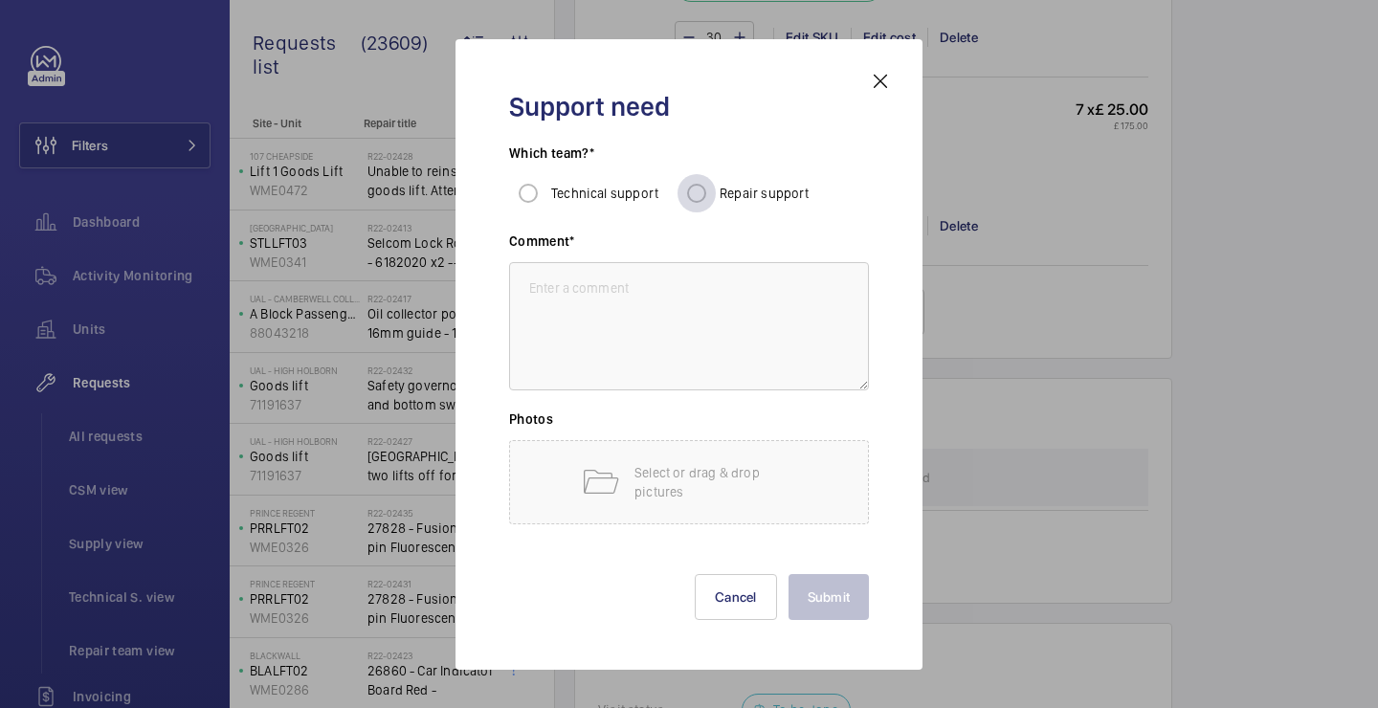
click at [717, 182] on div at bounding box center [696, 193] width 46 height 46
radio input "true"
click at [622, 300] on textarea at bounding box center [689, 326] width 360 height 128
paste textarea "Attend site to supply and fit: Car top inspection light Car light diffuser Butt…"
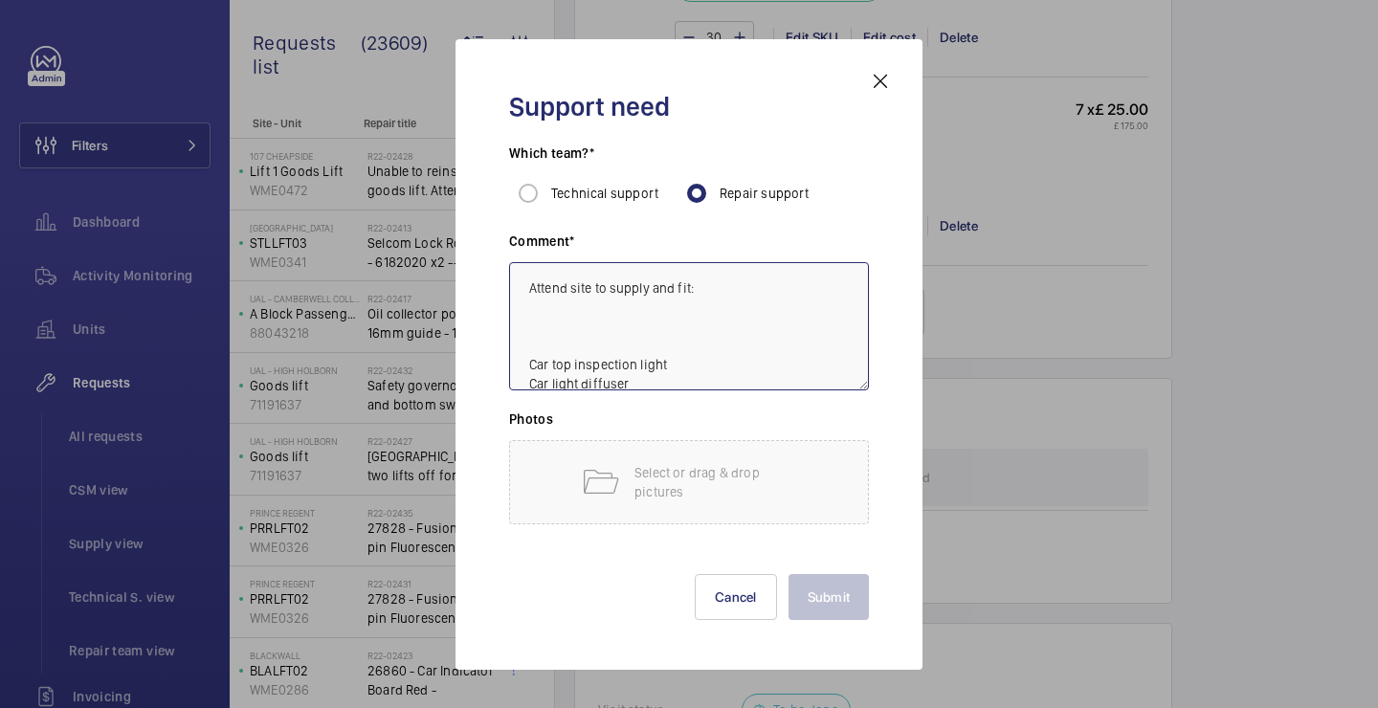
scroll to position [40, 0]
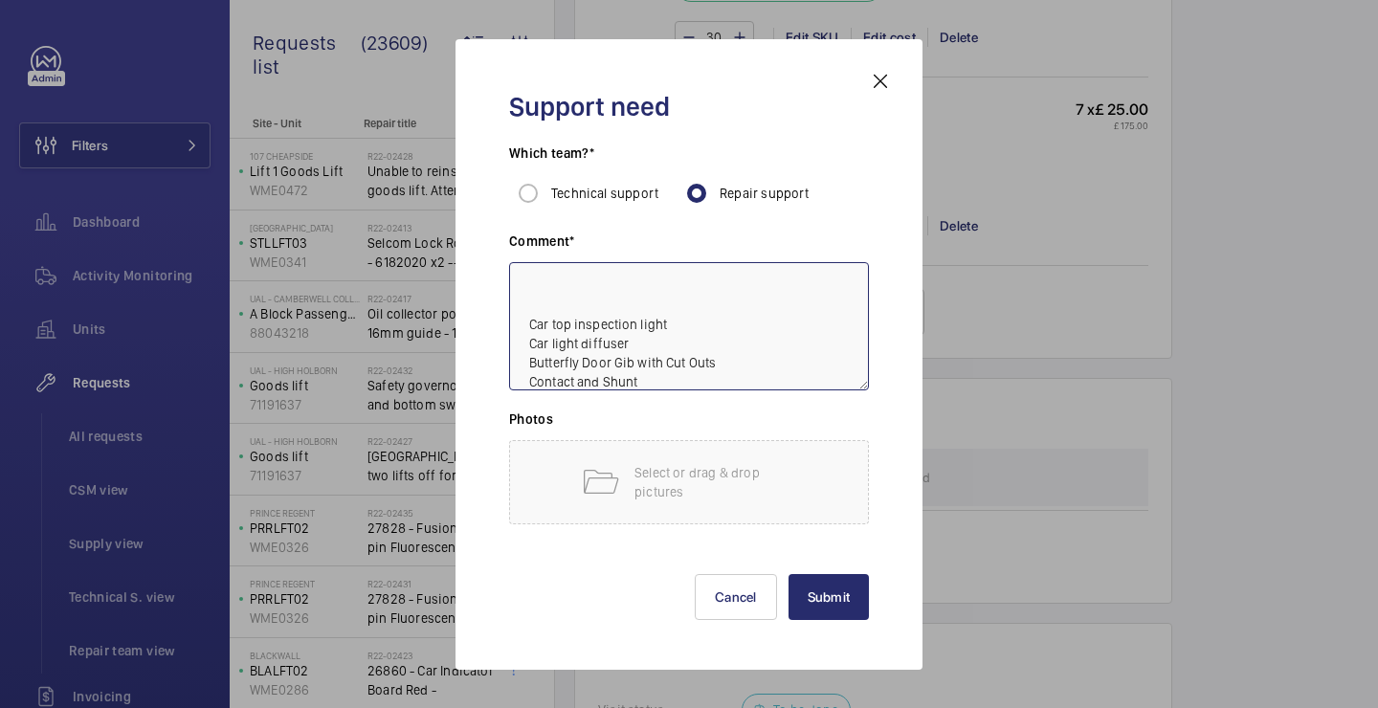
click at [515, 332] on textarea "Attend site to supply and fit: Car top inspection light Car light diffuser Butt…" at bounding box center [689, 326] width 360 height 128
click at [543, 276] on textarea "Attend site to supply and fit: Car top inspection light Car light diffuser Butt…" at bounding box center [689, 326] width 360 height 128
click at [671, 379] on textarea "Attend site to supply and fit: Car top inspection light Car light diffuser Butt…" at bounding box center [689, 326] width 360 height 128
type textarea "Attend site to supply and fit: Car top inspection light Car light diffuser Butt…"
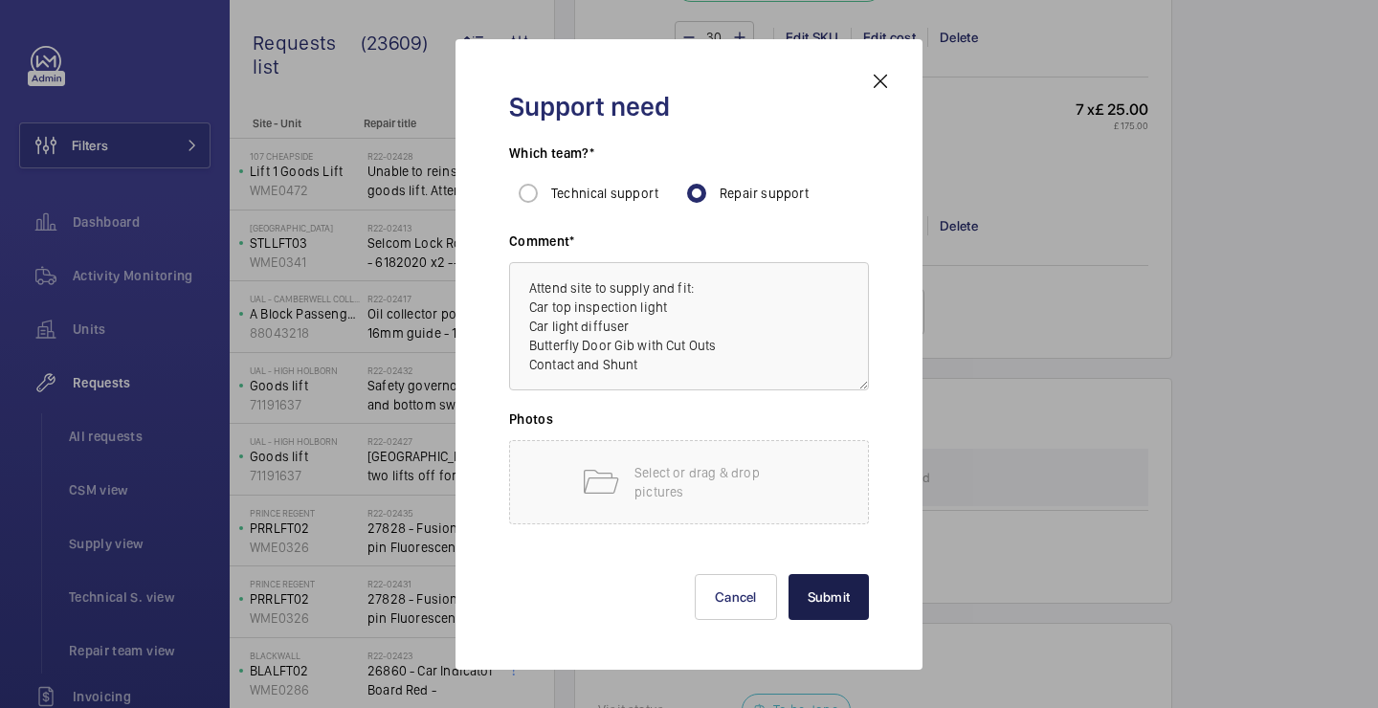
click at [808, 584] on button "Submit" at bounding box center [828, 597] width 81 height 46
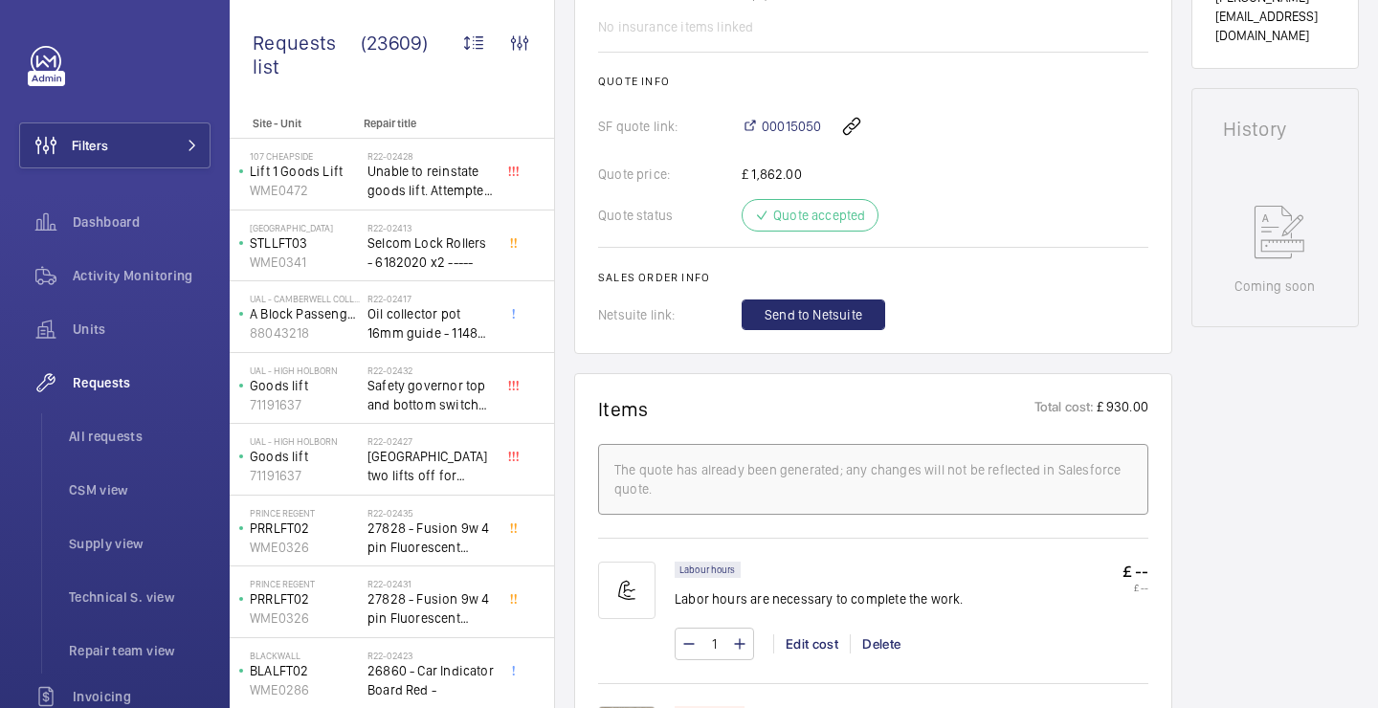
scroll to position [749, 0]
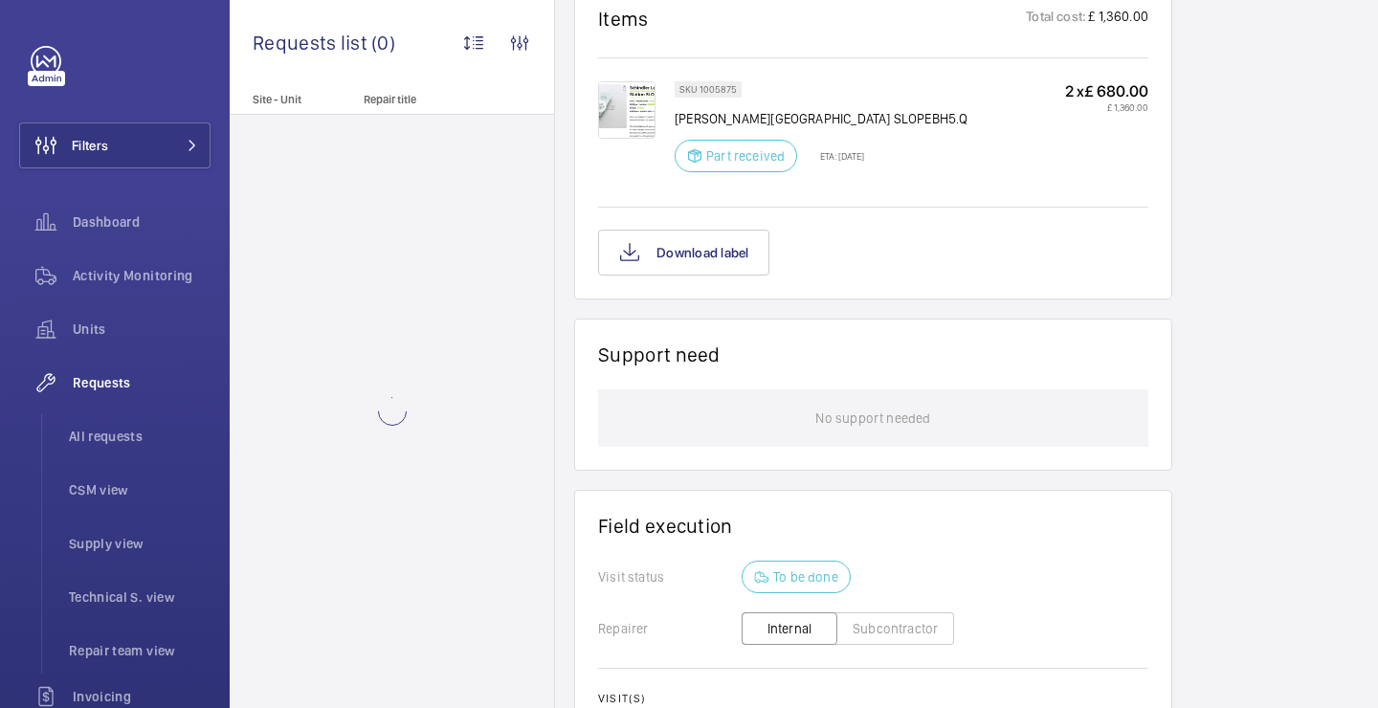
scroll to position [1478, 0]
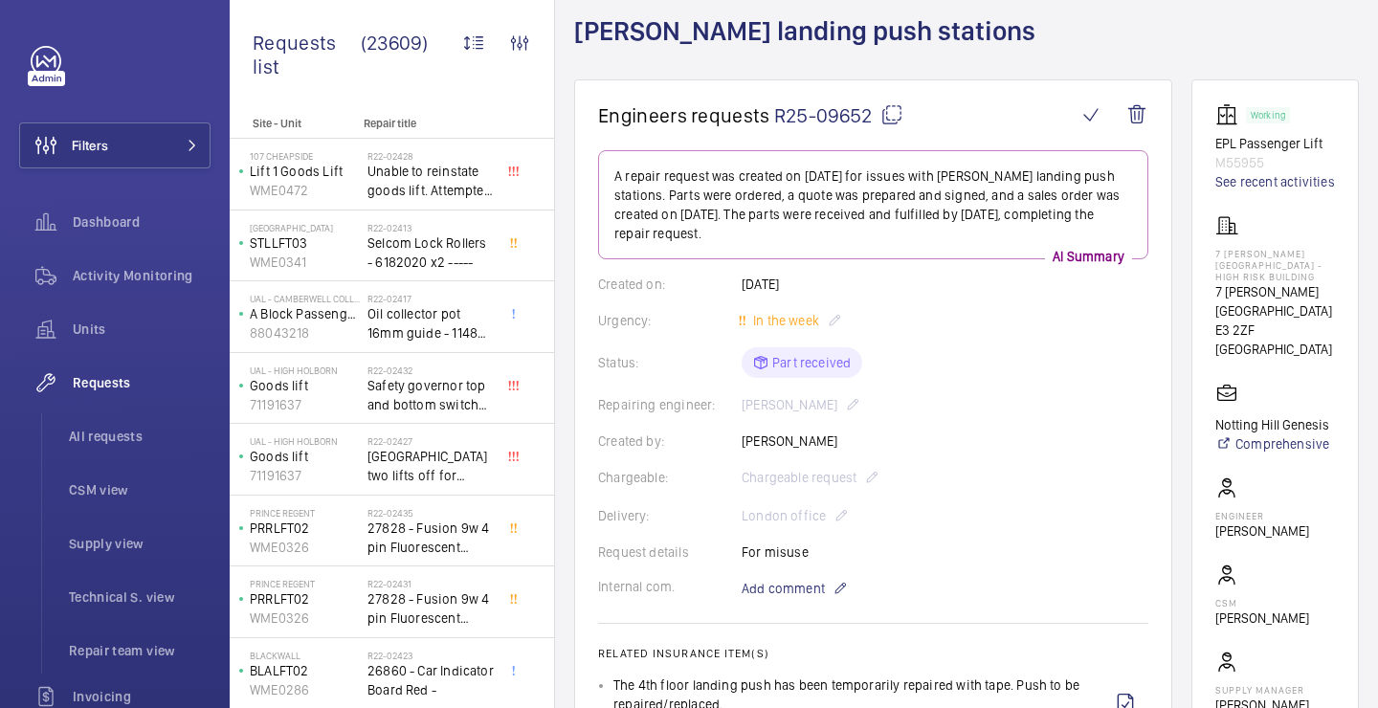
scroll to position [126, 0]
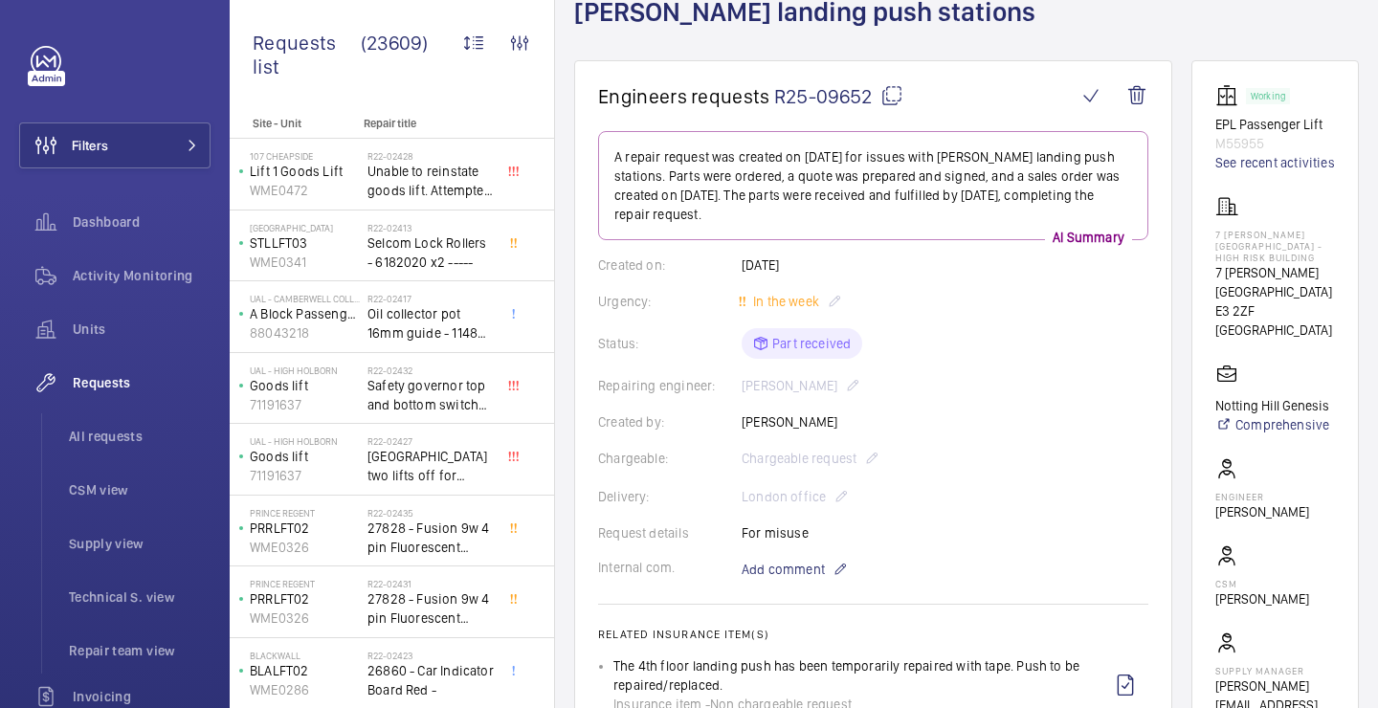
drag, startPoint x: 1221, startPoint y: 275, endPoint x: 1305, endPoint y: 286, distance: 85.0
click at [1306, 286] on p "7 [PERSON_NAME][GEOGRAPHIC_DATA]" at bounding box center [1275, 282] width 120 height 38
click at [1305, 286] on p "7 [PERSON_NAME][GEOGRAPHIC_DATA]" at bounding box center [1275, 282] width 120 height 38
click at [1305, 286] on p "7 Bryant House" at bounding box center [1275, 282] width 120 height 38
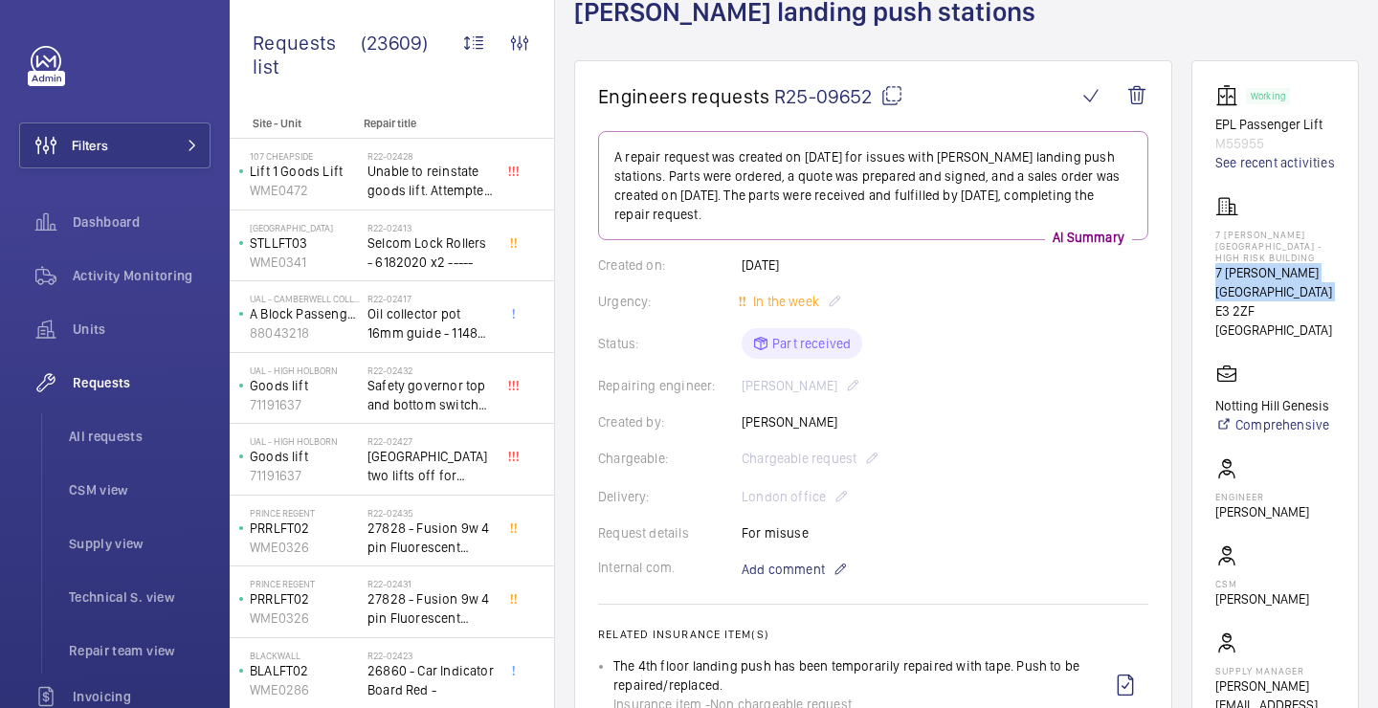
copy p "7 Bryant House"
click at [147, 141] on button "Filters" at bounding box center [114, 145] width 191 height 46
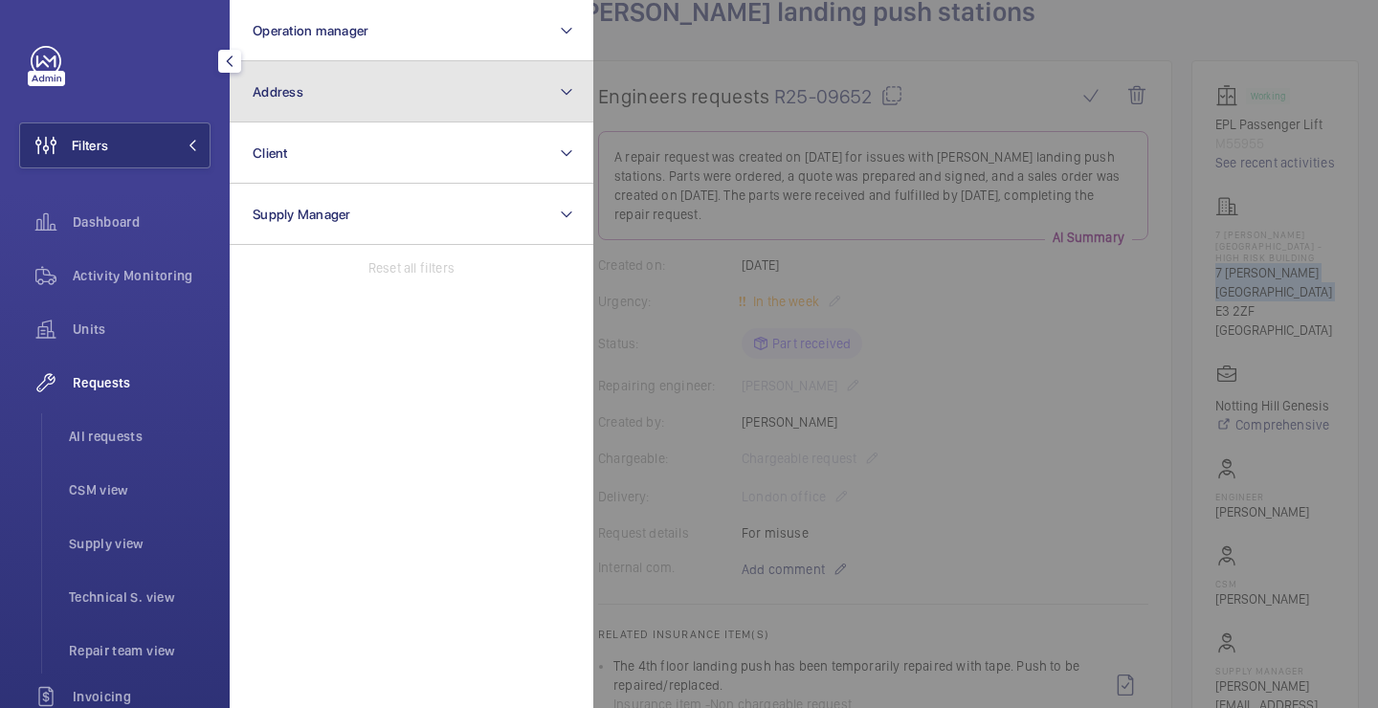
click at [277, 104] on button "Address" at bounding box center [412, 91] width 364 height 61
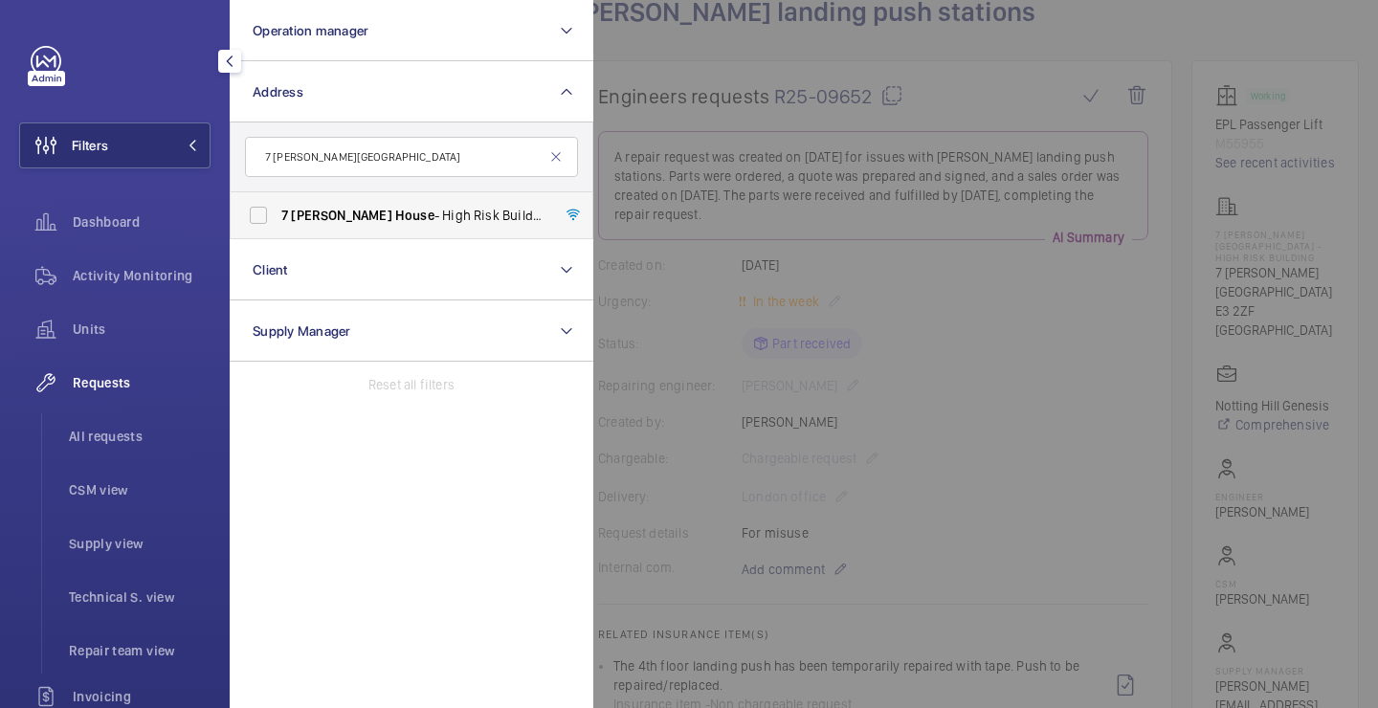
type input "7 Bryant House"
click at [331, 214] on span "Bryant" at bounding box center [341, 215] width 100 height 15
click at [277, 214] on input "7 Bryant House - High Risk Building - 7 Bryant House , LONDON E3 2ZF" at bounding box center [258, 215] width 38 height 38
checkbox input "true"
click at [653, 136] on div at bounding box center [1282, 354] width 1378 height 708
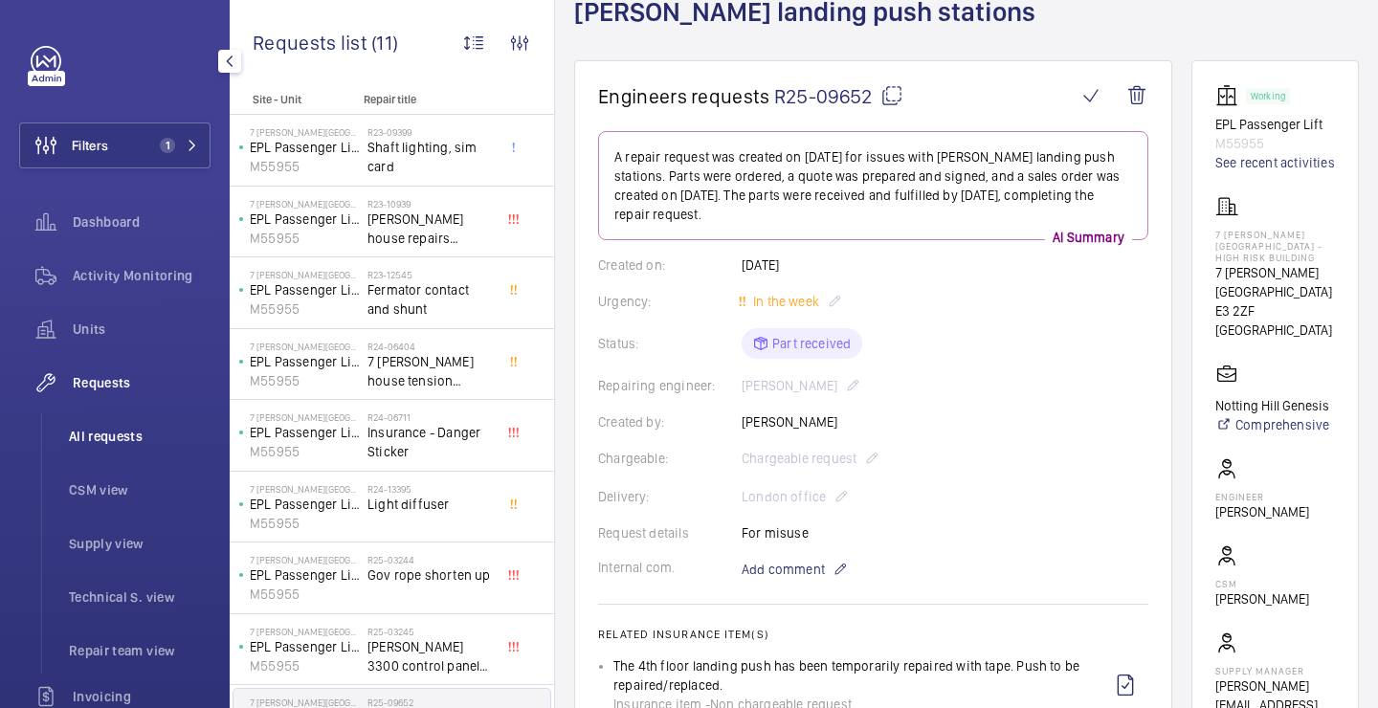
click at [113, 445] on span "All requests" at bounding box center [140, 436] width 142 height 19
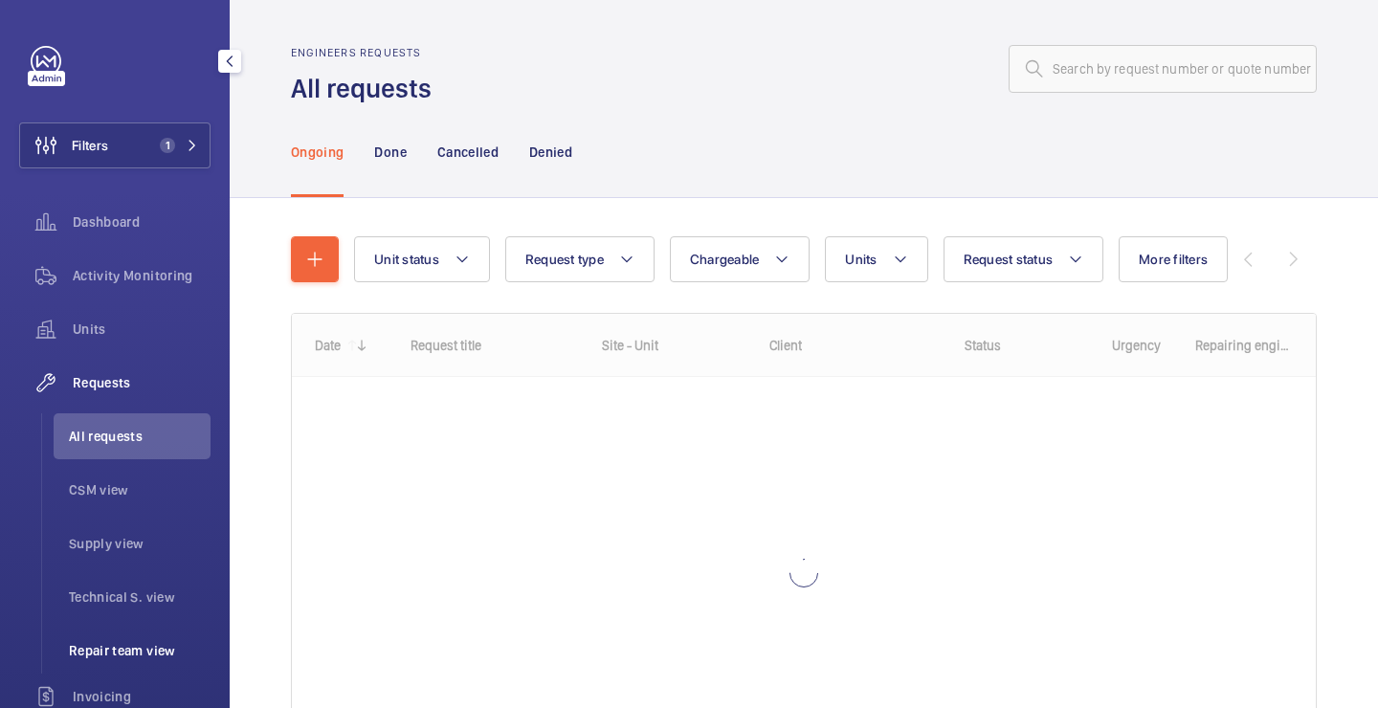
click at [119, 672] on li "Repair team view" at bounding box center [132, 651] width 157 height 46
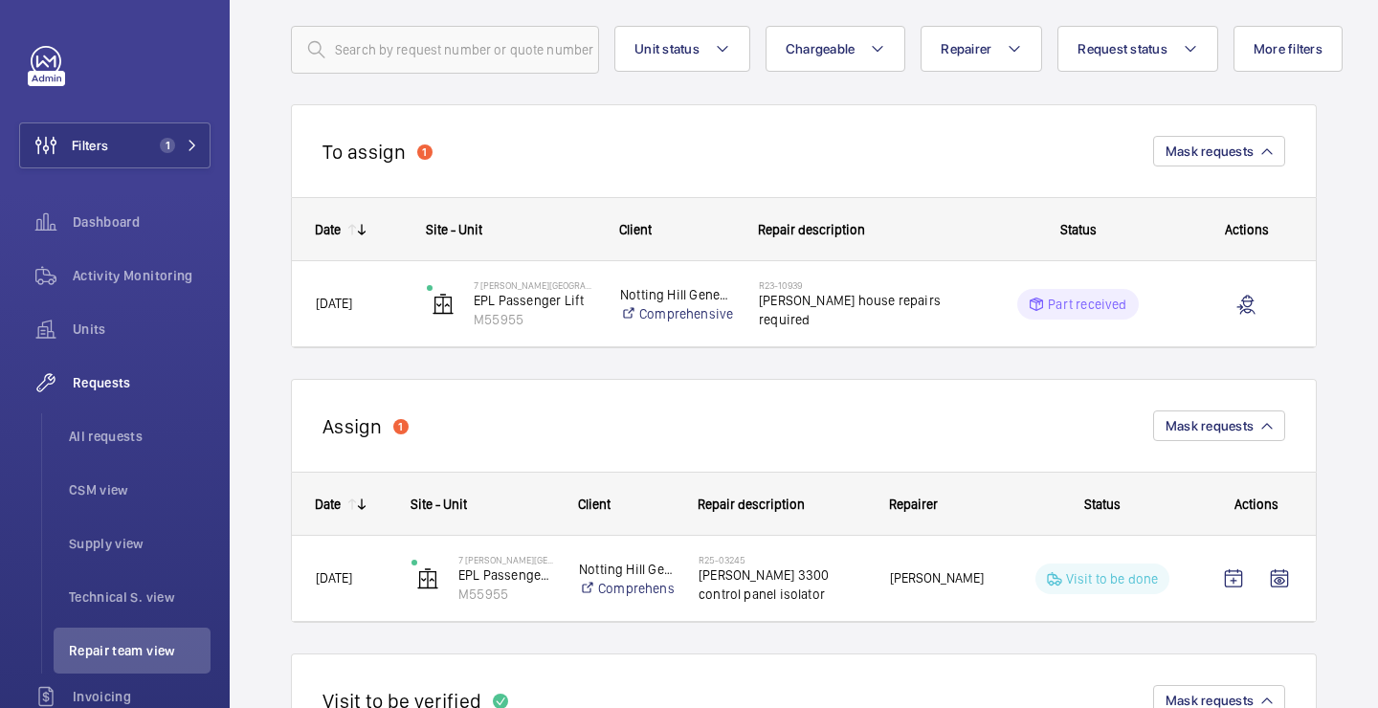
scroll to position [133, 0]
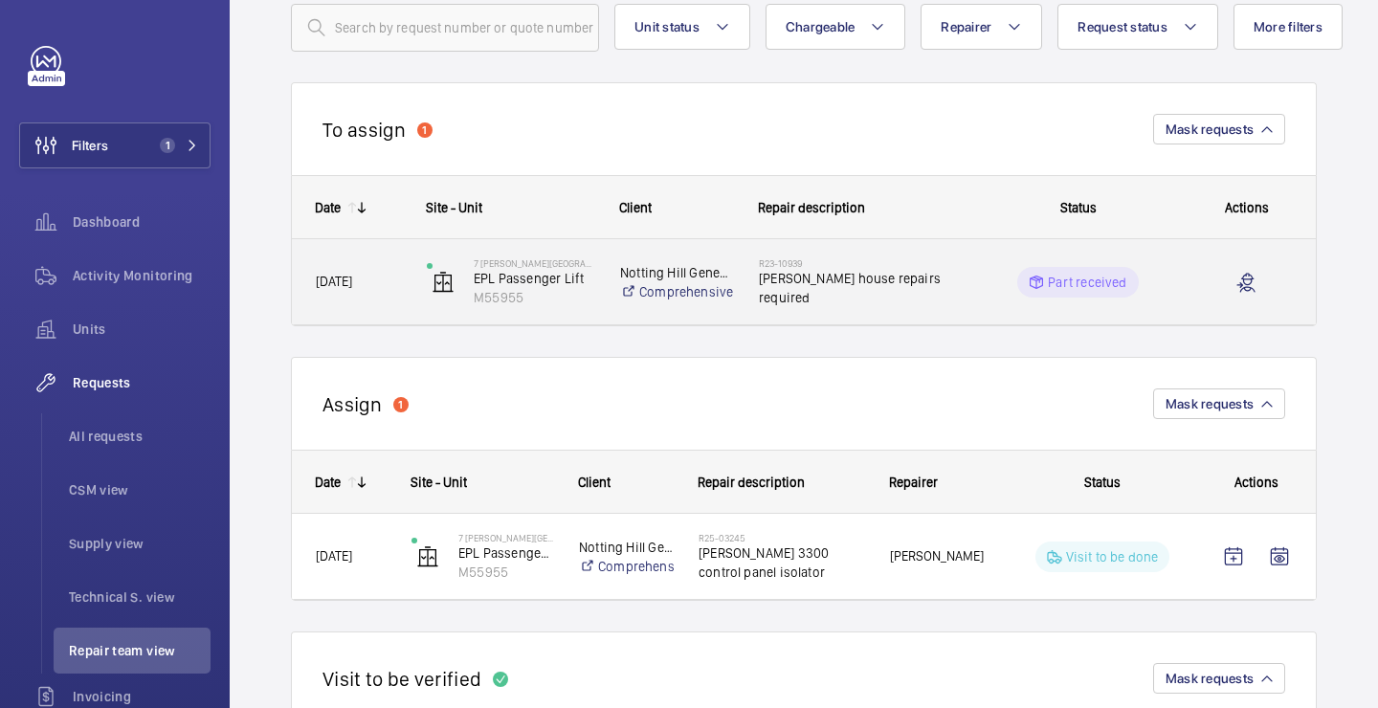
click at [821, 269] on h2 "R23-10939" at bounding box center [857, 262] width 196 height 11
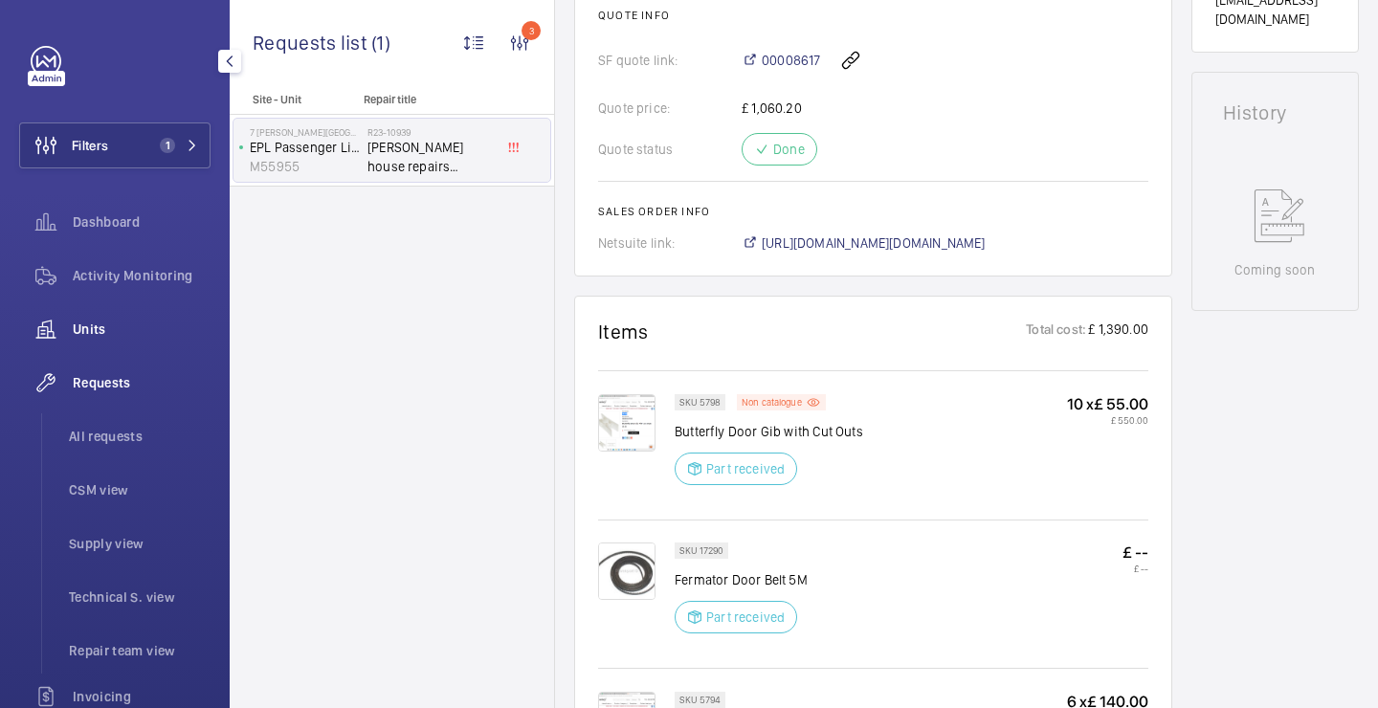
scroll to position [33, 0]
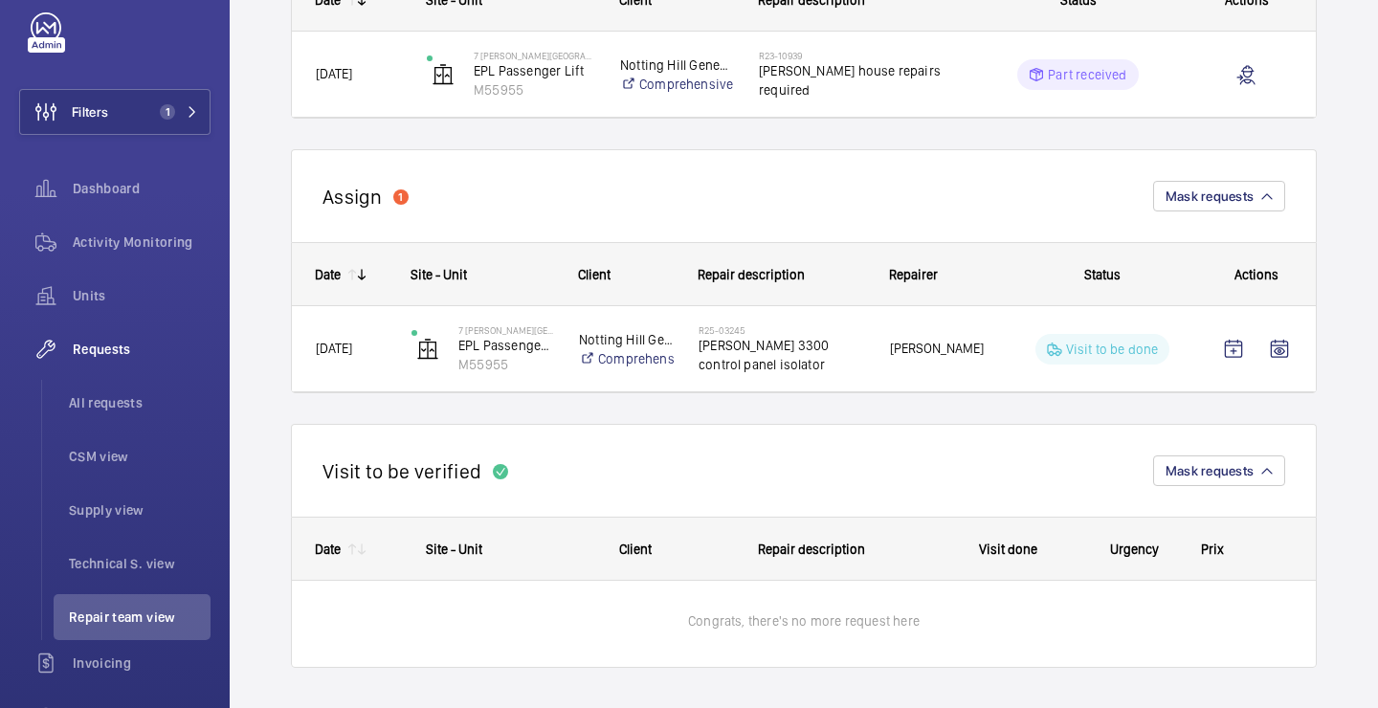
scroll to position [346, 0]
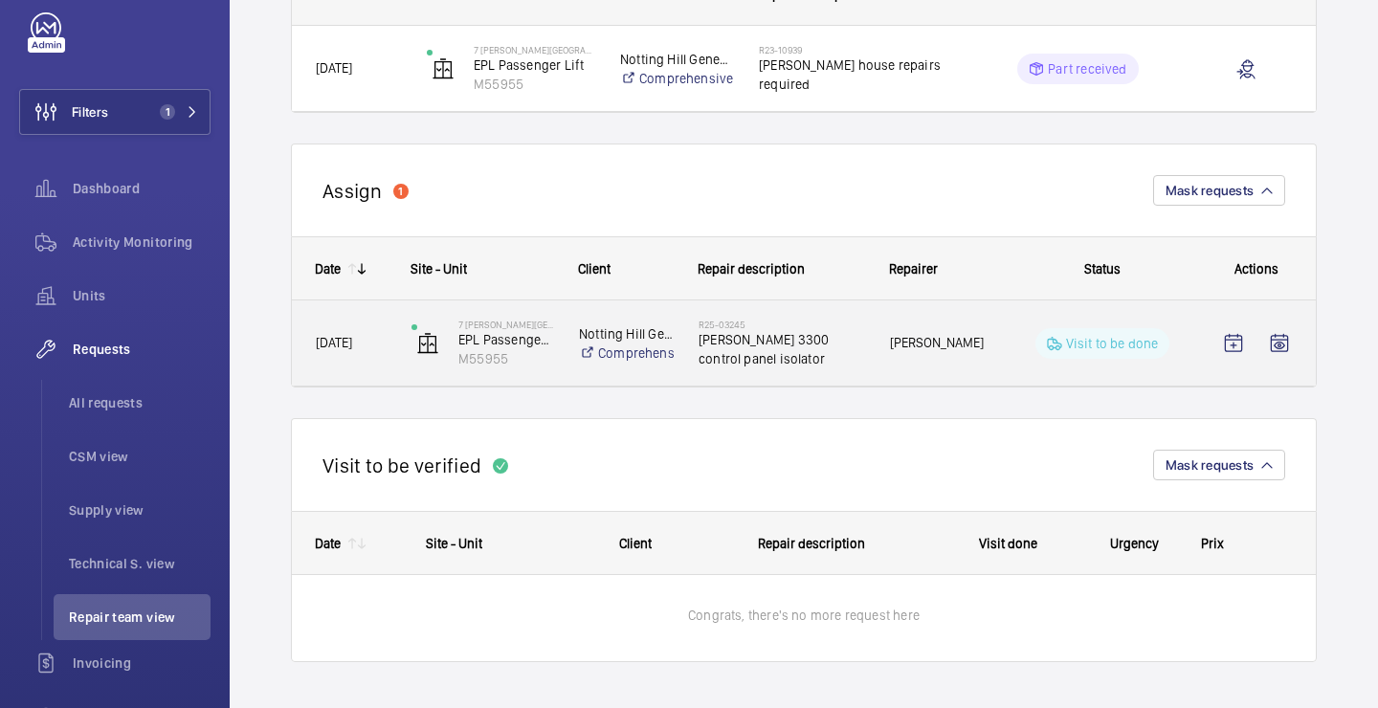
click at [800, 327] on h2 "R25-03245" at bounding box center [781, 324] width 166 height 11
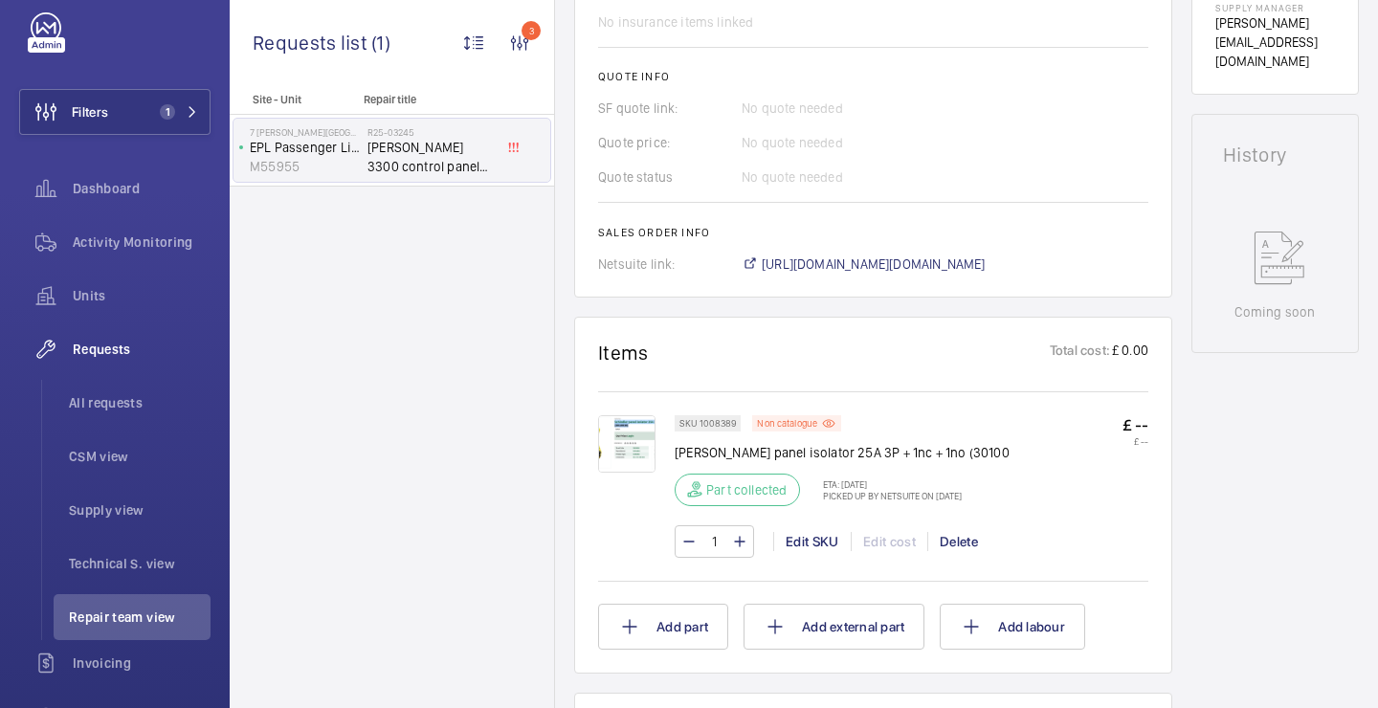
scroll to position [910, 0]
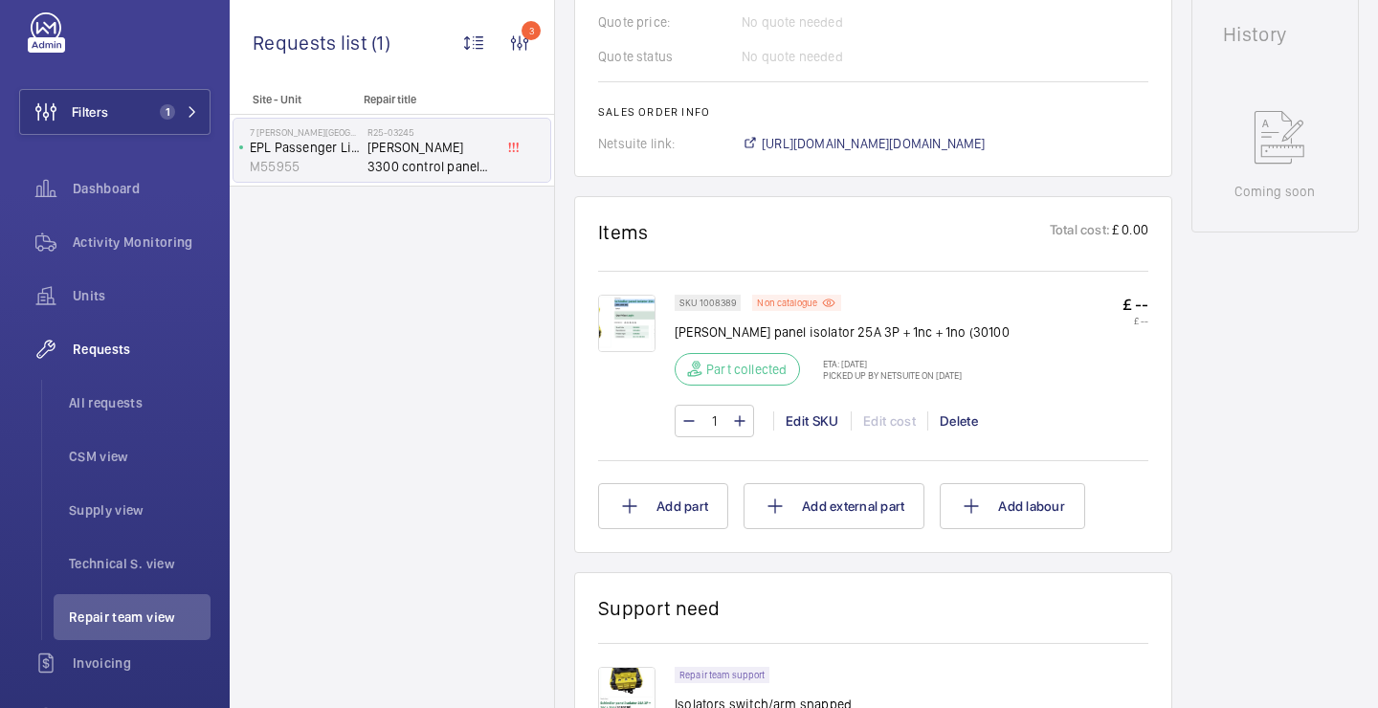
click at [611, 325] on img at bounding box center [626, 323] width 57 height 57
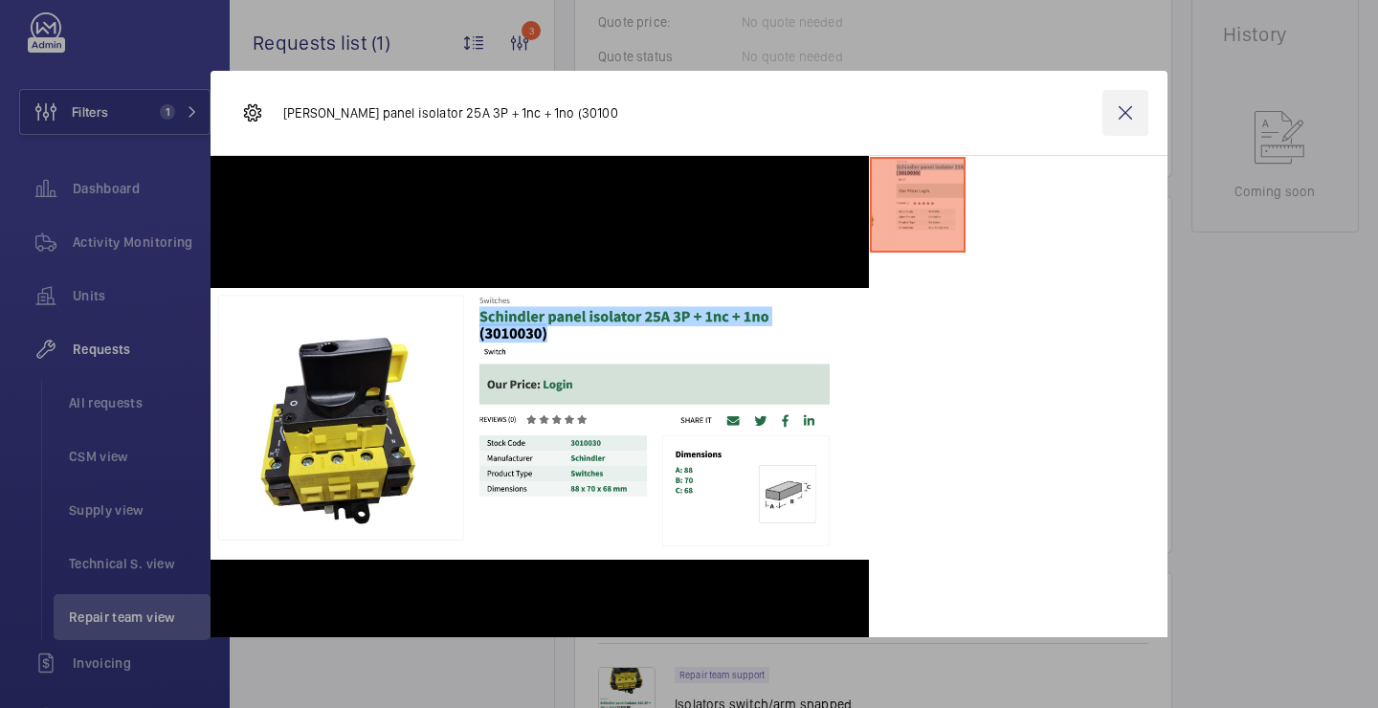
click at [1116, 126] on wm-front-icon-button at bounding box center [1125, 113] width 46 height 46
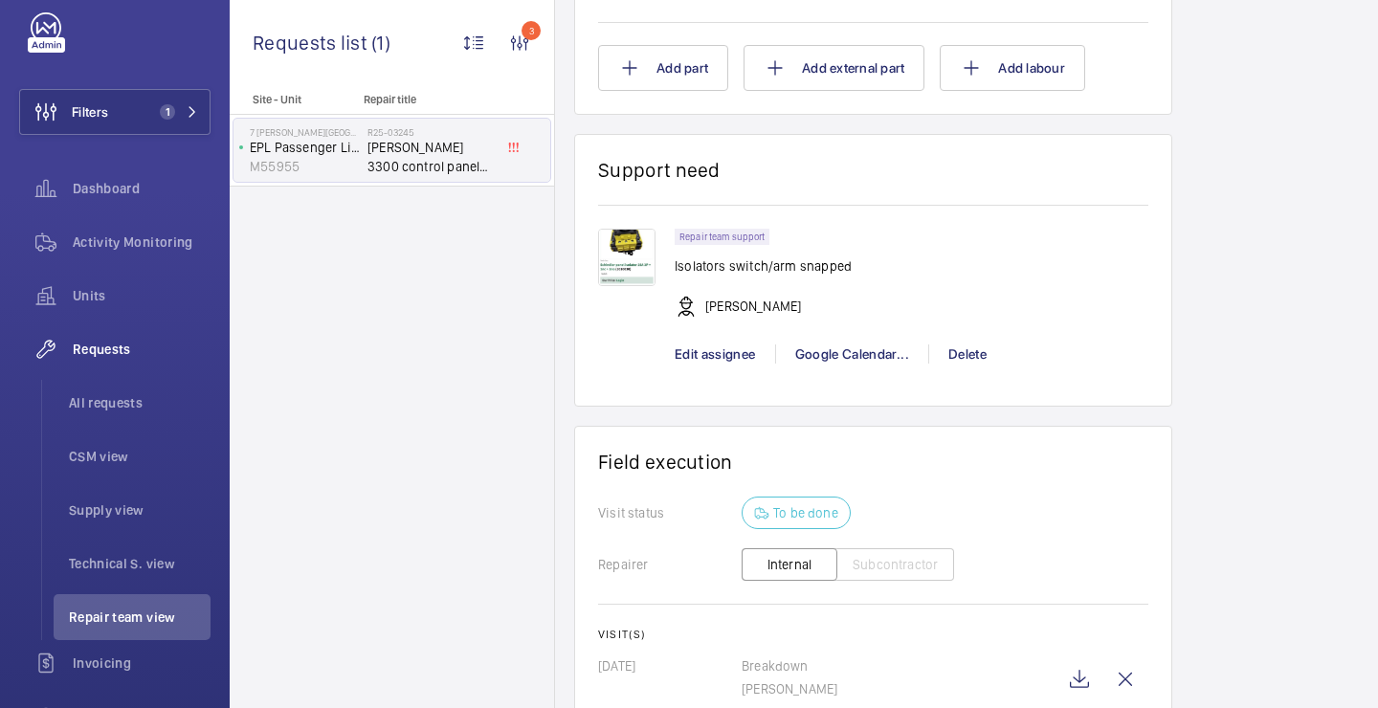
scroll to position [1462, 0]
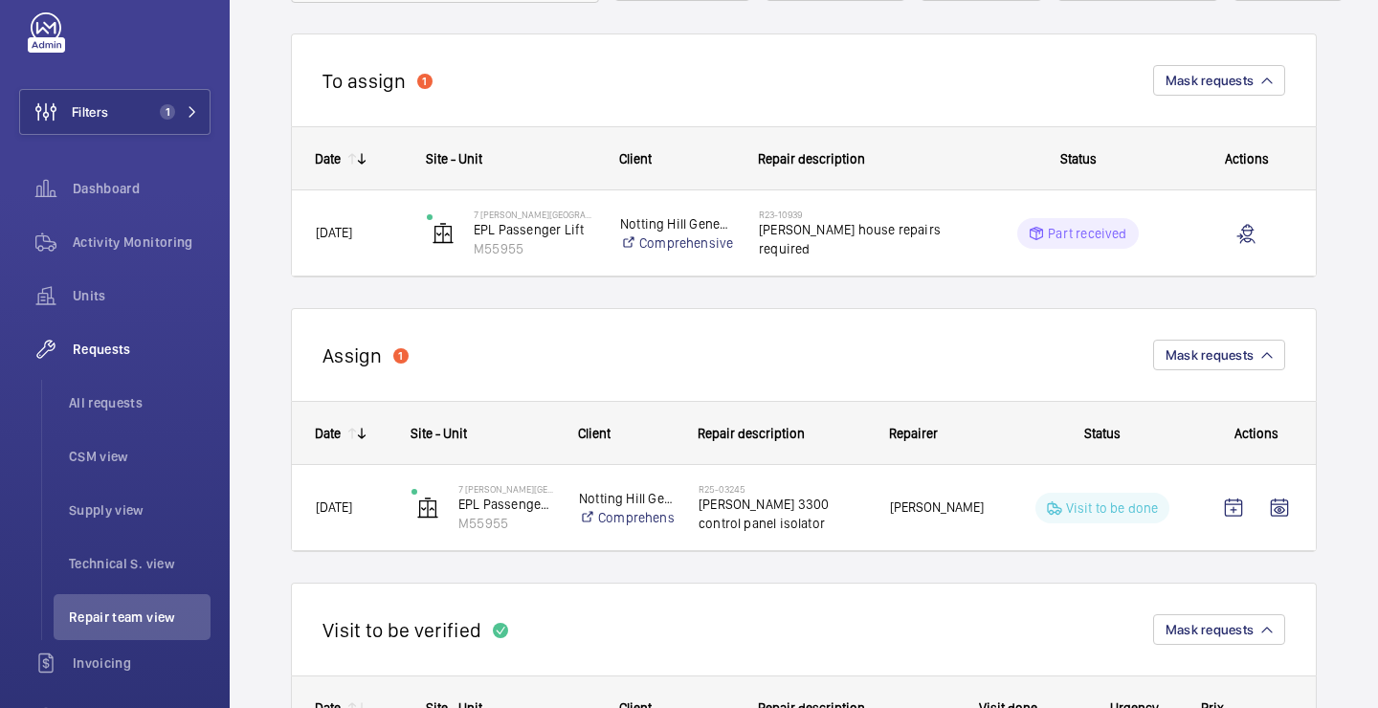
scroll to position [191, 0]
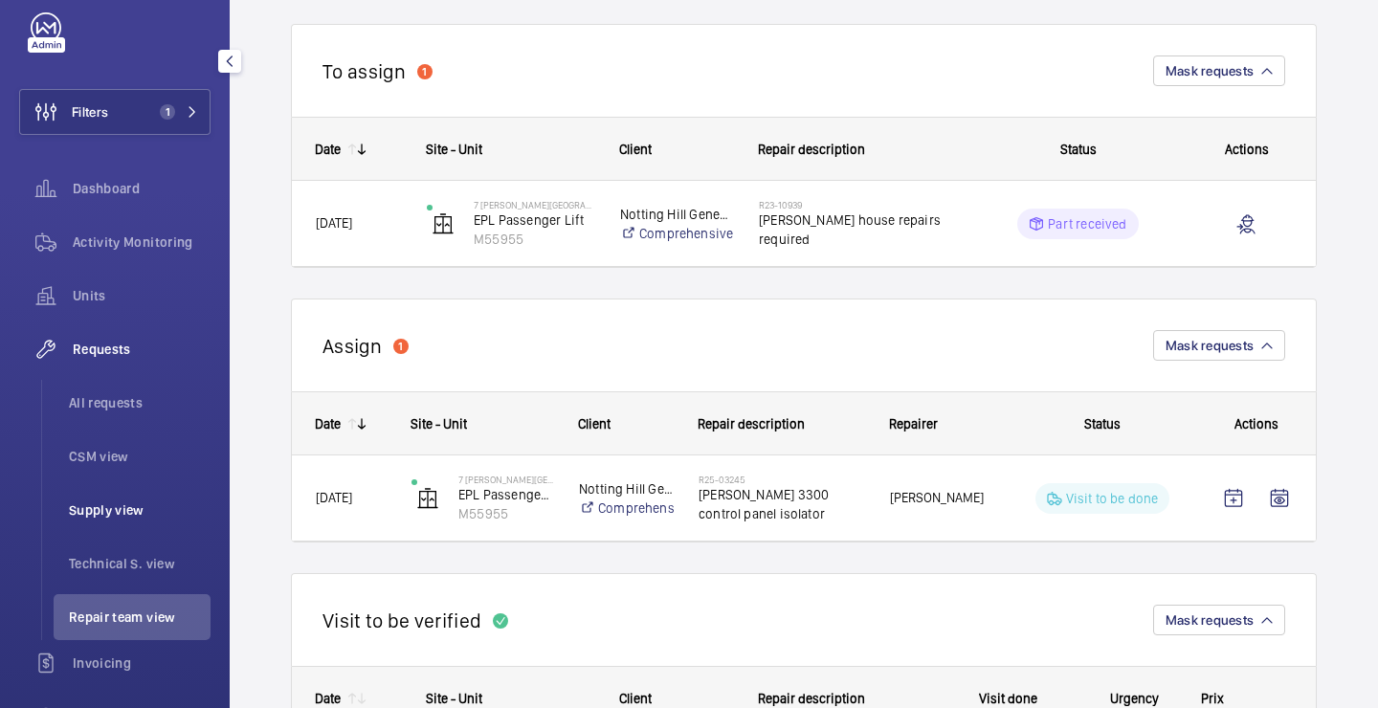
click at [121, 516] on span "Supply view" at bounding box center [140, 509] width 142 height 19
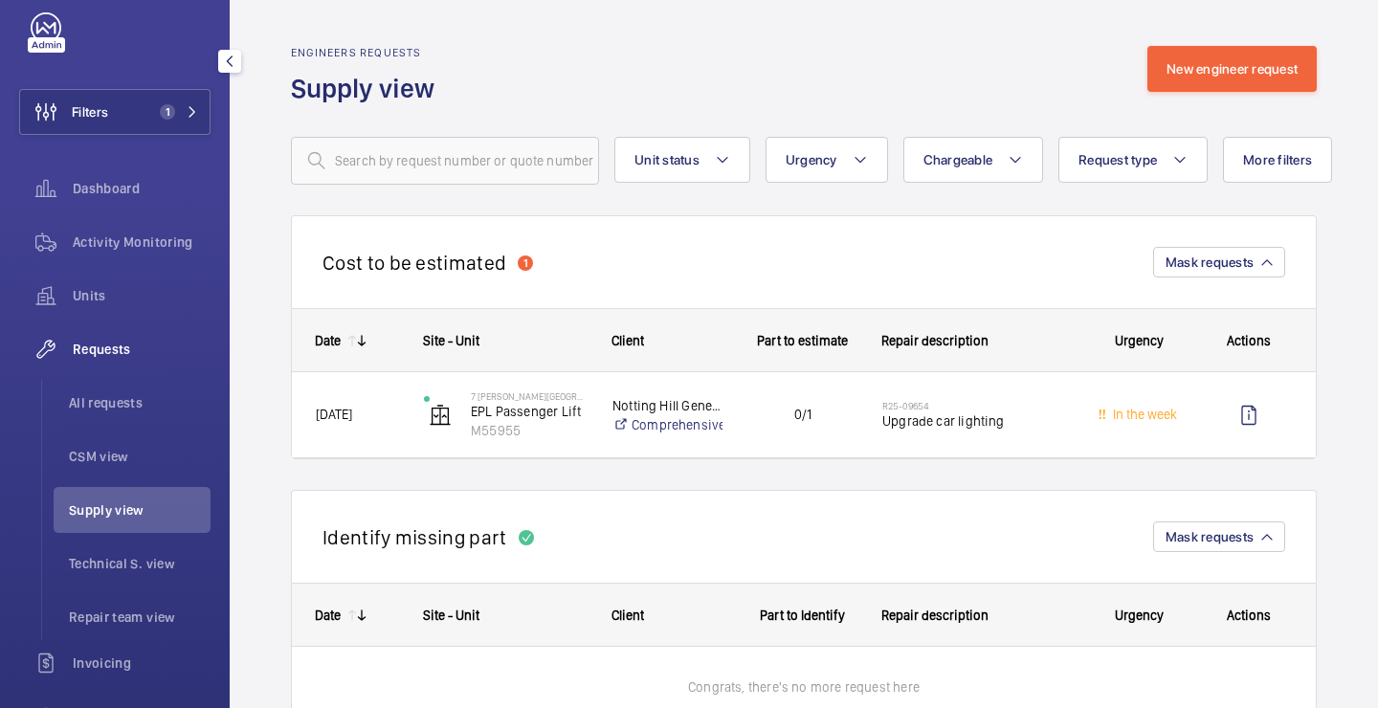
click at [132, 373] on div "Requests All requests CSM view Supply view Technical S. view Repair team view" at bounding box center [114, 483] width 191 height 314
click at [133, 397] on span "All requests" at bounding box center [140, 402] width 142 height 19
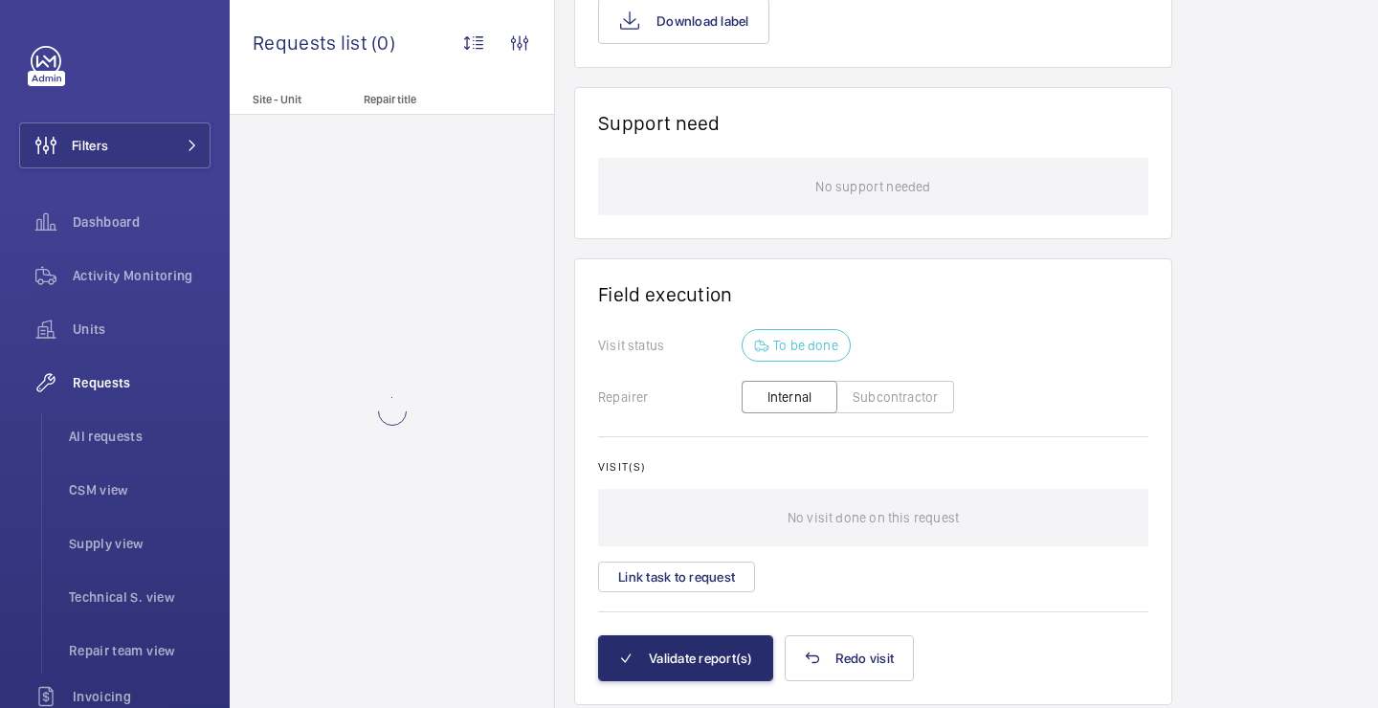
scroll to position [1560, 0]
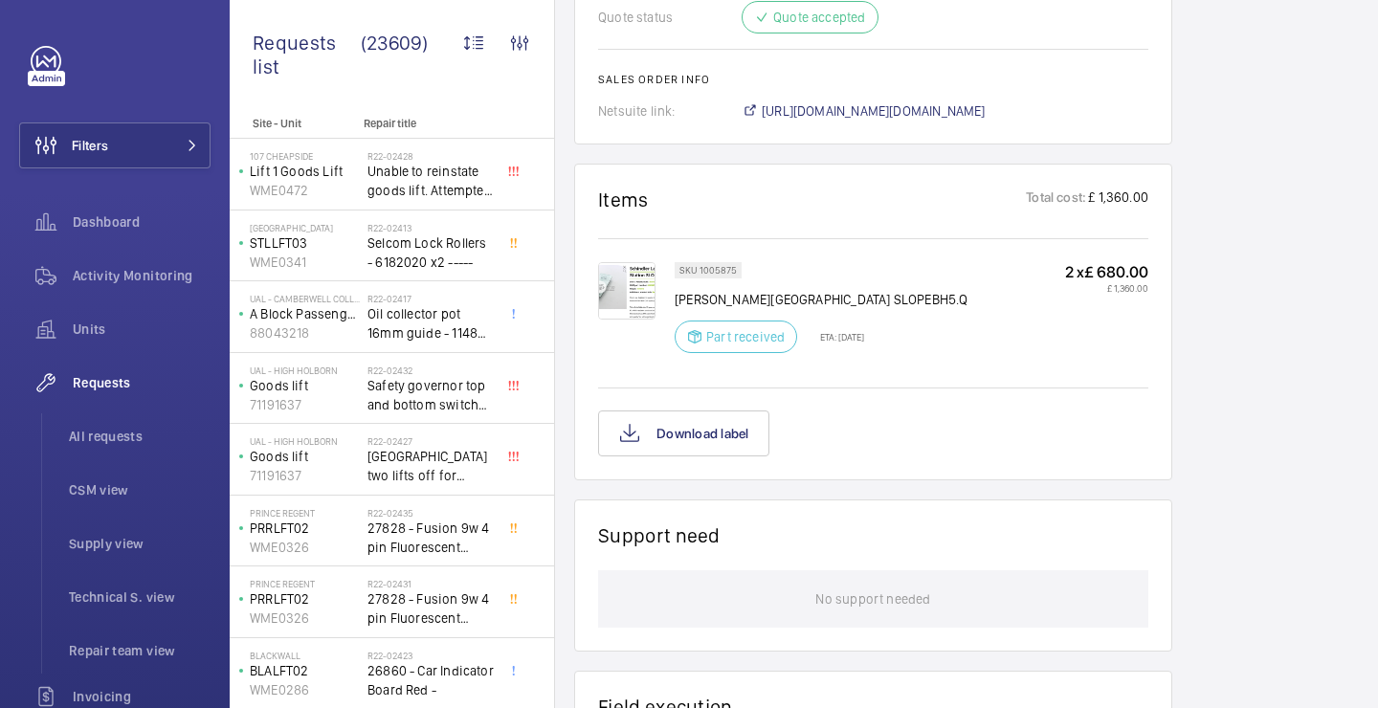
scroll to position [1488, 0]
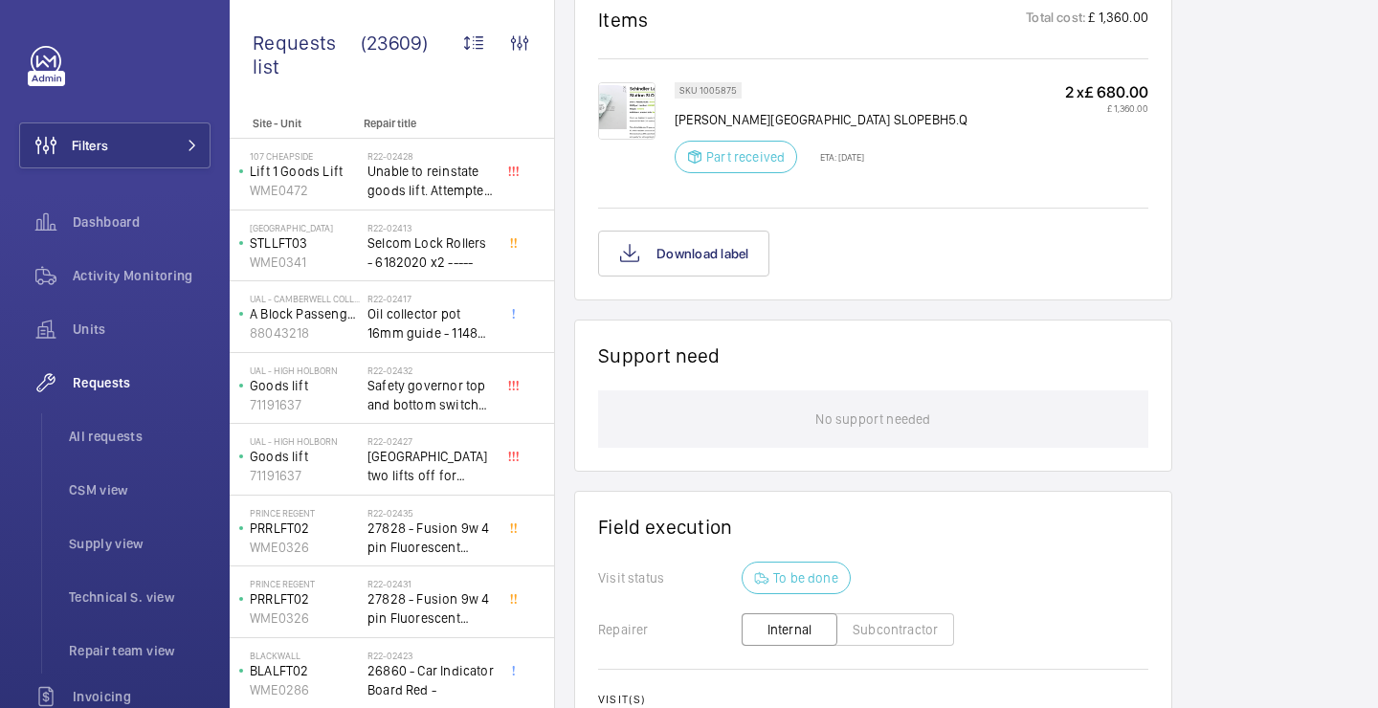
click at [635, 98] on img at bounding box center [626, 110] width 57 height 57
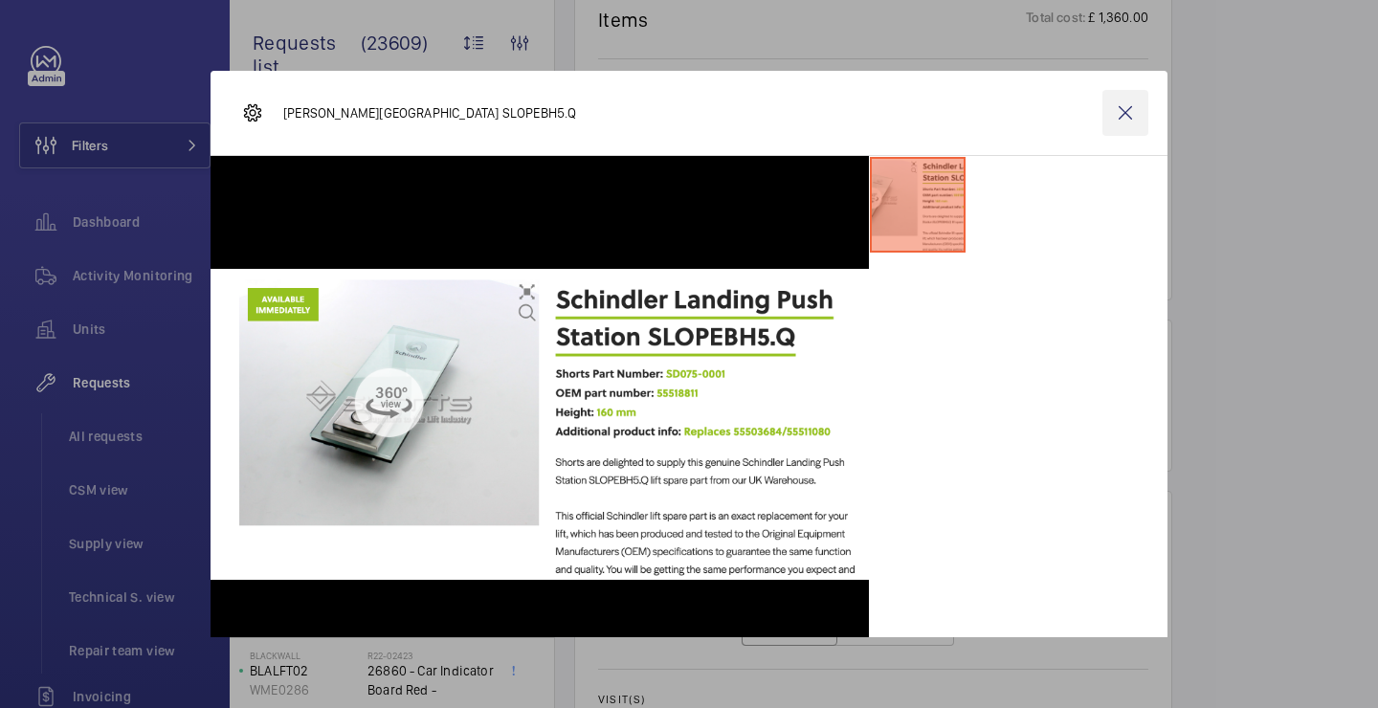
click at [1126, 125] on wm-front-icon-button at bounding box center [1125, 113] width 46 height 46
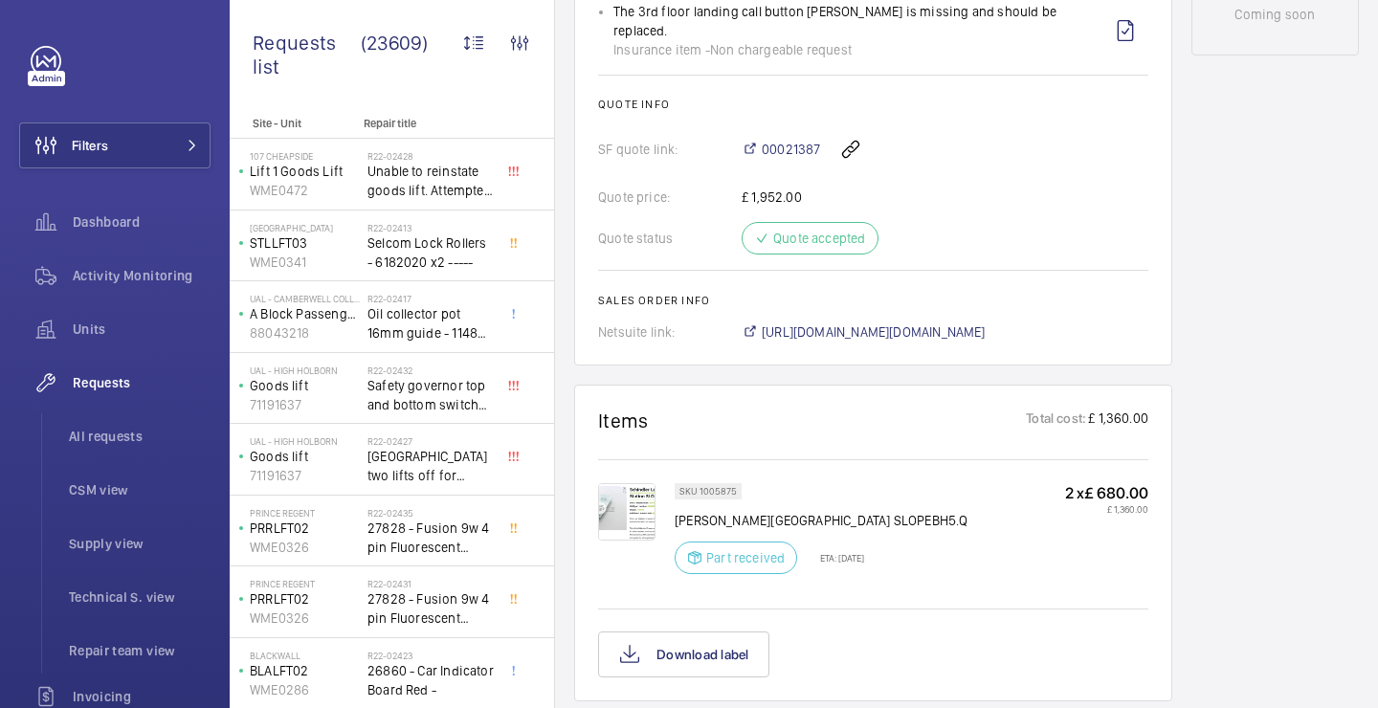
scroll to position [1092, 0]
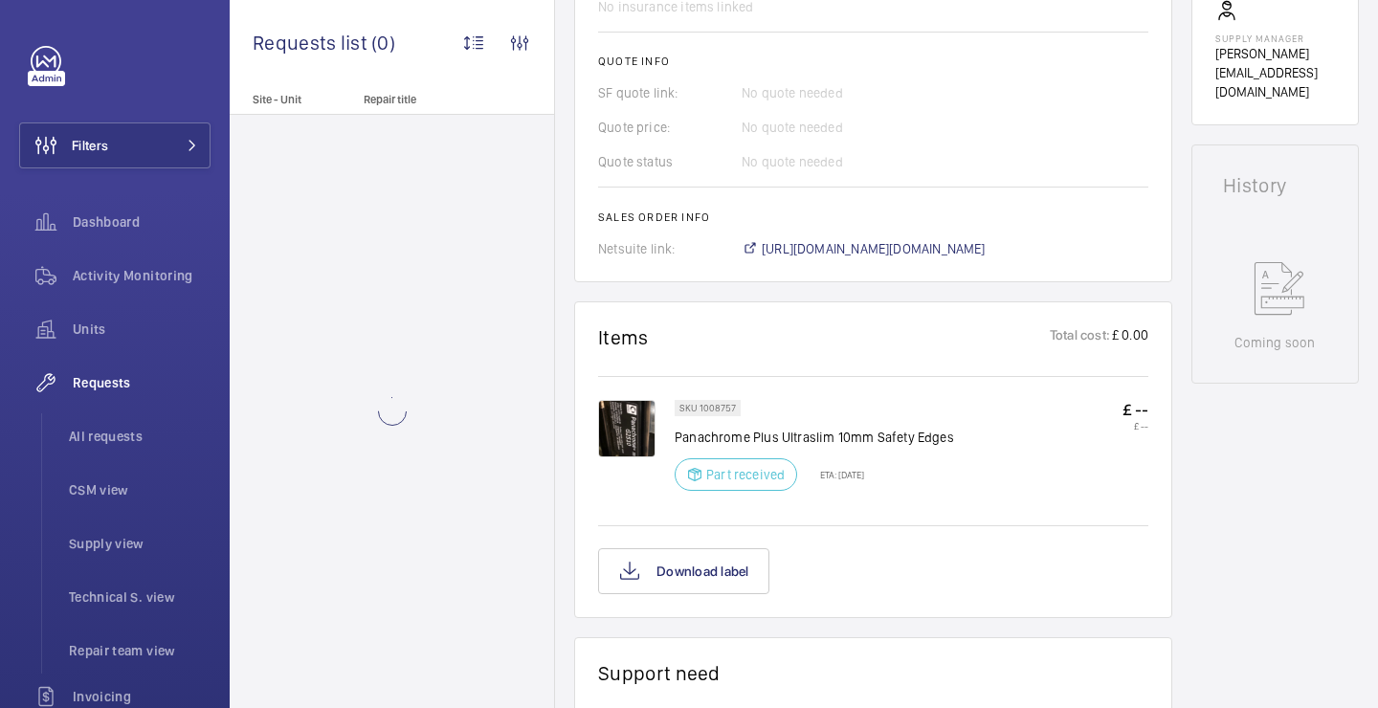
scroll to position [742, 0]
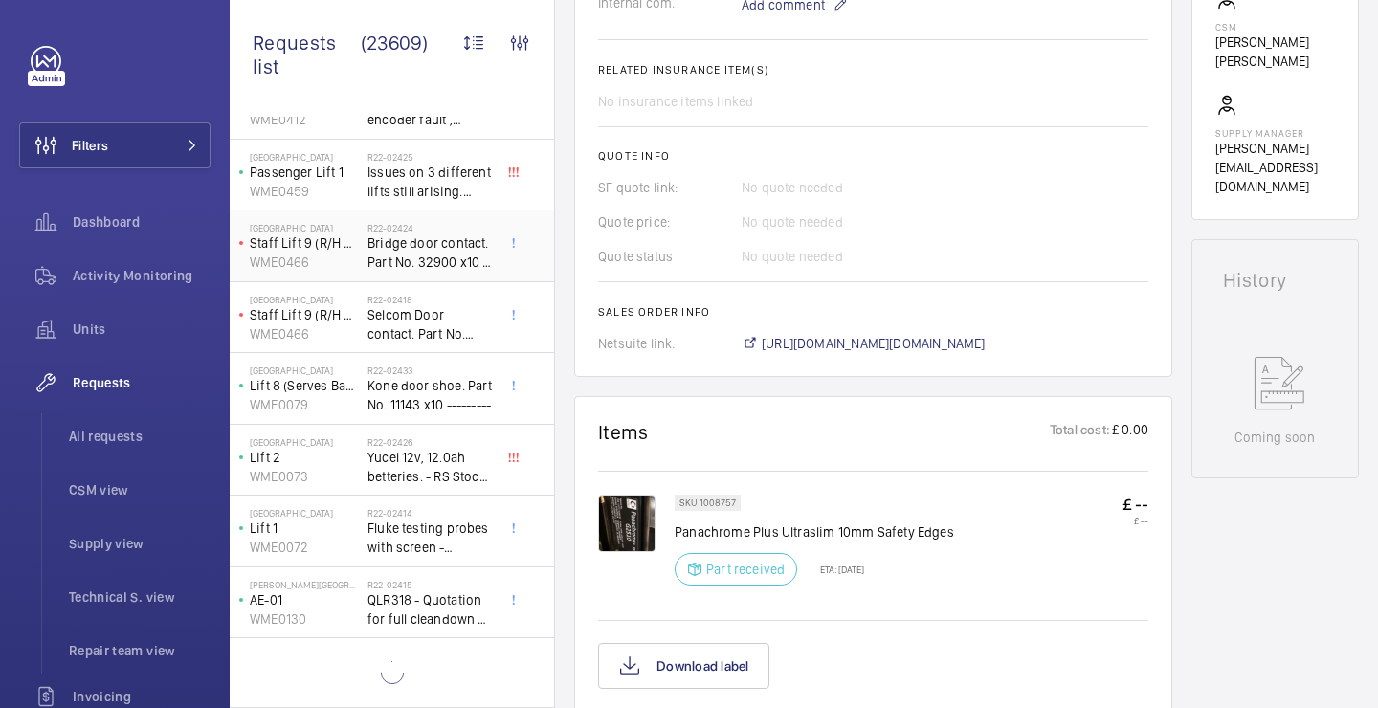
scroll to position [925, 0]
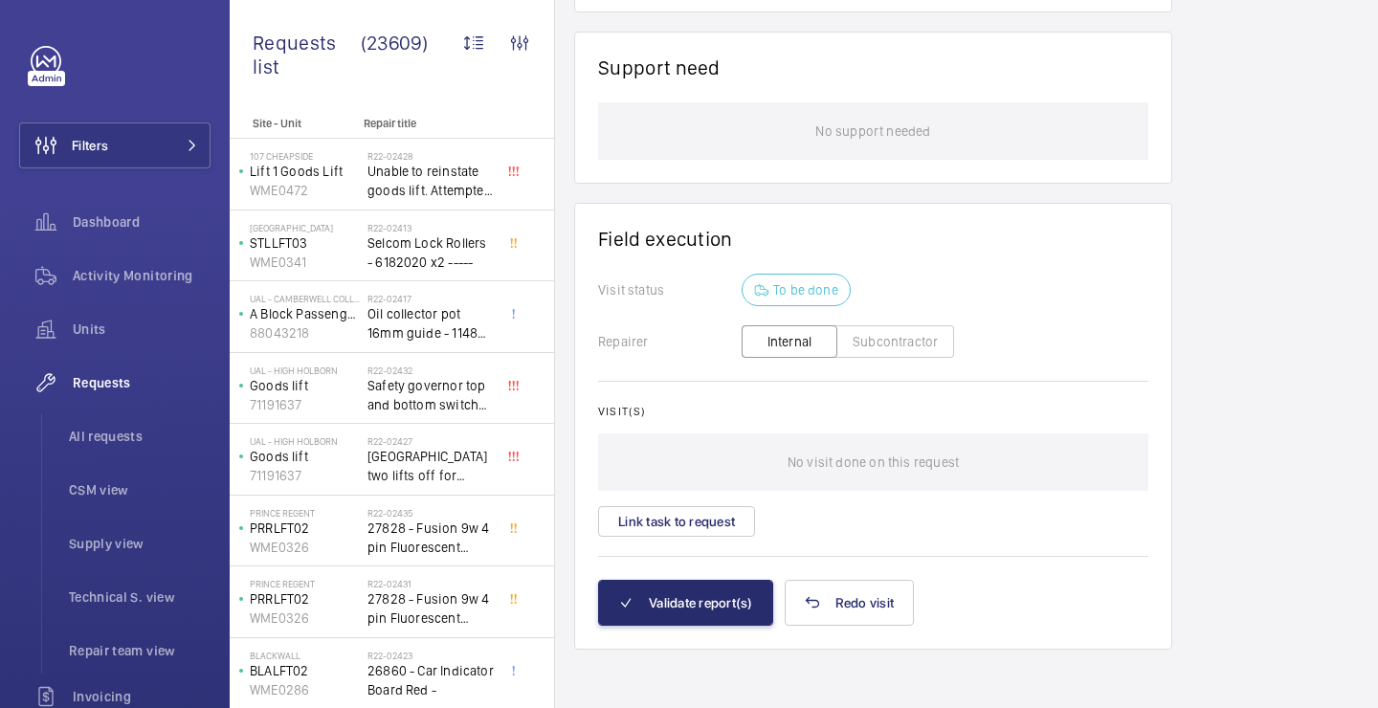
scroll to position [1377, 0]
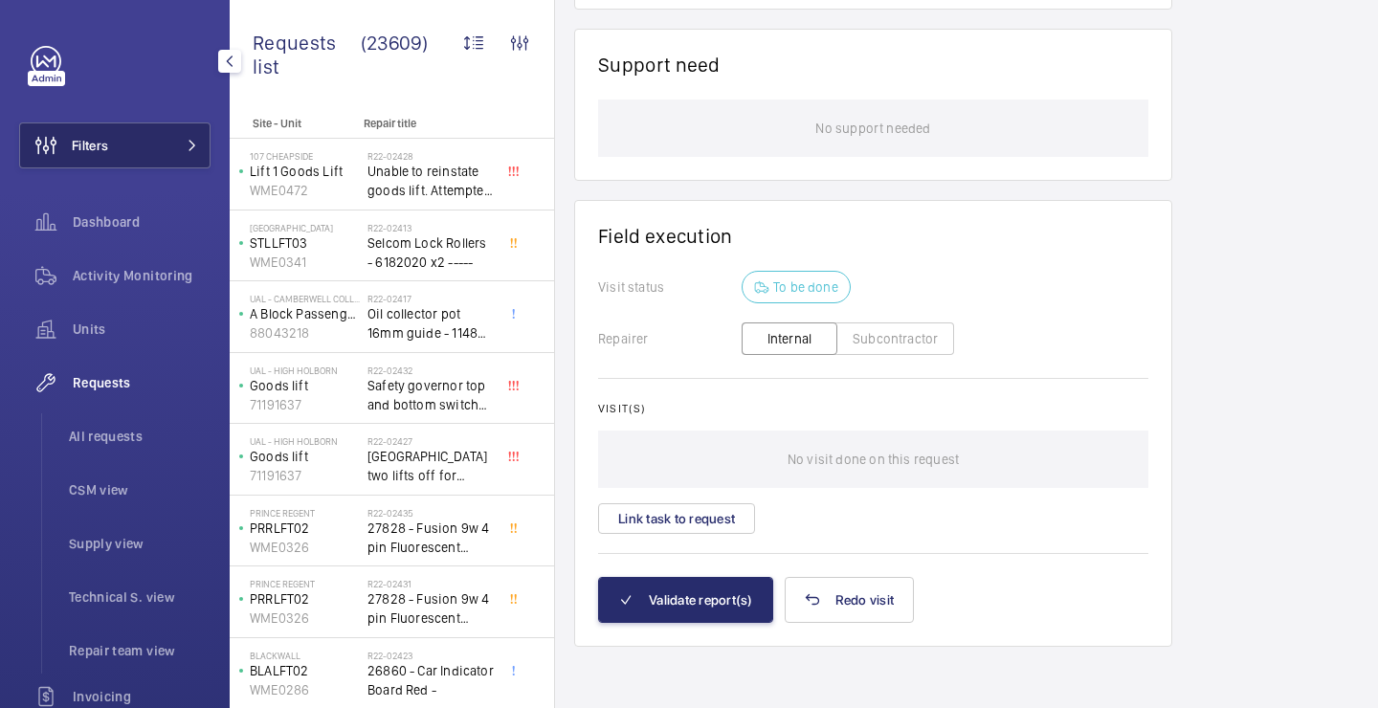
click at [132, 144] on button "Filters" at bounding box center [114, 145] width 191 height 46
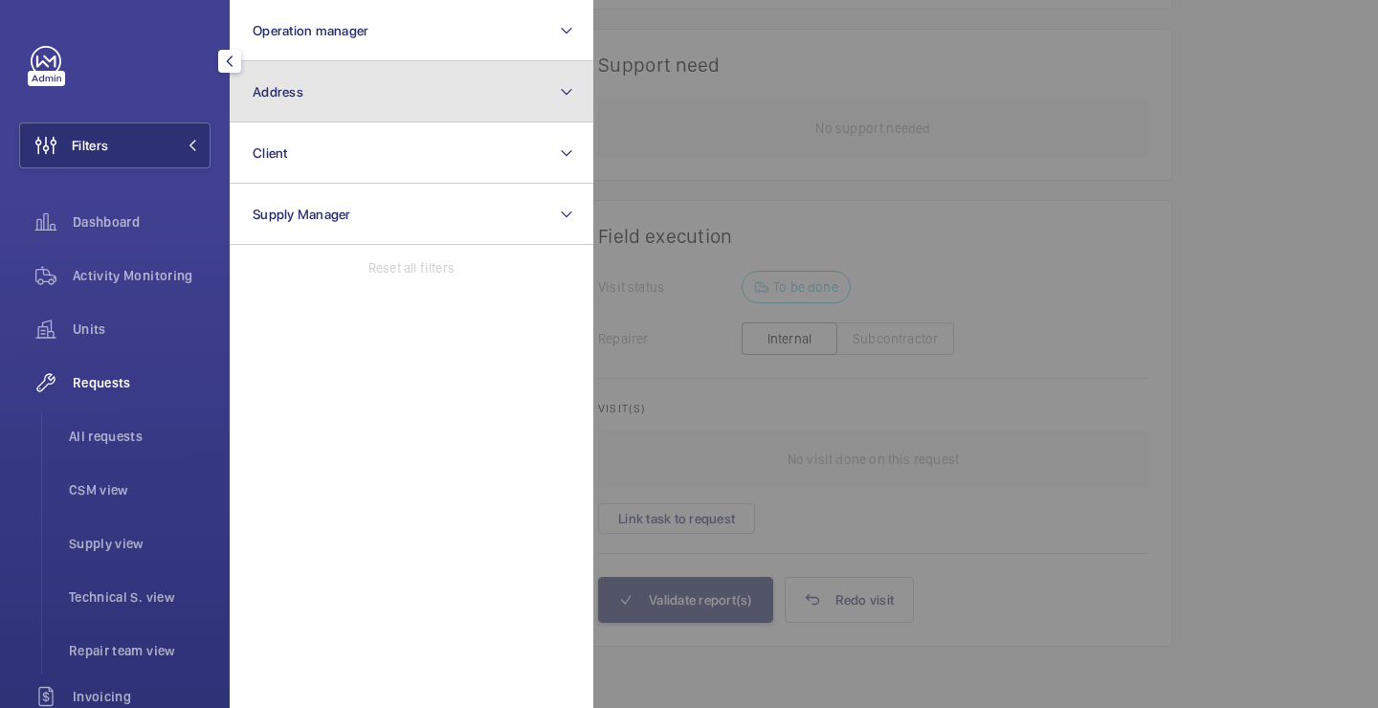
click at [288, 111] on button "Address" at bounding box center [412, 91] width 364 height 61
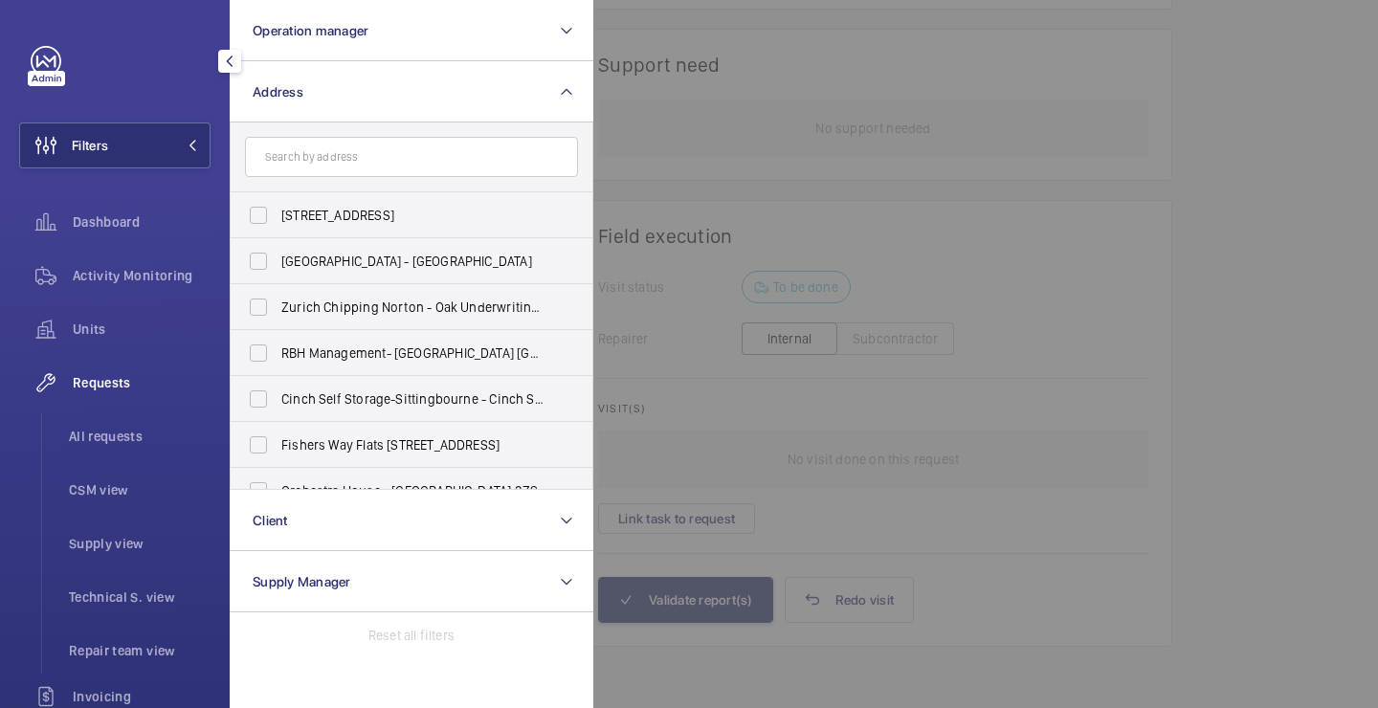
click at [147, 117] on div "Filters Operation manager Address [STREET_ADDRESS] Botany Building - [GEOGRAPHI…" at bounding box center [114, 520] width 191 height 949
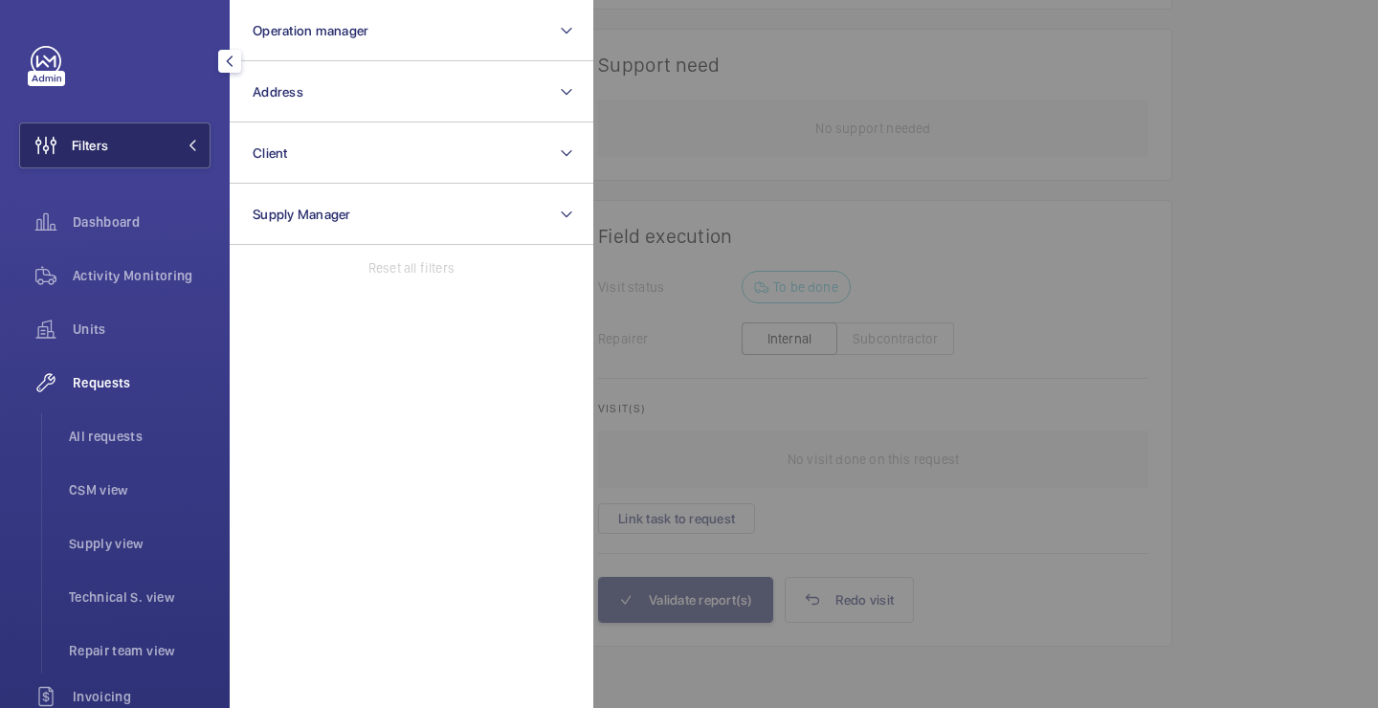
click at [148, 124] on button "Filters" at bounding box center [114, 145] width 191 height 46
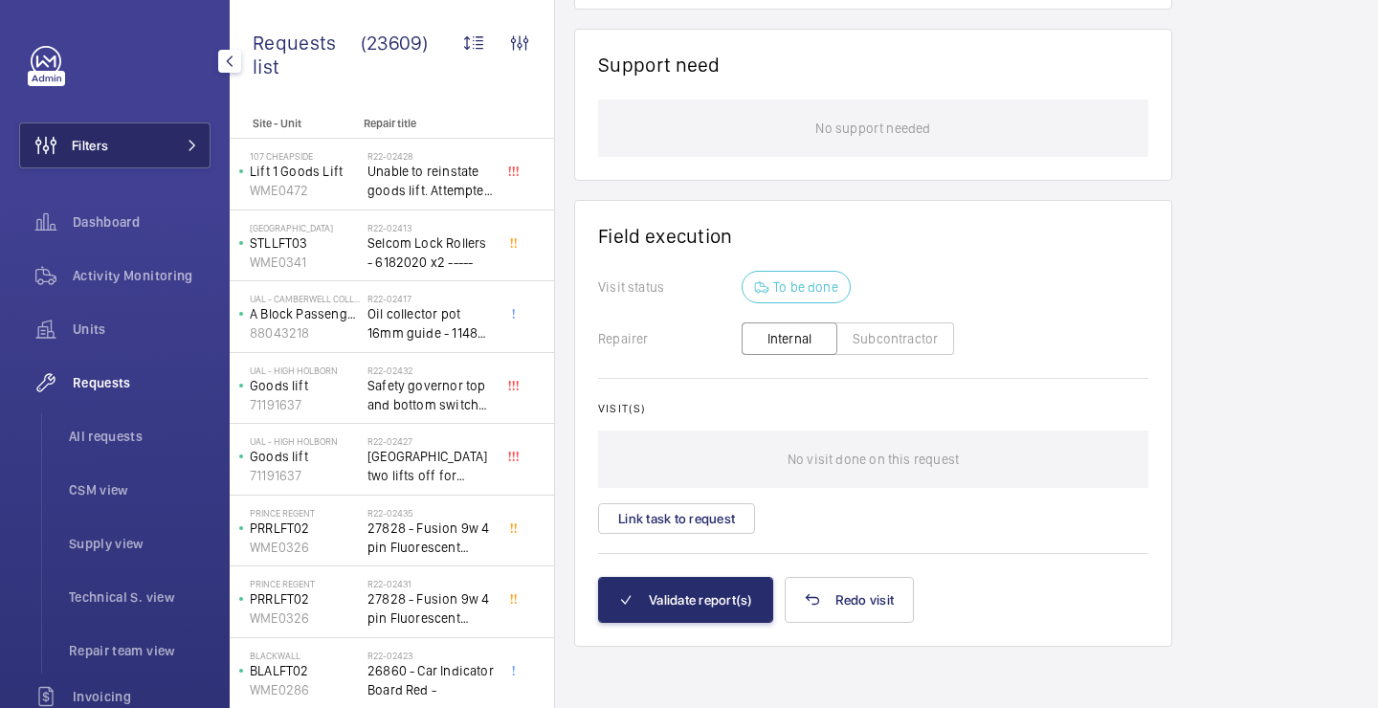
click at [148, 125] on button "Filters" at bounding box center [114, 145] width 191 height 46
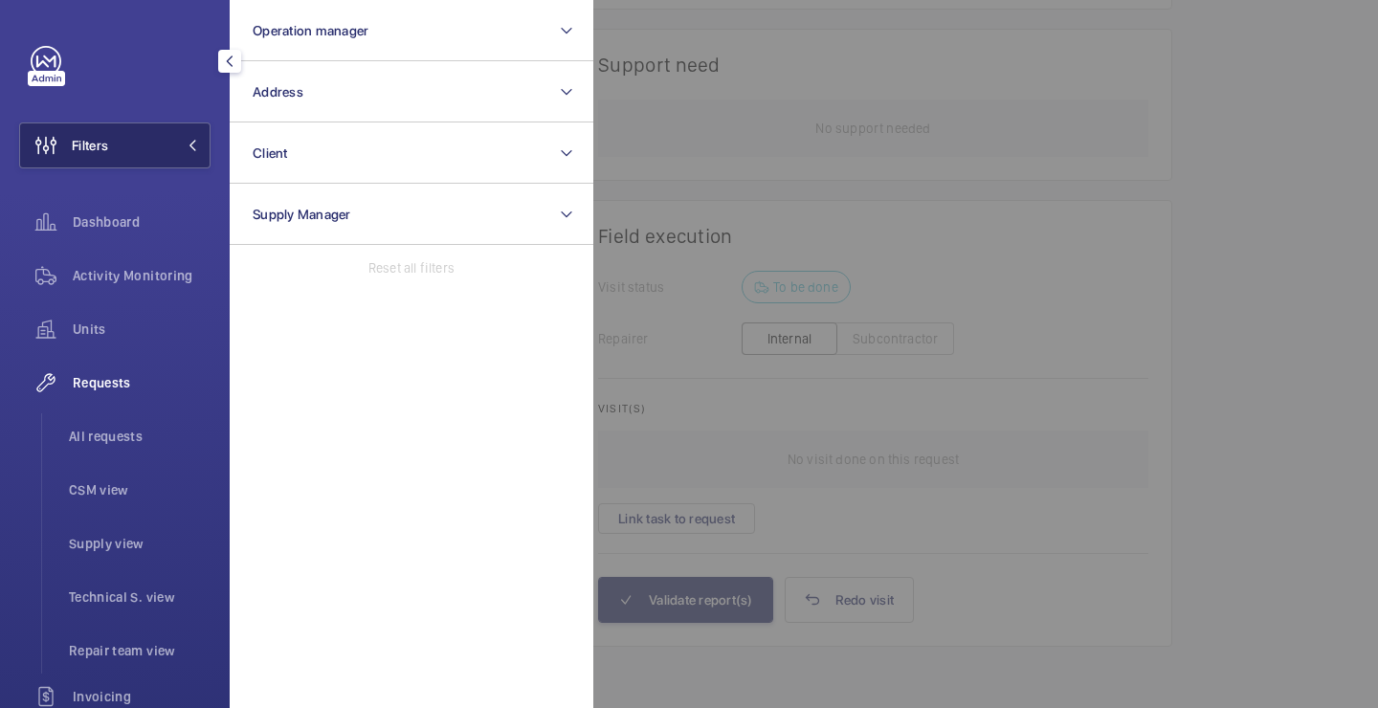
click at [148, 125] on button "Filters" at bounding box center [114, 145] width 191 height 46
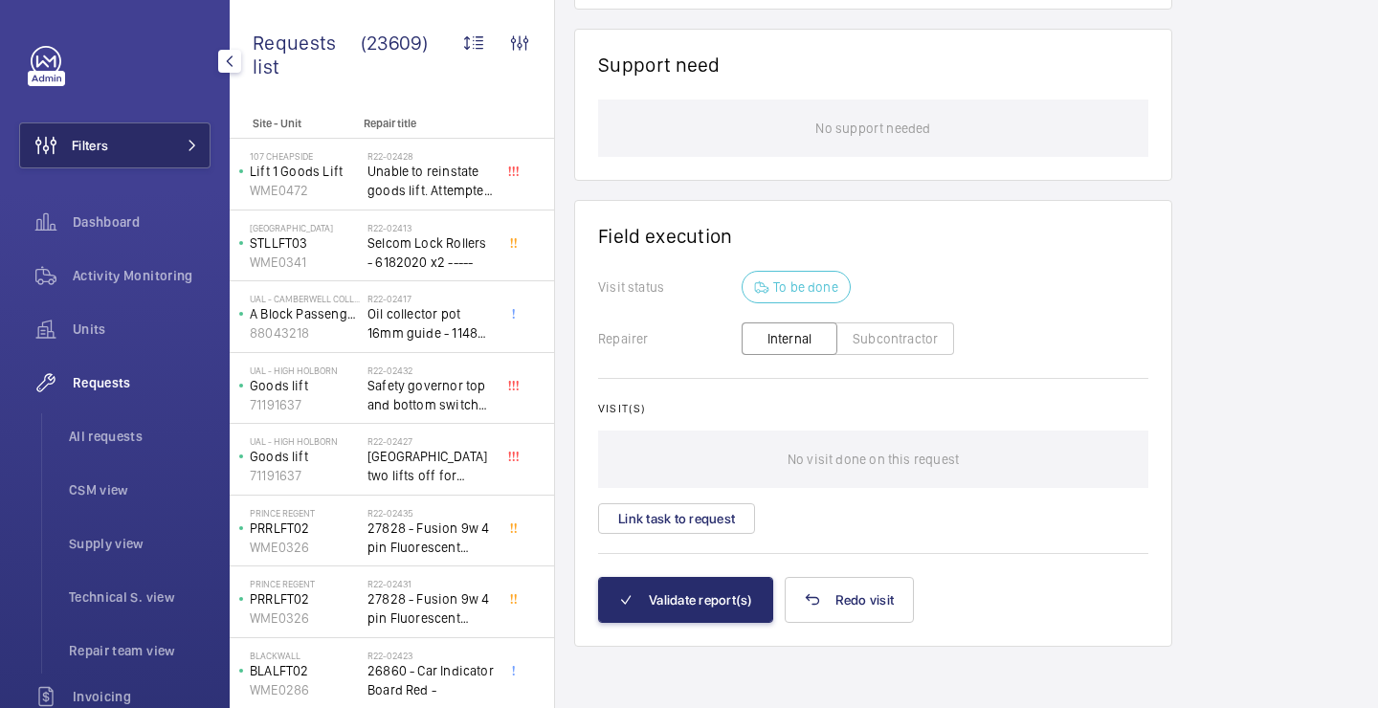
click at [148, 125] on button "Filters" at bounding box center [114, 145] width 191 height 46
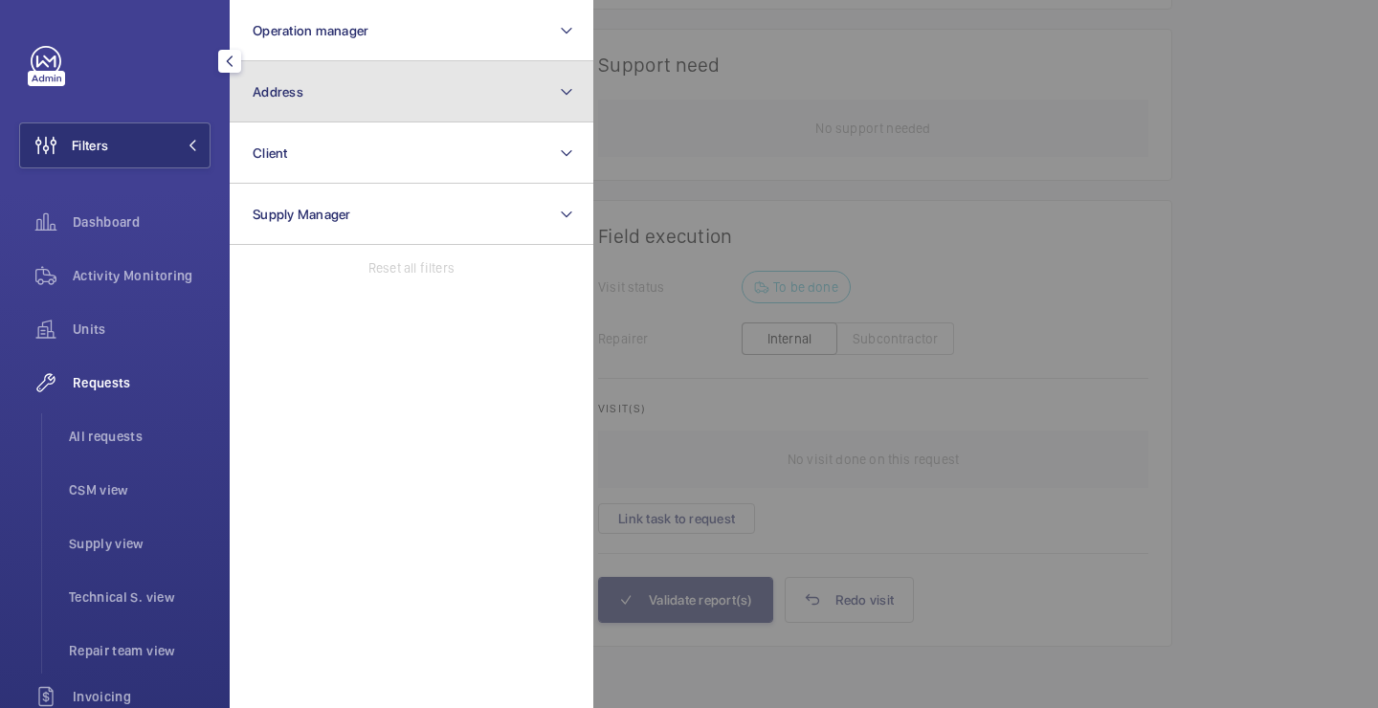
click at [276, 76] on button "Address" at bounding box center [412, 91] width 364 height 61
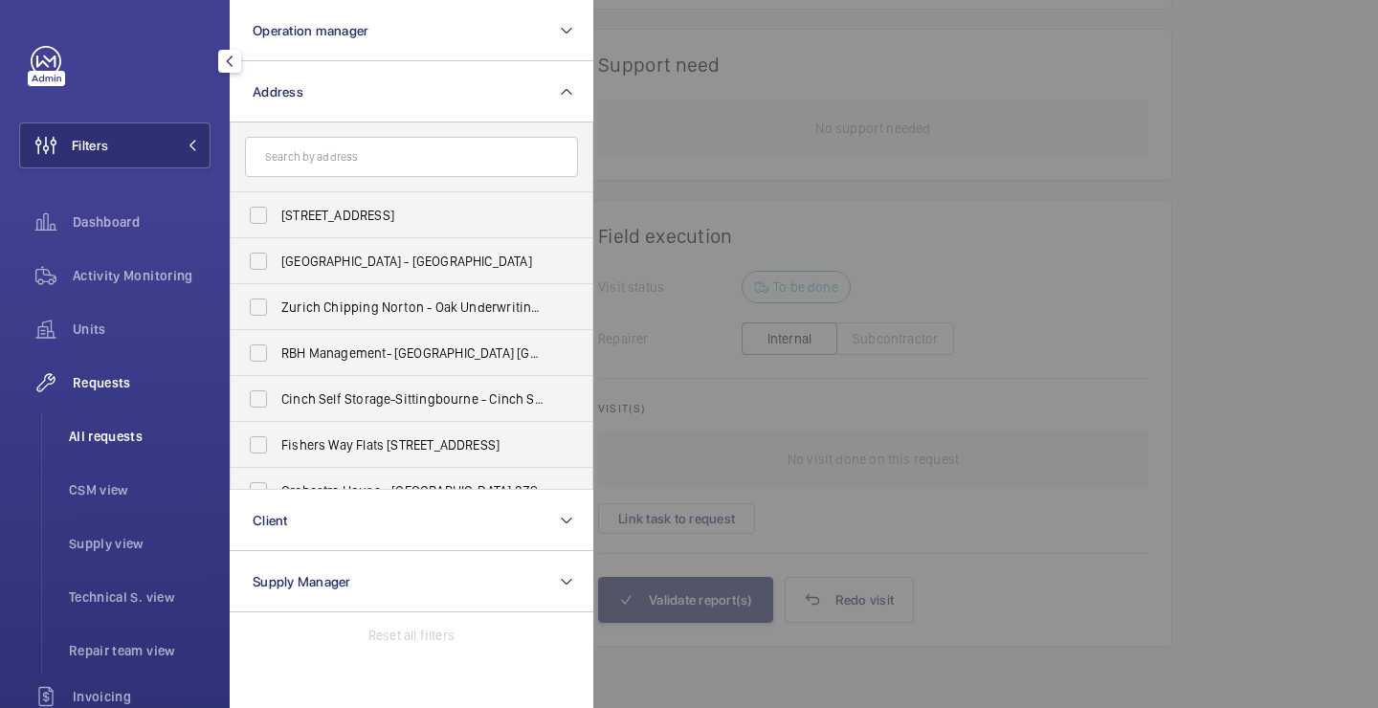
click at [141, 439] on span "All requests" at bounding box center [140, 436] width 142 height 19
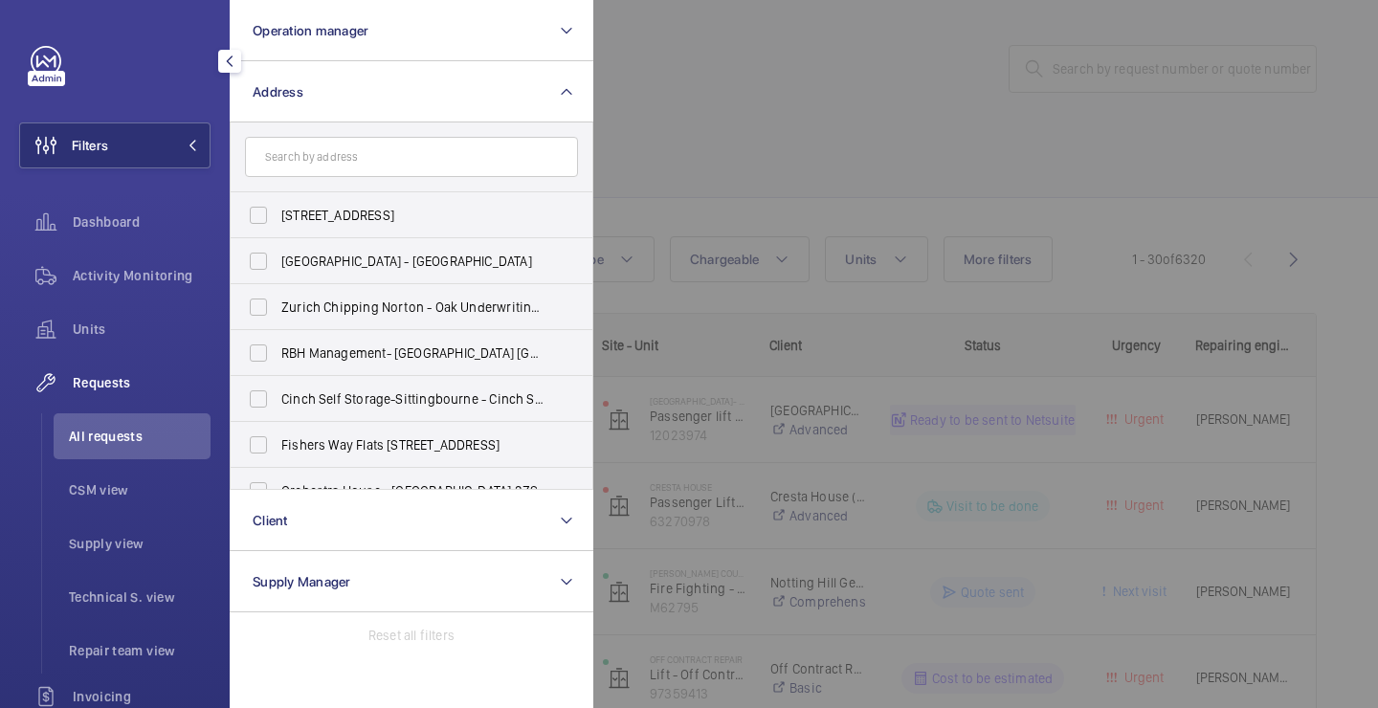
click at [744, 148] on div at bounding box center [1282, 354] width 1378 height 708
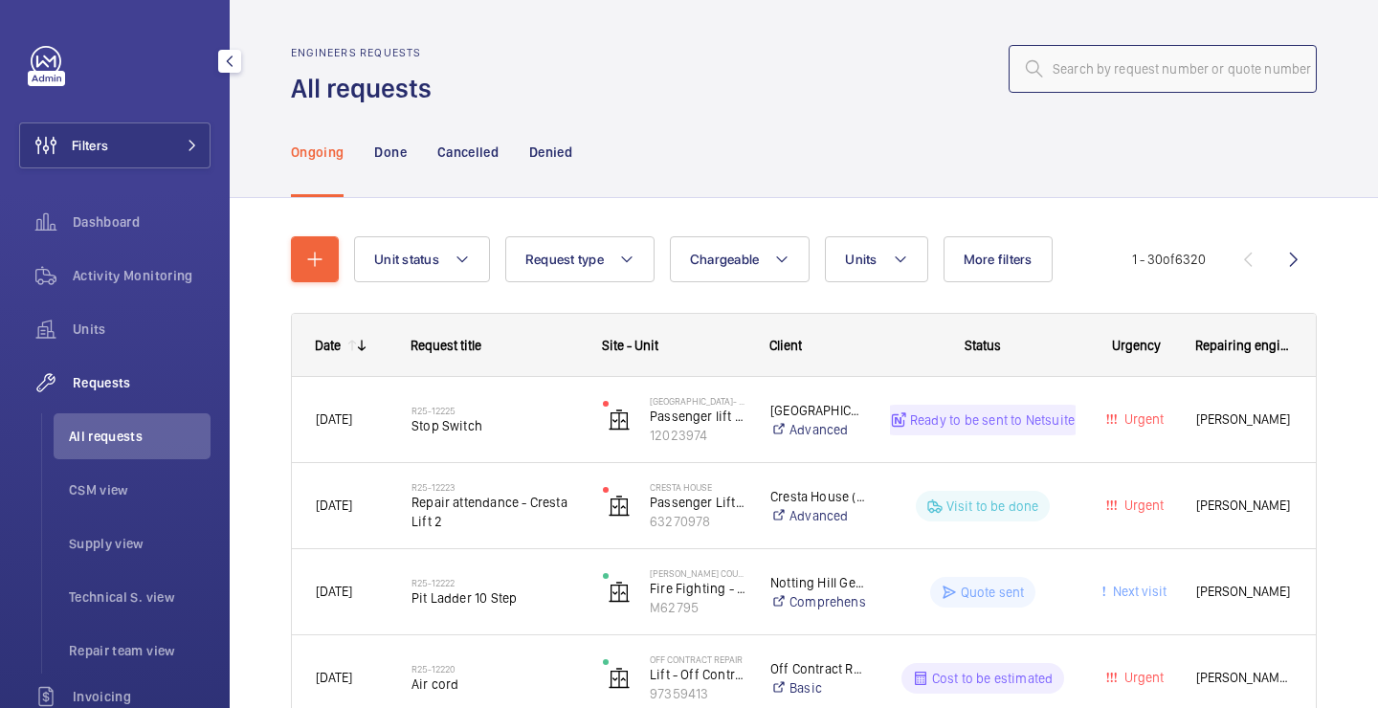
click at [1084, 67] on input "text" at bounding box center [1162, 69] width 308 height 48
click at [167, 106] on div "Filters Dashboard Activity Monitoring Units Requests All requests CSM view Supp…" at bounding box center [114, 520] width 191 height 949
click at [163, 135] on button "Filters" at bounding box center [114, 145] width 191 height 46
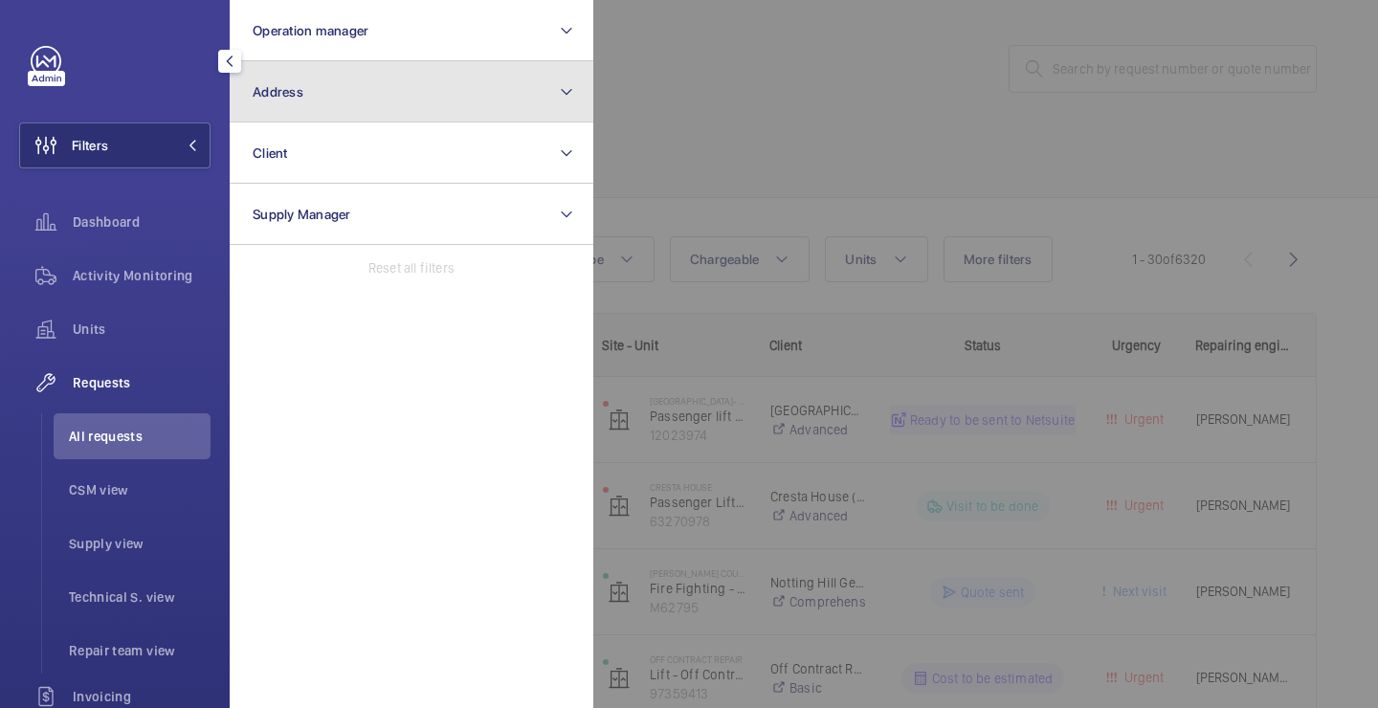
click at [354, 66] on button "Address" at bounding box center [412, 91] width 364 height 61
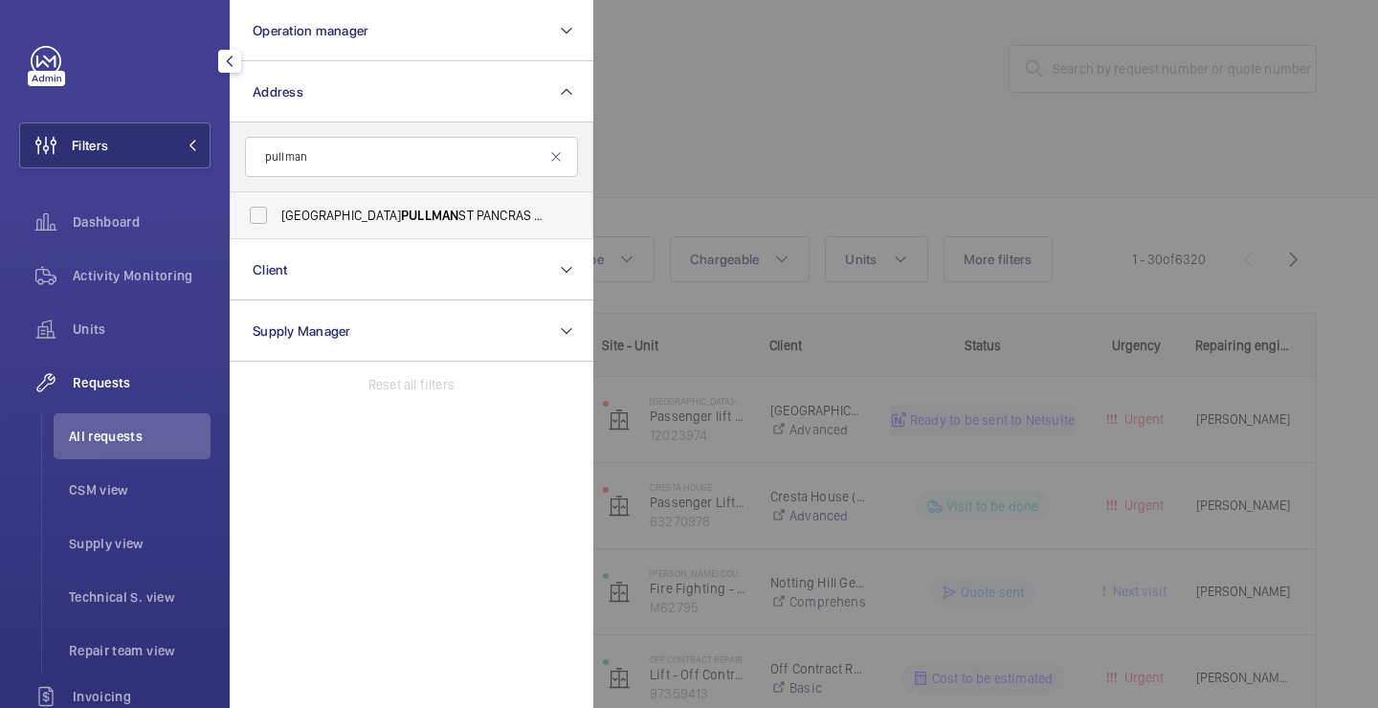
type input "pullman"
click at [366, 203] on label "LONDON PULLMAN ST PANCRAS - H5309, LONDON PULLMAN ST PANCRAS, 100 - 110 Euston …" at bounding box center [397, 215] width 333 height 46
click at [277, 203] on input "LONDON PULLMAN ST PANCRAS - H5309, LONDON PULLMAN ST PANCRAS, 100 - 110 Euston …" at bounding box center [258, 215] width 38 height 38
checkbox input "true"
click at [701, 135] on div at bounding box center [1282, 354] width 1378 height 708
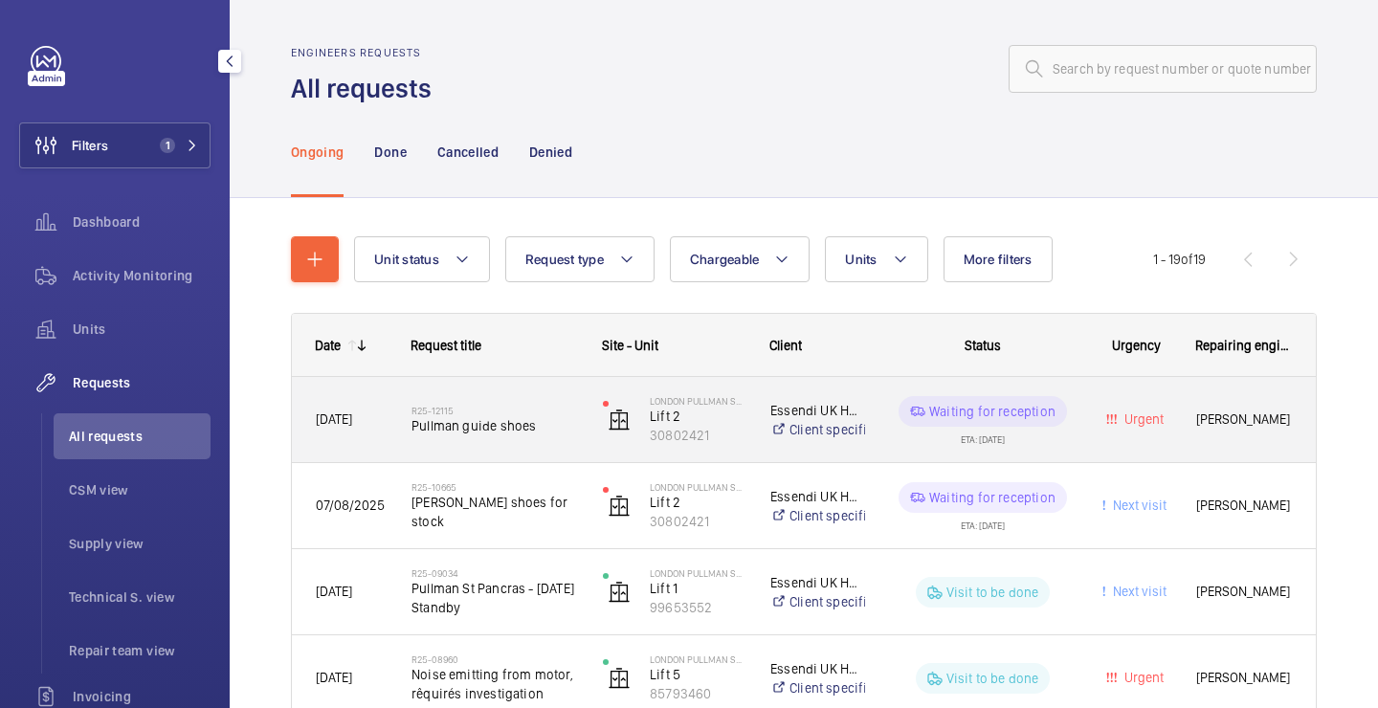
click at [504, 410] on h2 "R25-12115" at bounding box center [494, 410] width 166 height 11
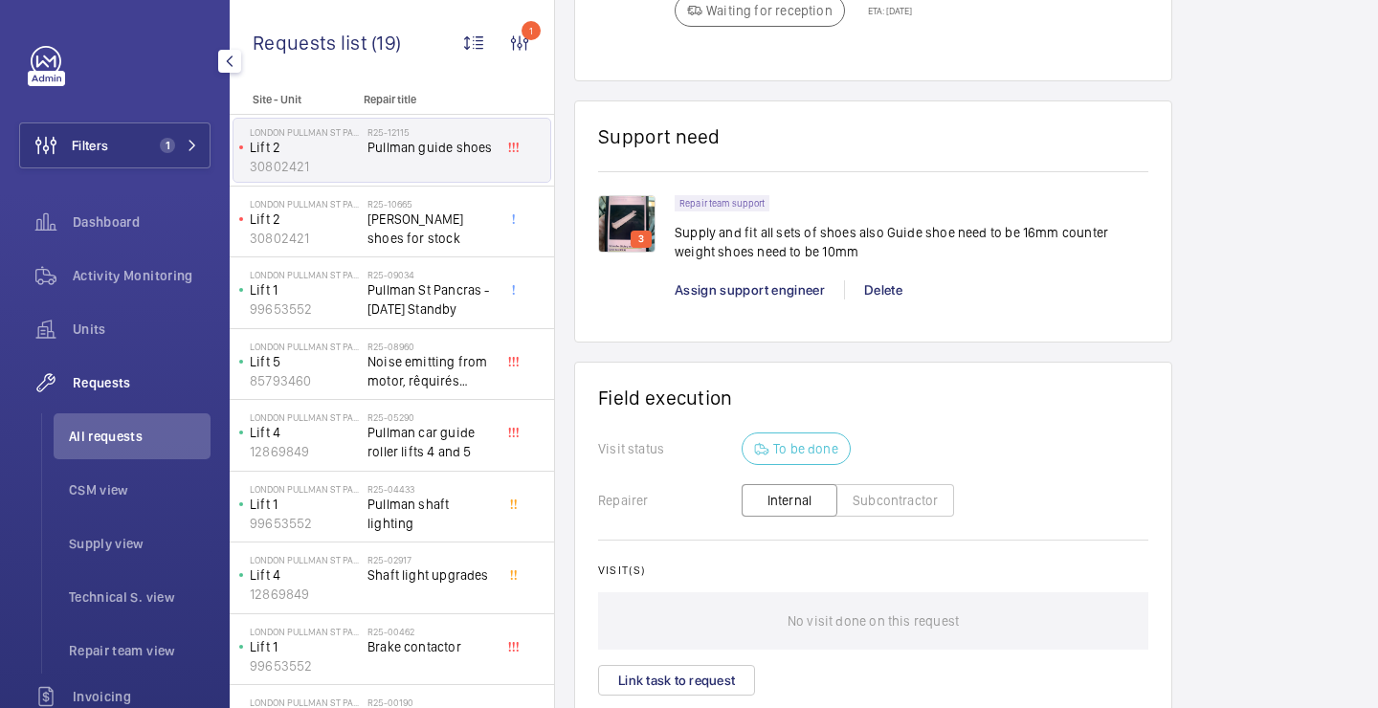
scroll to position [1456, 0]
click at [771, 281] on span "Assign support engineer" at bounding box center [749, 288] width 150 height 15
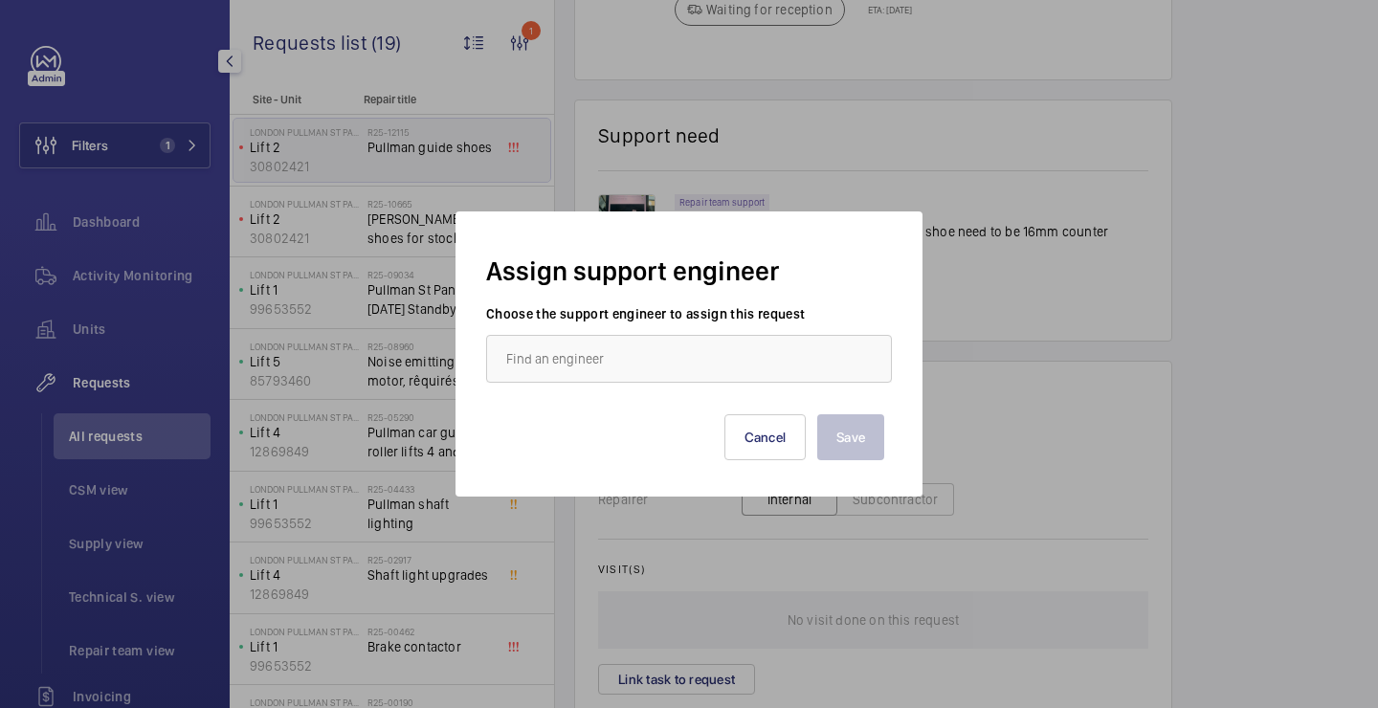
click at [614, 322] on label "Choose the support engineer to assign this request" at bounding box center [689, 313] width 406 height 19
click at [614, 332] on wm-front-autocomplete-dropdown-select "Choose the support engineer to assign this request" at bounding box center [689, 343] width 406 height 78
click at [606, 385] on div "Save Cancel" at bounding box center [689, 422] width 390 height 77
click at [609, 367] on input "text" at bounding box center [689, 359] width 406 height 48
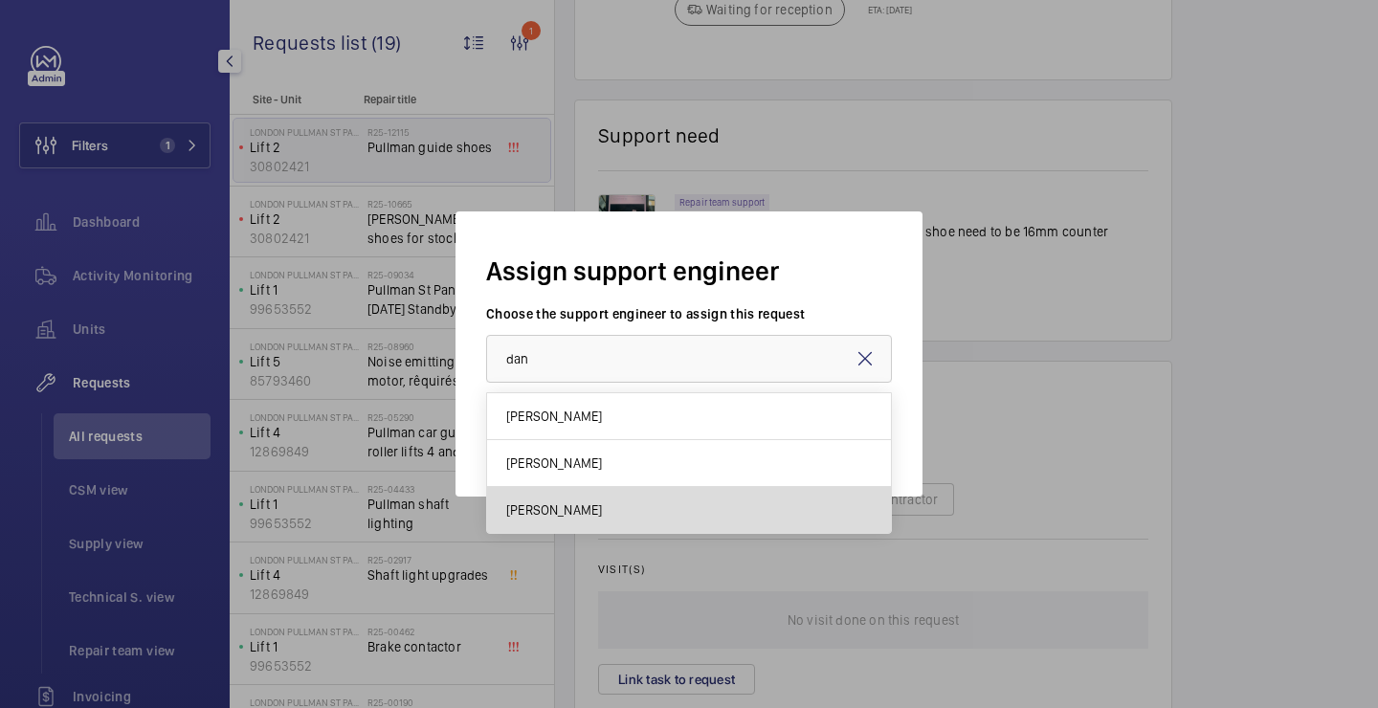
click at [562, 512] on span "Dan Jarvis" at bounding box center [554, 509] width 96 height 19
type input "Dan Jarvis"
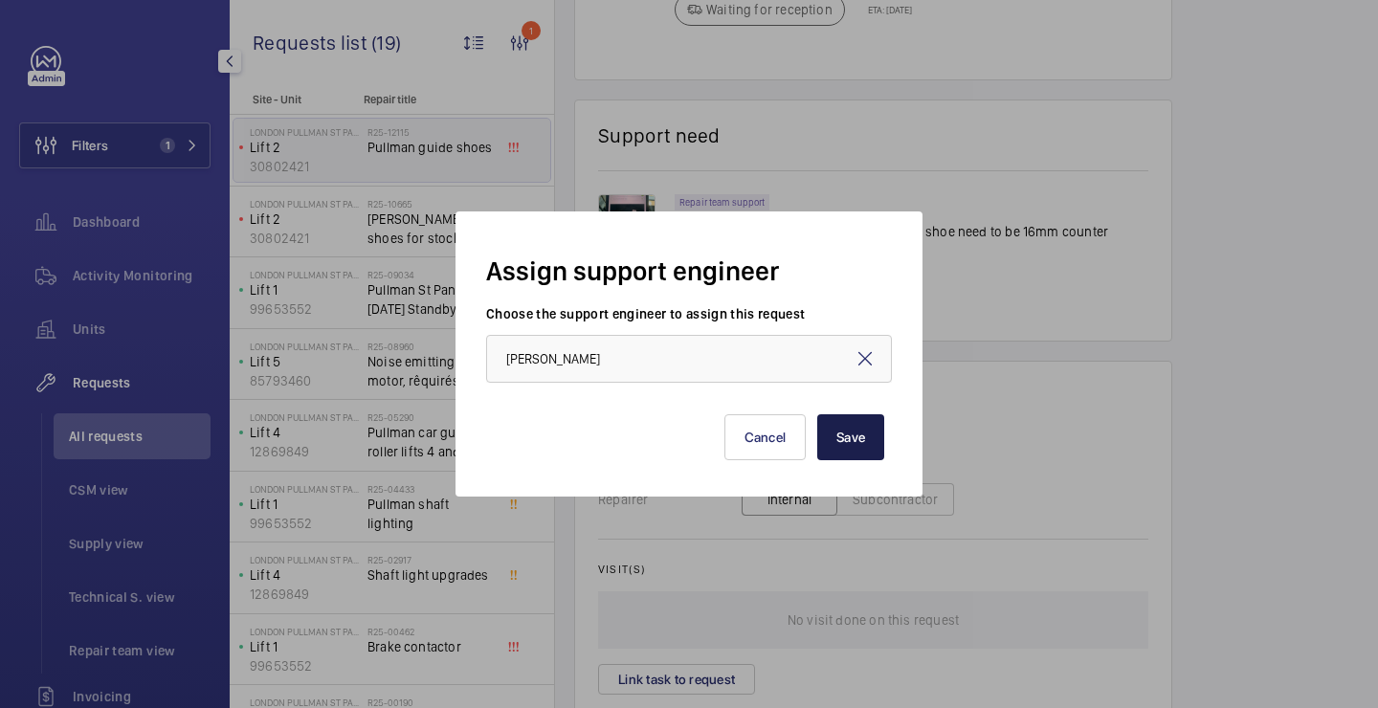
click at [833, 441] on button "Save" at bounding box center [850, 437] width 67 height 46
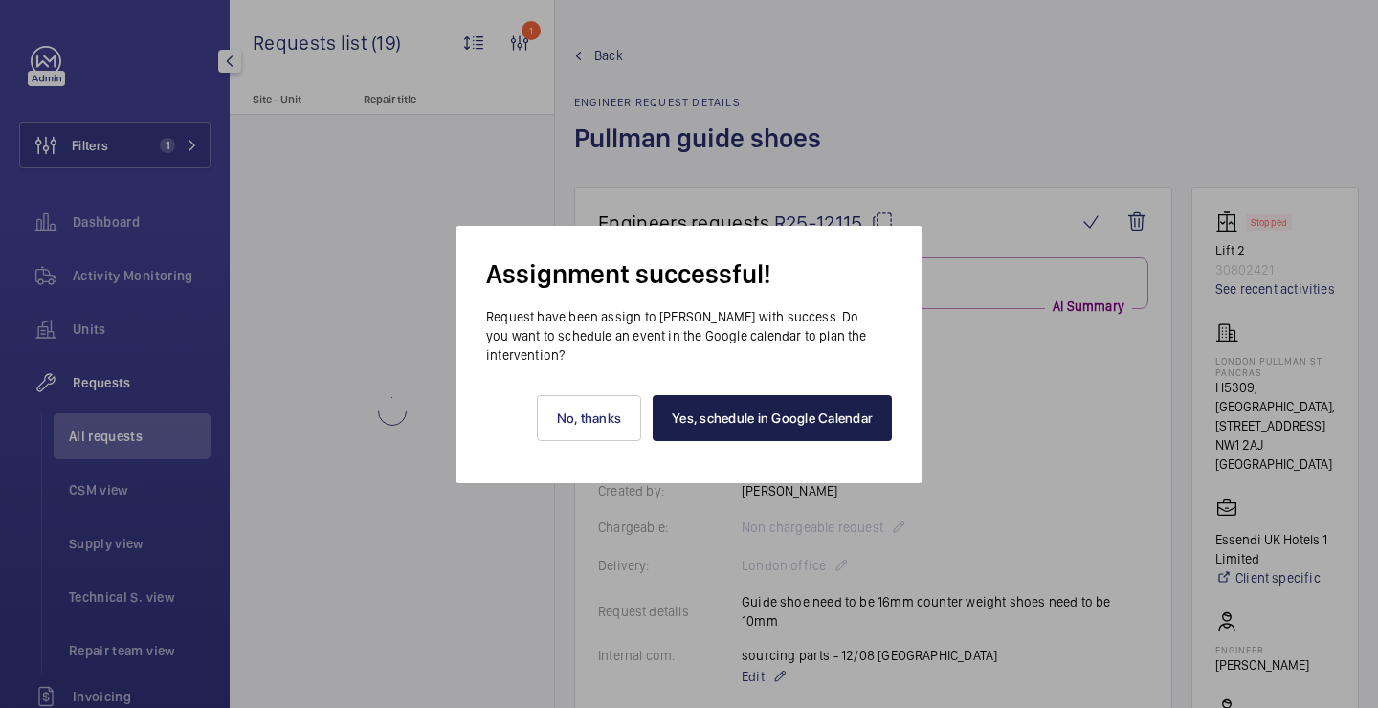
click at [695, 404] on link "Yes, schedule in Google Calendar" at bounding box center [771, 418] width 239 height 46
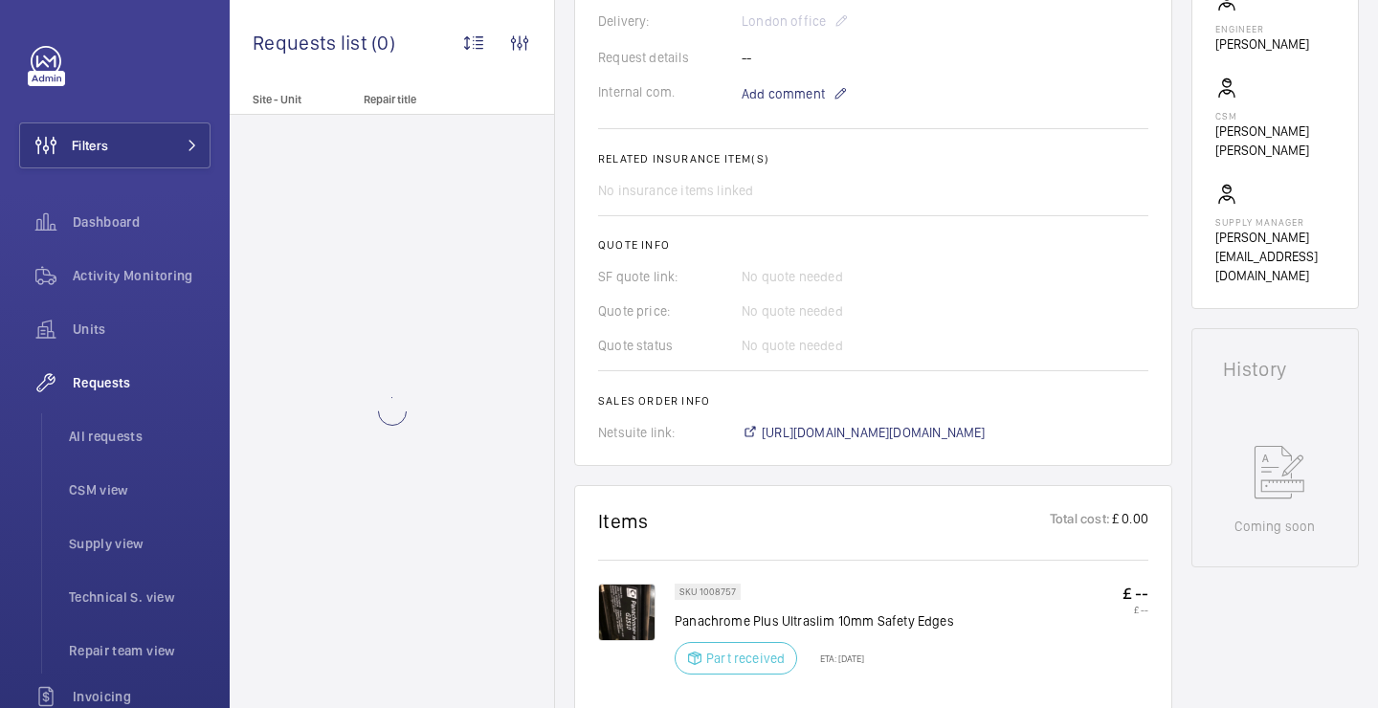
scroll to position [584, 0]
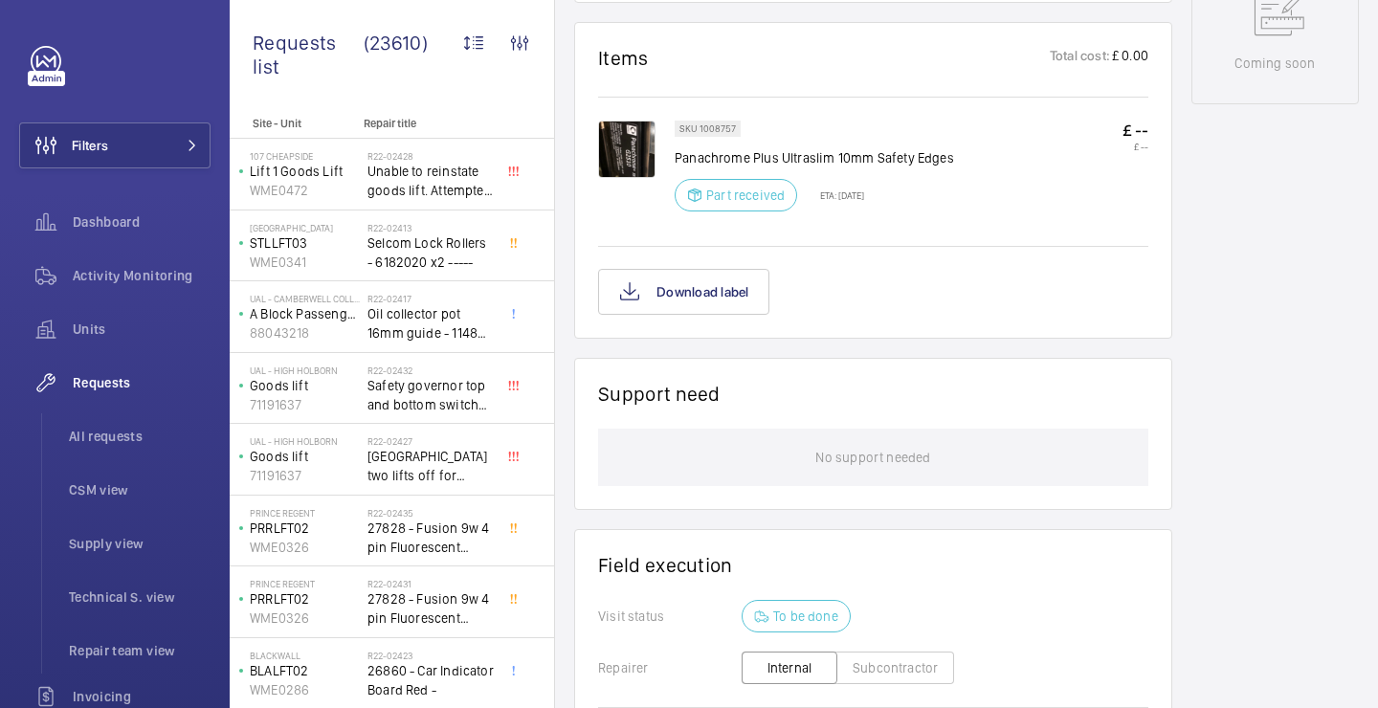
scroll to position [711, 0]
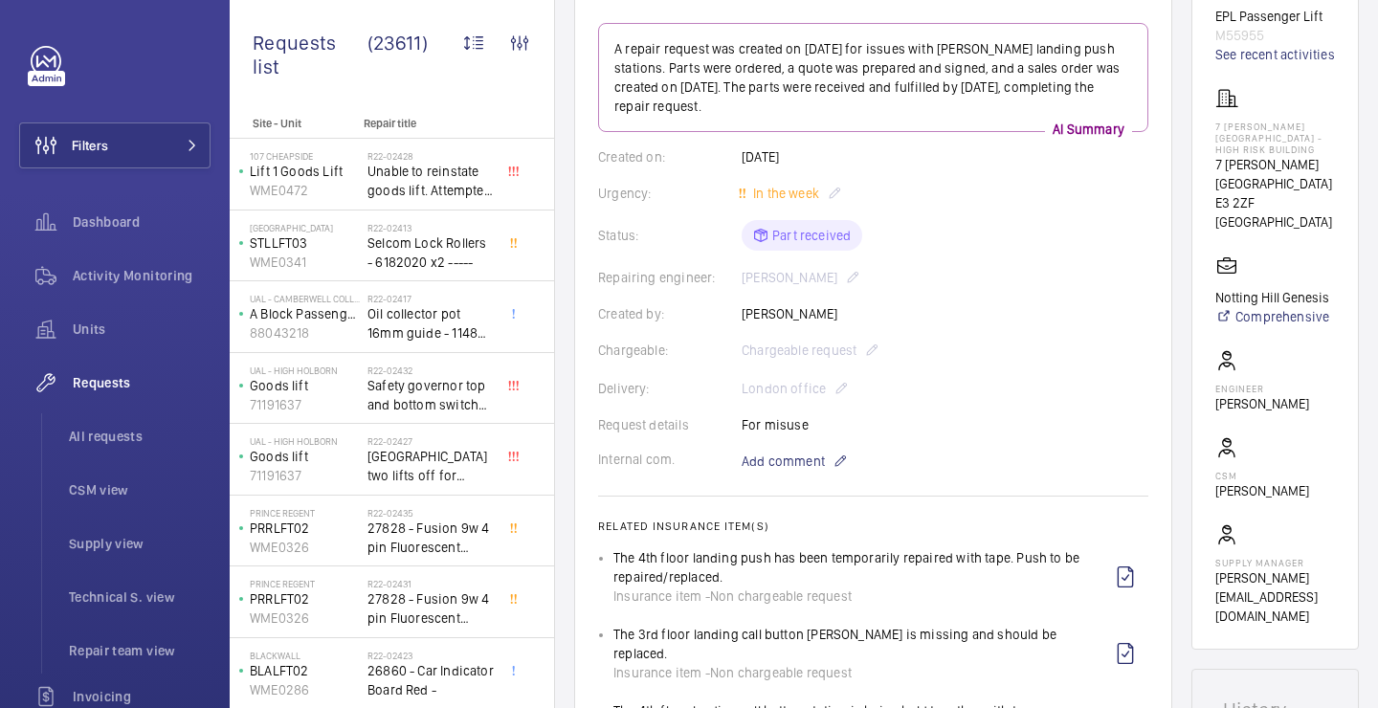
scroll to position [214, 0]
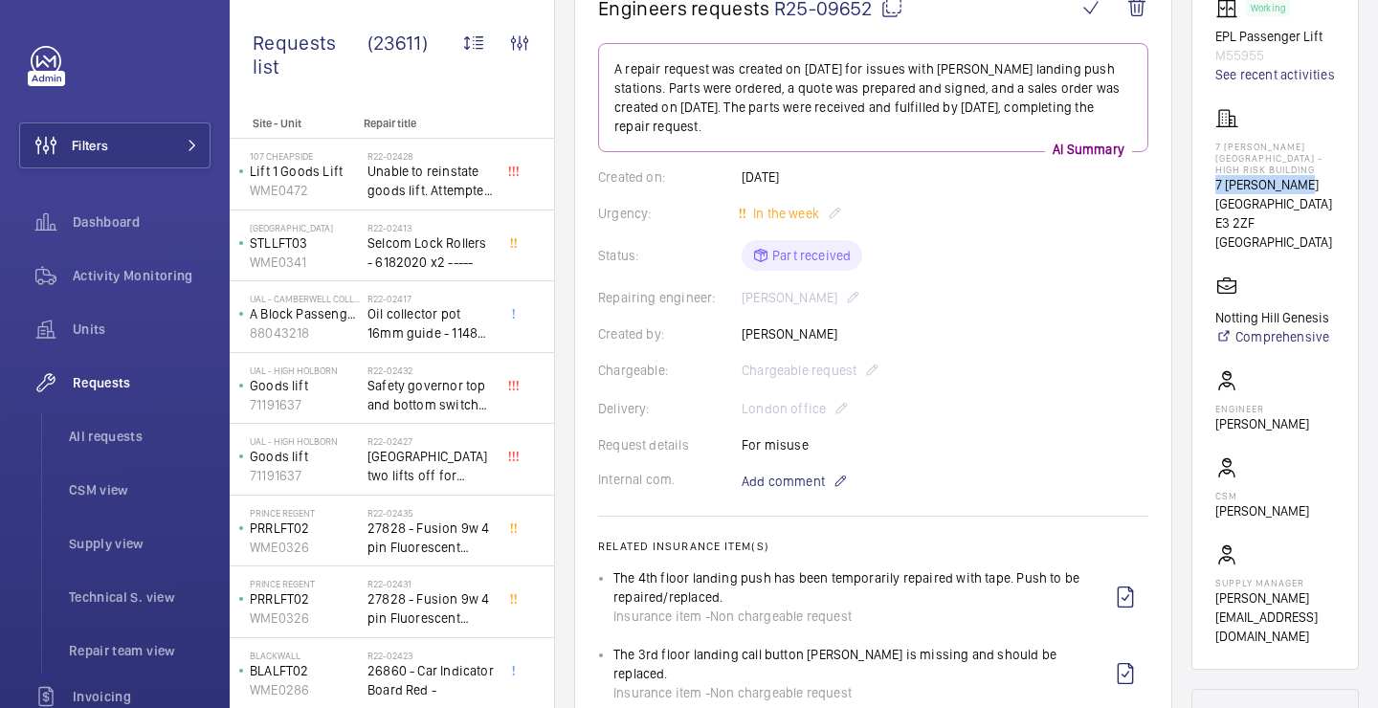
drag, startPoint x: 1215, startPoint y: 191, endPoint x: 1312, endPoint y: 184, distance: 97.9
click at [1312, 184] on wm-front-card "Working EPL Passenger Lift M55955 See recent activities 7 [PERSON_NAME][GEOGRAP…" at bounding box center [1274, 320] width 167 height 697
copy p "7 [PERSON_NAME][GEOGRAPHIC_DATA]"
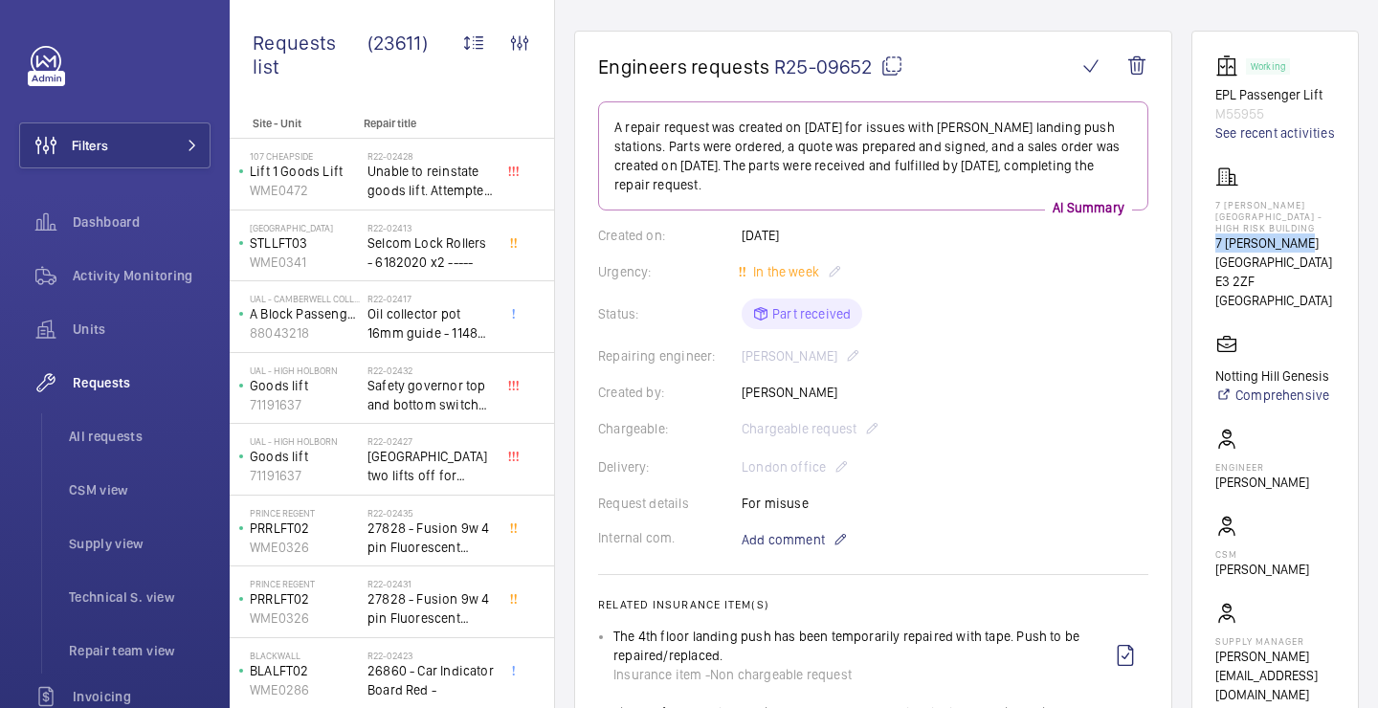
scroll to position [0, 0]
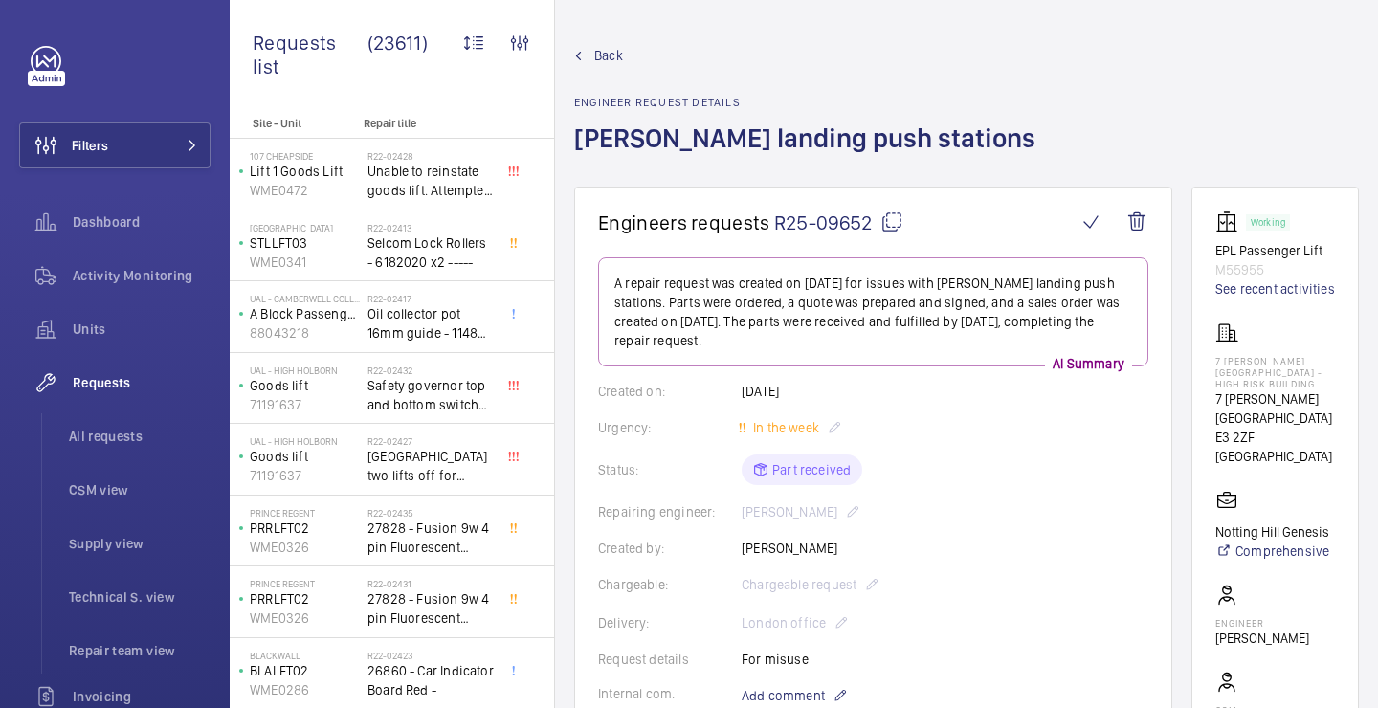
click at [893, 237] on wm-front-card-header "Engineers requests R25-09652" at bounding box center [873, 233] width 550 height 47
click at [893, 228] on mat-icon at bounding box center [891, 221] width 23 height 23
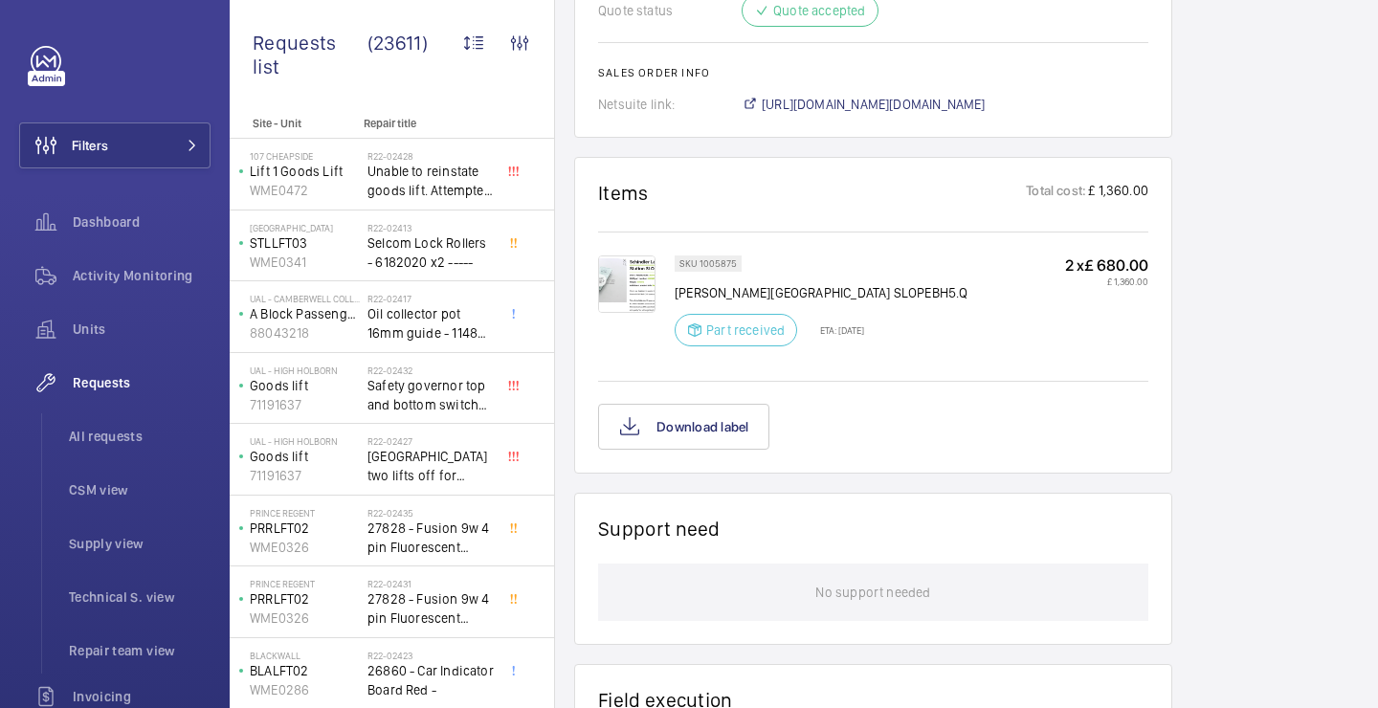
scroll to position [1325, 0]
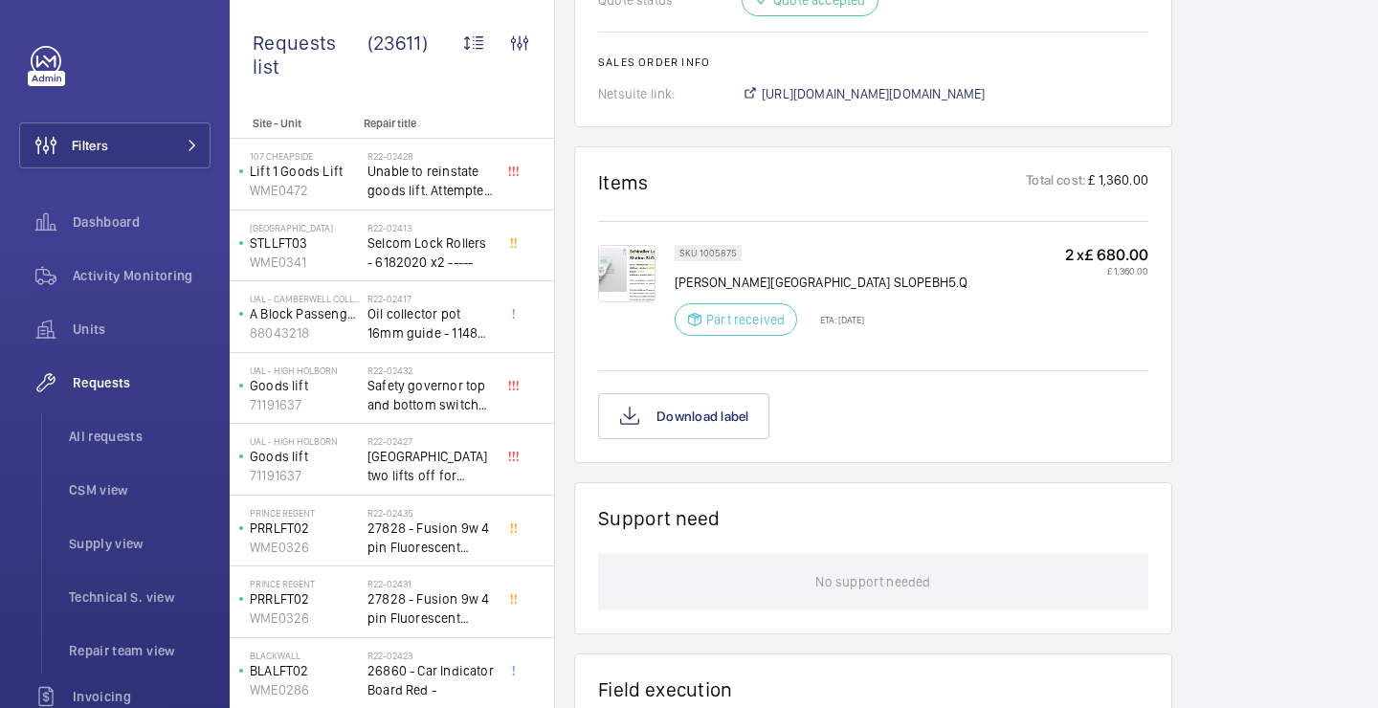
click at [604, 245] on img at bounding box center [626, 273] width 57 height 57
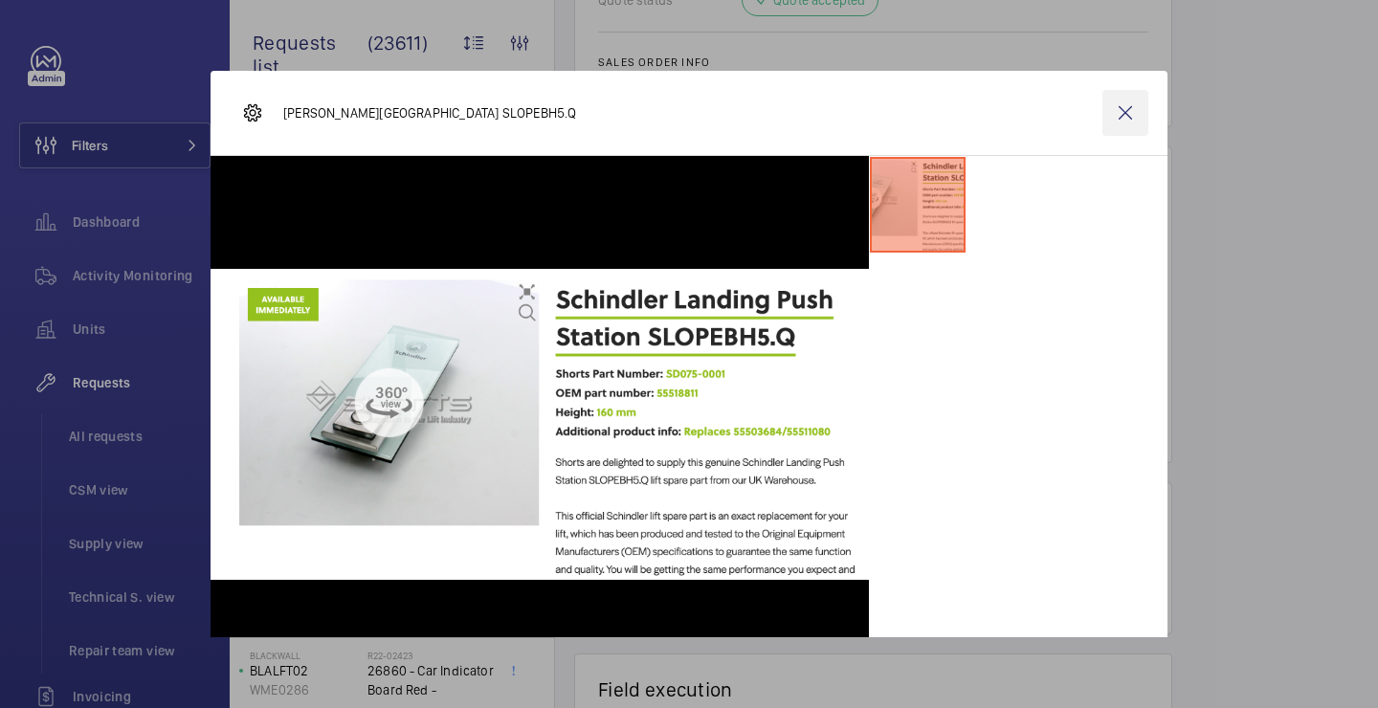
click at [1116, 102] on wm-front-icon-button at bounding box center [1125, 113] width 46 height 46
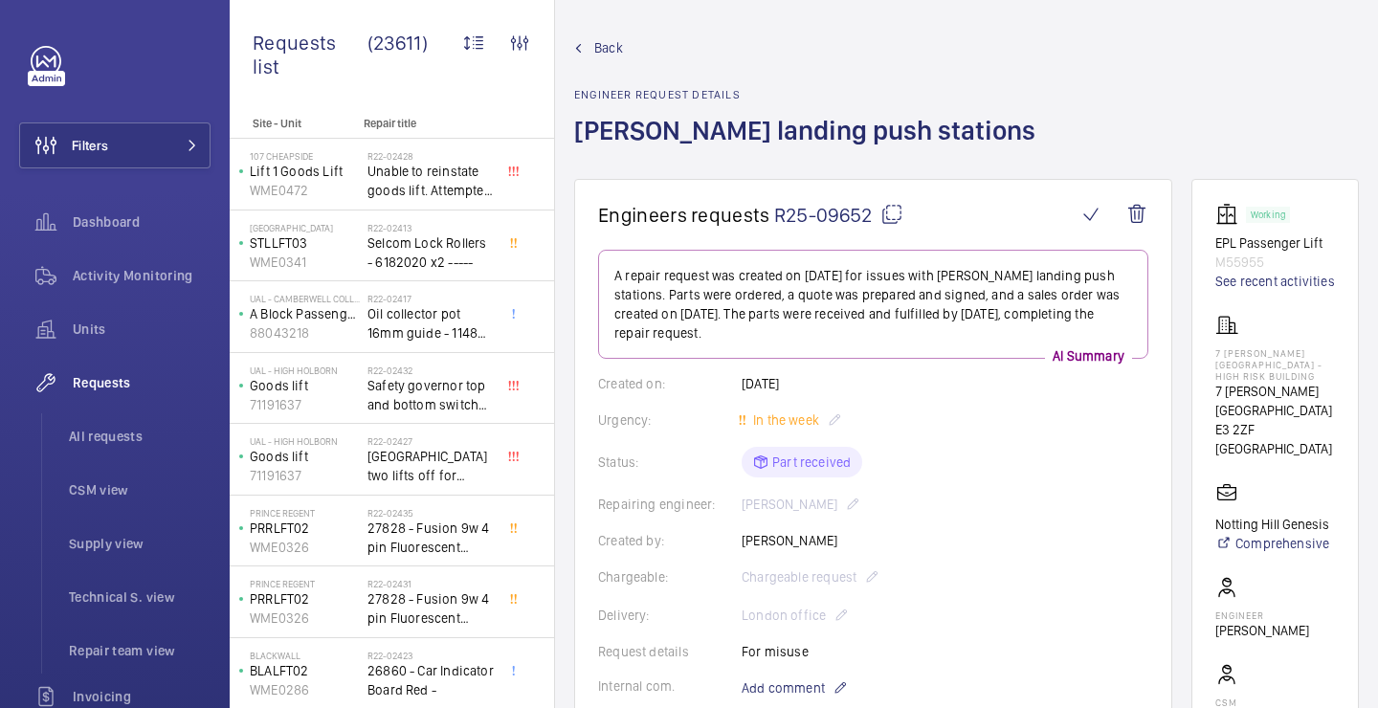
scroll to position [0, 0]
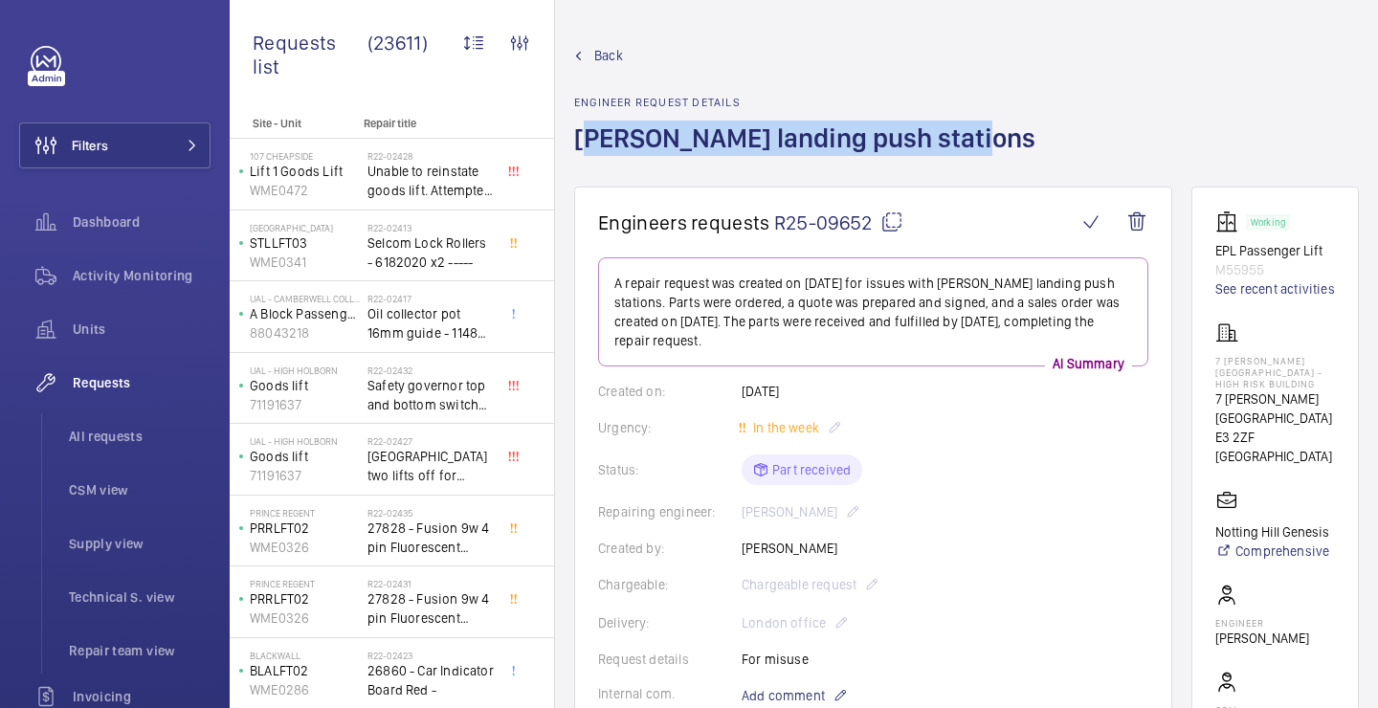
drag, startPoint x: 953, startPoint y: 138, endPoint x: 565, endPoint y: 148, distance: 387.6
click at [565, 148] on wm-front-admin-header "Back Engineer request details Schindler landing push stations" at bounding box center [966, 93] width 823 height 187
copy h1 "Schindler landing push stations"
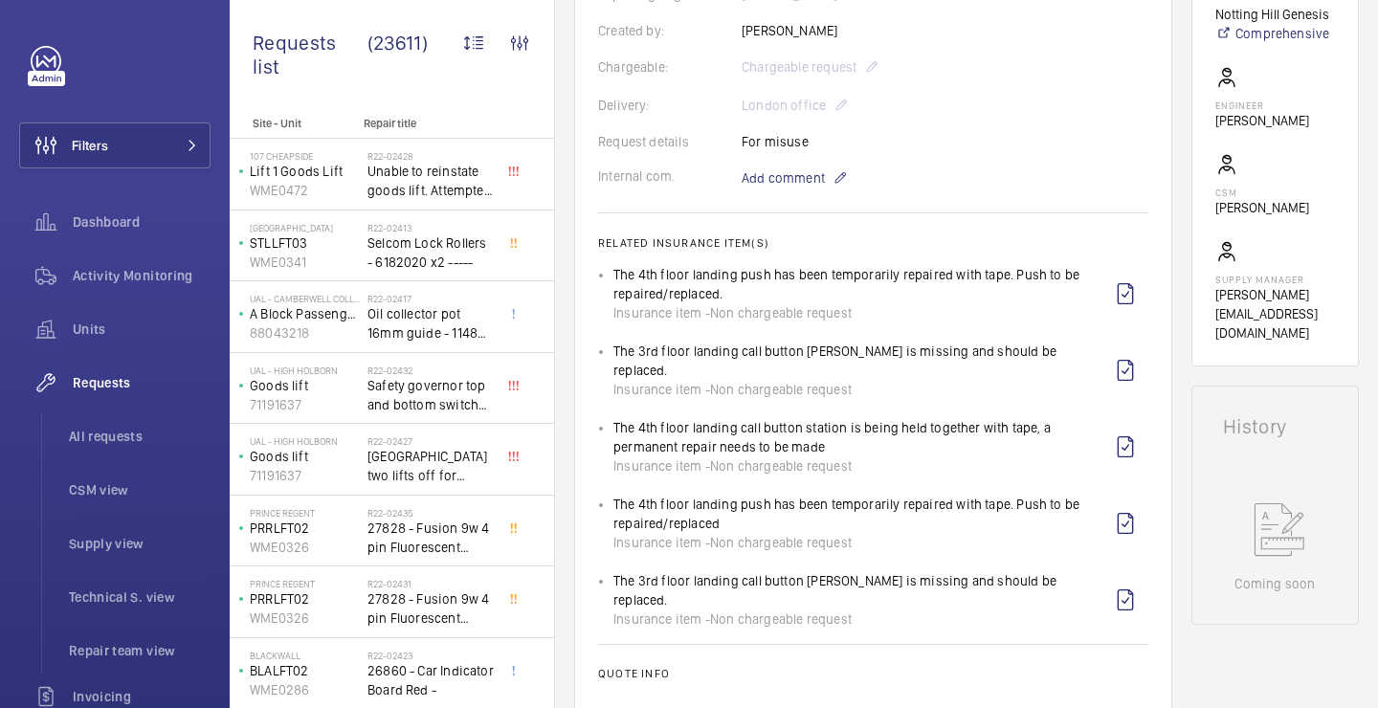
scroll to position [489, 0]
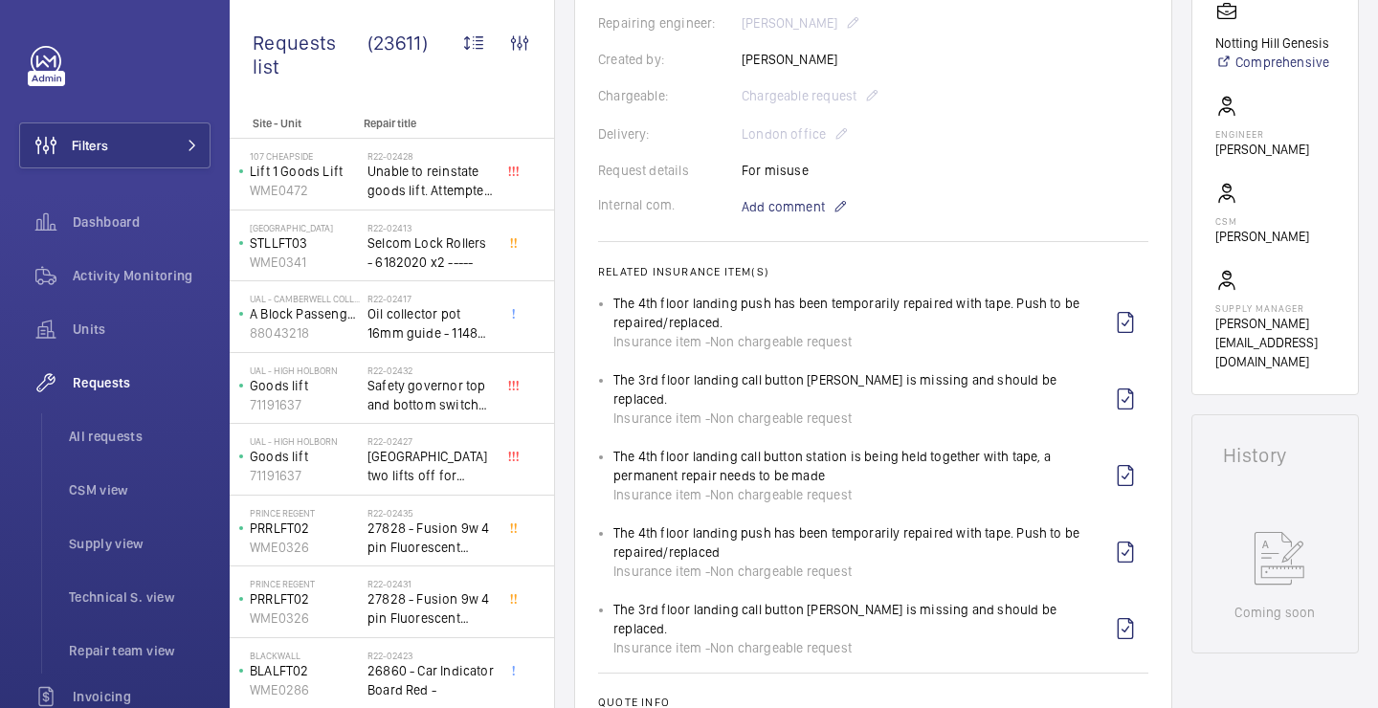
click at [846, 234] on wm-front-card-body "A repair request was created on 2025-07-16 for issues with Schindler landing pu…" at bounding box center [873, 353] width 550 height 1171
click at [814, 217] on p "Add comment" at bounding box center [812, 206] width 143 height 23
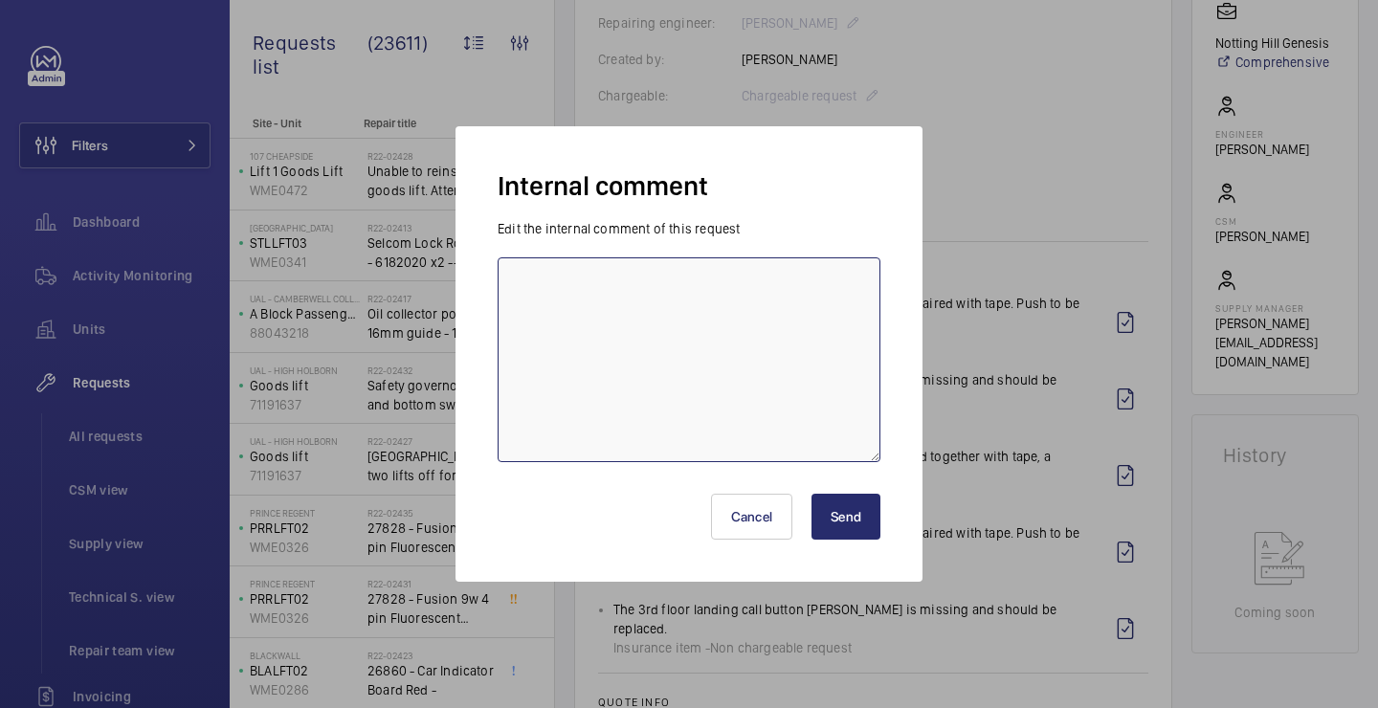
click at [781, 334] on textarea at bounding box center [688, 359] width 383 height 205
type textarea "JACK G BOOKED FOR WEDNESDAY 17/09/2025"
click at [836, 526] on button "Send" at bounding box center [845, 517] width 69 height 46
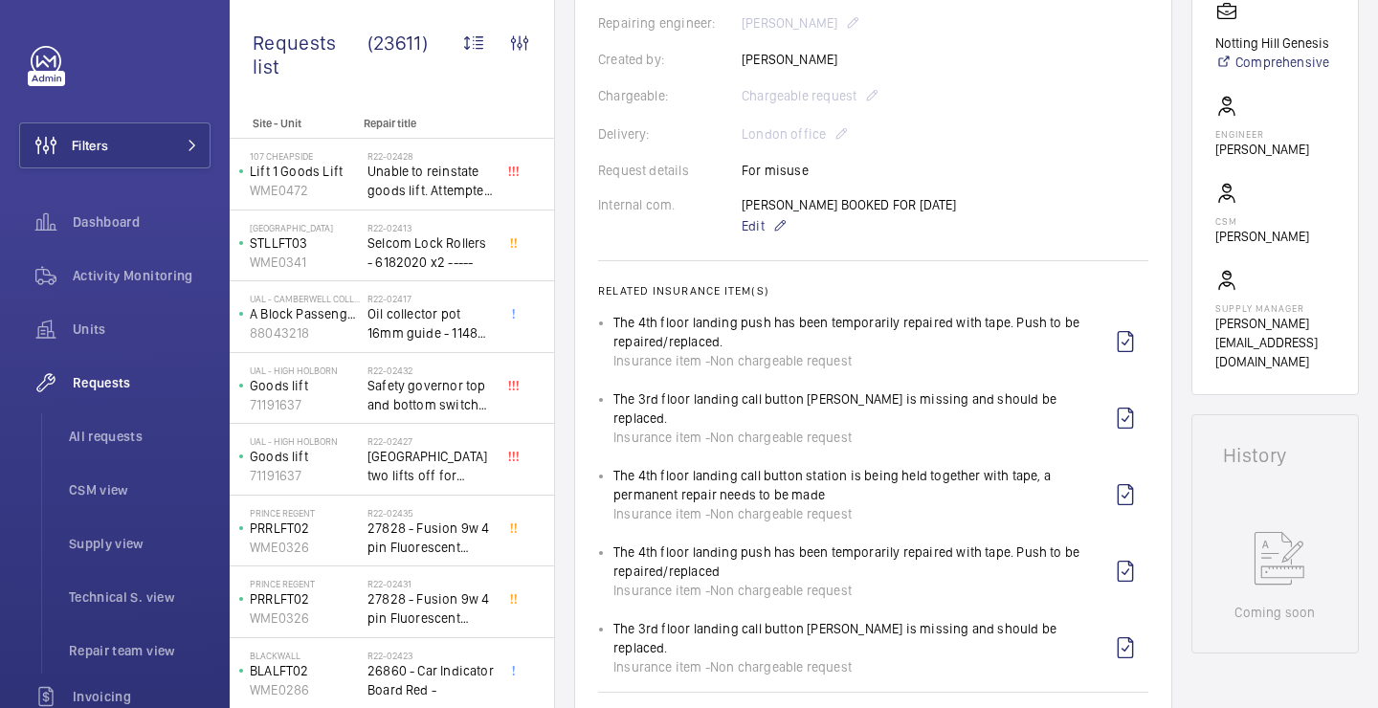
scroll to position [546, 0]
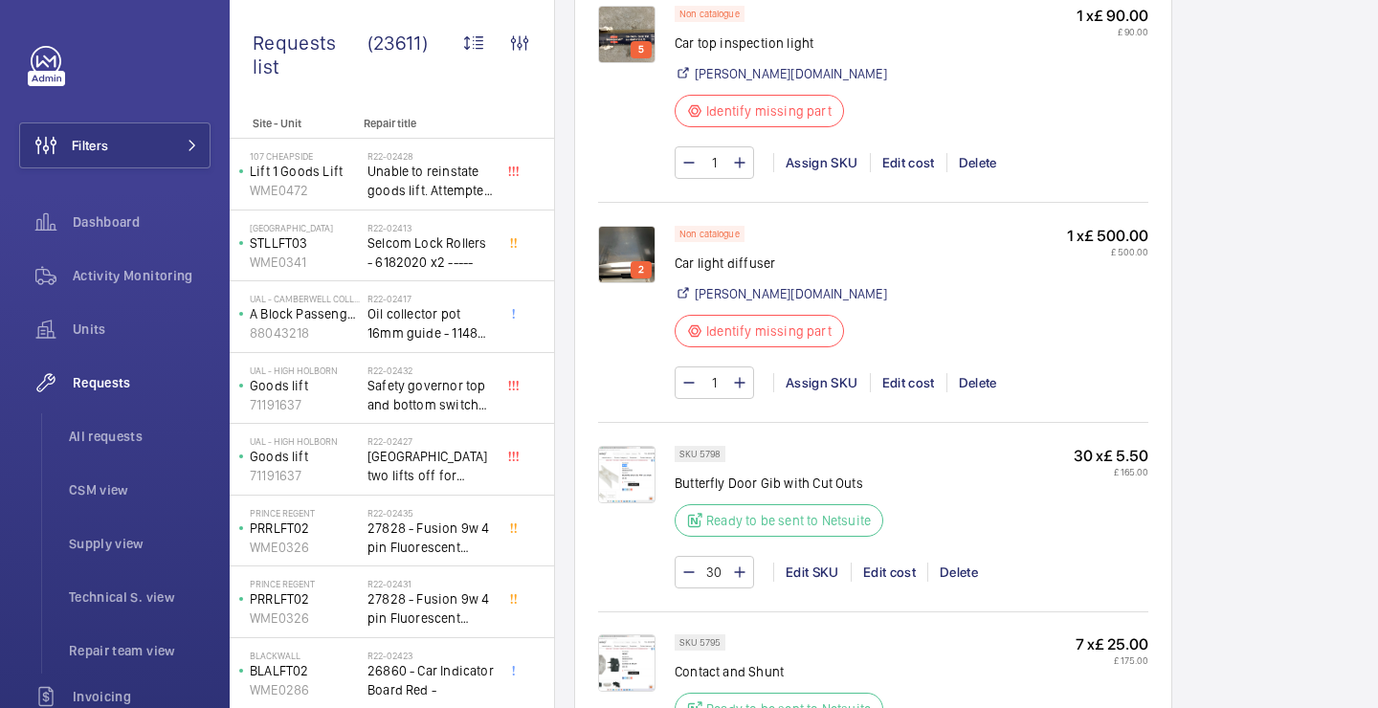
scroll to position [1389, 0]
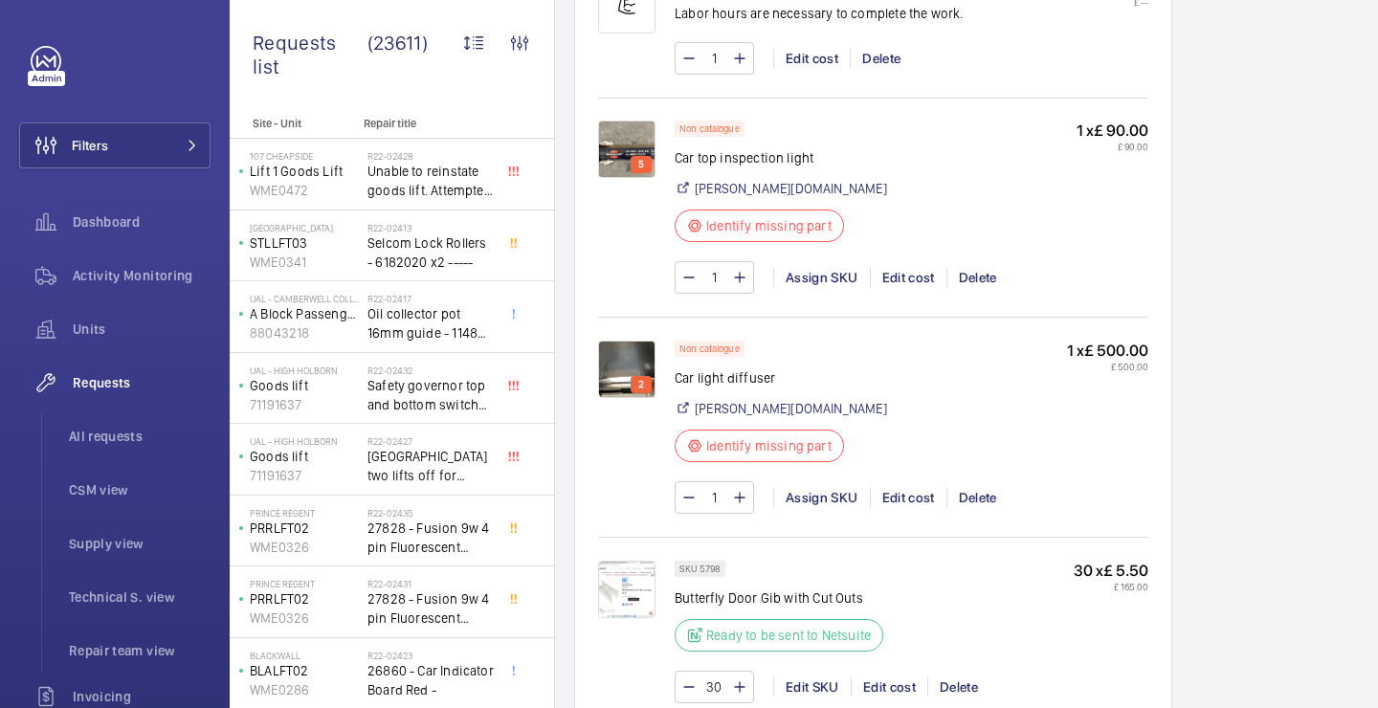
click at [623, 145] on img at bounding box center [626, 149] width 57 height 57
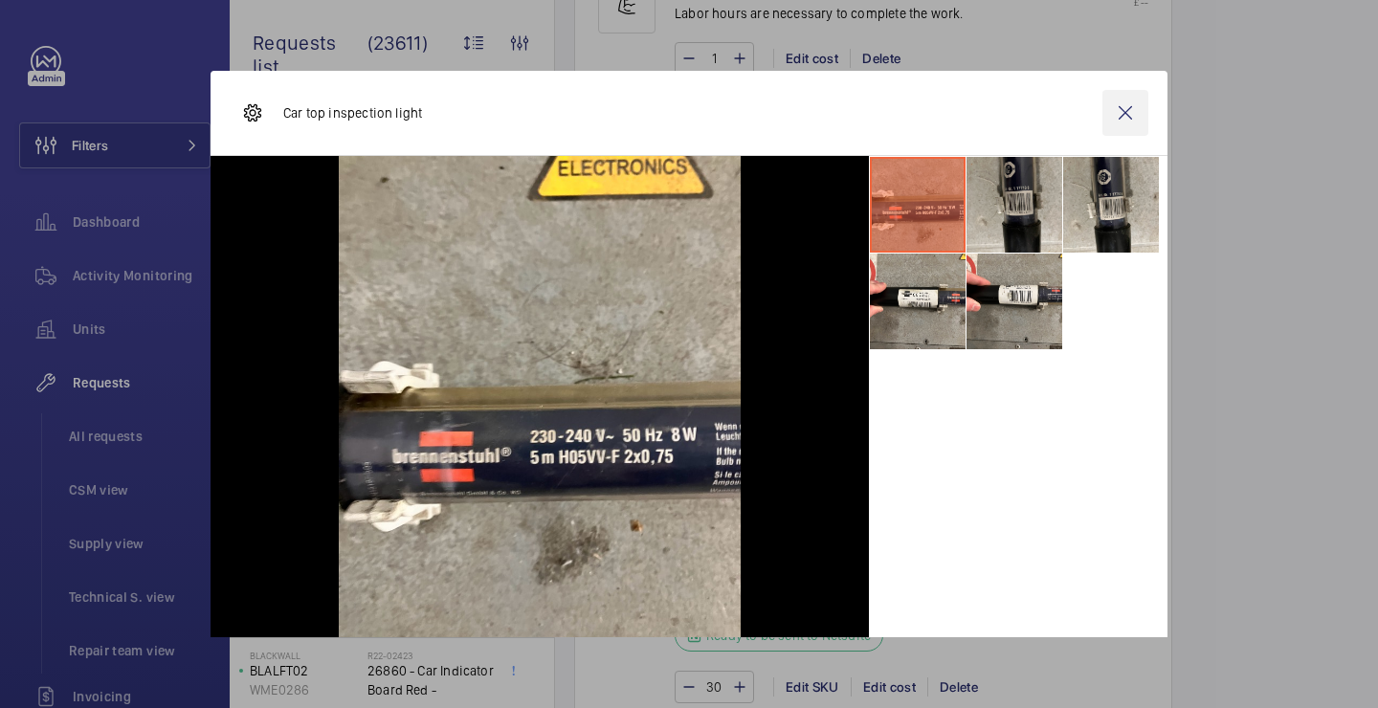
click at [1115, 110] on wm-front-icon-button at bounding box center [1125, 113] width 46 height 46
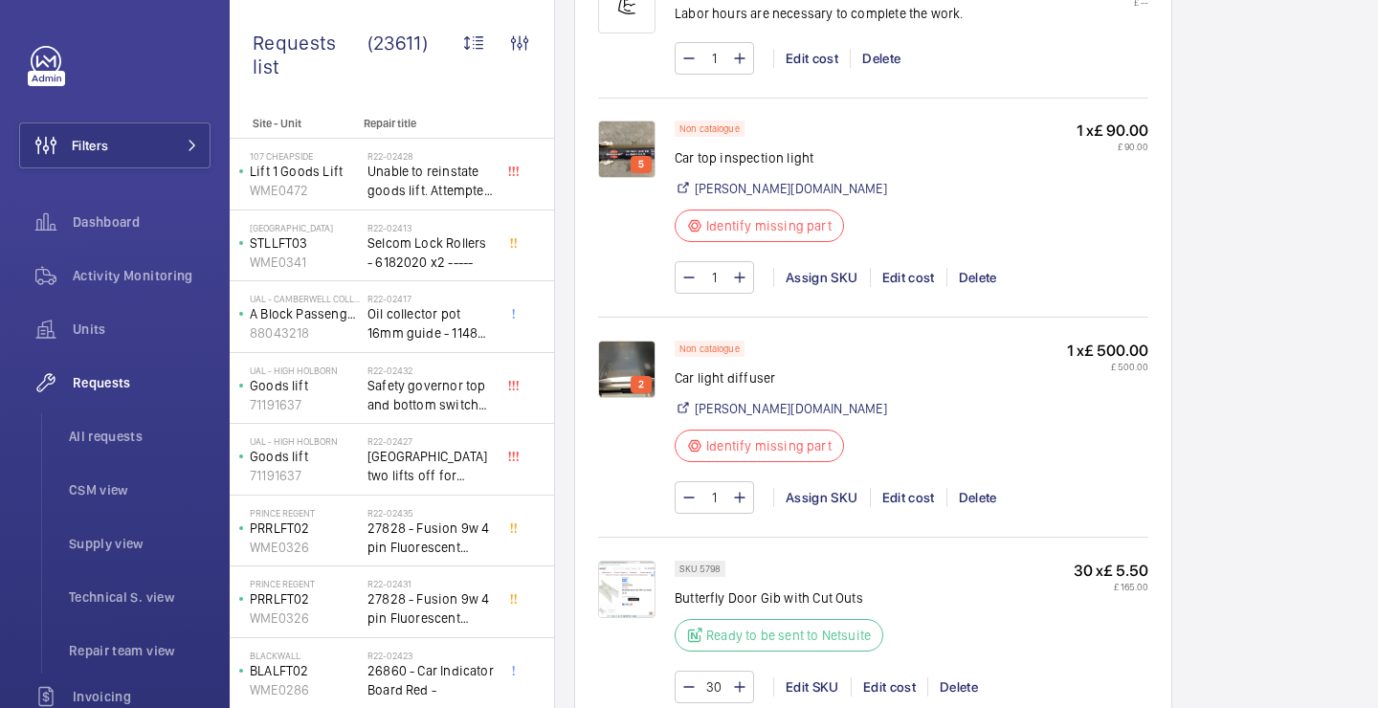
click at [615, 377] on img at bounding box center [626, 369] width 57 height 57
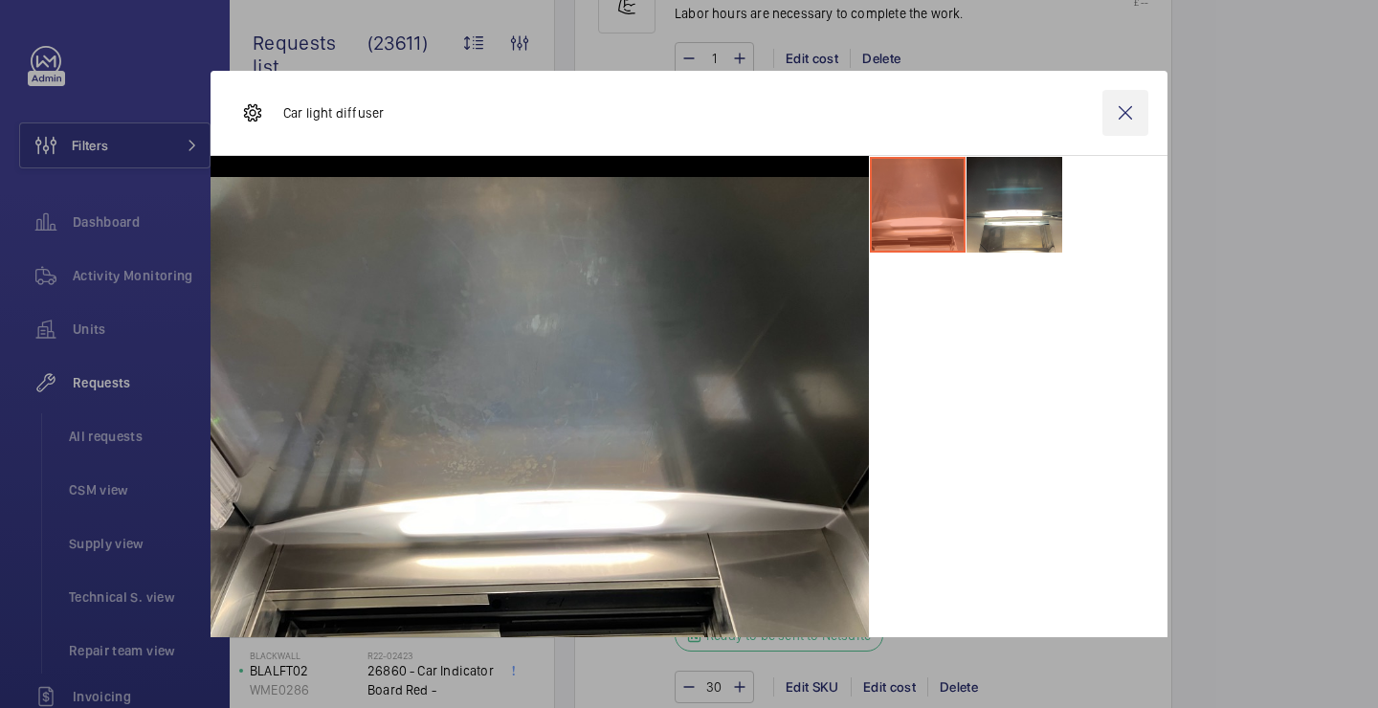
click at [1115, 123] on wm-front-icon-button at bounding box center [1125, 113] width 46 height 46
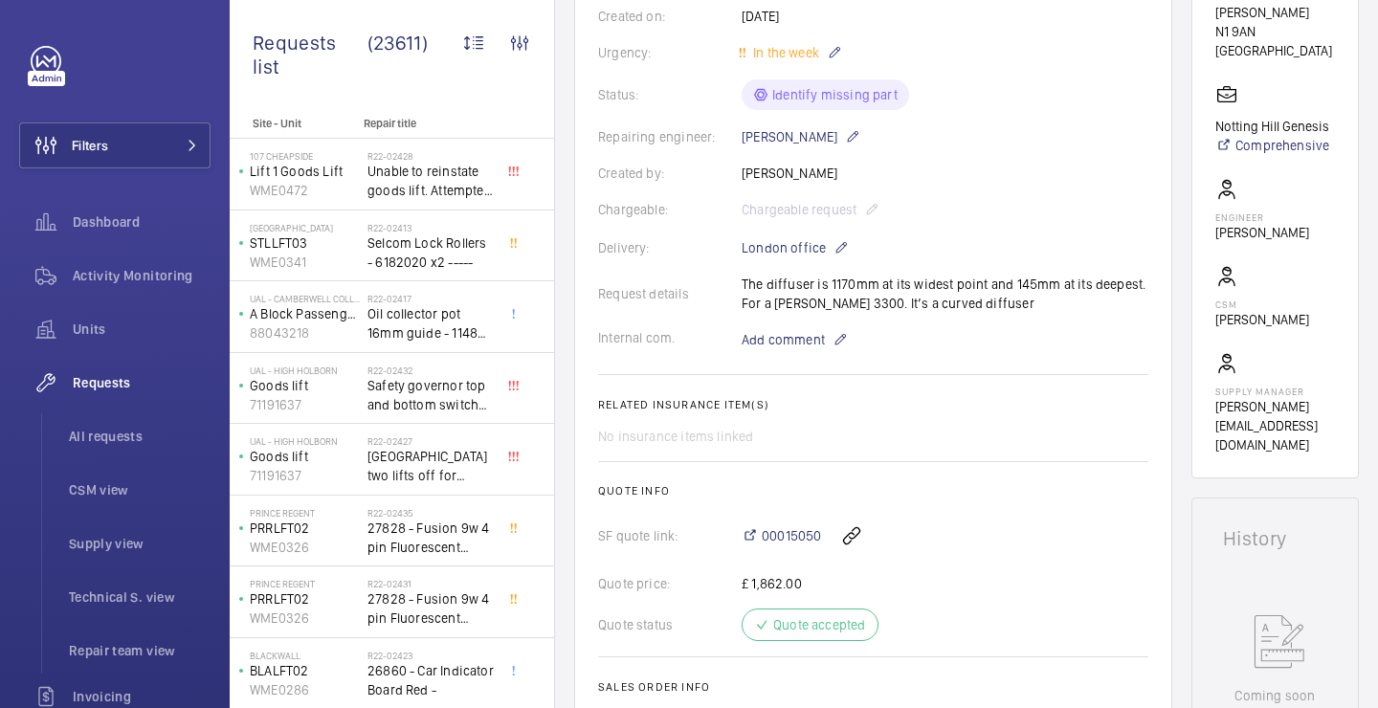
scroll to position [586, 0]
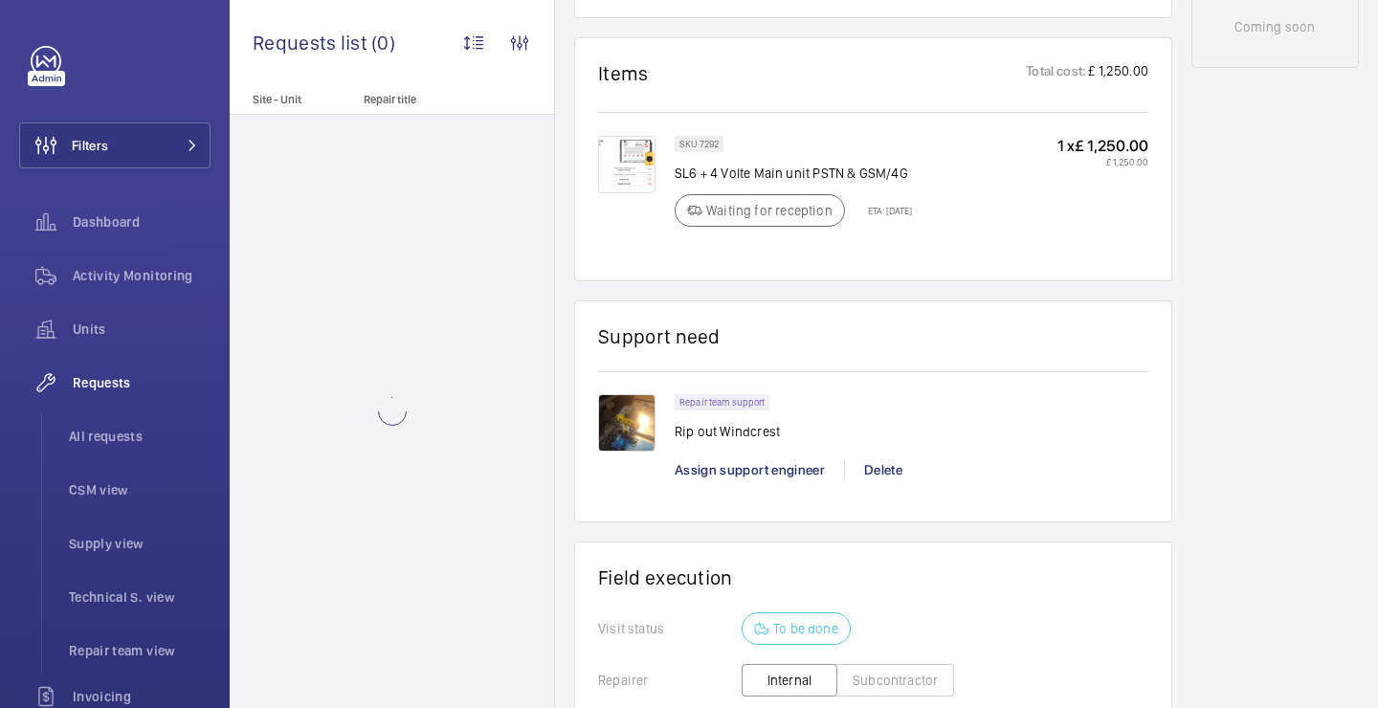
scroll to position [1021, 0]
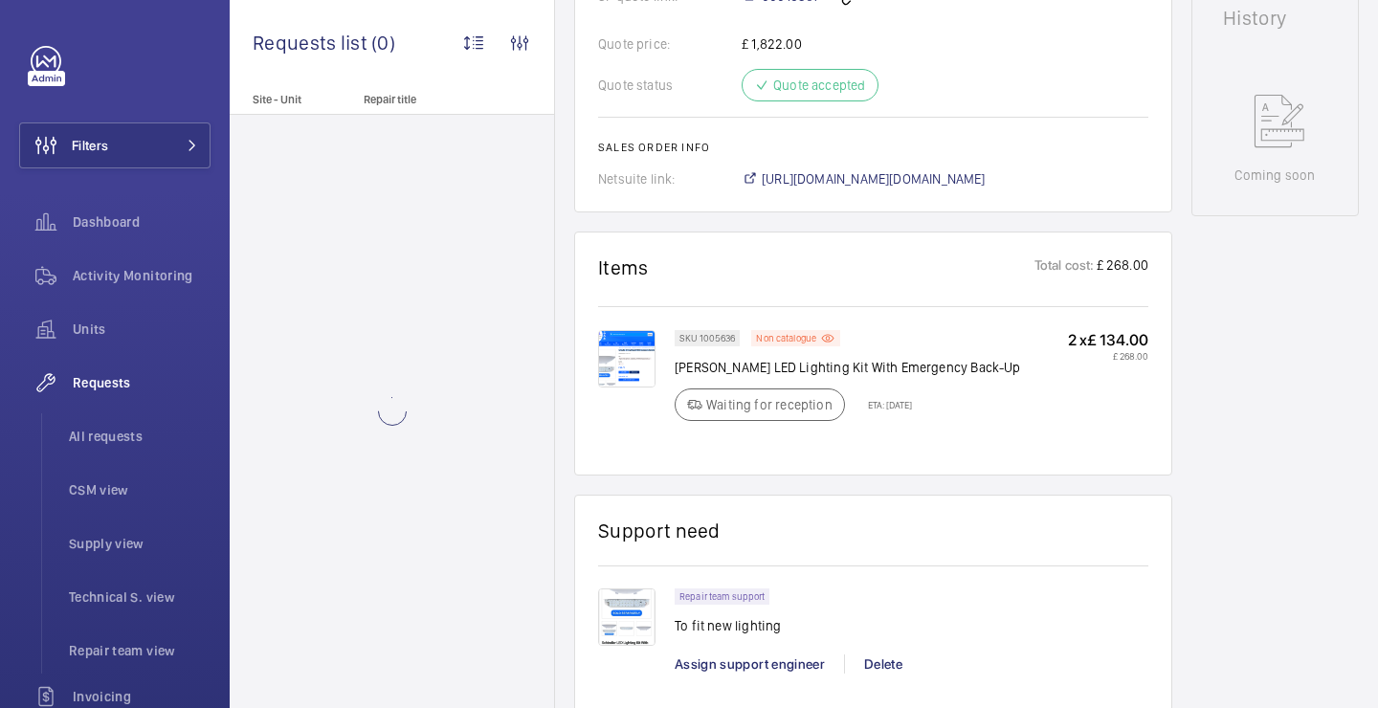
scroll to position [925, 0]
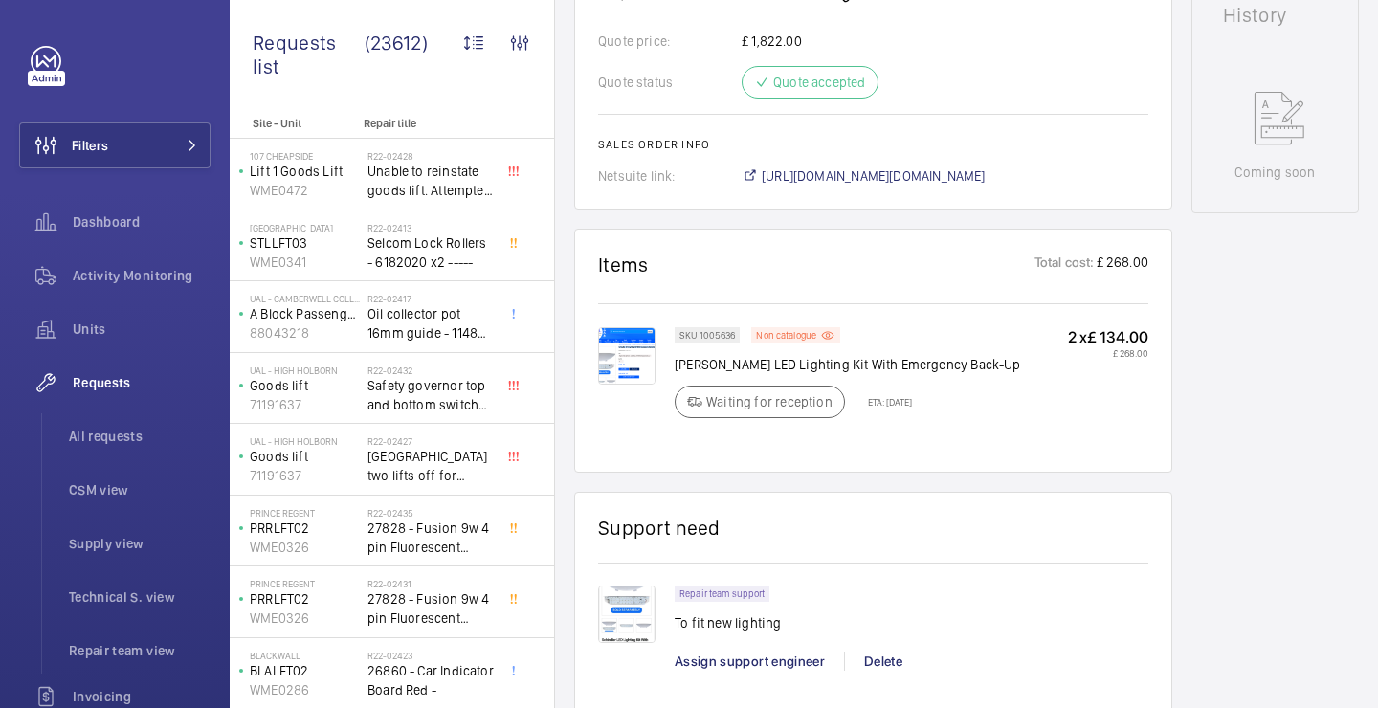
click at [633, 369] on img at bounding box center [626, 355] width 57 height 57
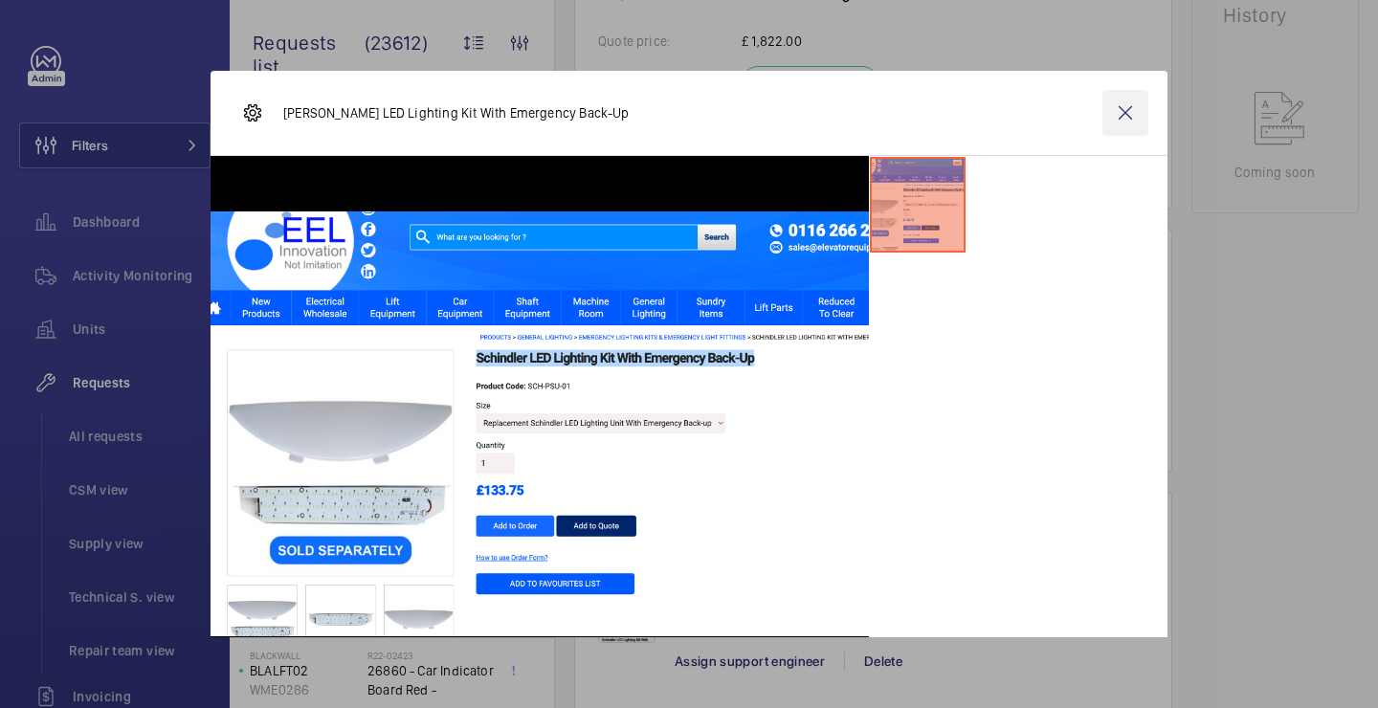
click at [1129, 96] on wm-front-icon-button at bounding box center [1125, 113] width 46 height 46
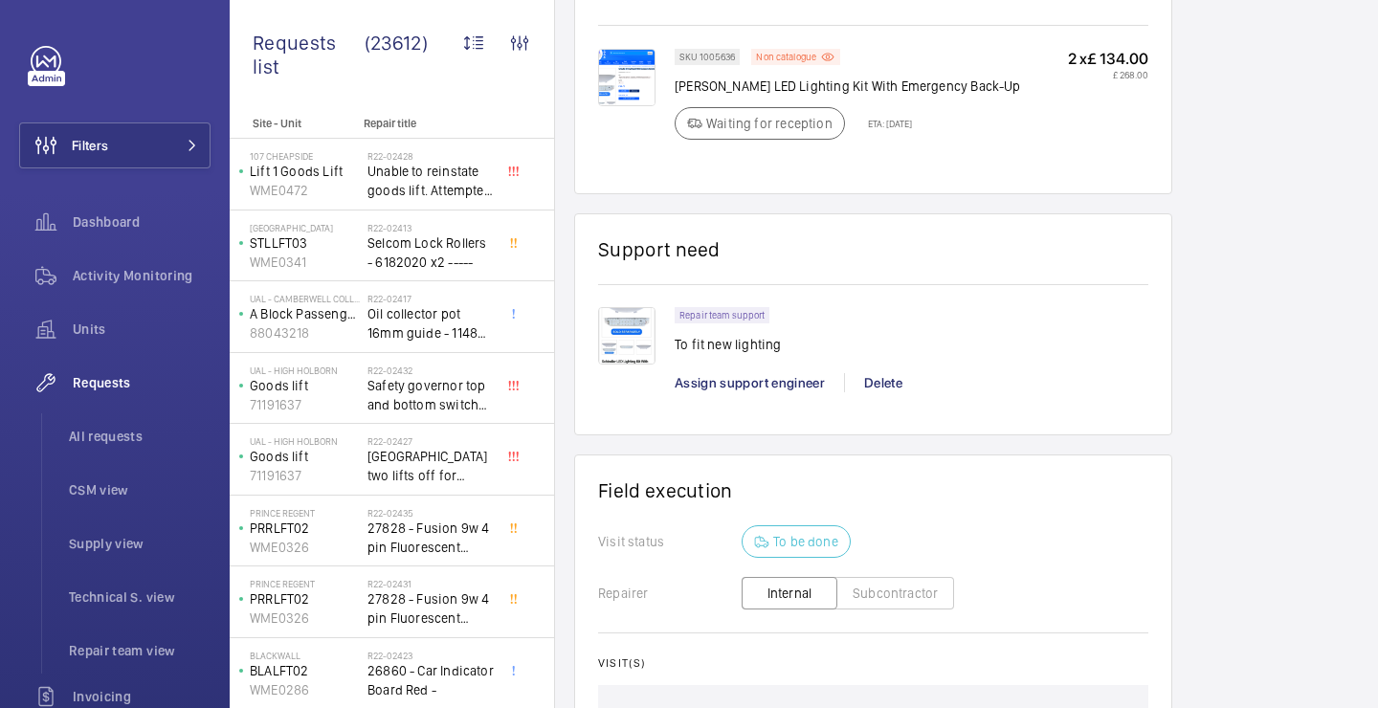
scroll to position [1460, 0]
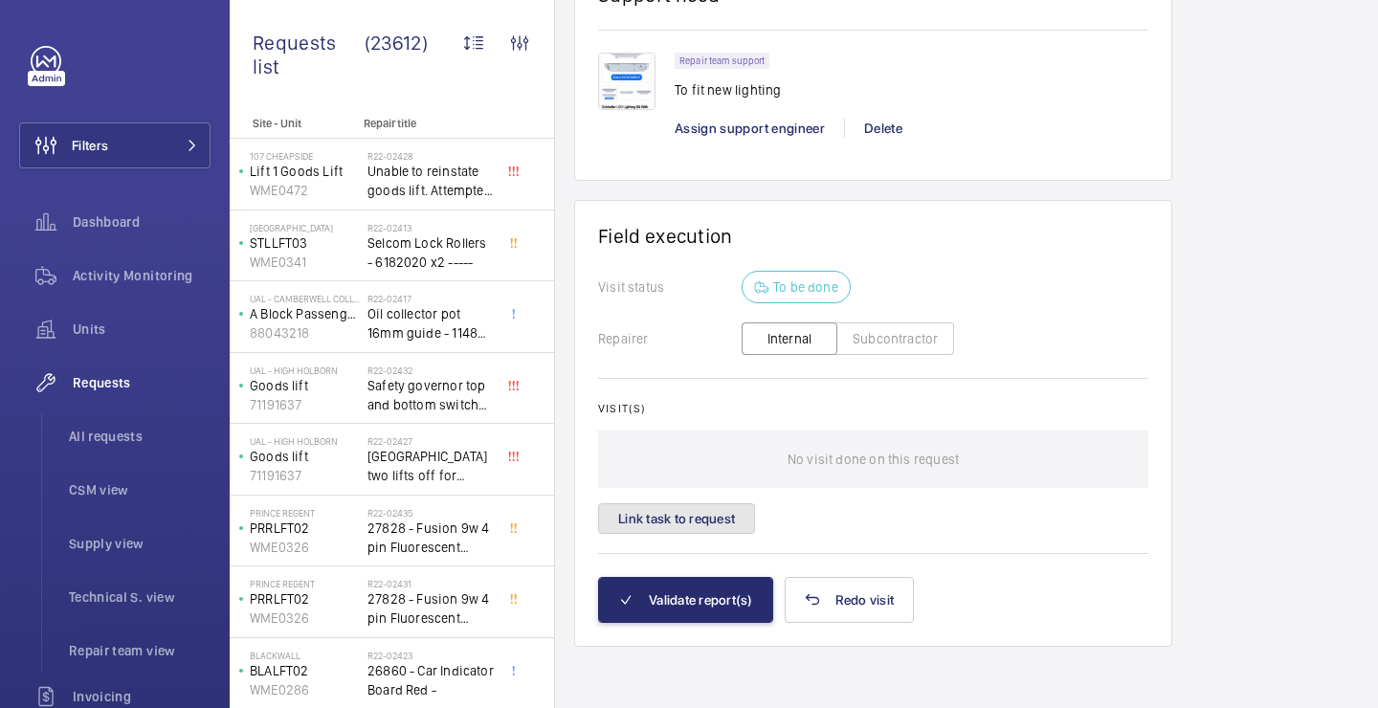
click at [696, 529] on button "Link task to request" at bounding box center [676, 518] width 157 height 31
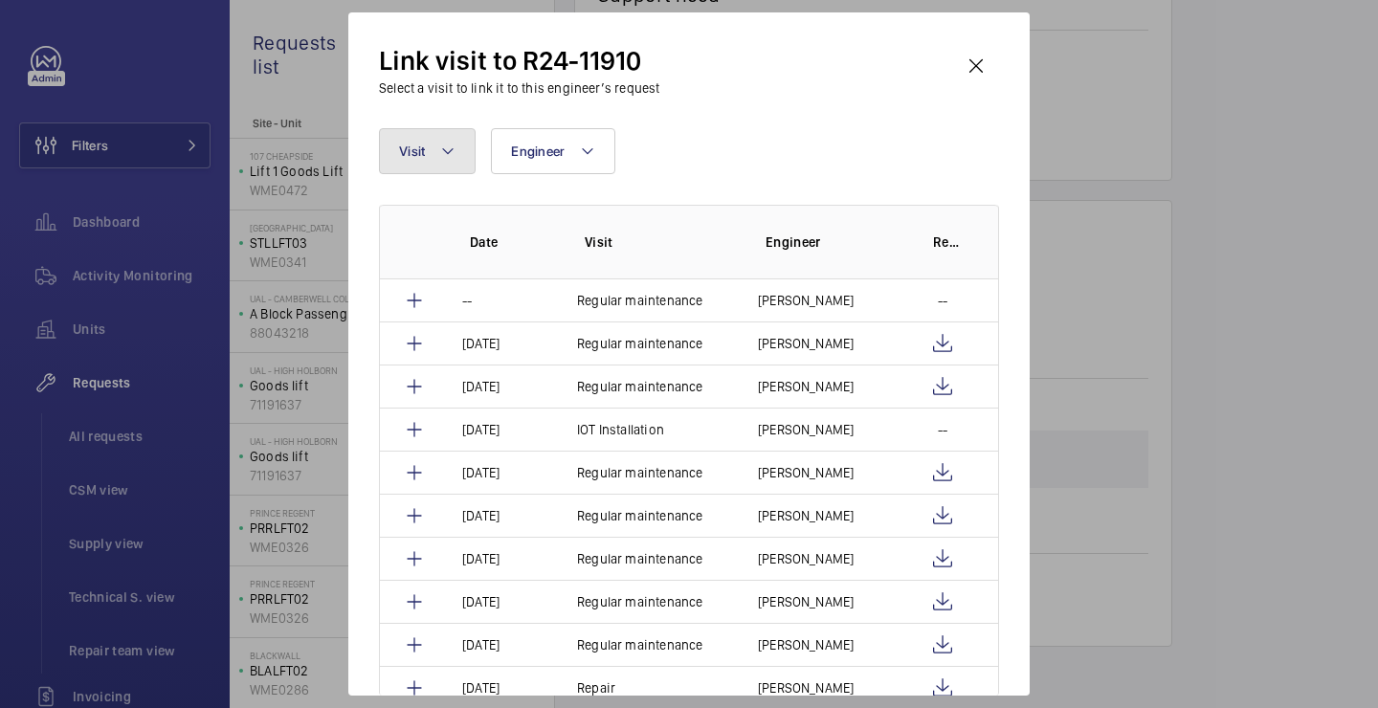
click at [447, 172] on button "Visit" at bounding box center [427, 151] width 97 height 46
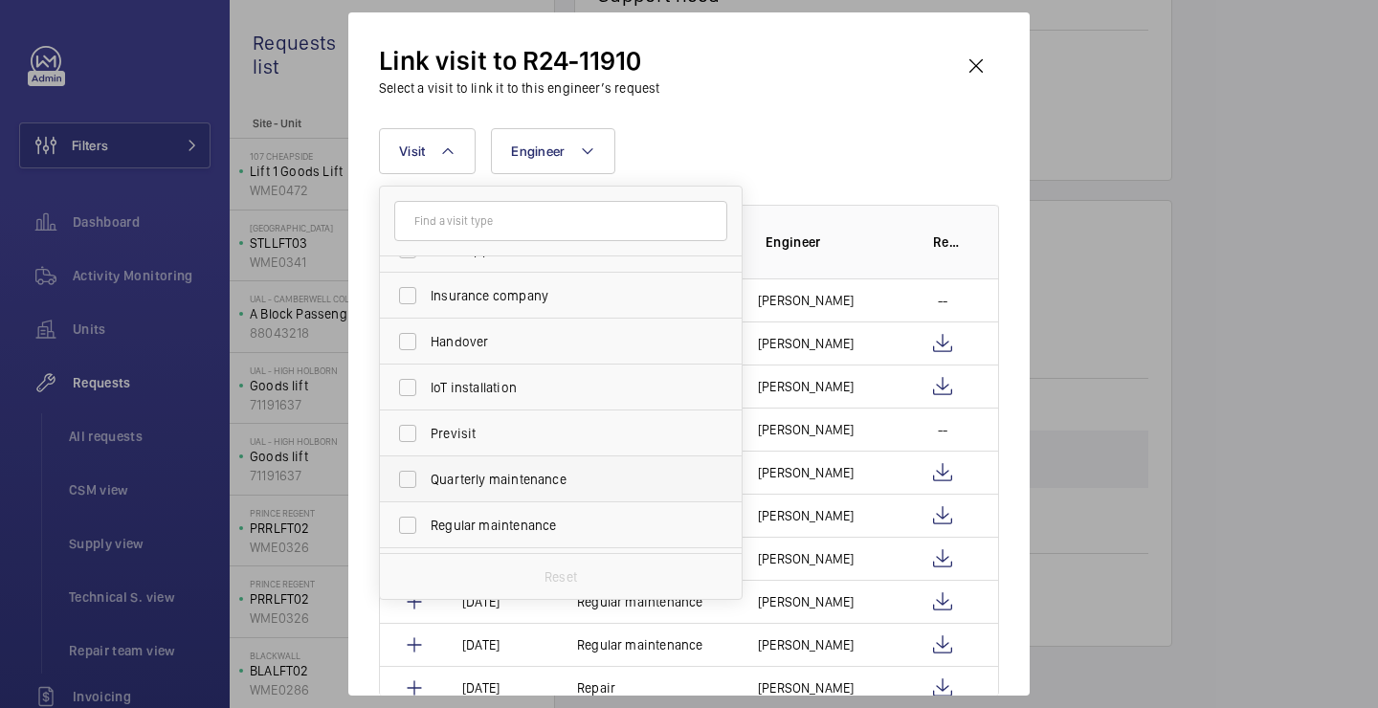
scroll to position [298, 0]
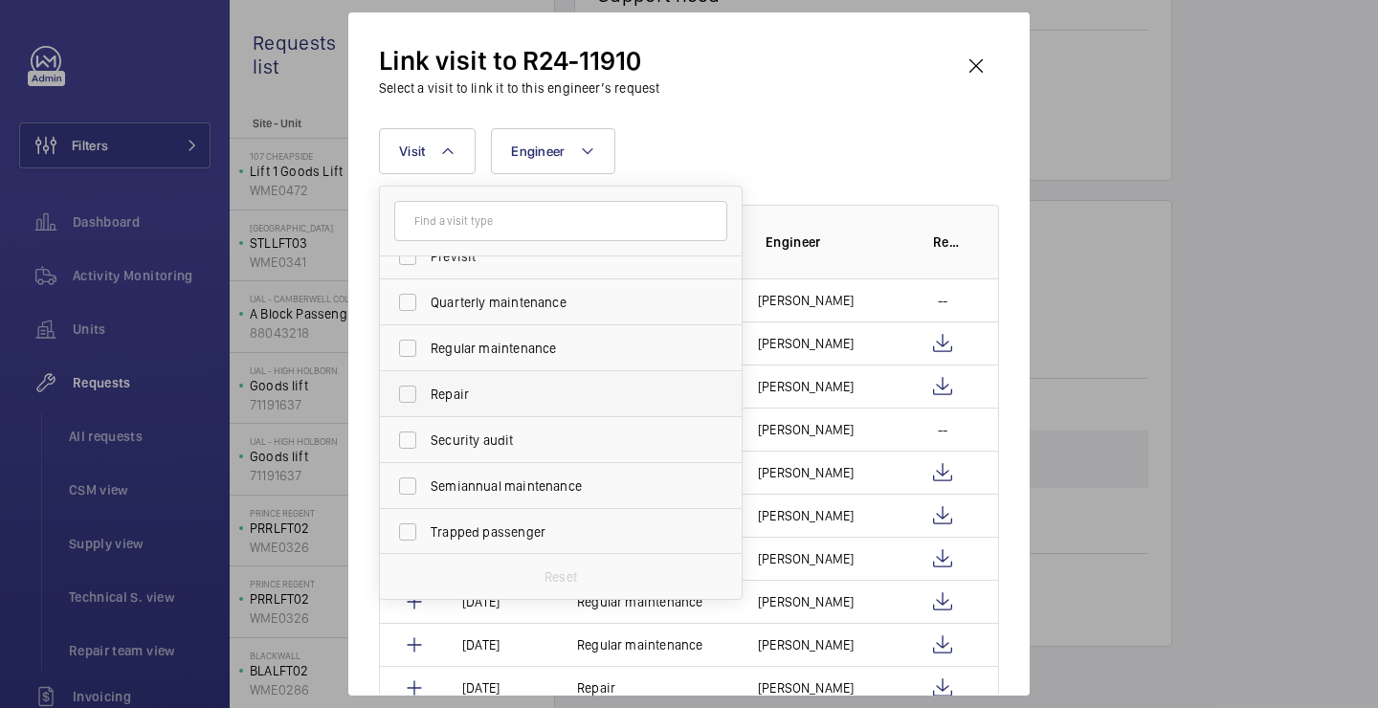
click at [512, 389] on span "Repair" at bounding box center [561, 394] width 263 height 19
click at [427, 389] on input "Repair" at bounding box center [407, 394] width 38 height 38
checkbox input "true"
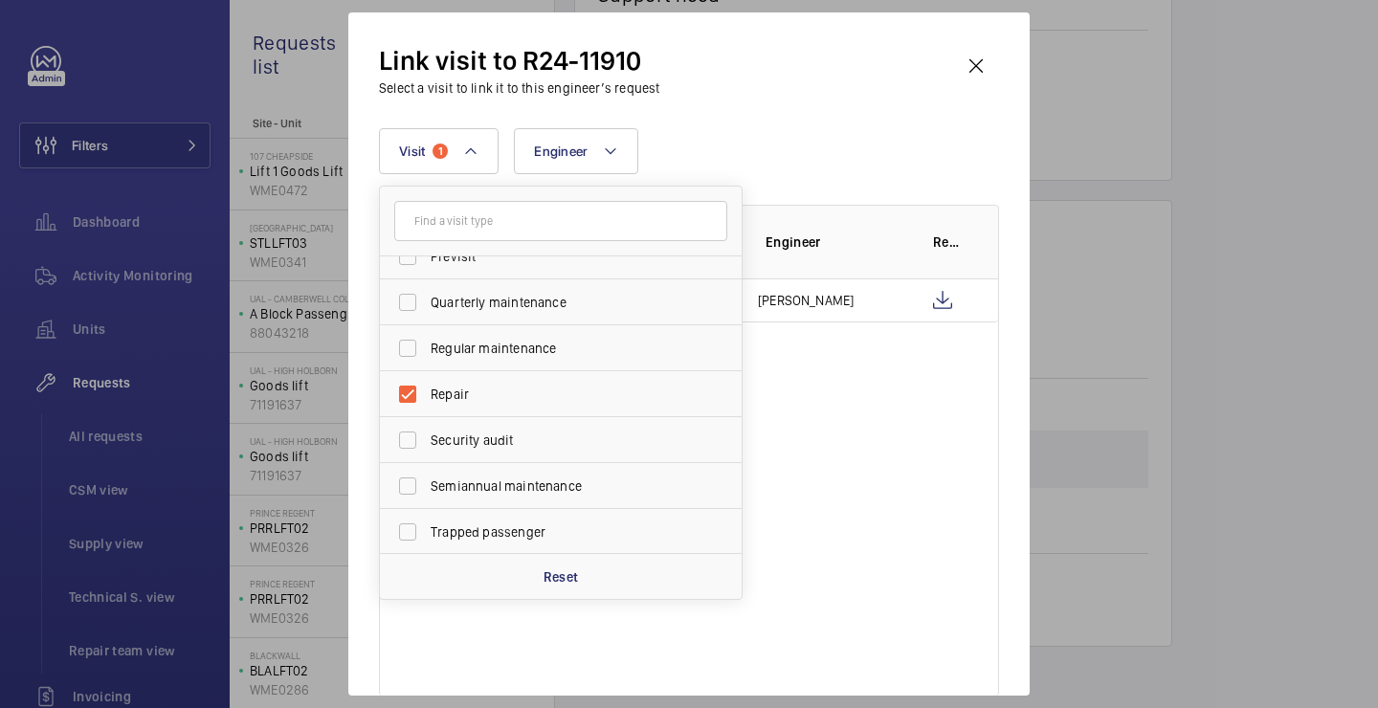
click at [901, 128] on div "Visit 1 Annual maintenance Breakdown Client appointment Insurance company Hando…" at bounding box center [689, 151] width 620 height 46
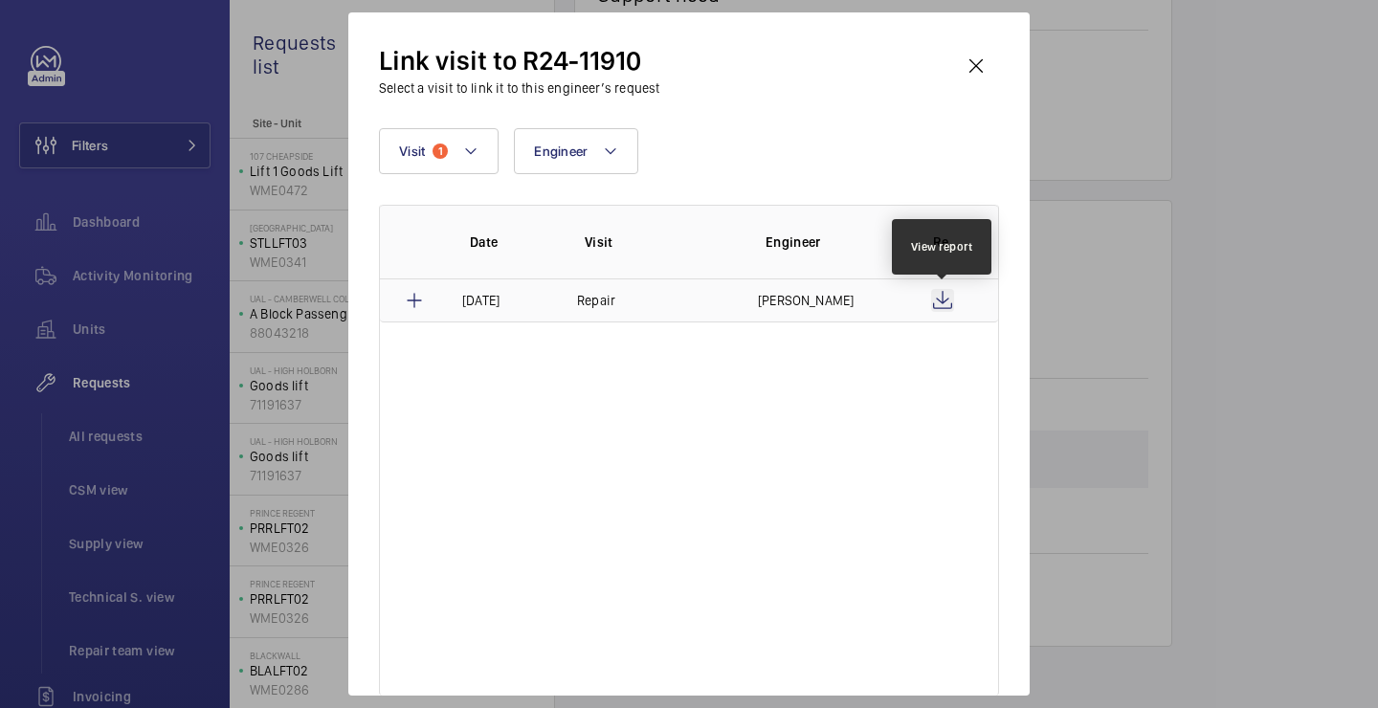
click at [941, 300] on wm-front-icon-button at bounding box center [942, 300] width 23 height 23
click at [701, 310] on td "Repair" at bounding box center [644, 300] width 181 height 43
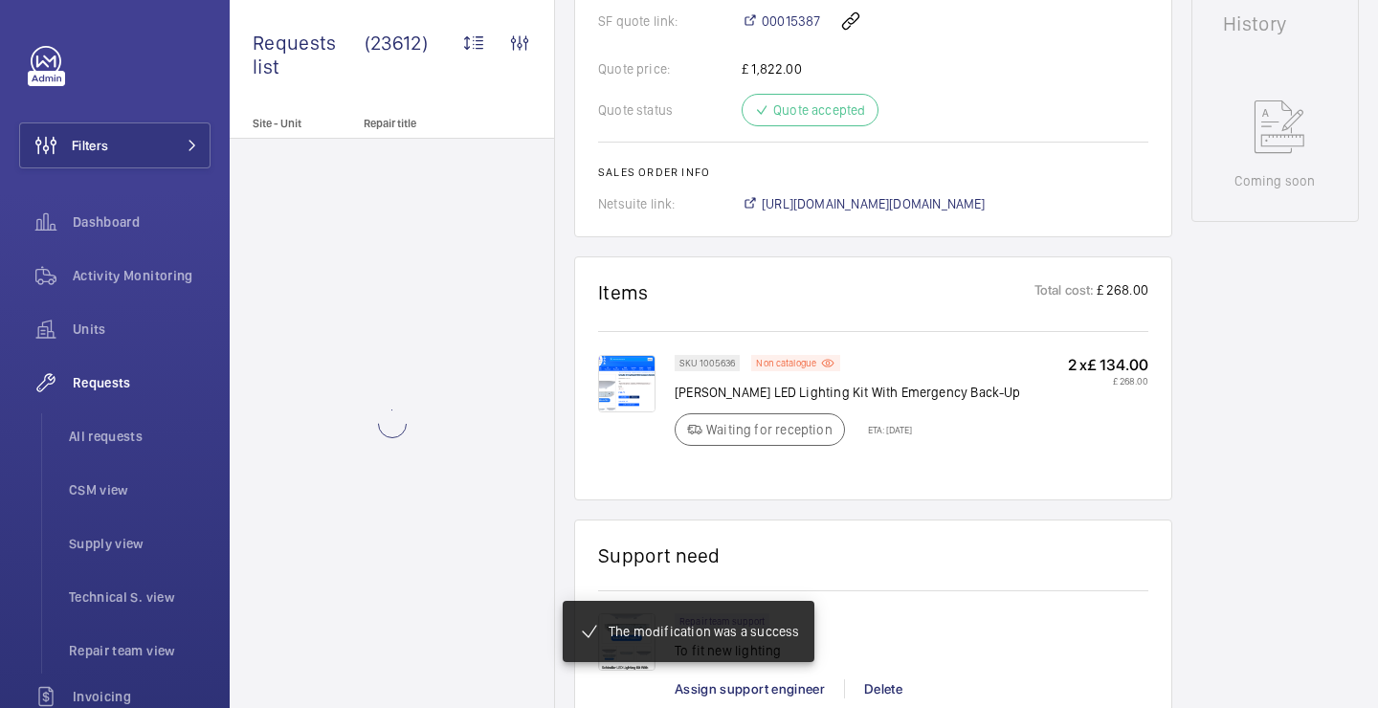
scroll to position [1118, 0]
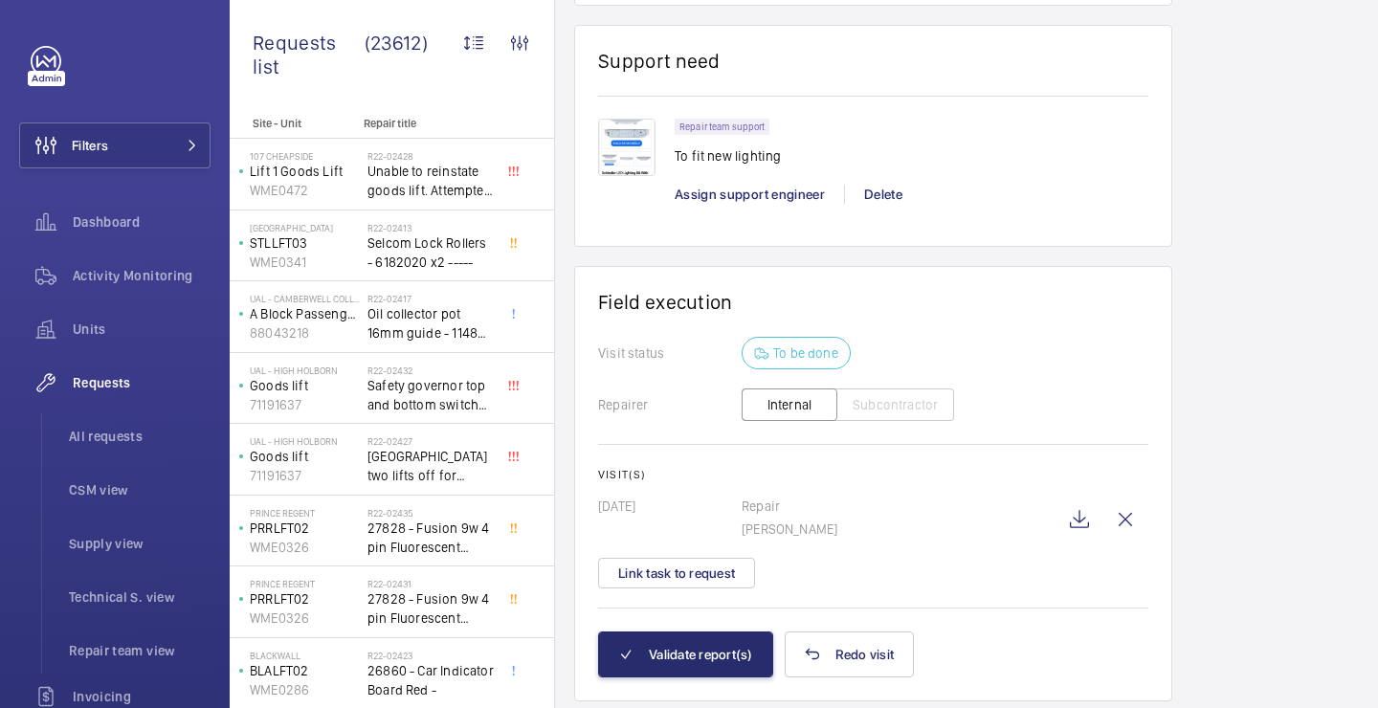
scroll to position [1467, 0]
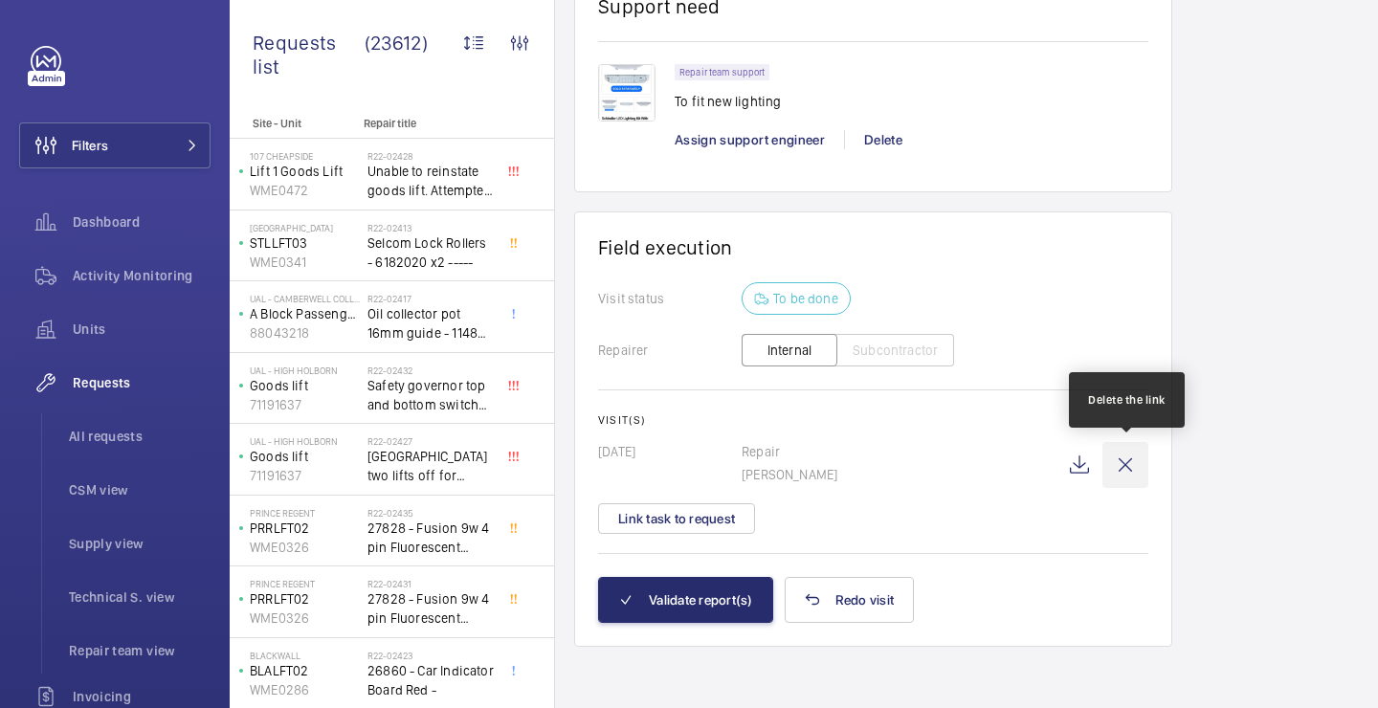
click at [1123, 473] on wm-front-icon-button at bounding box center [1125, 465] width 46 height 46
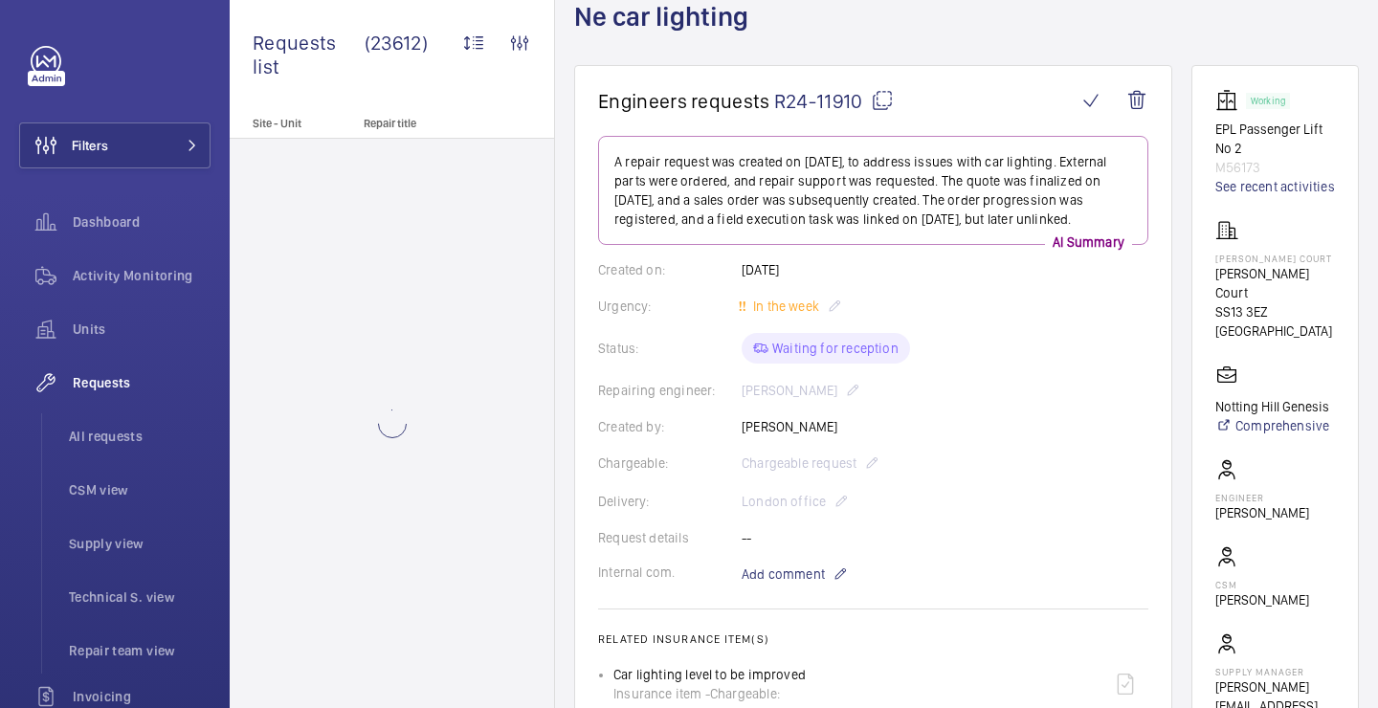
scroll to position [63, 0]
